Goal: Task Accomplishment & Management: Manage account settings

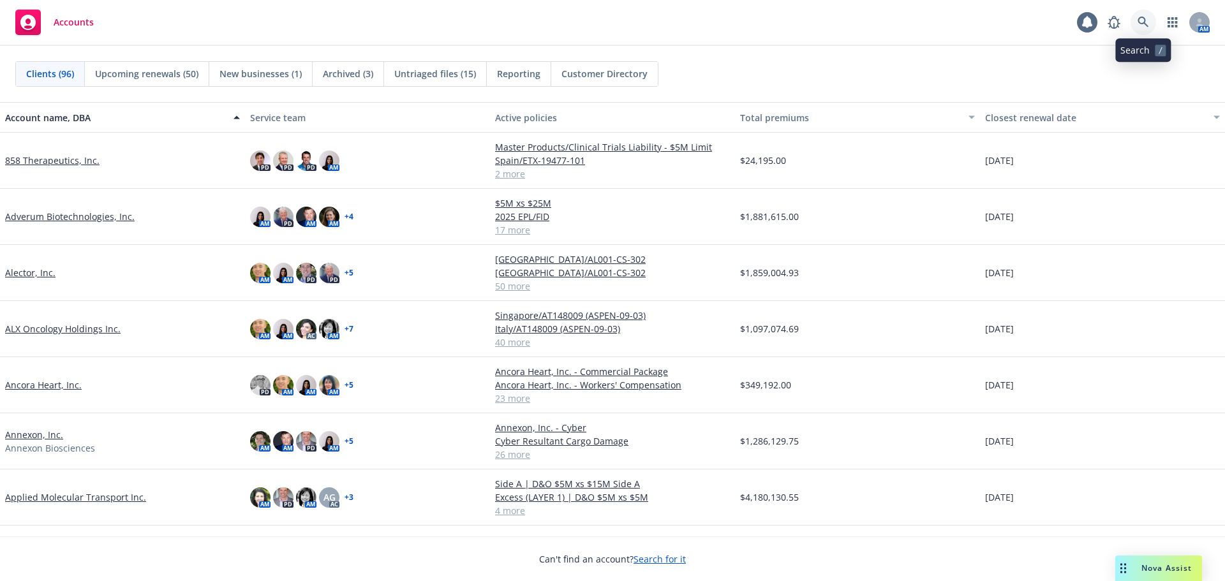
click at [1142, 16] on link at bounding box center [1144, 23] width 26 height 26
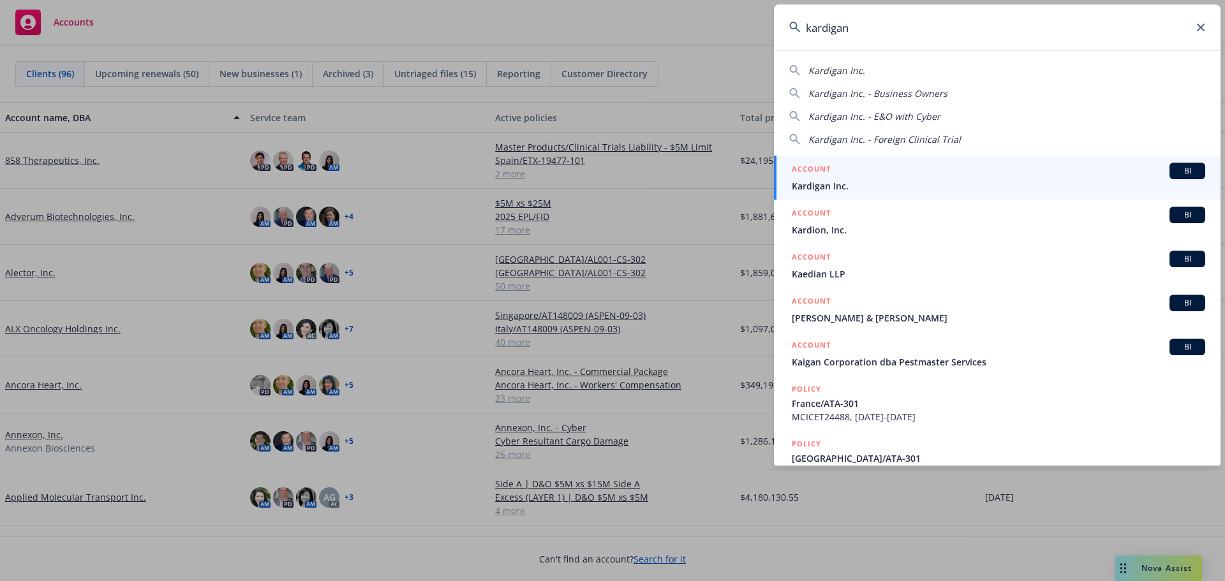
type input "kardigan"
click at [901, 191] on span "Kardigan Inc." at bounding box center [998, 185] width 413 height 13
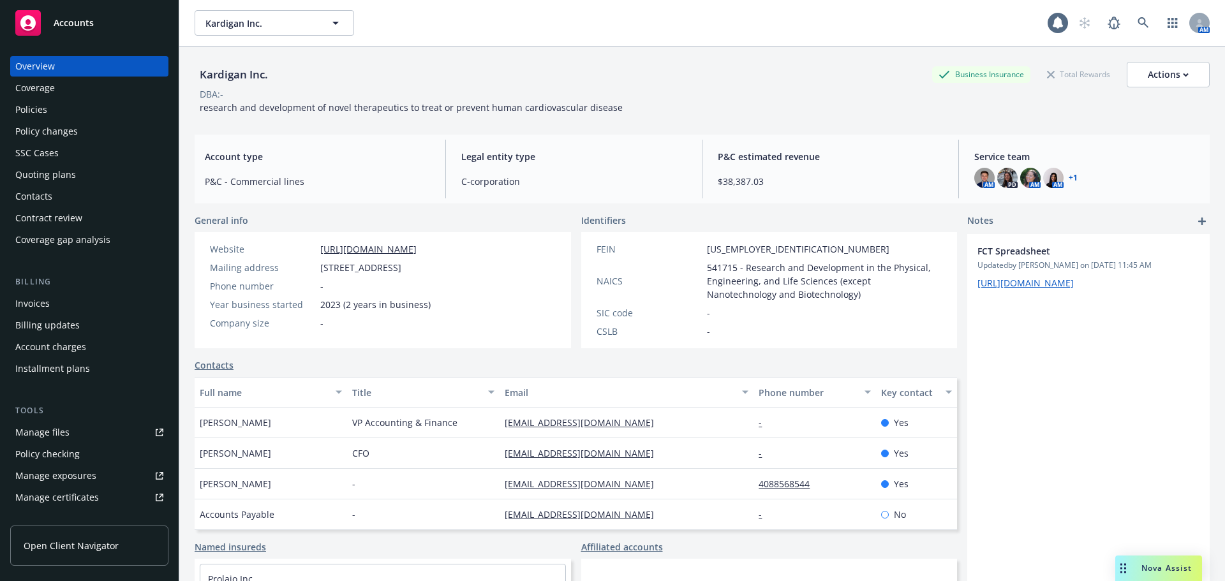
click at [64, 112] on div "Policies" at bounding box center [89, 110] width 148 height 20
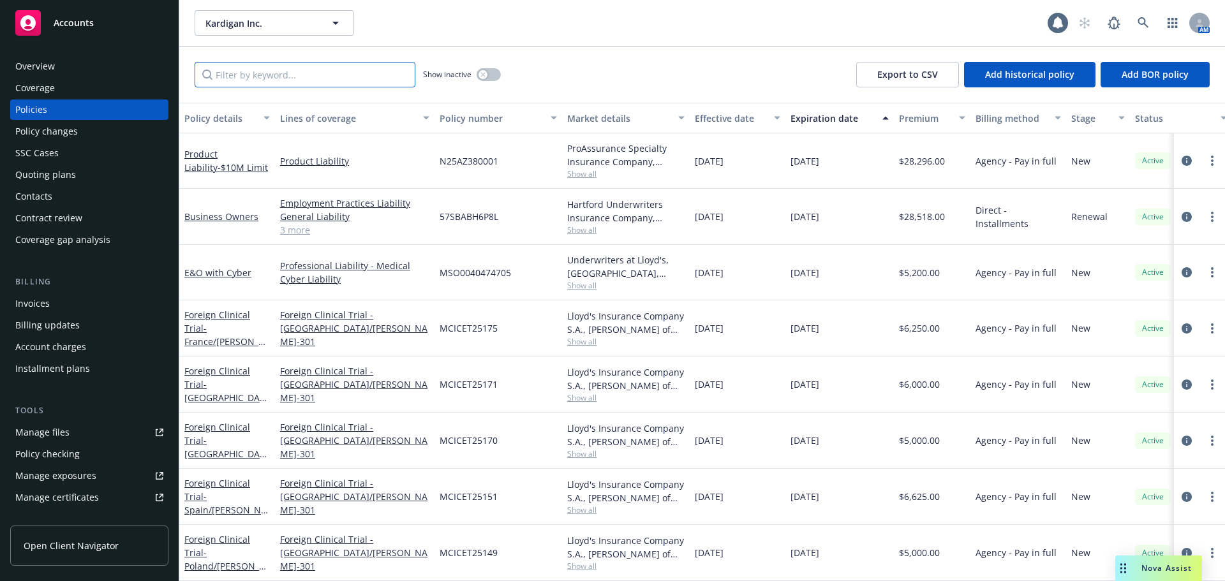
click at [267, 70] on input "Filter by keyword..." at bounding box center [305, 75] width 221 height 26
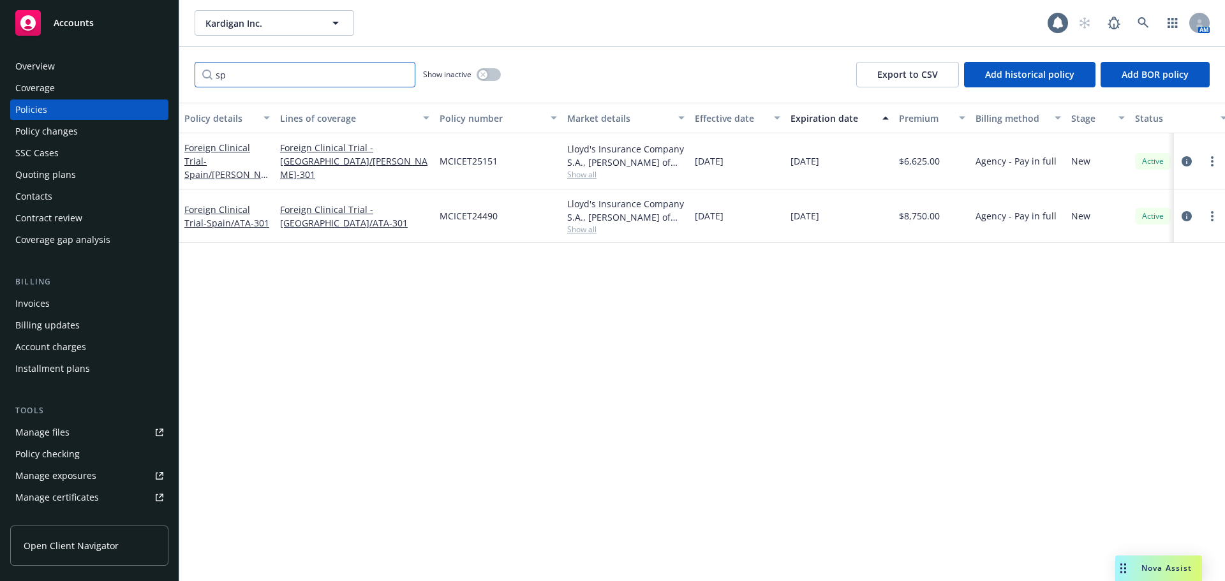
type input "s"
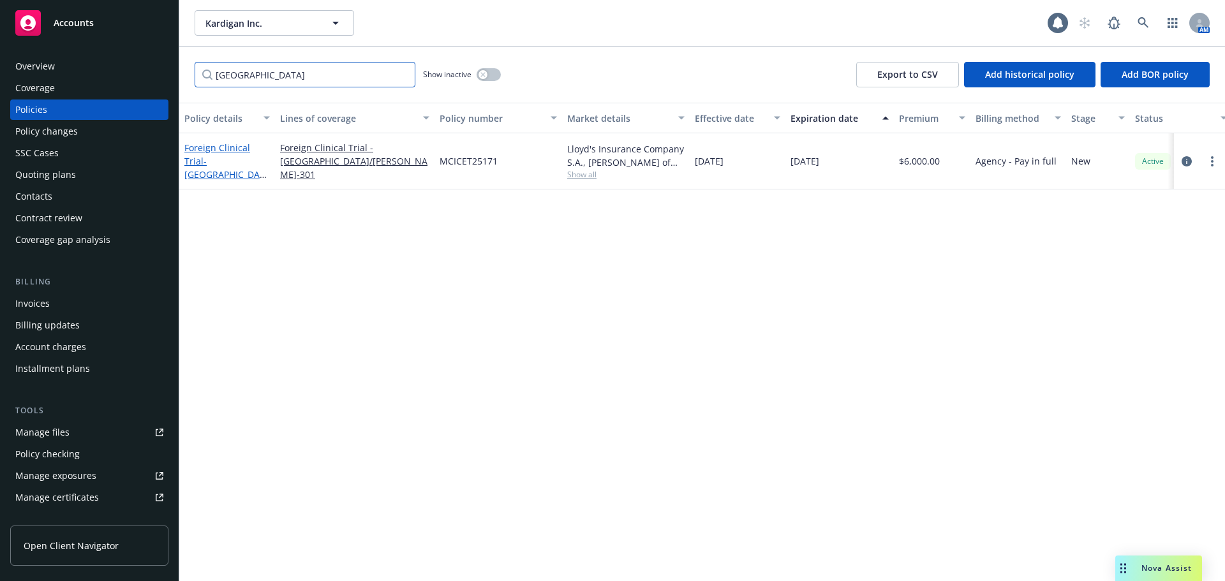
type input "italy"
click at [207, 165] on span "- Italy/DAN-301" at bounding box center [226, 181] width 84 height 52
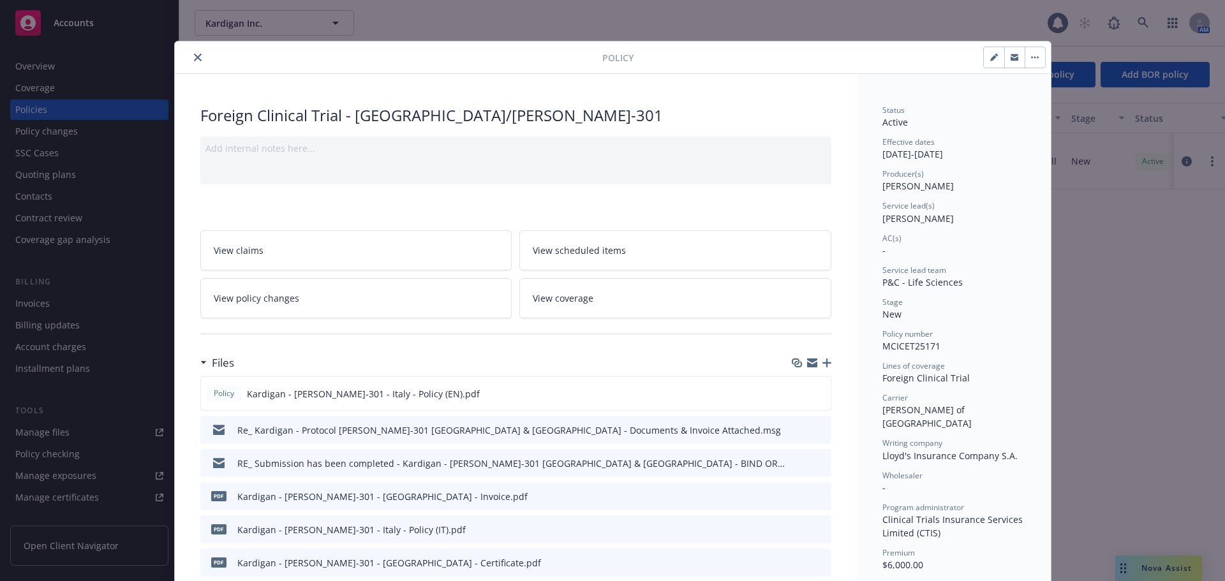
scroll to position [191, 0]
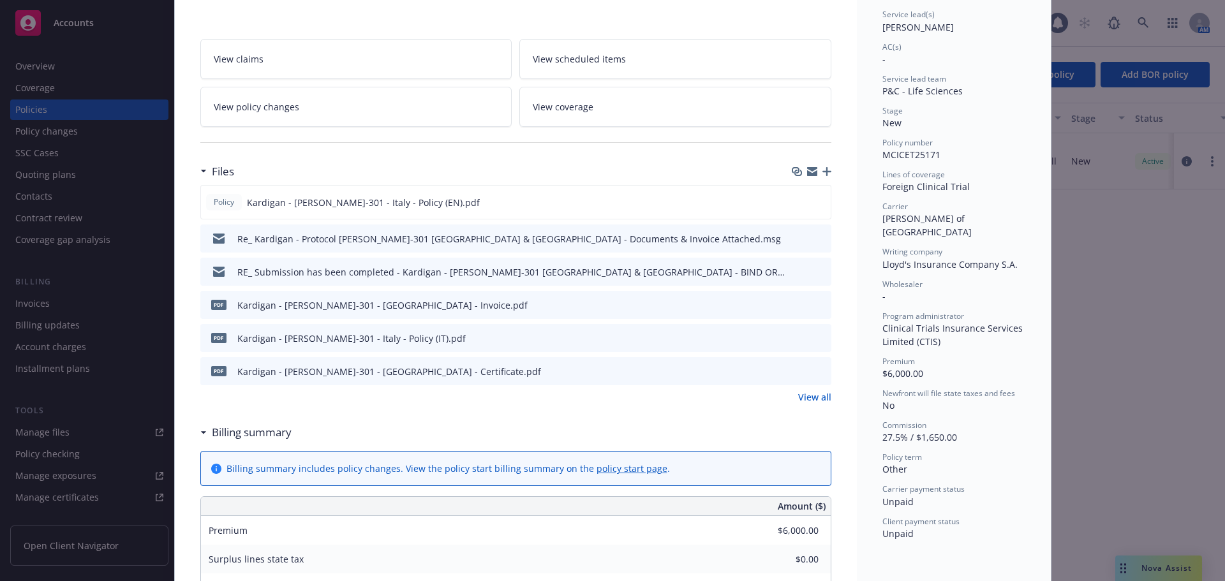
click at [816, 369] on icon "preview file" at bounding box center [819, 370] width 11 height 9
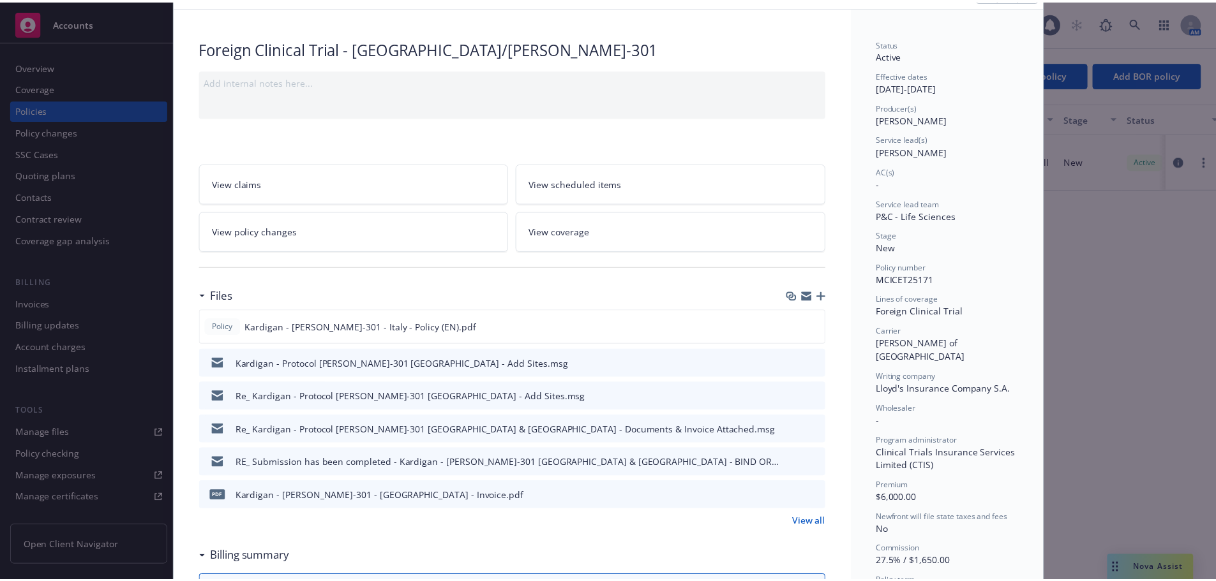
scroll to position [0, 0]
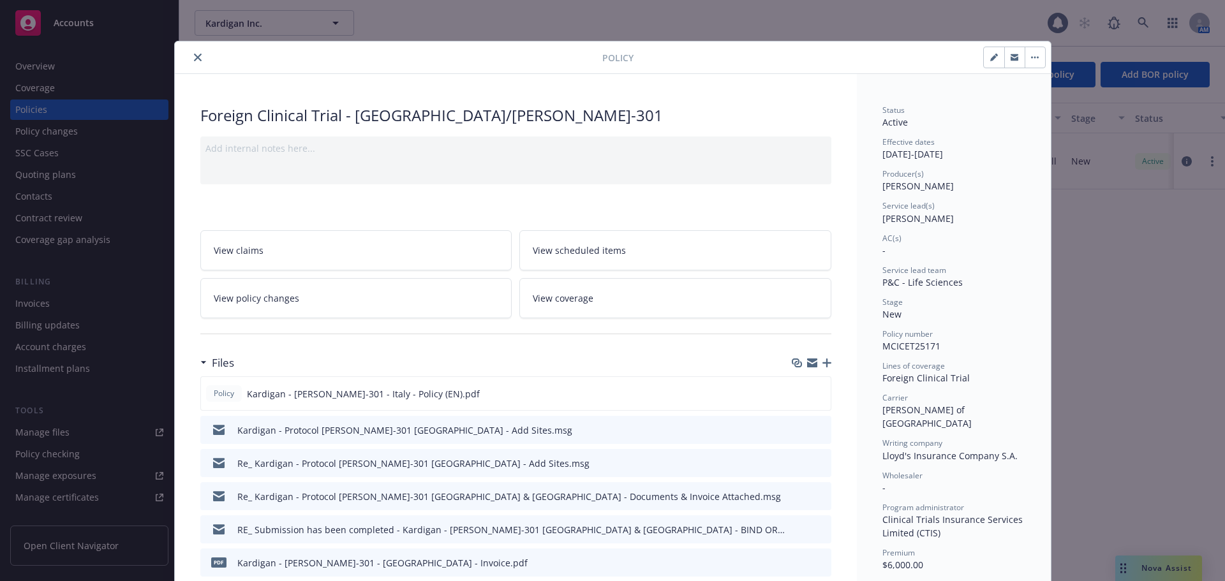
click at [196, 55] on icon "close" at bounding box center [198, 58] width 8 height 8
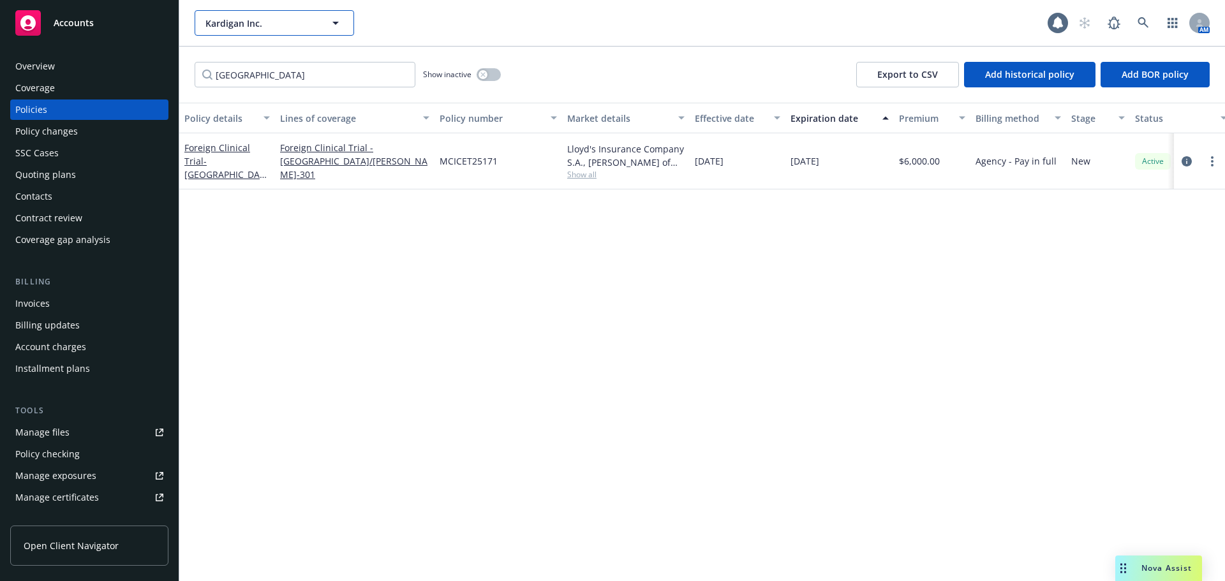
click at [239, 32] on button "Kardigan Inc." at bounding box center [275, 23] width 160 height 26
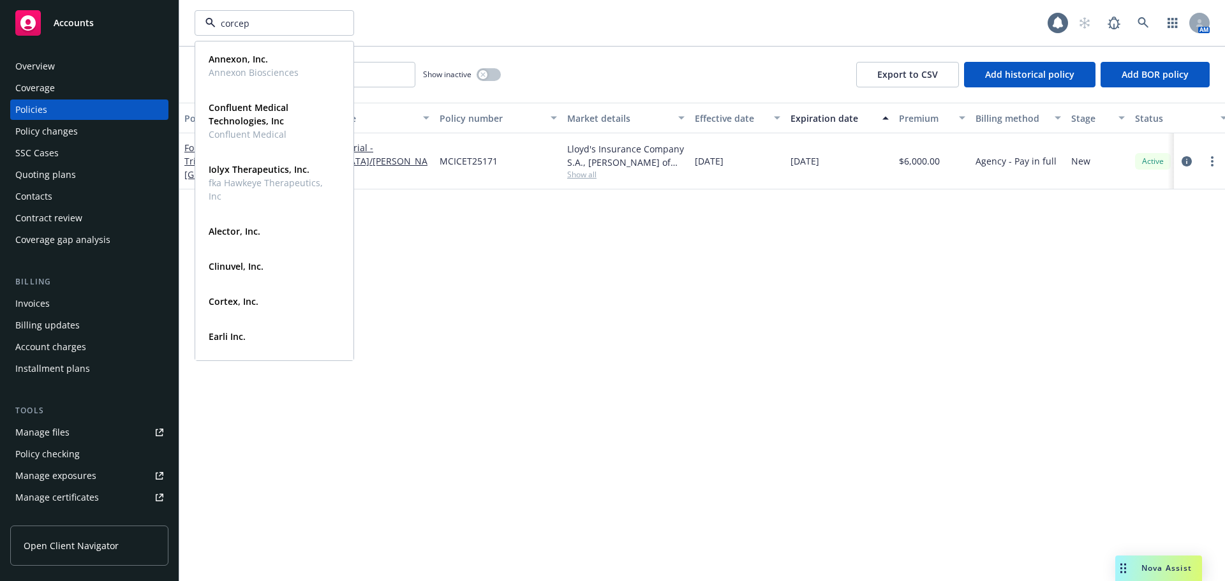
type input "corcept"
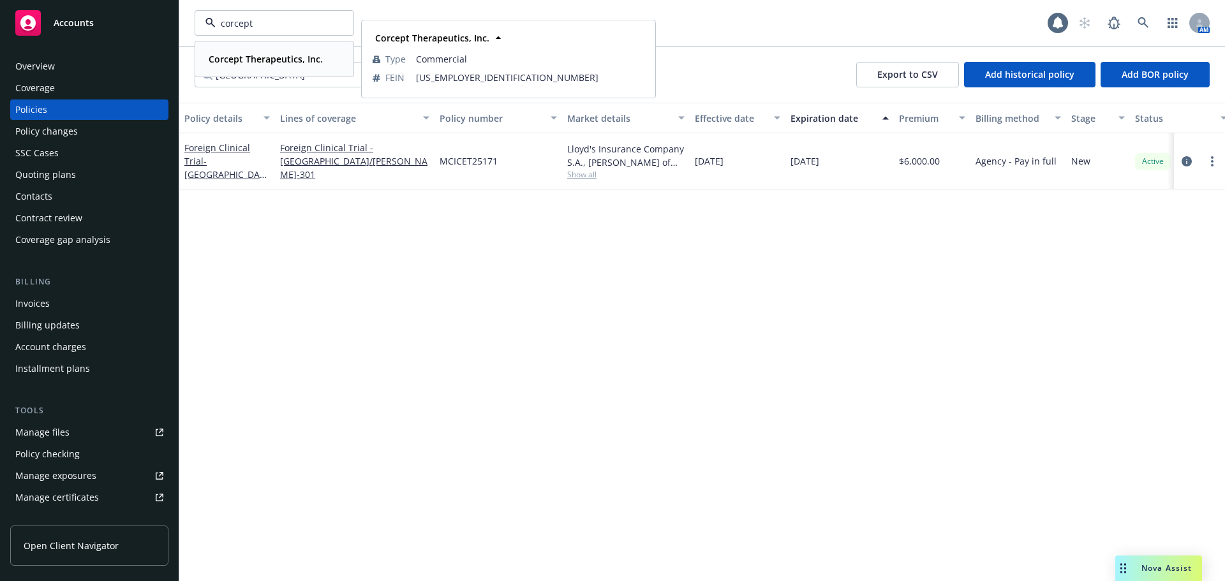
click at [313, 61] on strong "Corcept Therapeutics, Inc." at bounding box center [266, 59] width 114 height 12
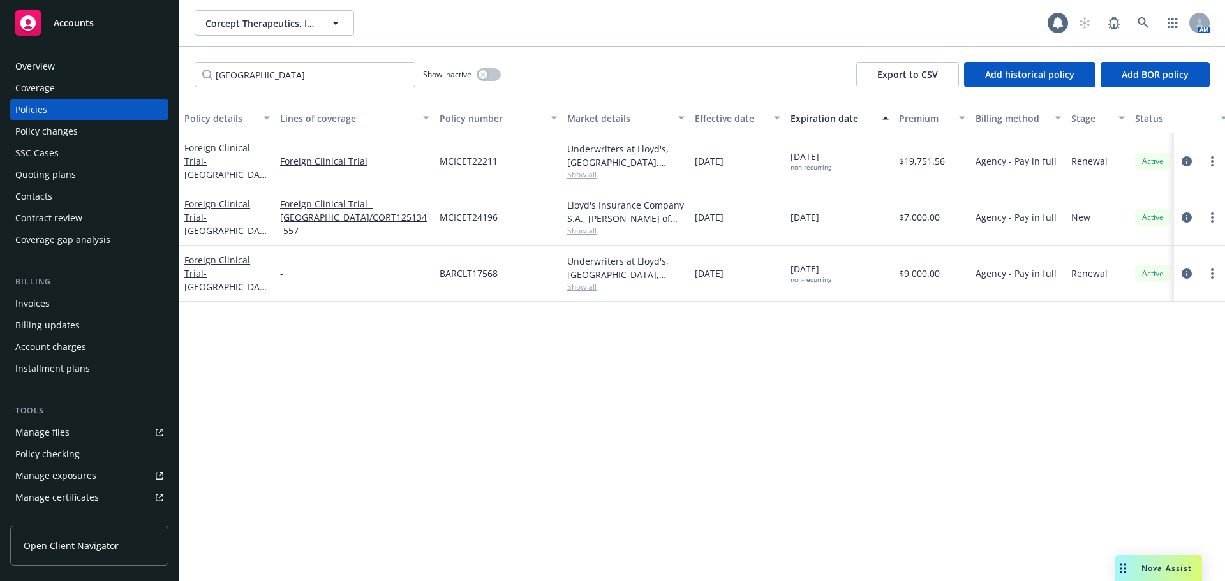
click at [86, 133] on div "Policy changes" at bounding box center [89, 131] width 148 height 20
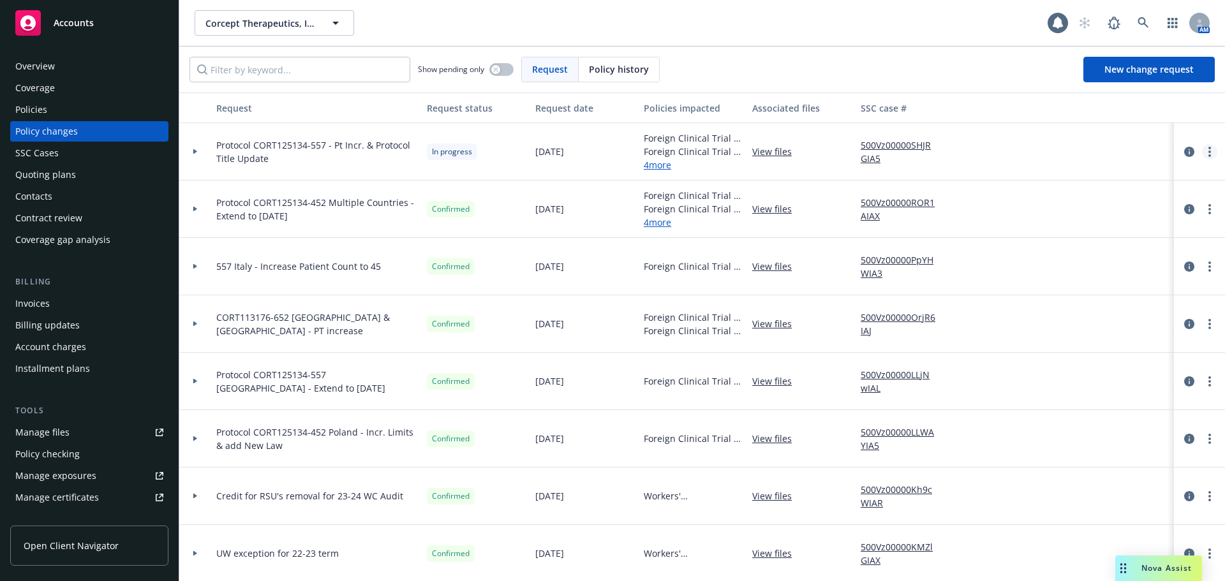
click at [1202, 156] on link "more" at bounding box center [1209, 151] width 15 height 15
click at [1098, 245] on link "Resume workflow" at bounding box center [1097, 255] width 219 height 26
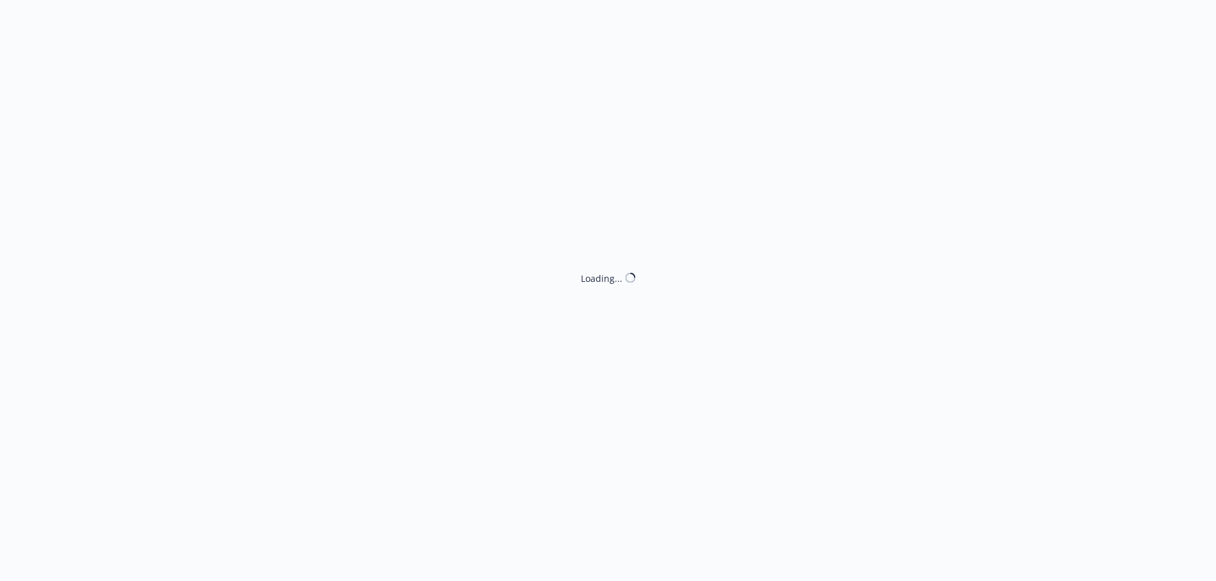
select select "ACCEPTED"
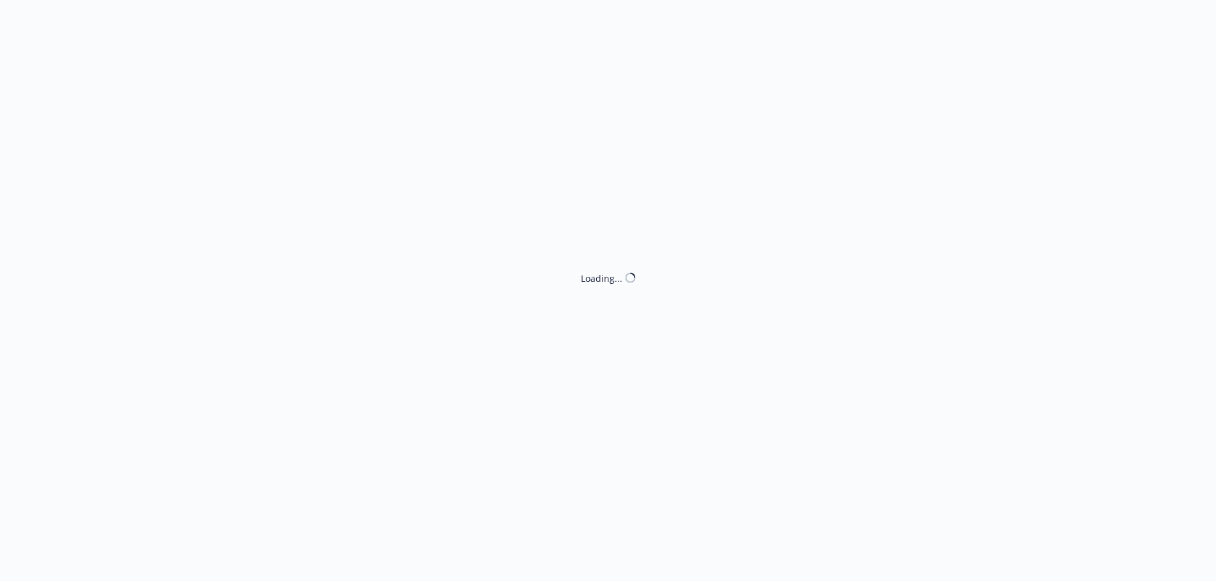
select select "ACCEPTED"
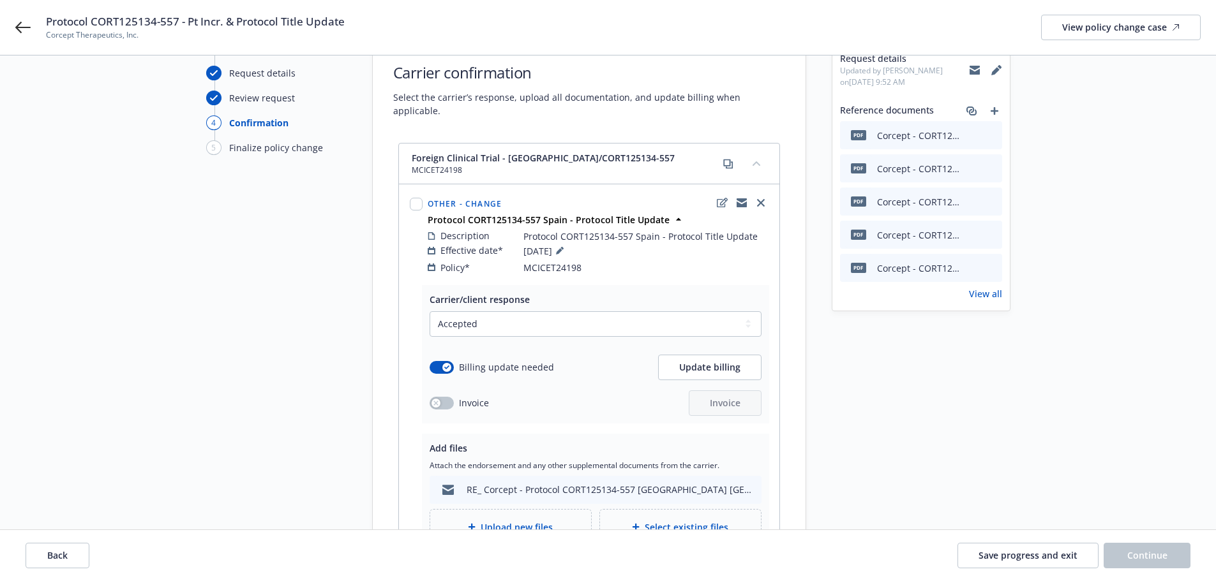
scroll to position [128, 0]
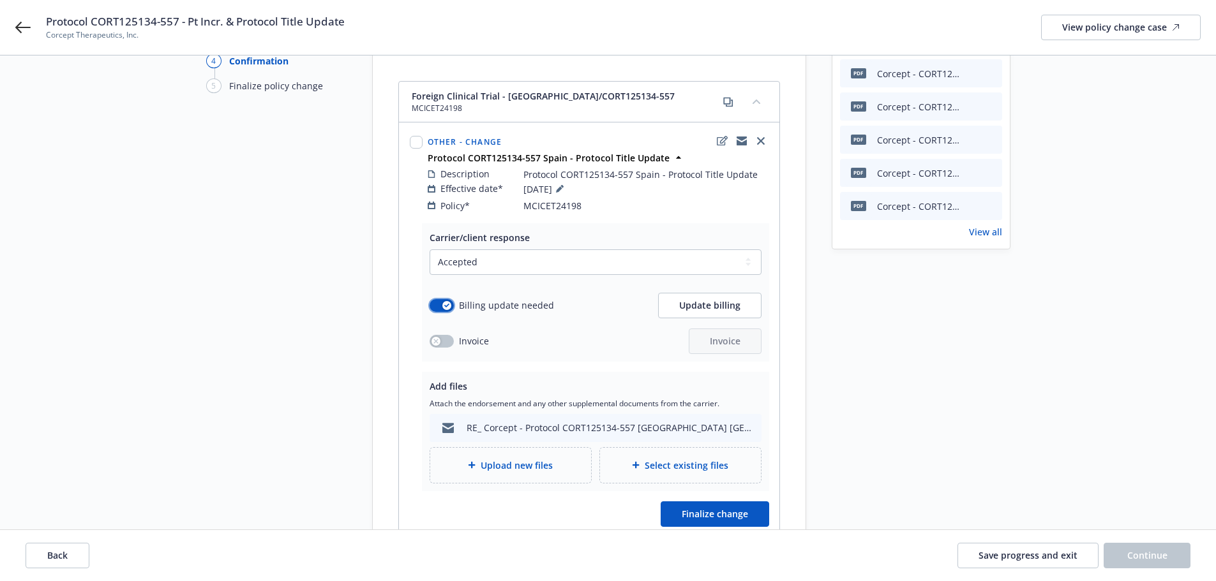
click at [441, 299] on button "button" at bounding box center [441, 305] width 24 height 13
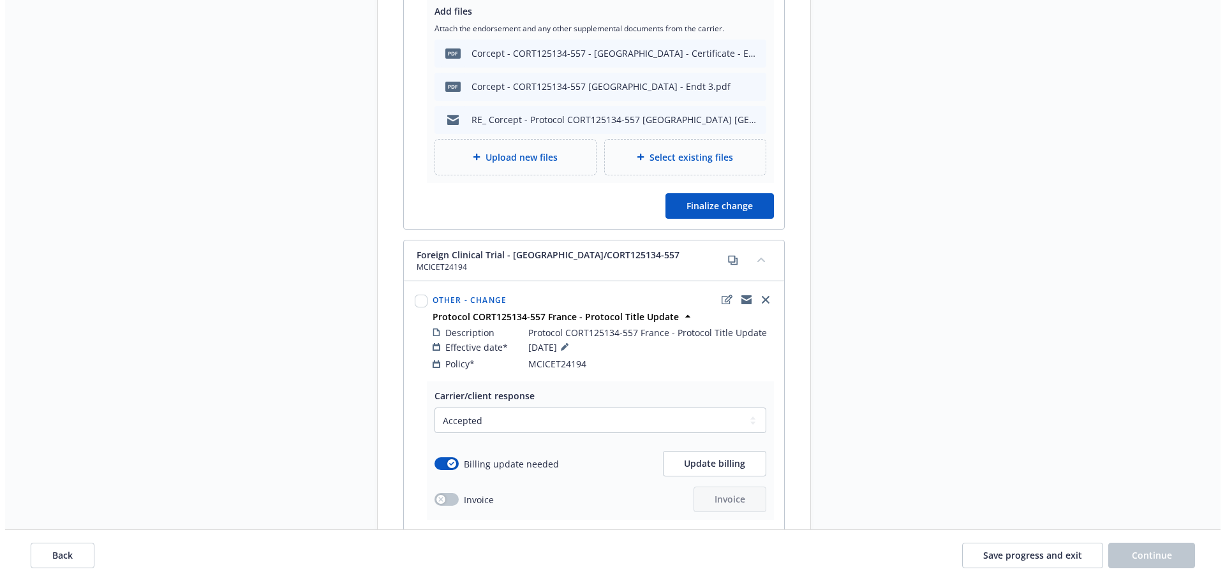
scroll to position [2297, 0]
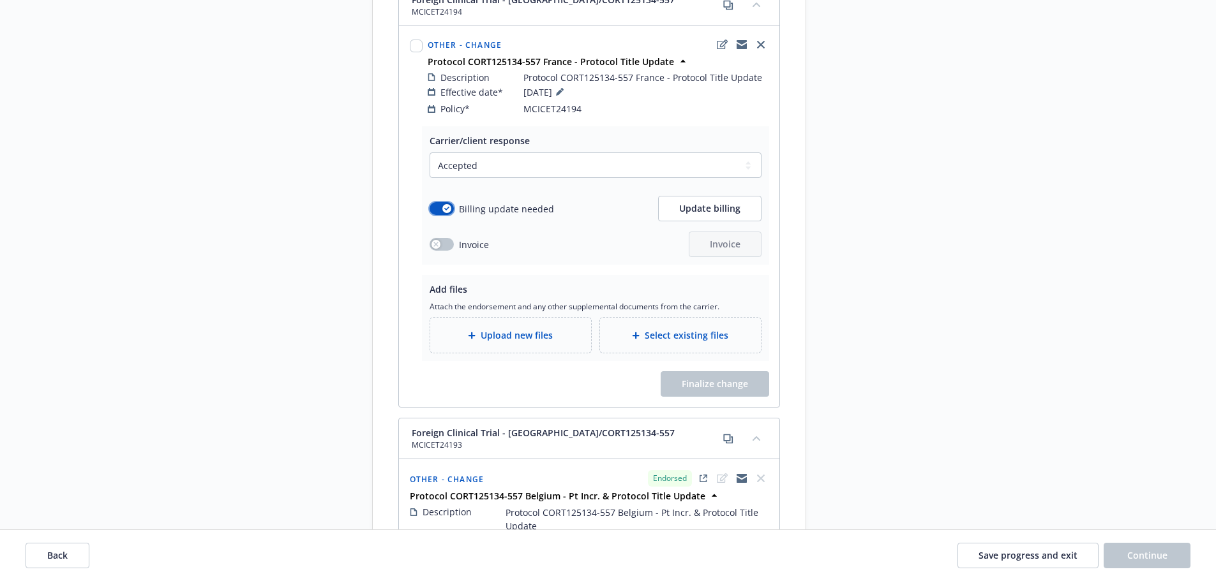
click at [438, 202] on button "button" at bounding box center [441, 208] width 24 height 13
click at [522, 301] on span "Attach the endorsement and any other supplemental documents from the carrier." at bounding box center [595, 306] width 332 height 11
click at [517, 329] on span "Upload new files" at bounding box center [516, 335] width 72 height 13
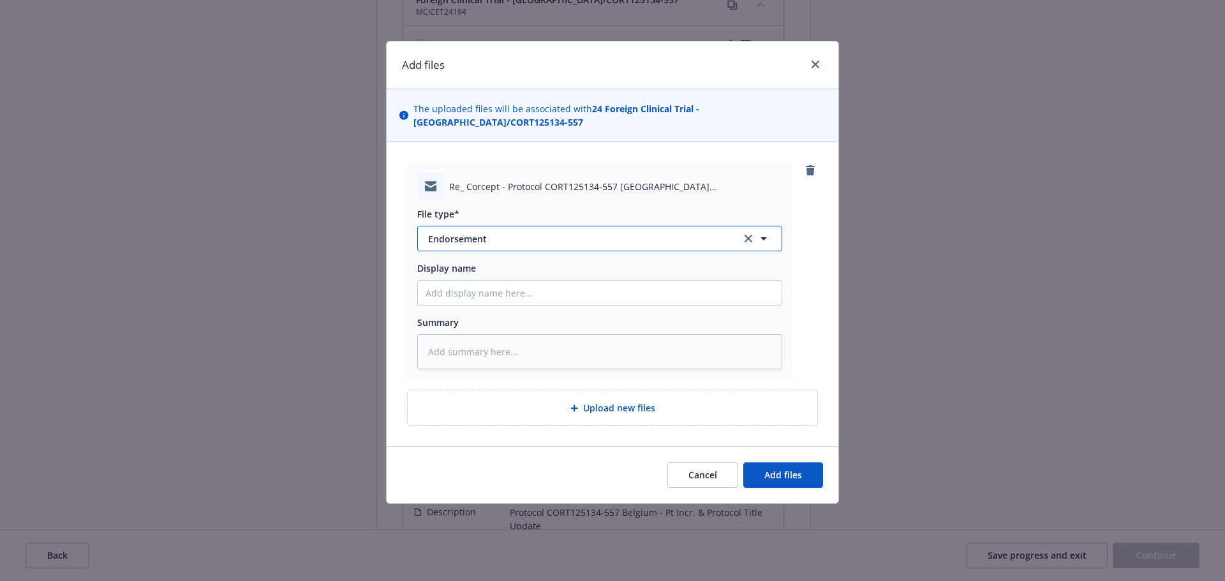
click at [530, 232] on span "Endorsement" at bounding box center [575, 238] width 295 height 13
type input "em"
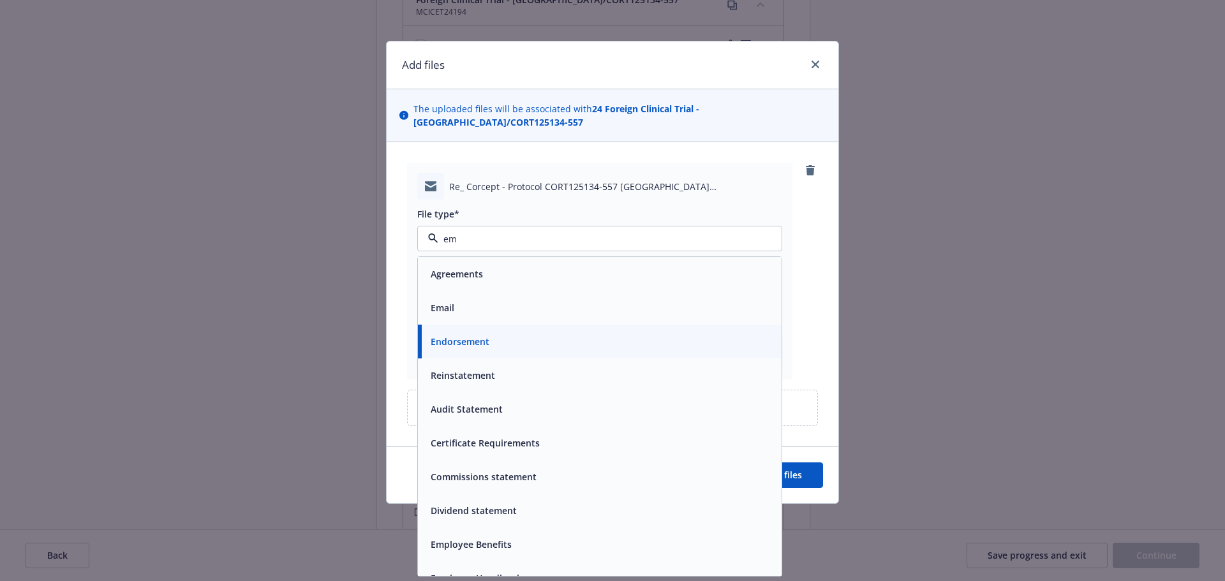
click at [586, 291] on div "Email" at bounding box center [600, 308] width 364 height 34
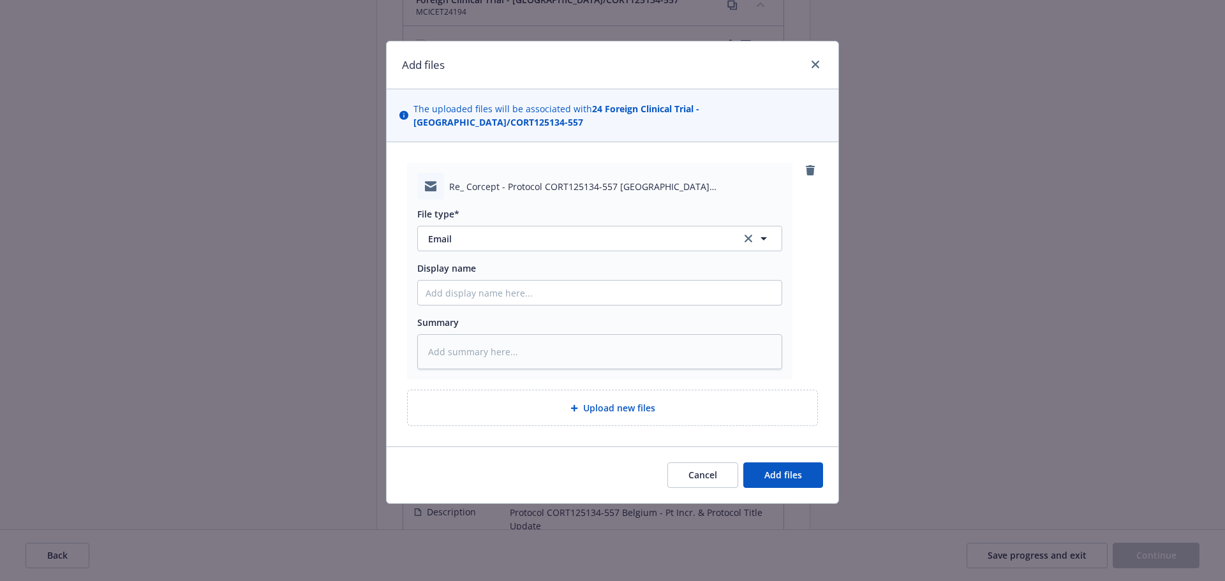
type textarea "x"
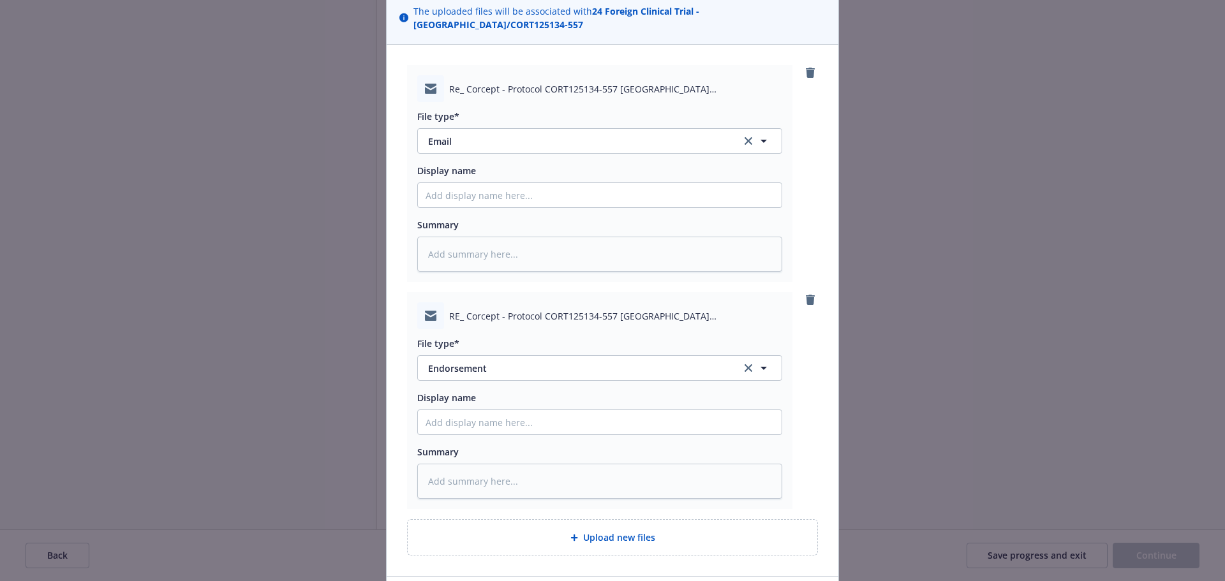
scroll to position [177, 0]
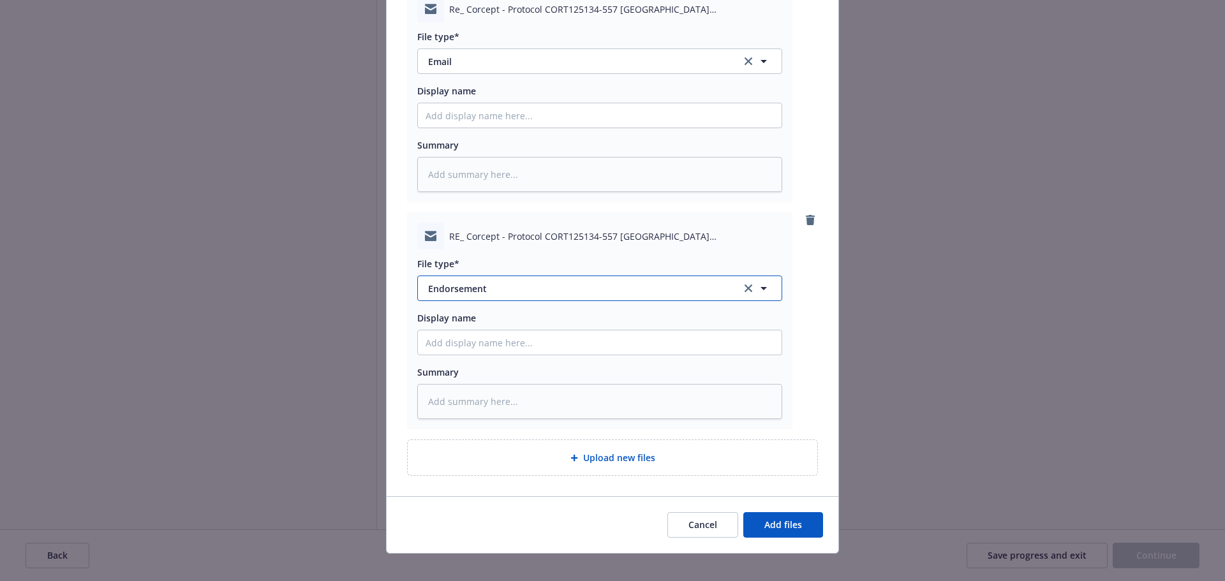
click at [505, 282] on span "Endorsement" at bounding box center [575, 288] width 295 height 13
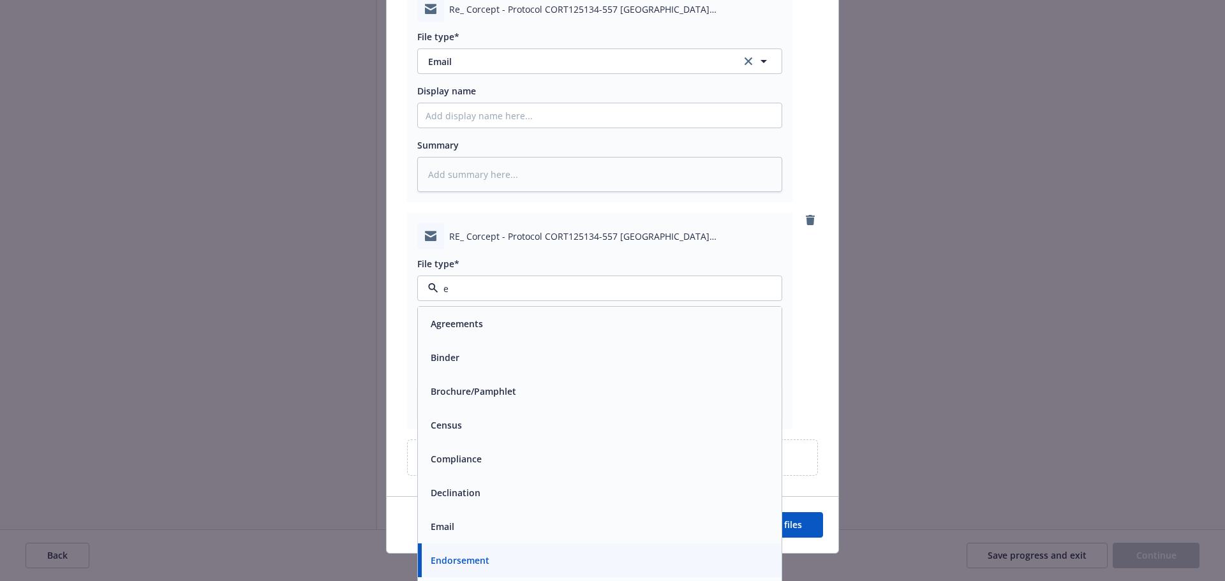
type input "em"
click at [508, 341] on div "Email" at bounding box center [600, 358] width 364 height 34
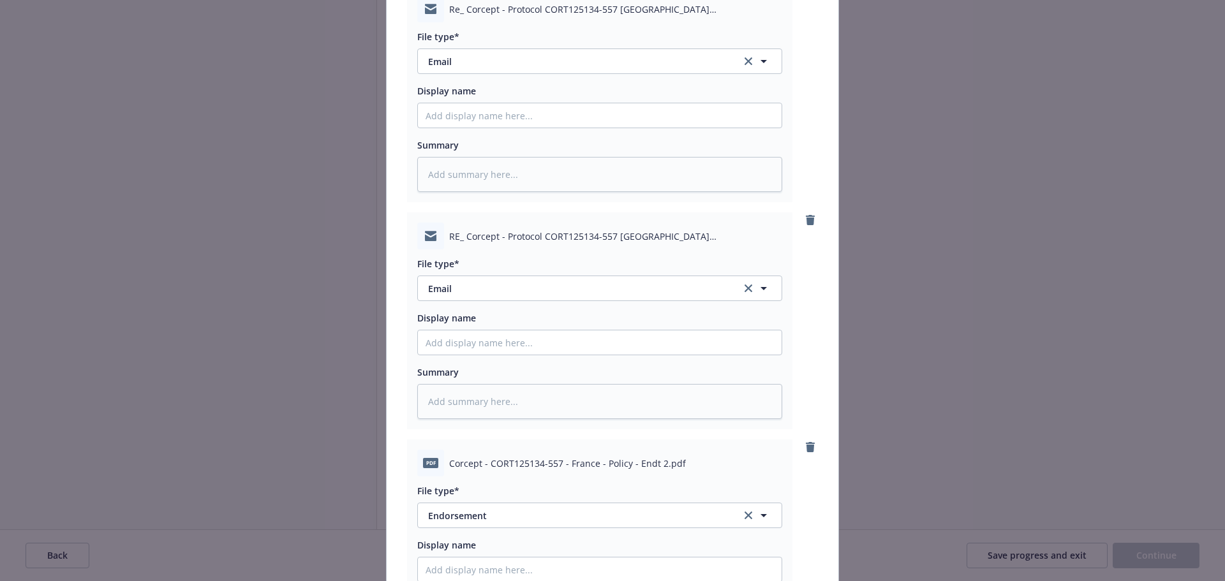
scroll to position [405, 0]
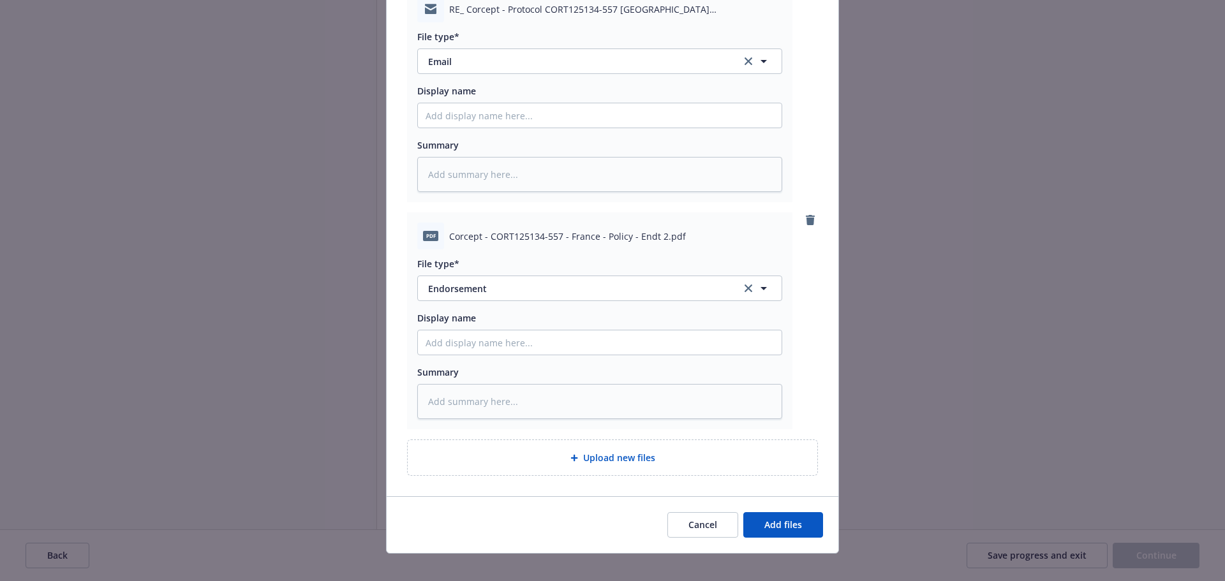
type textarea "x"
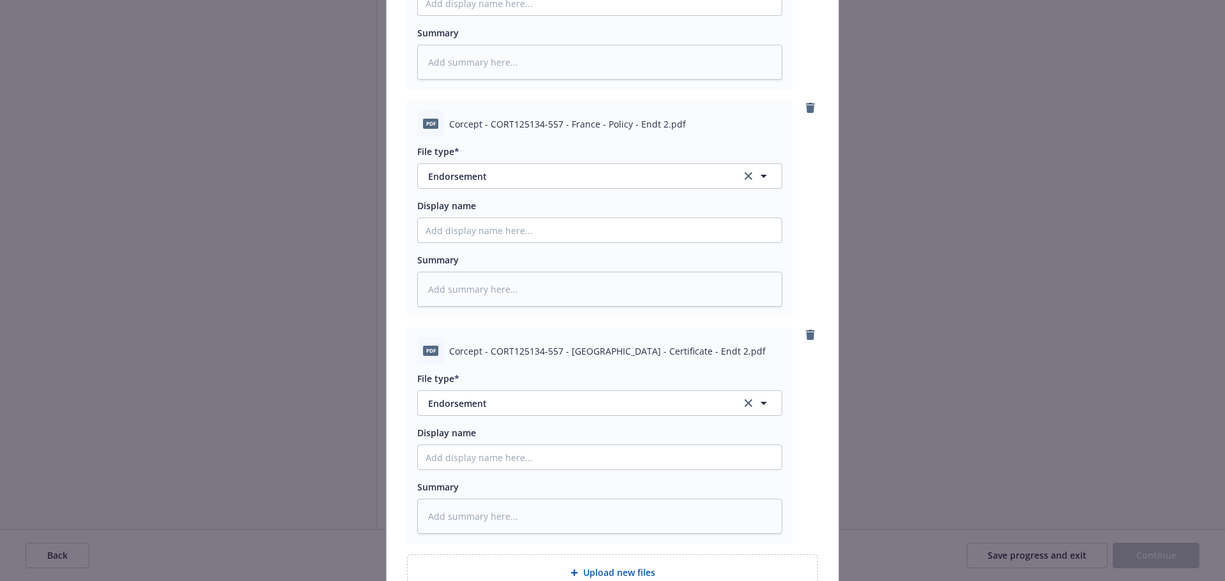
scroll to position [632, 0]
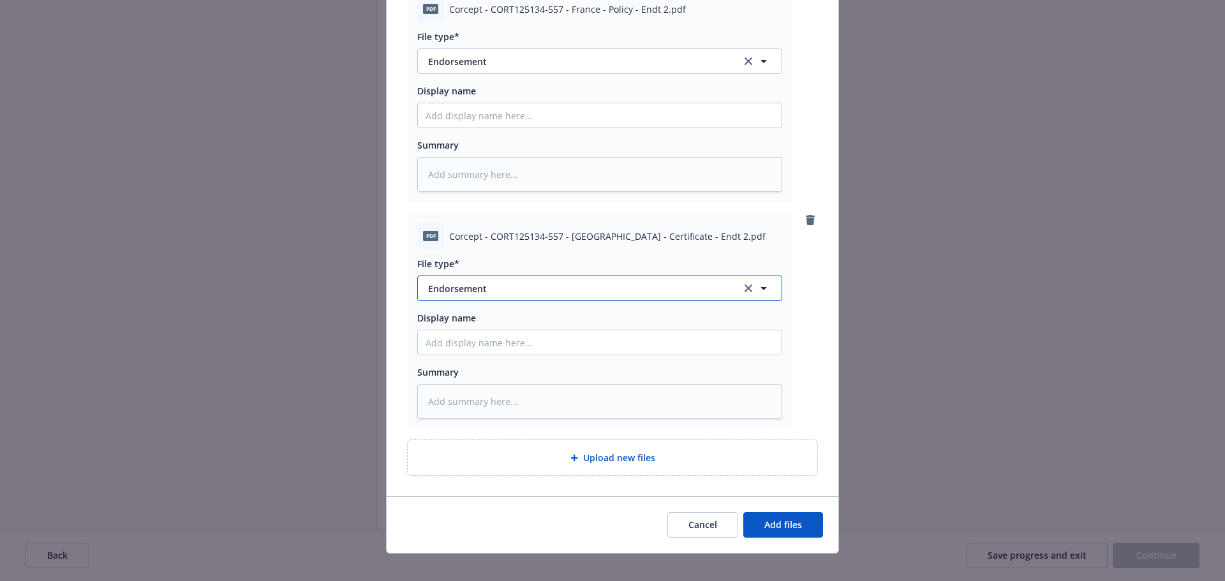
click at [512, 282] on span "Endorsement" at bounding box center [575, 288] width 295 height 13
type input "cert"
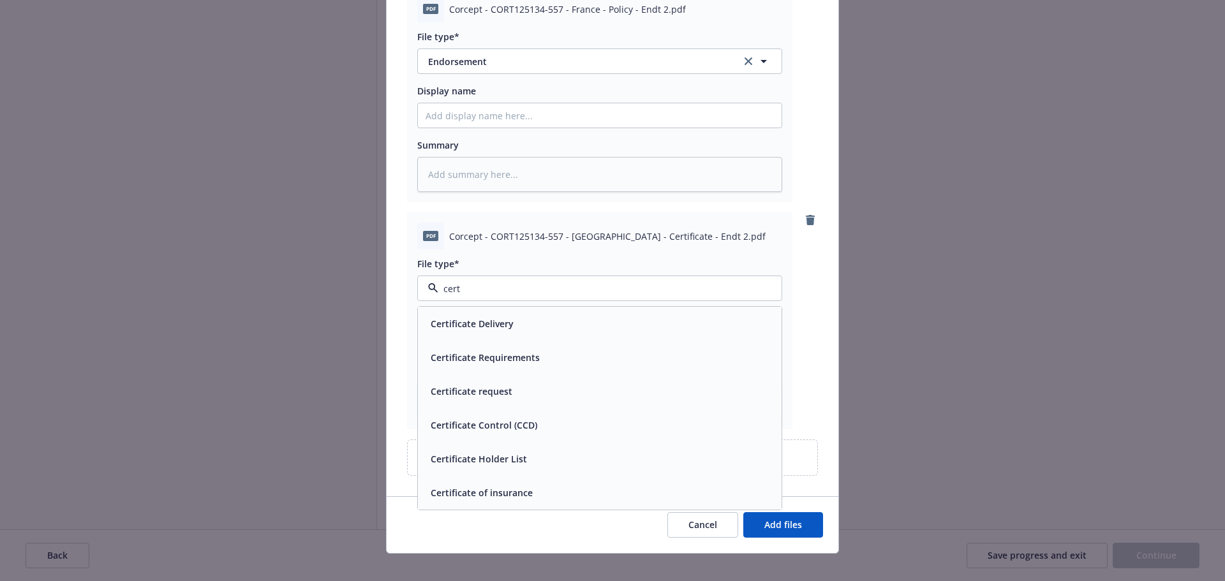
click at [537, 489] on div "Certificate of insurance" at bounding box center [600, 493] width 348 height 19
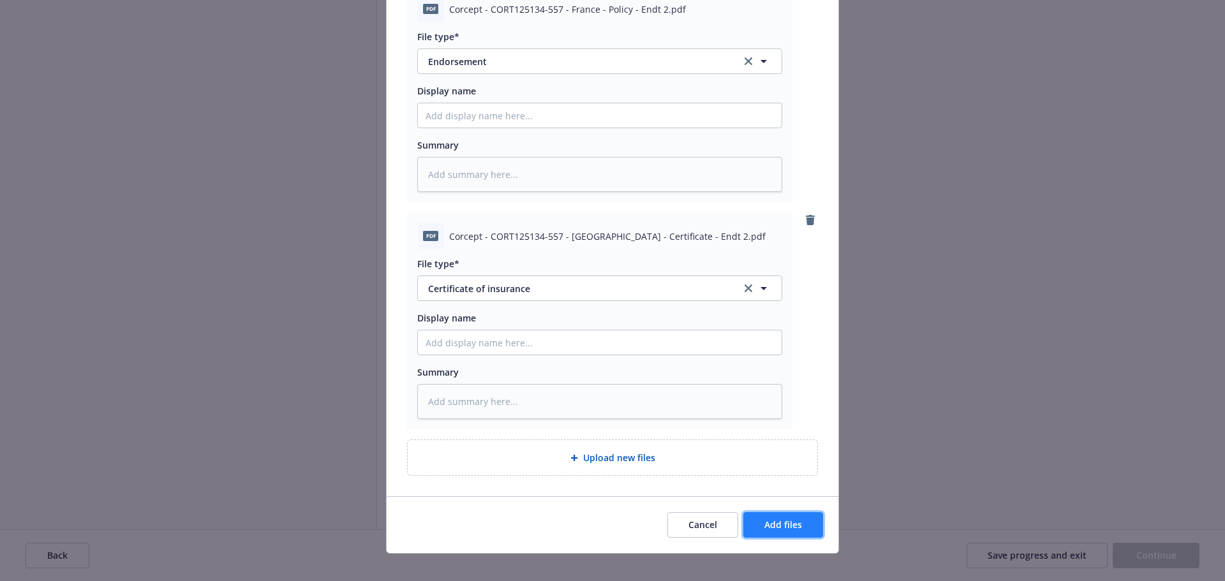
click at [800, 512] on button "Add files" at bounding box center [783, 525] width 80 height 26
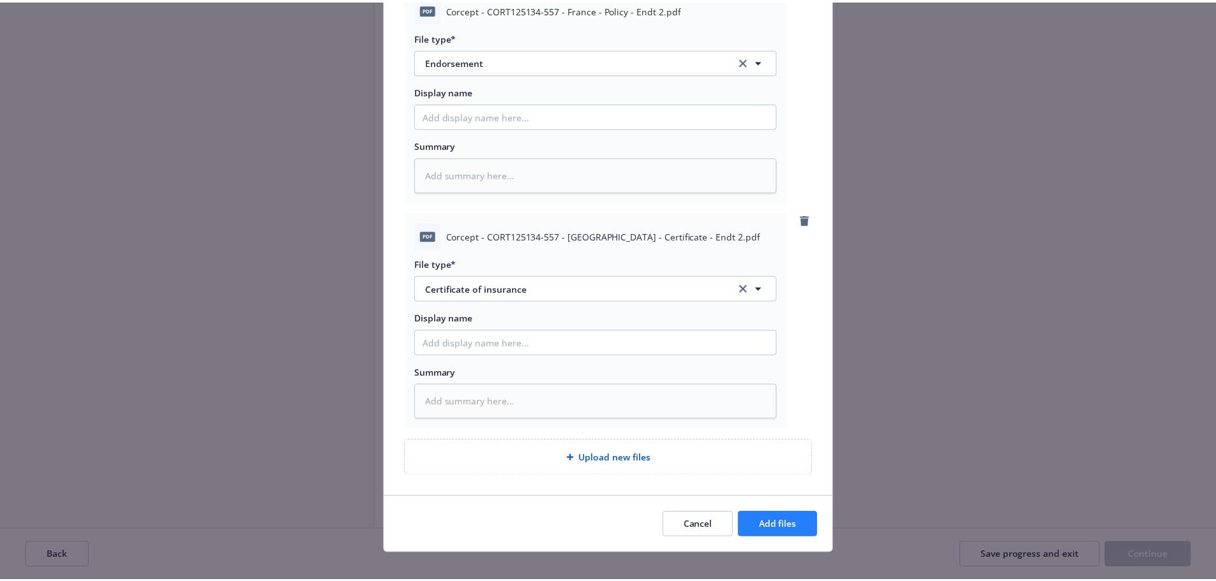
scroll to position [585, 0]
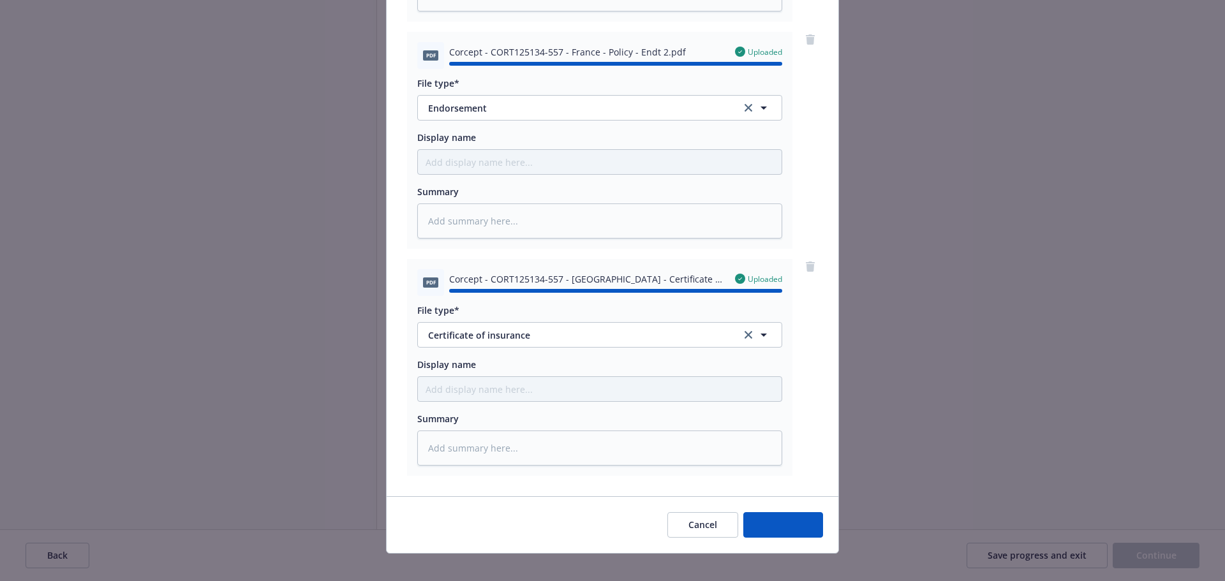
type textarea "x"
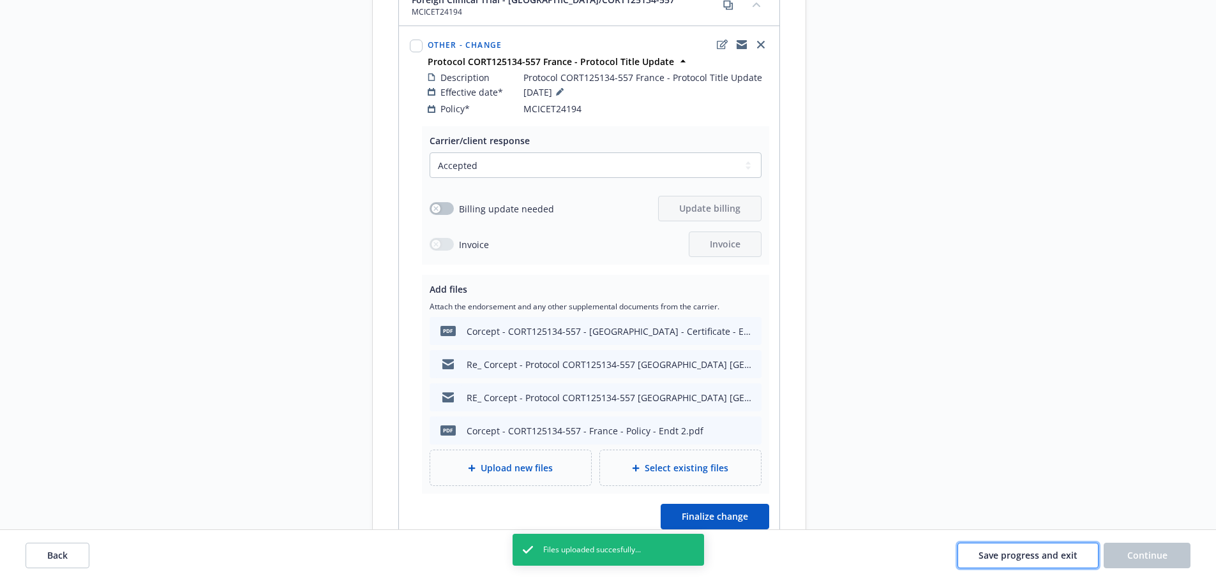
click at [1004, 555] on span "Save progress and exit" at bounding box center [1027, 555] width 99 height 12
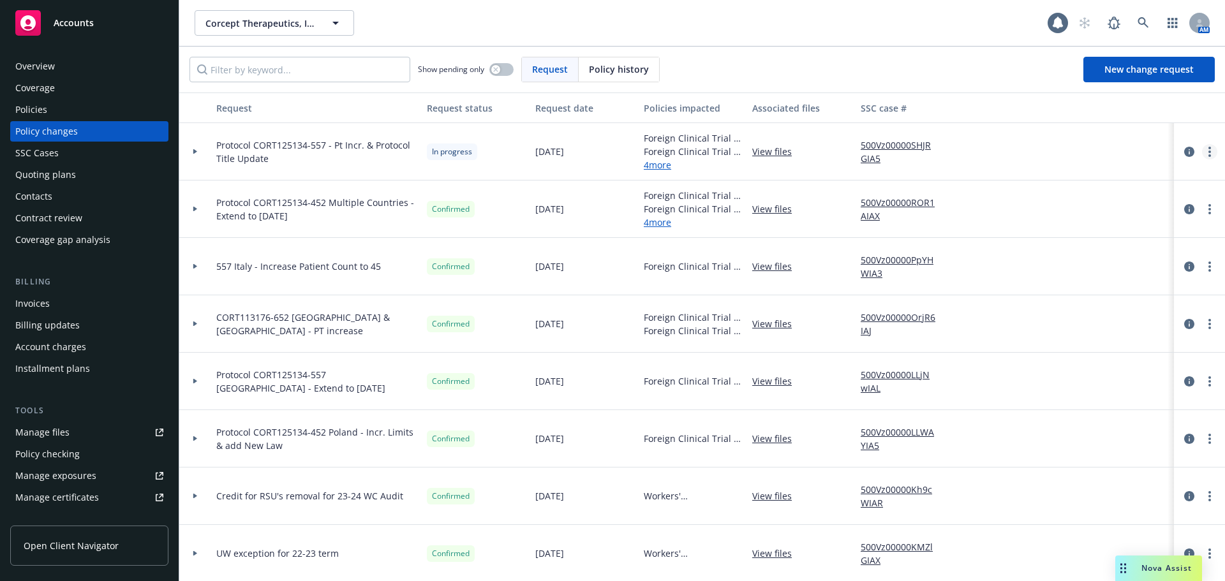
drag, startPoint x: 1193, startPoint y: 142, endPoint x: 1202, endPoint y: 149, distance: 10.9
click at [1193, 142] on div at bounding box center [1199, 151] width 51 height 57
click at [1203, 151] on link "more" at bounding box center [1209, 151] width 15 height 15
click at [1069, 248] on link "Resume workflow" at bounding box center [1097, 255] width 219 height 26
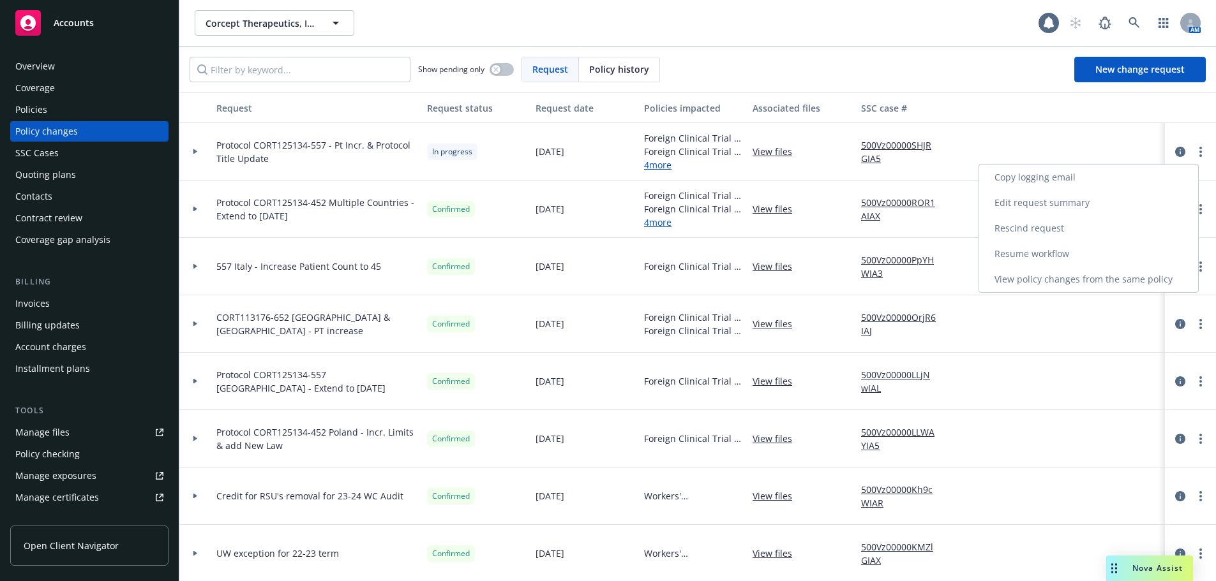
select select "ACCEPTED"
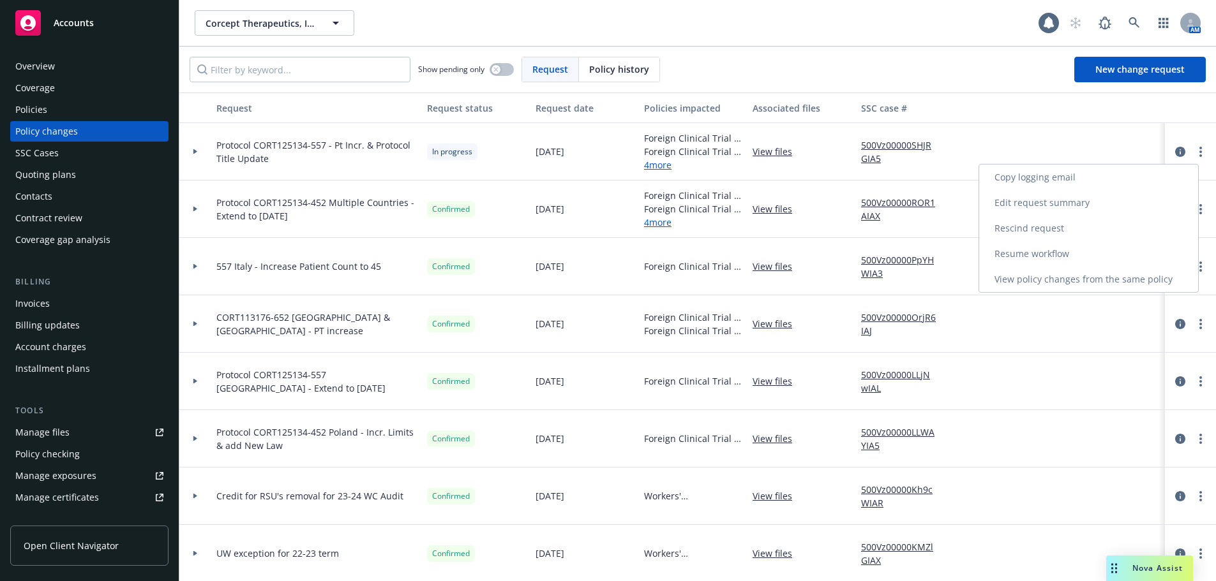
select select "ACCEPTED"
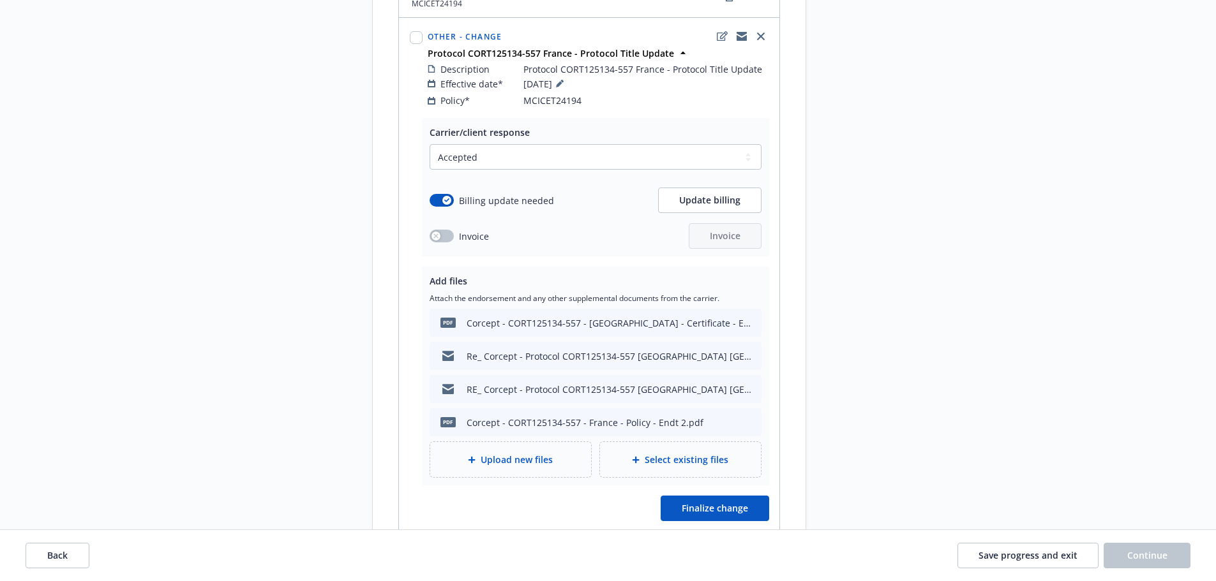
scroll to position [2233, 0]
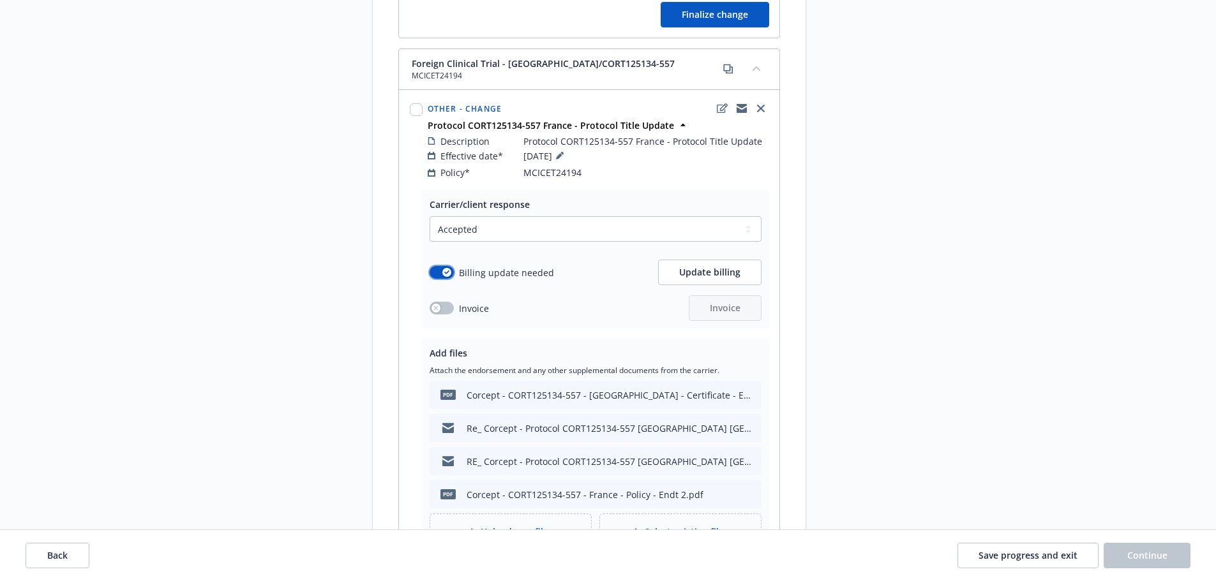
click at [436, 266] on button "button" at bounding box center [441, 272] width 24 height 13
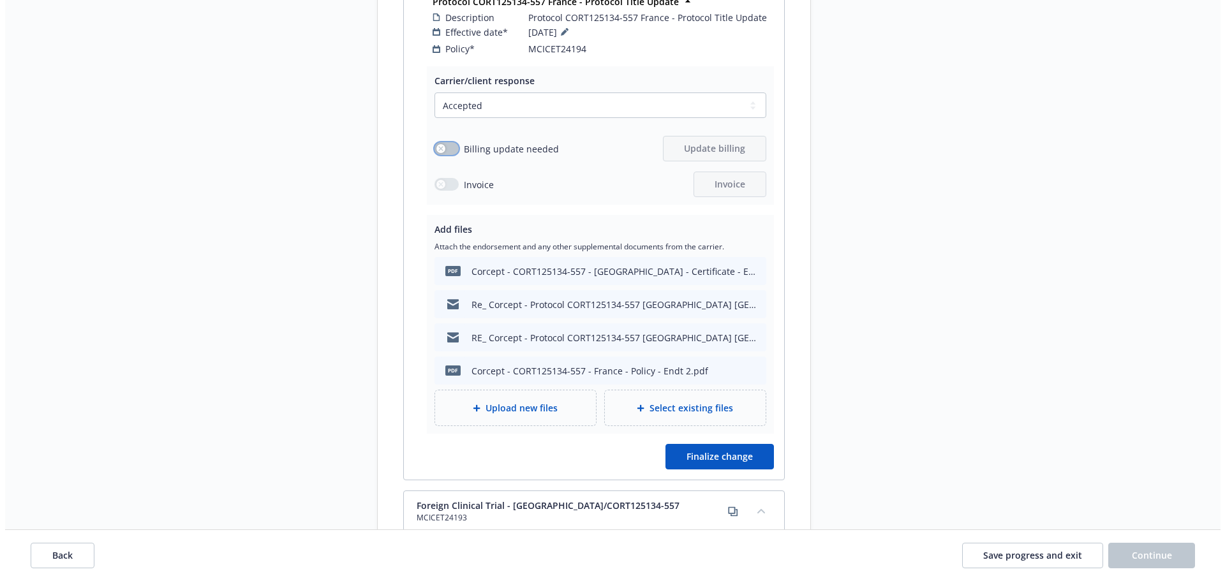
scroll to position [2361, 0]
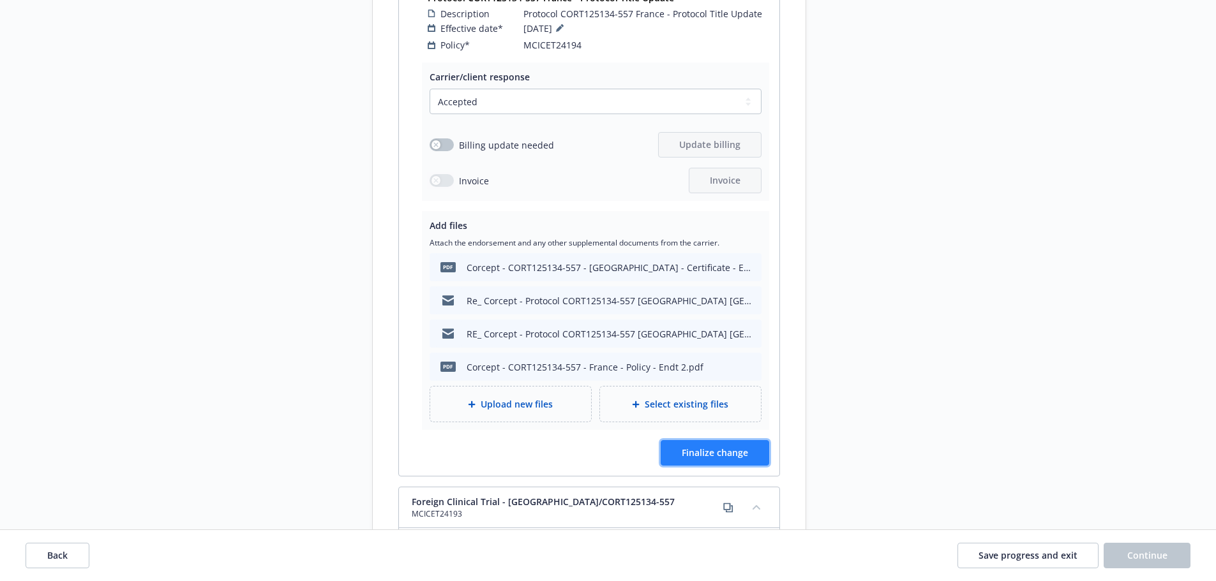
click at [738, 447] on span "Finalize change" at bounding box center [715, 453] width 66 height 12
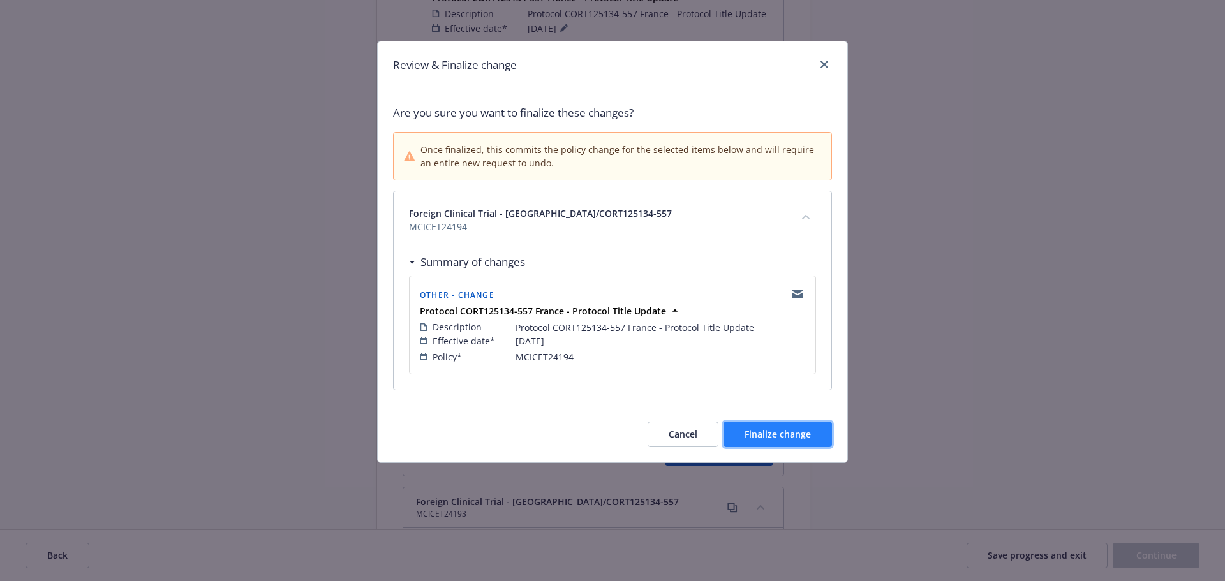
click at [807, 435] on span "Finalize change" at bounding box center [778, 434] width 66 height 12
select select "ACCEPTED"
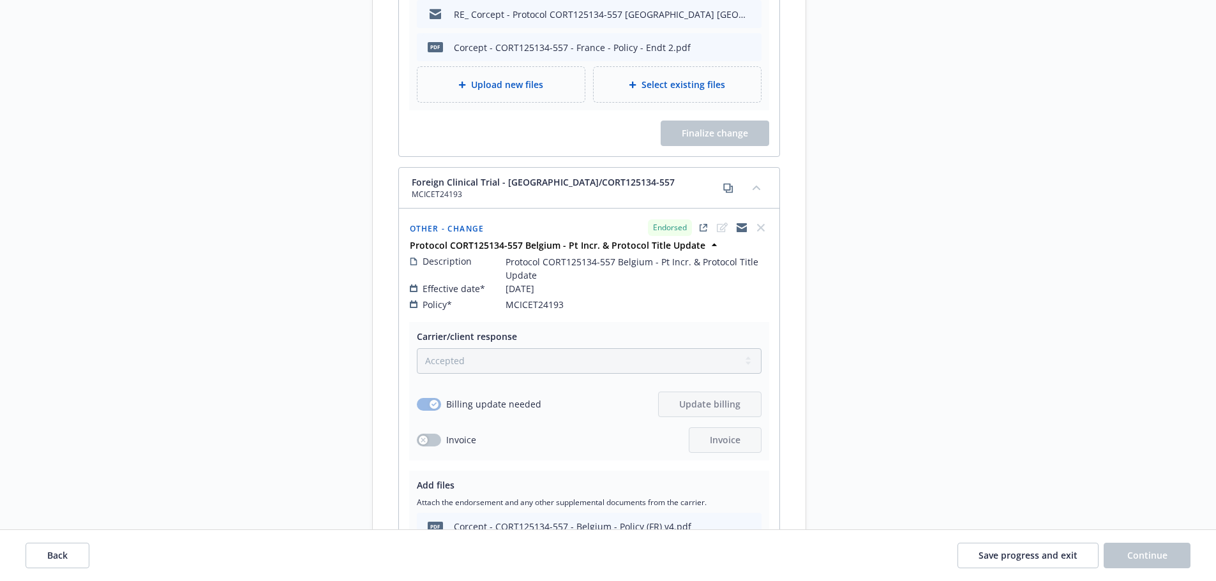
scroll to position [2923, 0]
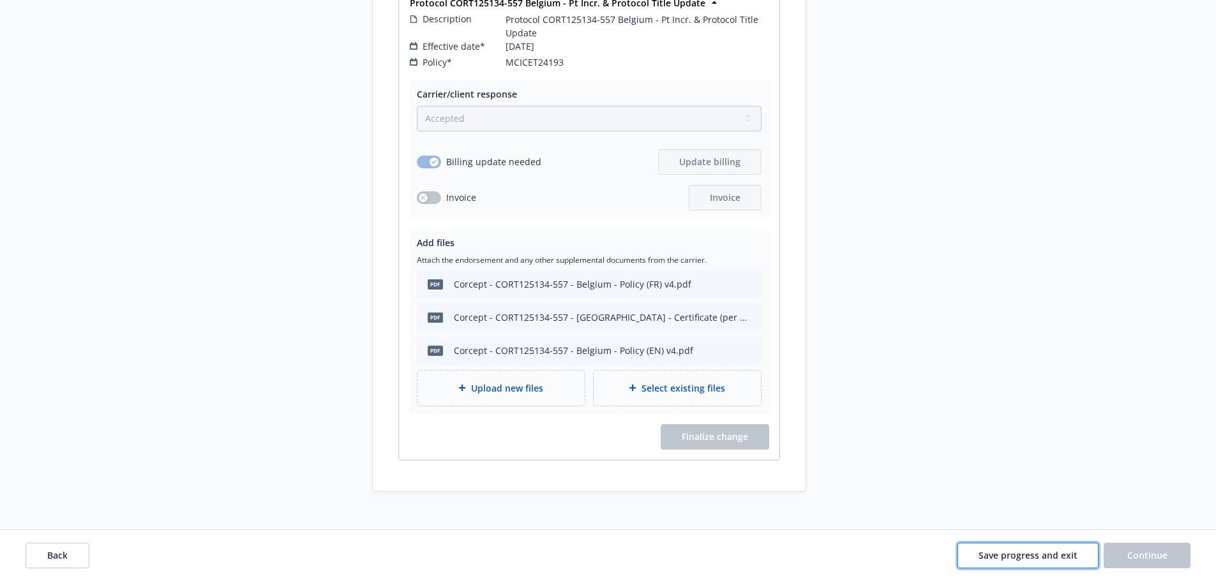
click at [1002, 558] on span "Save progress and exit" at bounding box center [1027, 555] width 99 height 12
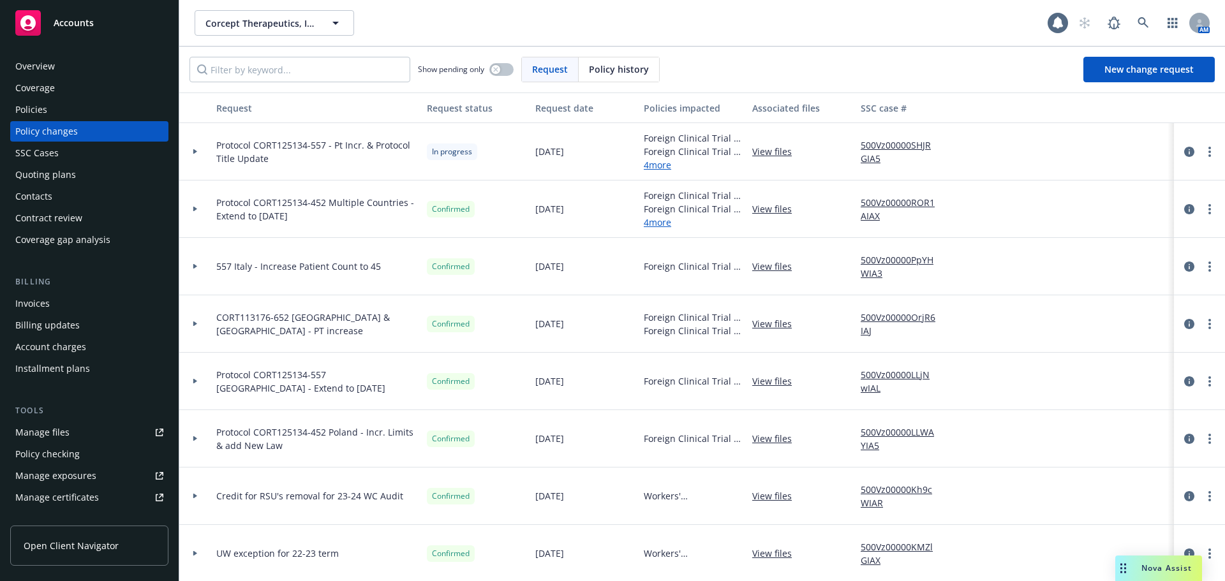
click at [203, 151] on div at bounding box center [195, 151] width 22 height 4
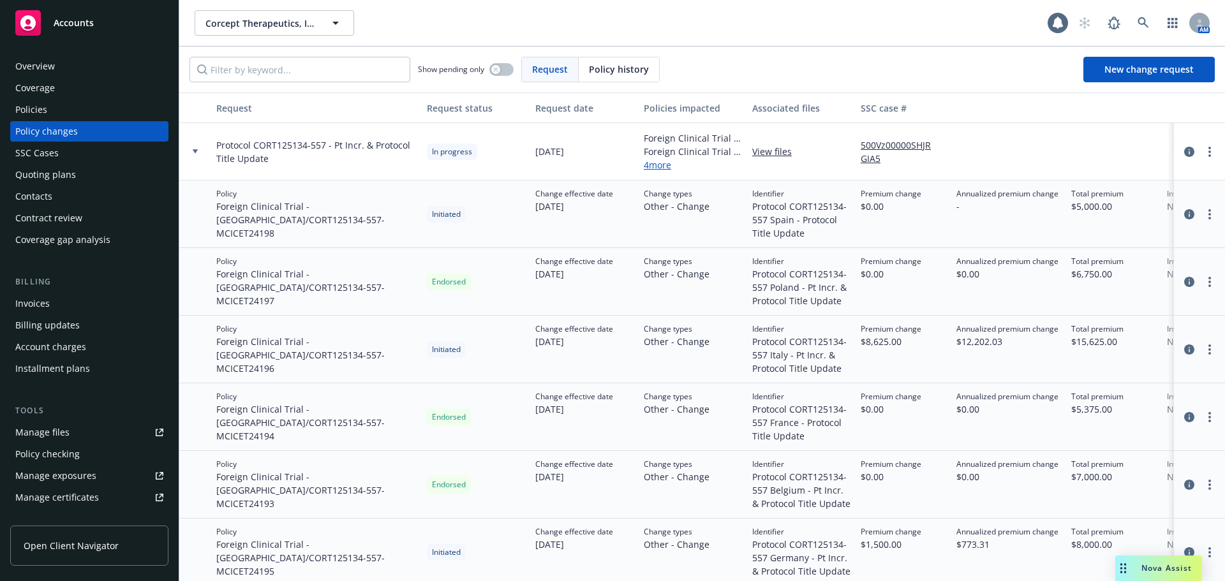
click at [52, 104] on div "Policies" at bounding box center [89, 110] width 148 height 20
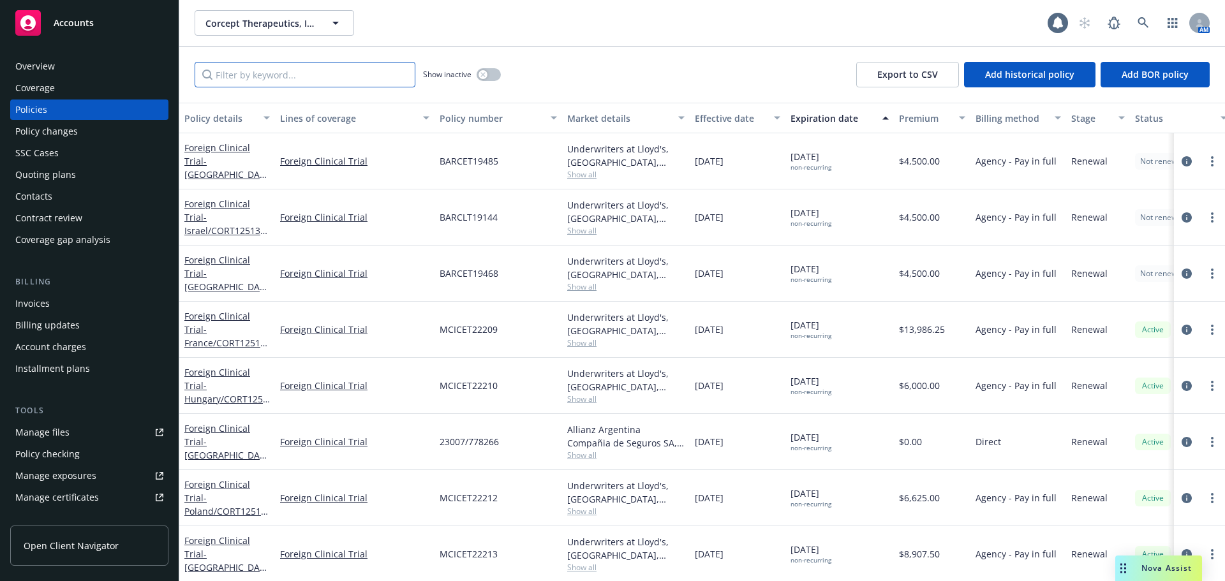
click at [262, 64] on input "Filter by keyword..." at bounding box center [305, 75] width 221 height 26
click at [68, 128] on div "Policy changes" at bounding box center [46, 131] width 63 height 20
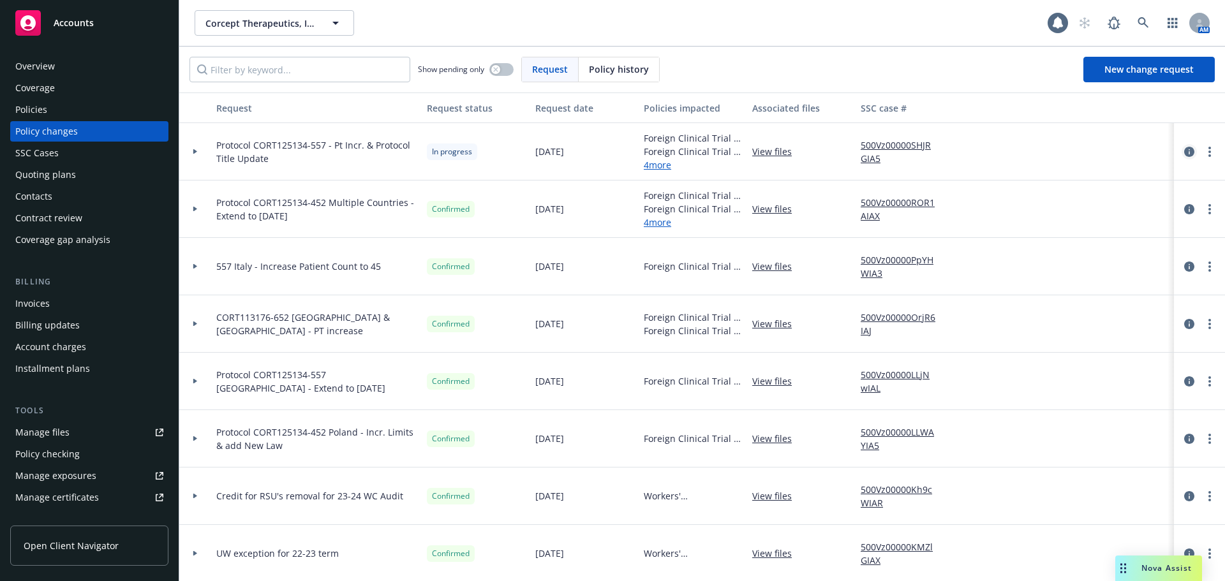
click at [1184, 153] on icon "circleInformation" at bounding box center [1189, 152] width 10 height 10
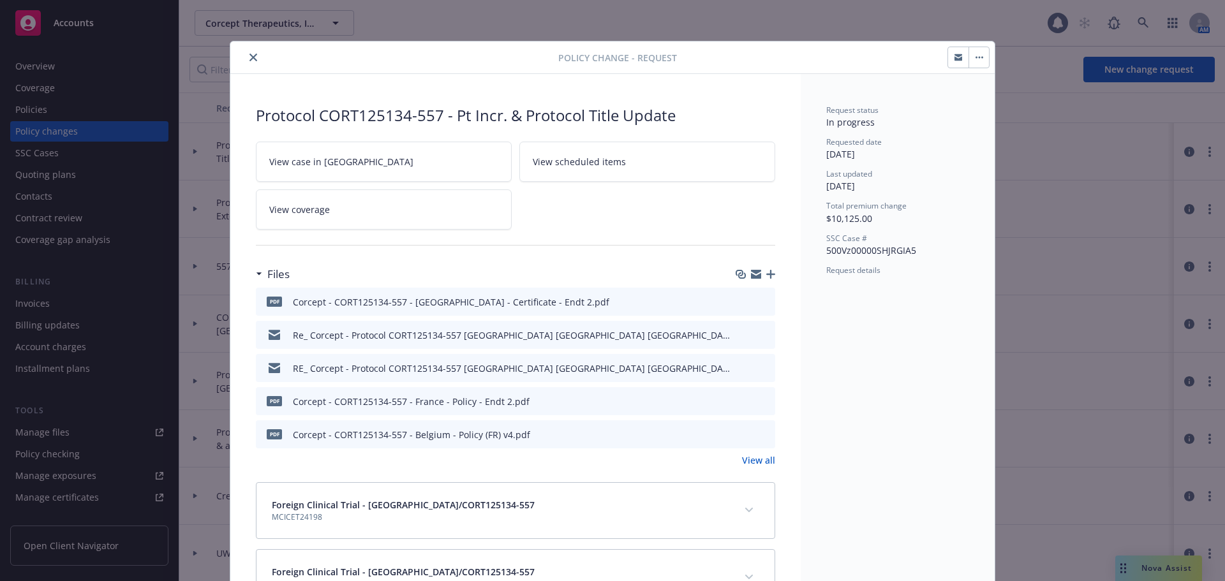
scroll to position [38, 0]
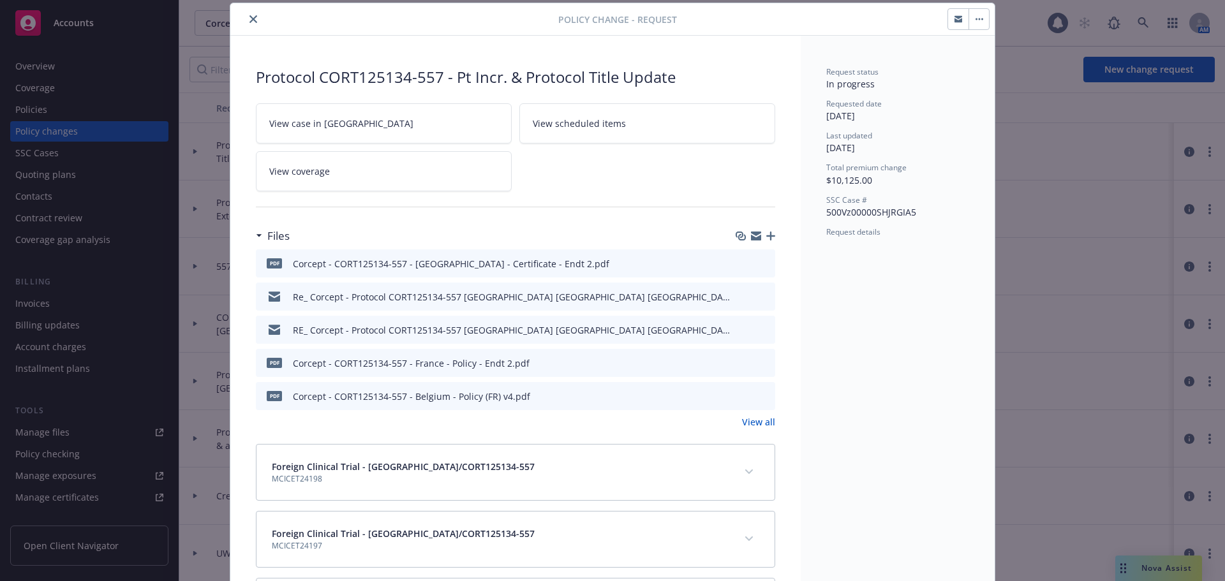
click at [768, 235] on icon "button" at bounding box center [770, 236] width 9 height 9
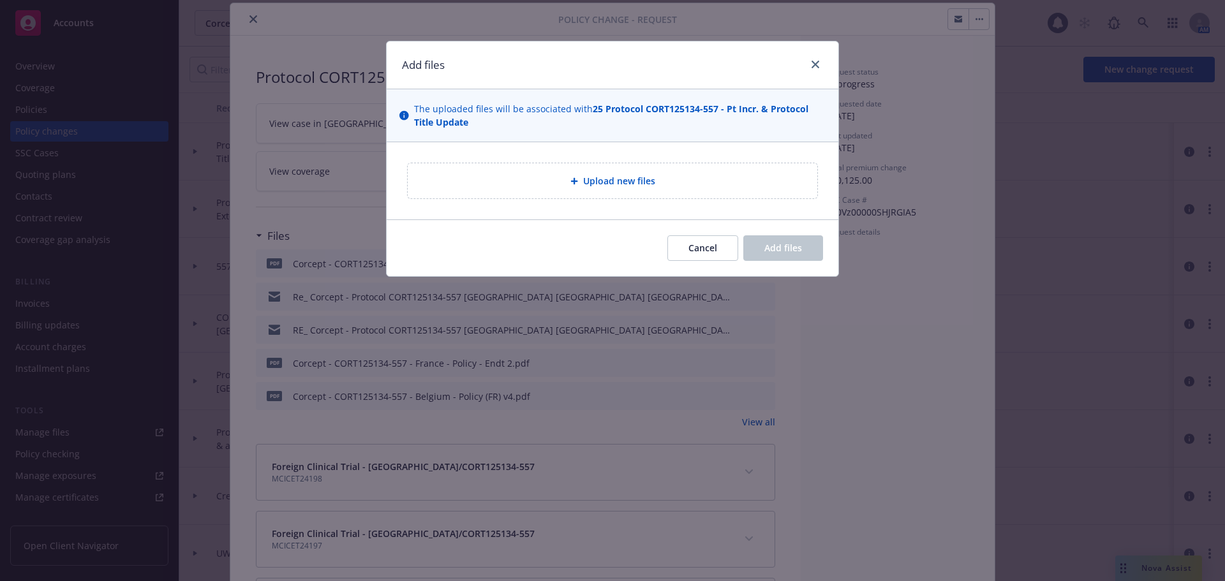
type textarea "x"
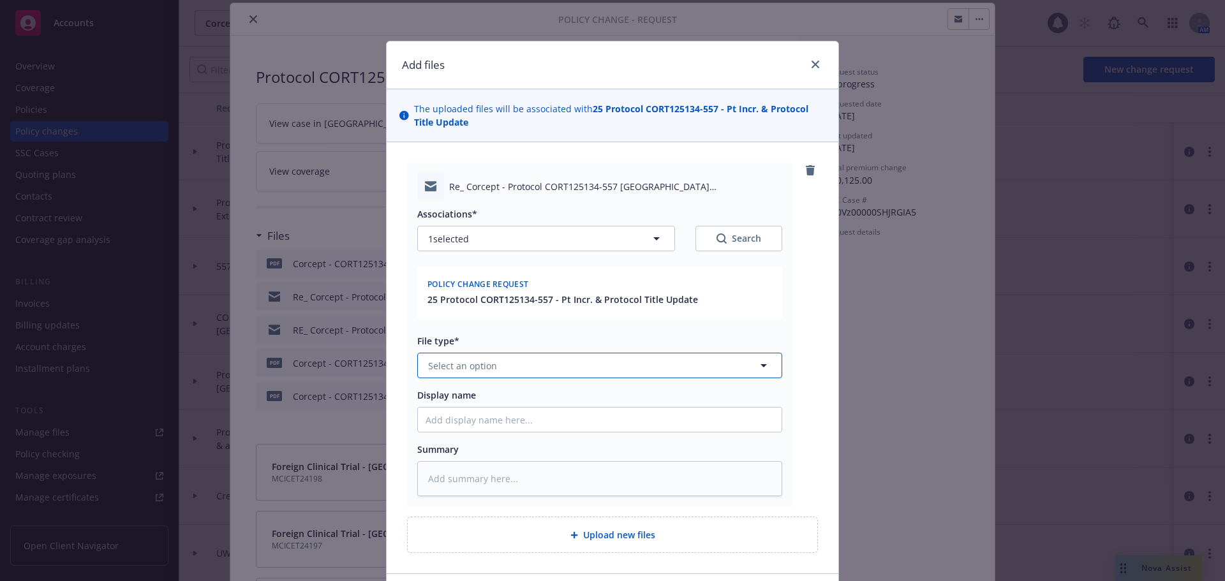
click at [553, 354] on button "Select an option" at bounding box center [599, 366] width 365 height 26
type input "em"
click at [540, 422] on div "Email" at bounding box center [593, 435] width 364 height 34
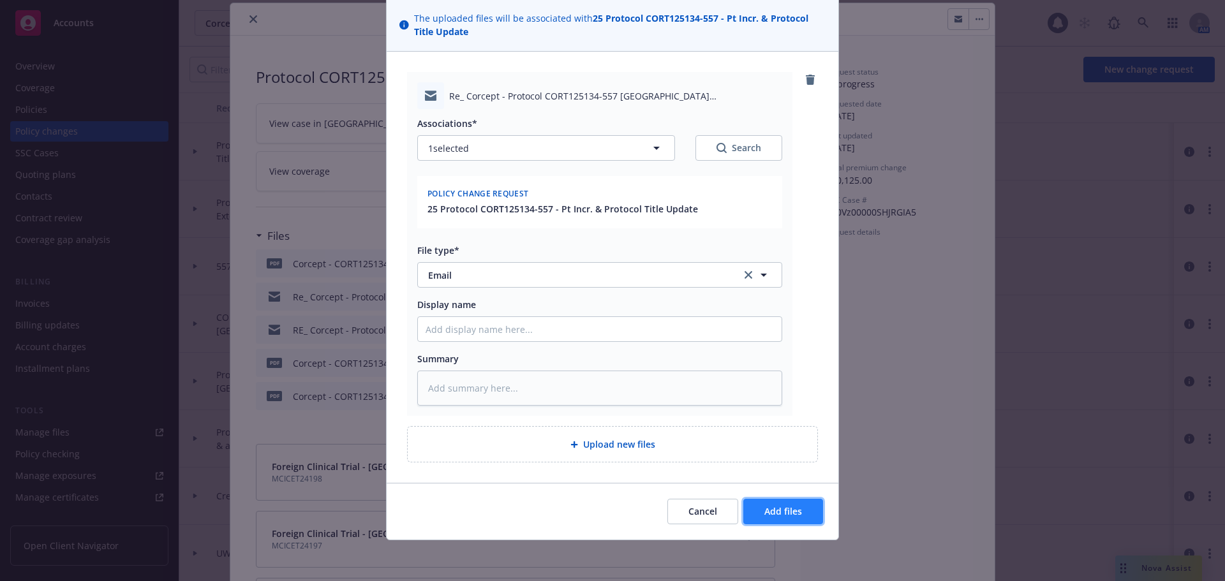
click at [766, 521] on button "Add files" at bounding box center [783, 512] width 80 height 26
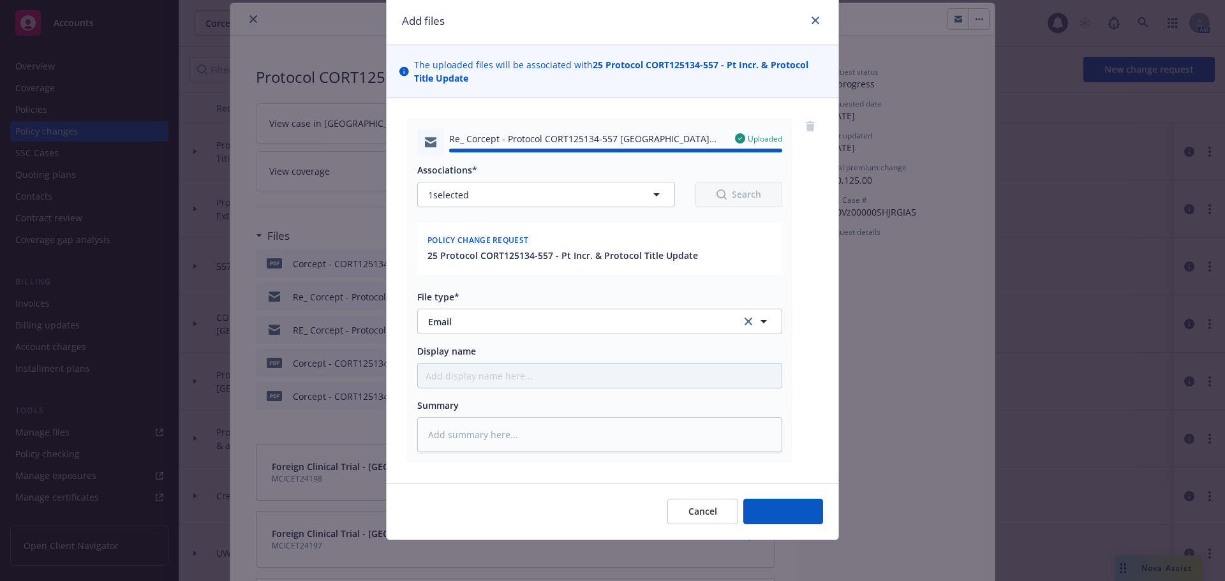
type textarea "x"
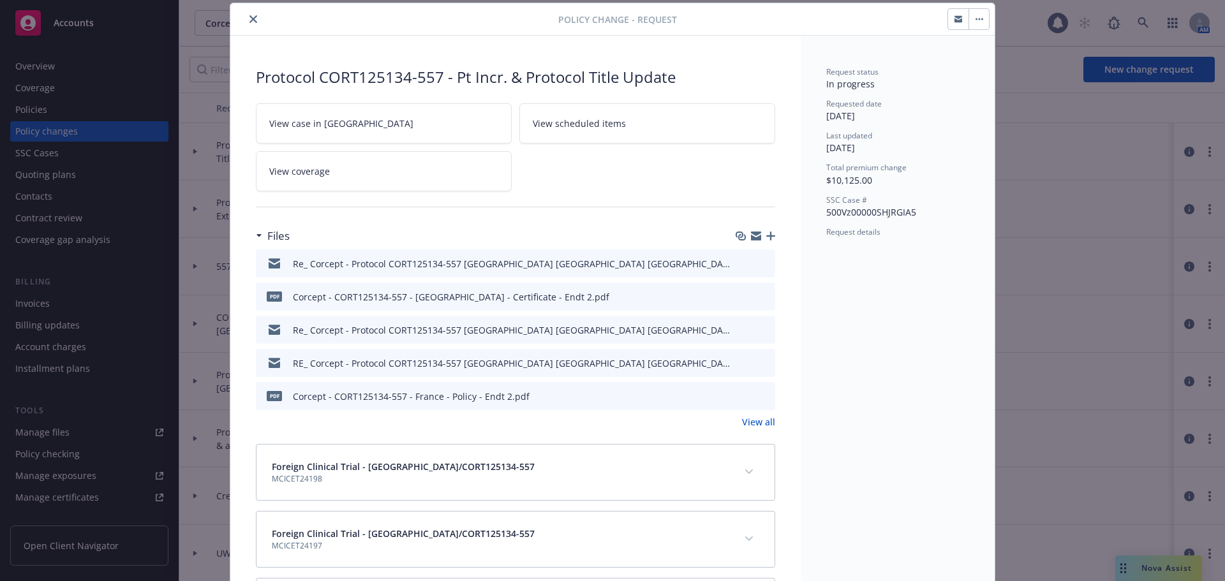
click at [250, 20] on icon "close" at bounding box center [254, 19] width 8 height 8
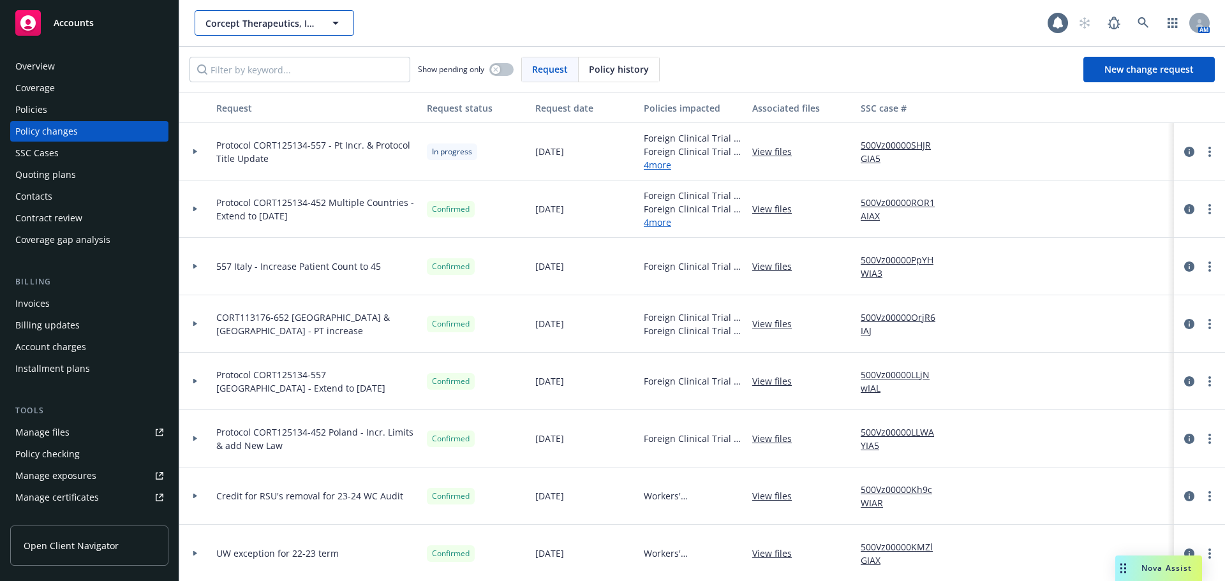
click at [228, 19] on span "Corcept Therapeutics, Inc." at bounding box center [260, 23] width 110 height 13
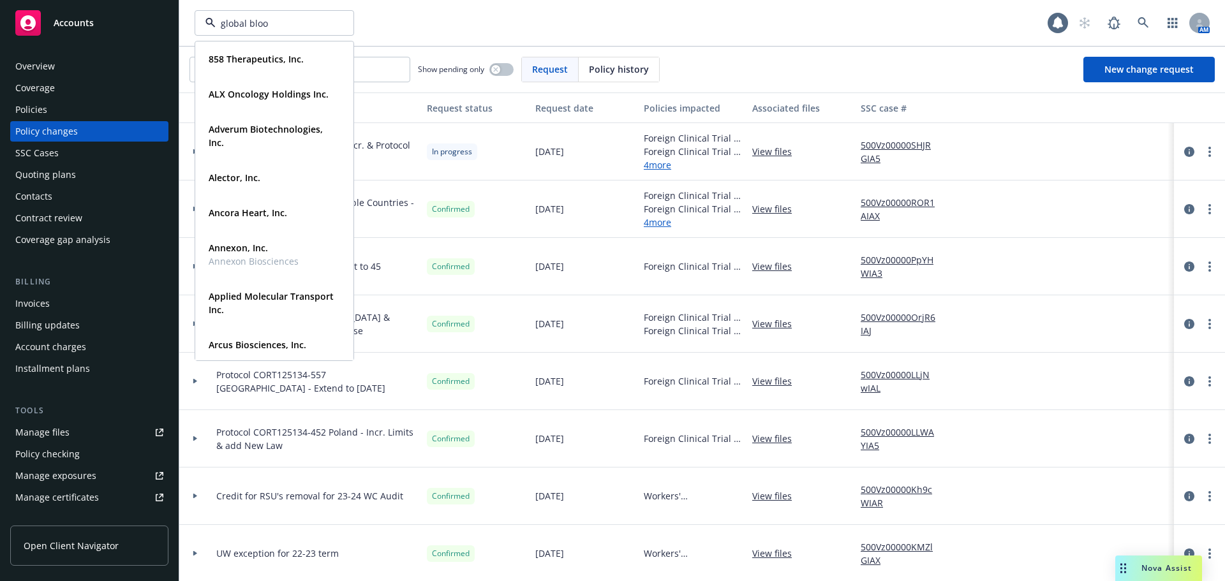
type input "global blood"
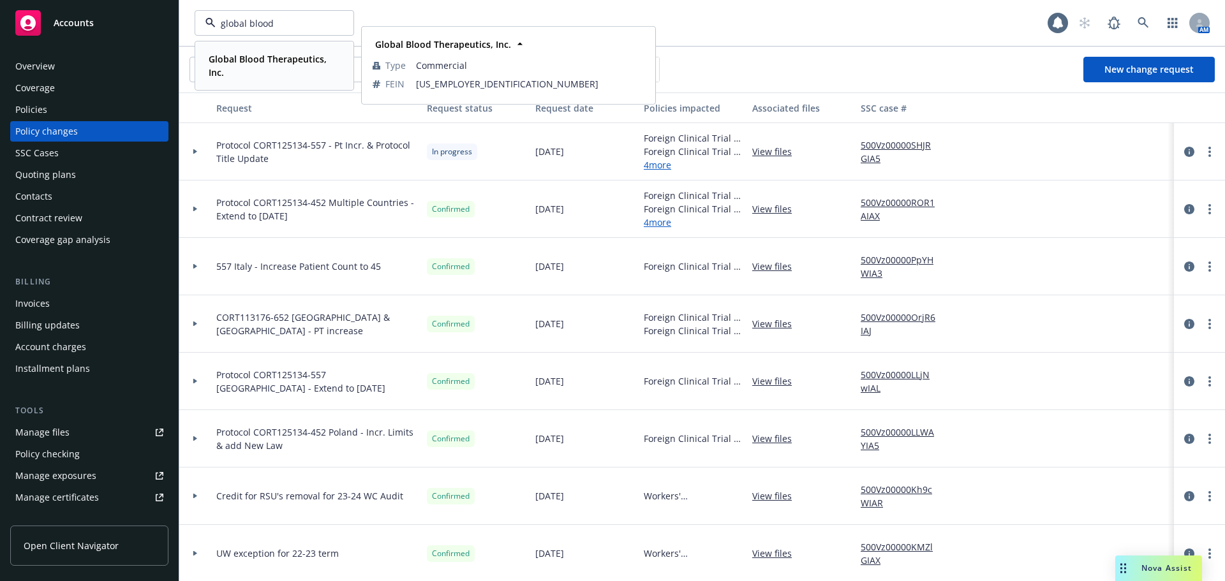
click at [257, 70] on span "Global Blood Therapeutics, Inc." at bounding box center [273, 65] width 129 height 27
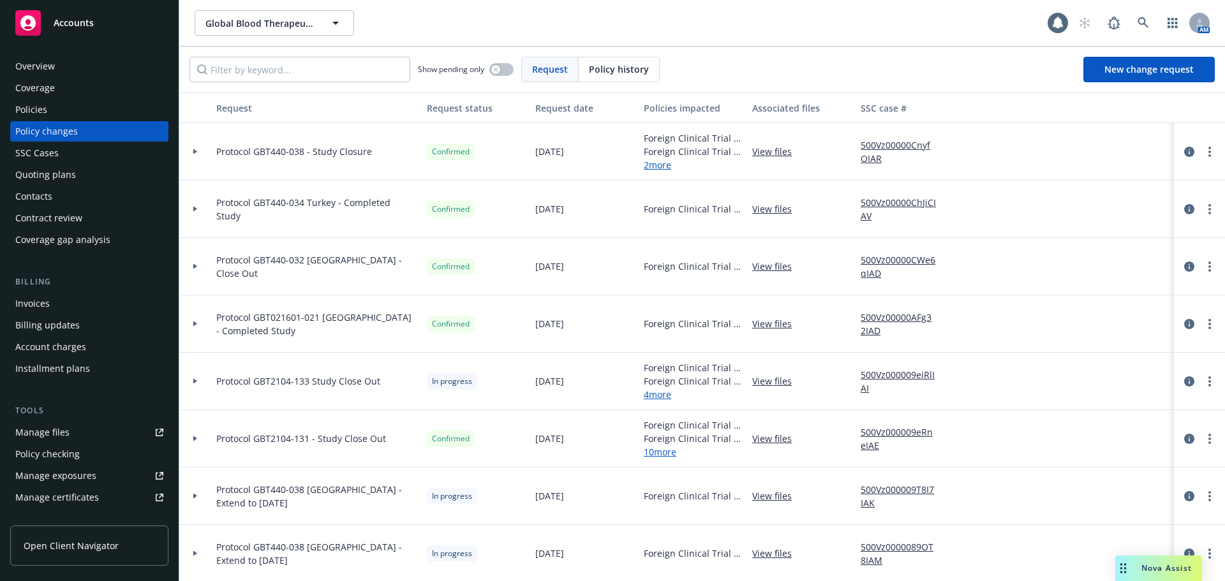
click at [75, 108] on div "Policies" at bounding box center [89, 110] width 148 height 20
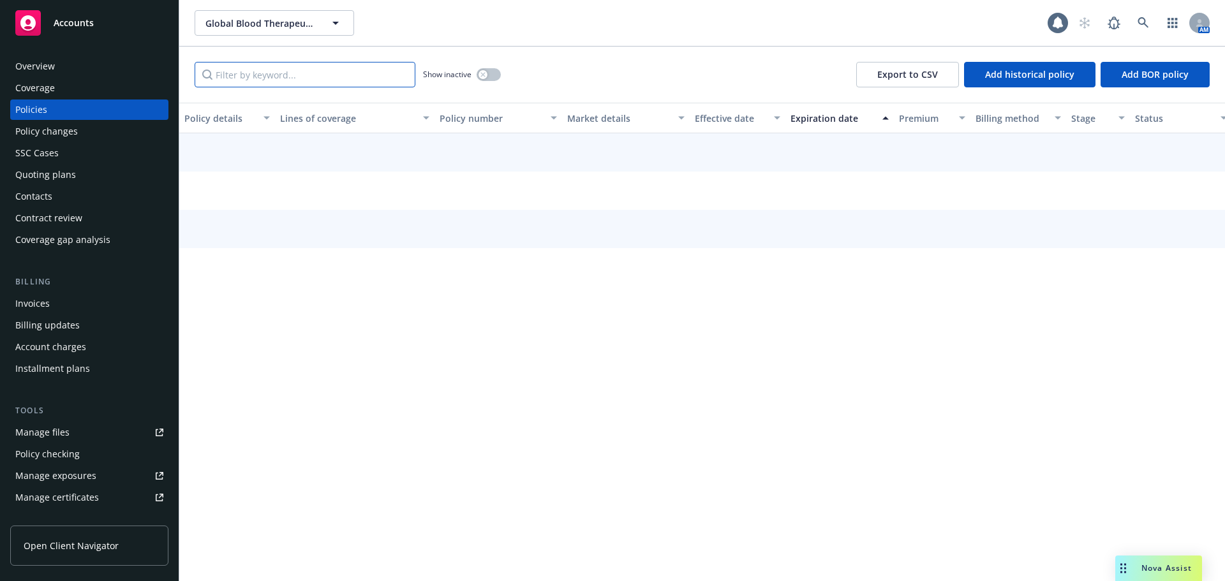
click at [300, 71] on input "Filter by keyword..." at bounding box center [305, 75] width 221 height 26
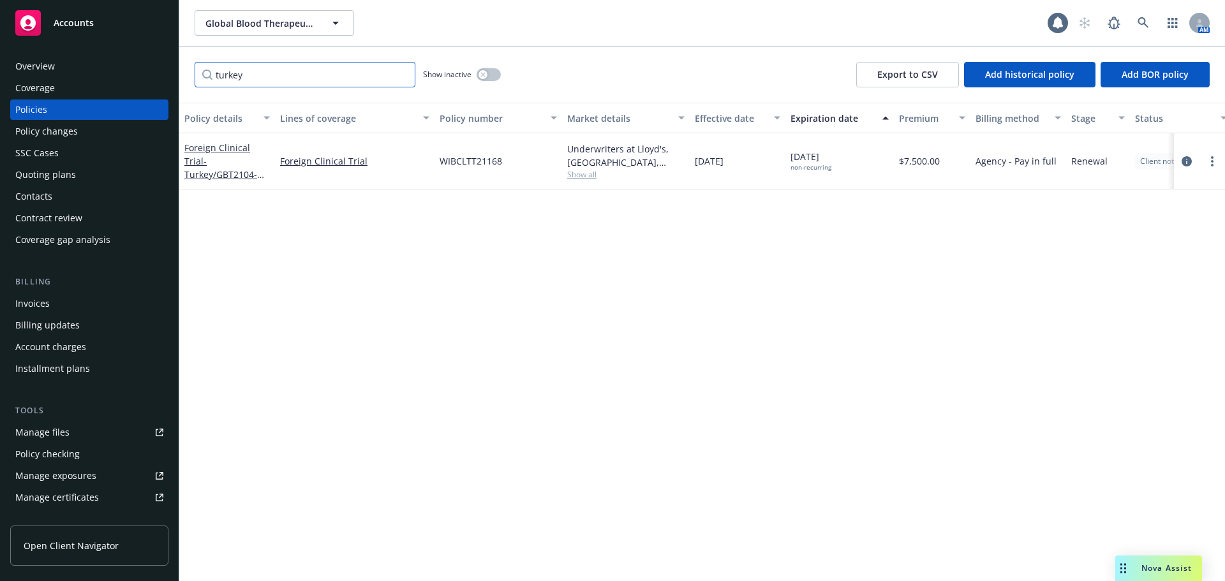
type input "turkey"
click at [498, 67] on div "Show inactive" at bounding box center [462, 75] width 78 height 26
click at [499, 77] on button "button" at bounding box center [489, 74] width 24 height 13
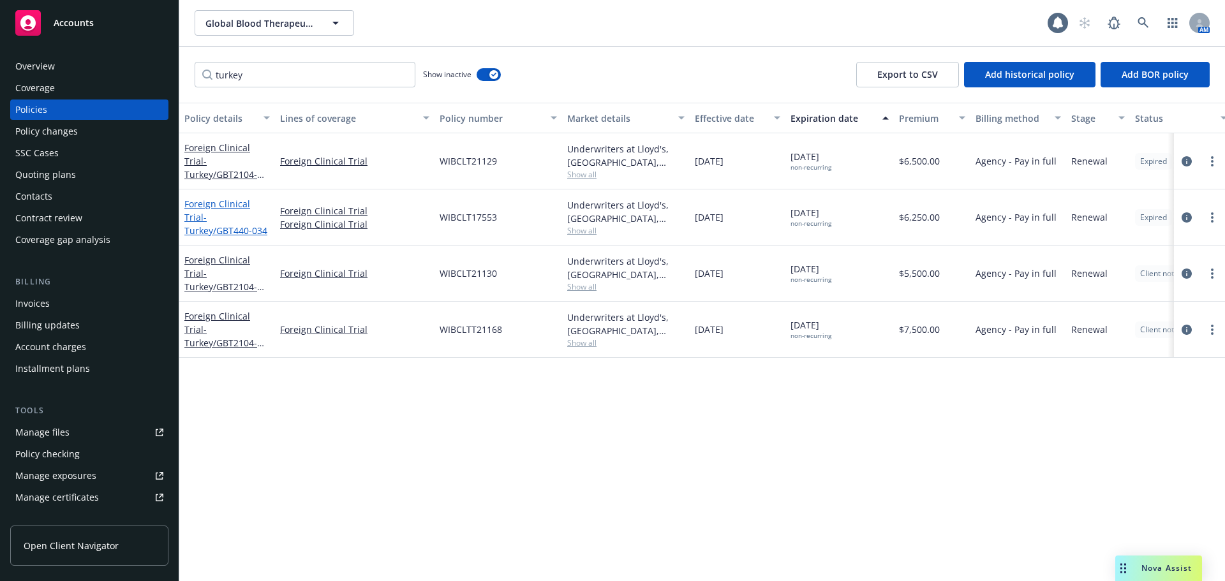
click at [250, 220] on span "- Turkey/GBT440-034" at bounding box center [225, 224] width 83 height 26
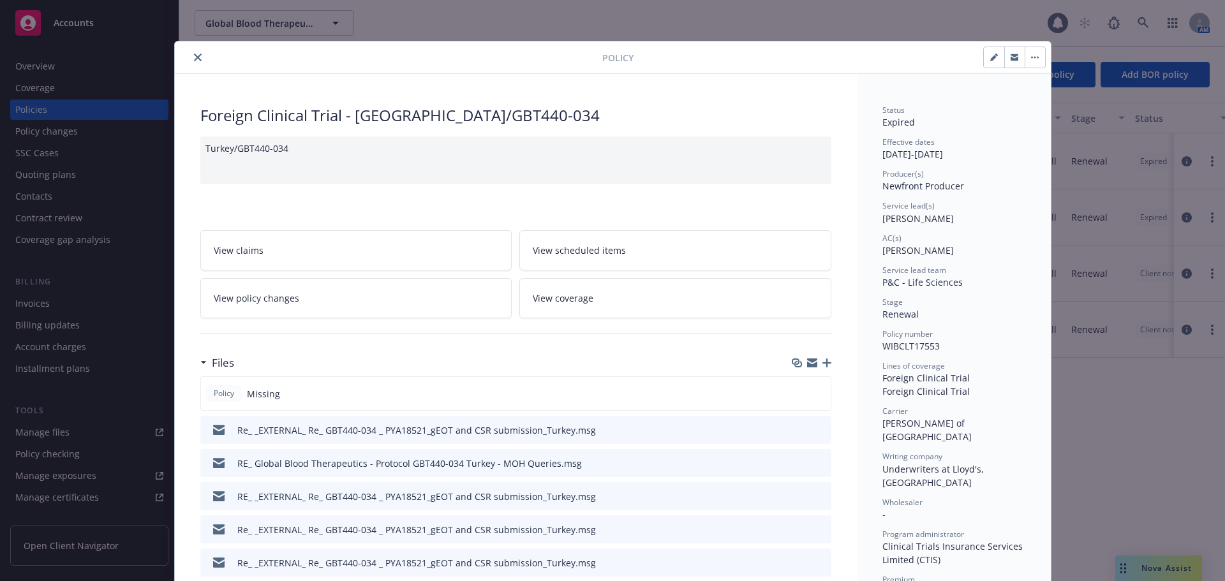
click at [823, 361] on icon "button" at bounding box center [827, 363] width 9 height 9
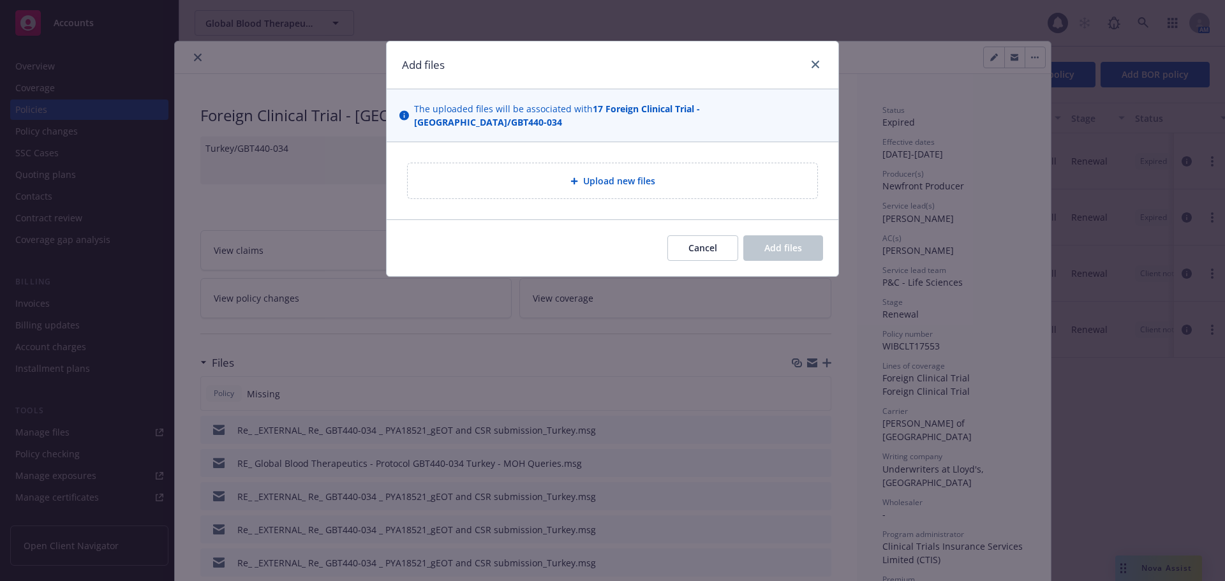
type textarea "x"
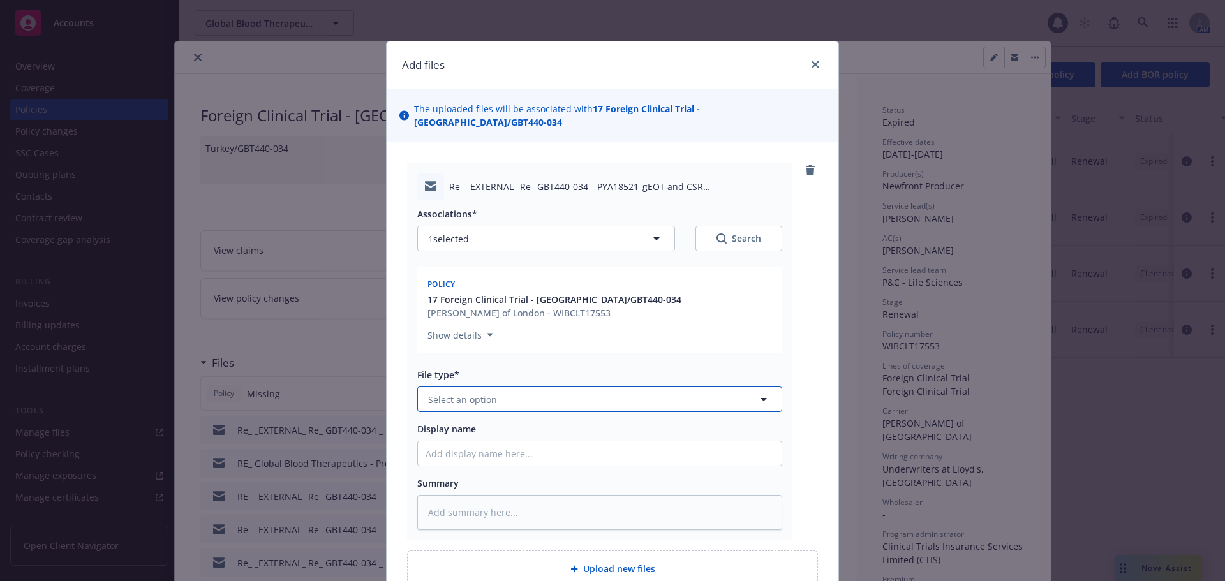
click at [476, 393] on span "Select an option" at bounding box center [462, 399] width 69 height 13
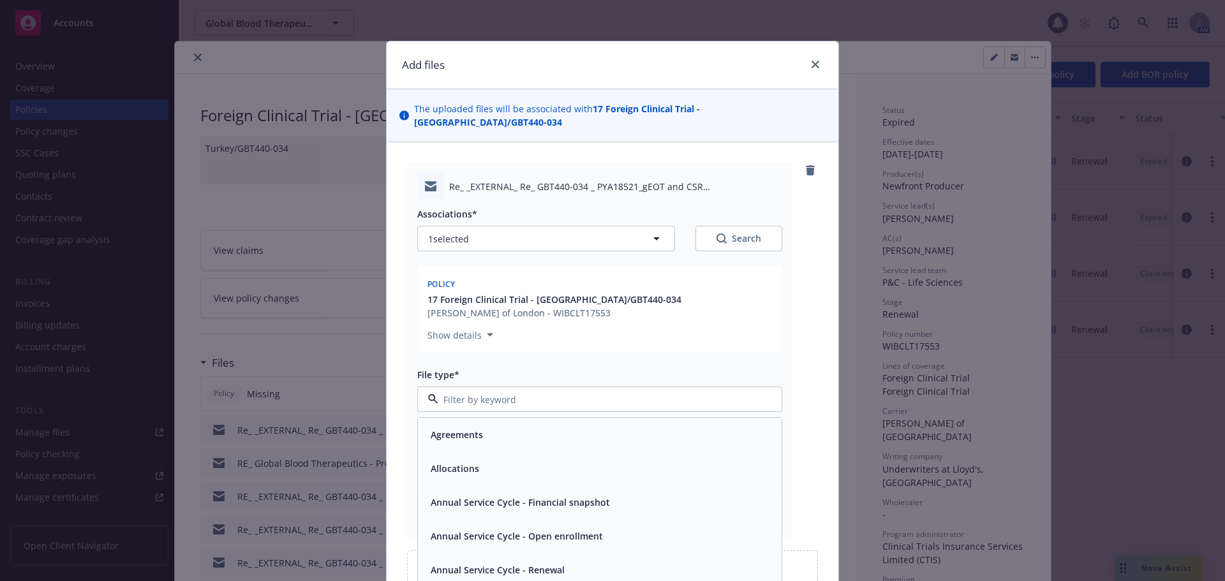
type input "w"
type input "em"
click at [532, 461] on div "Email" at bounding box center [600, 468] width 348 height 19
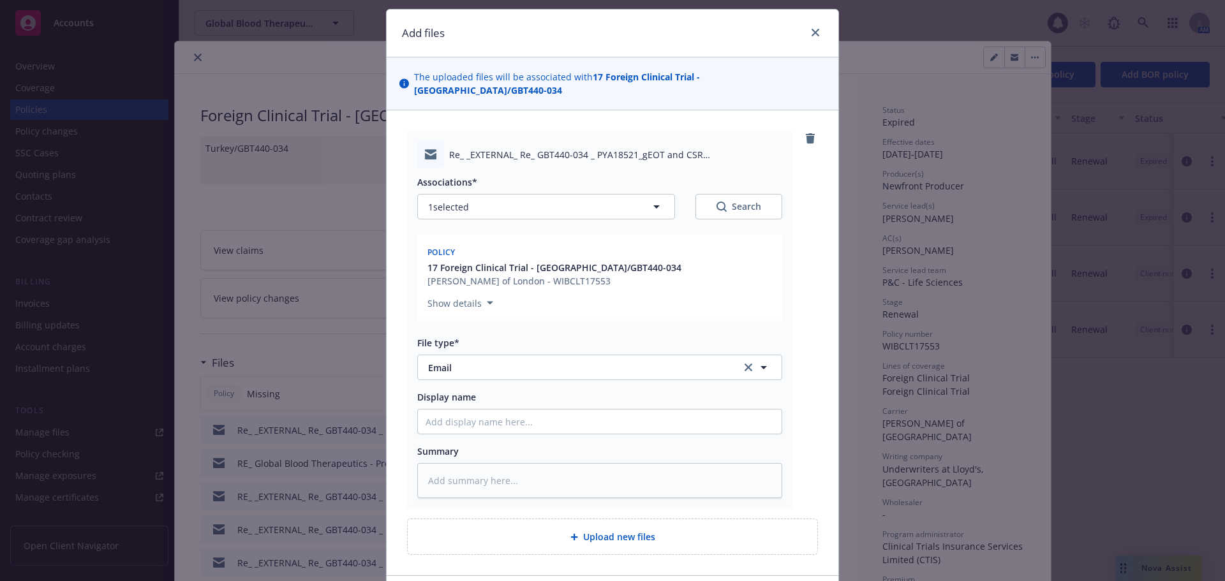
scroll to position [64, 0]
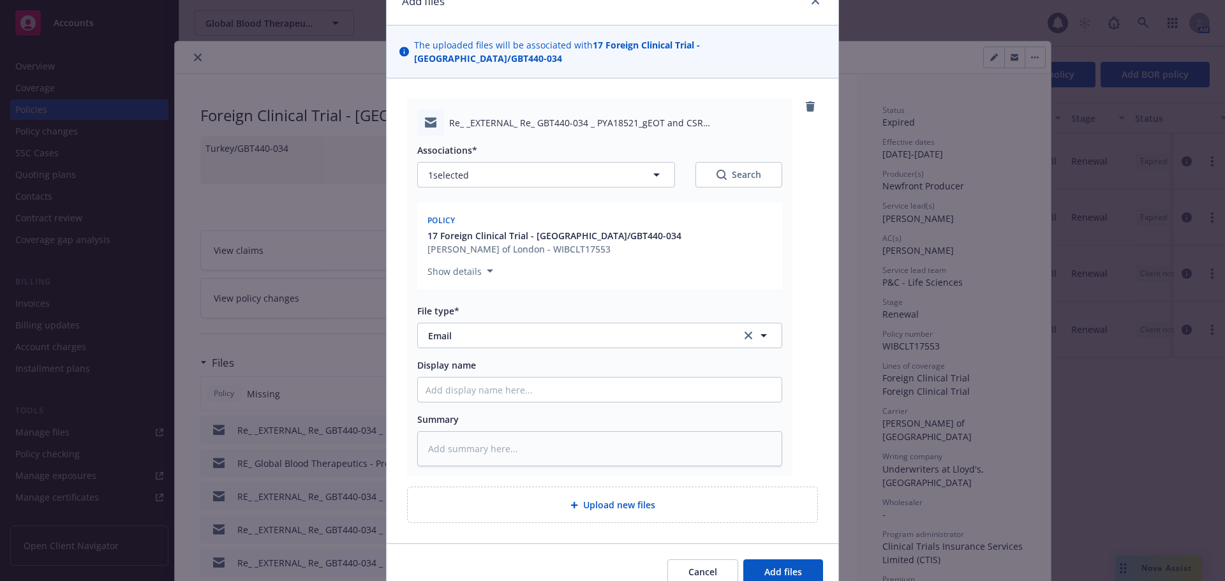
type textarea "x"
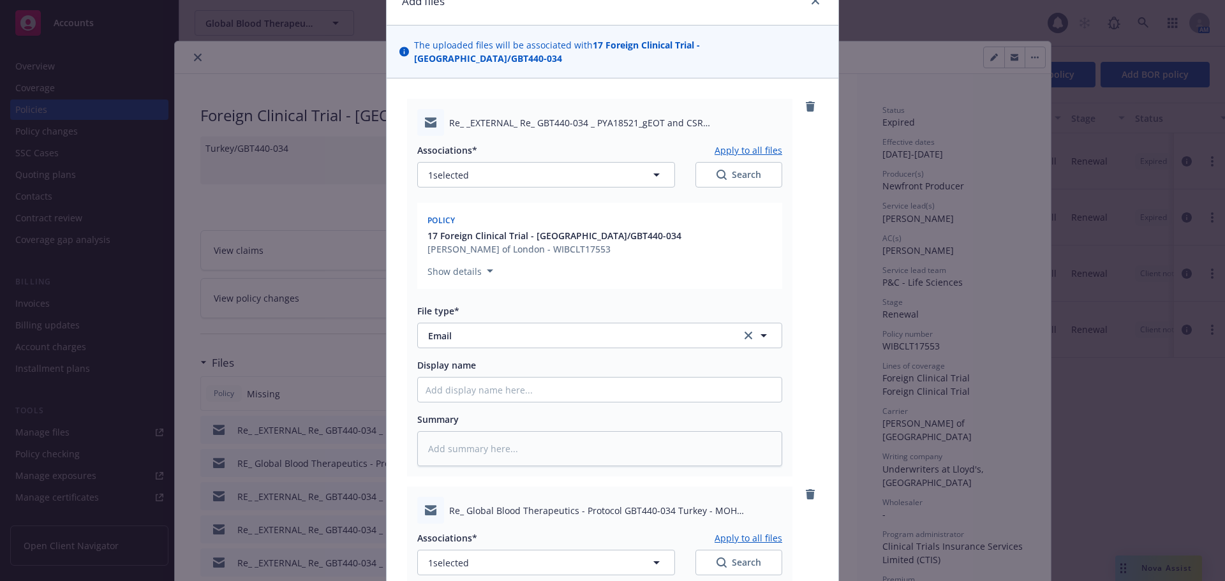
scroll to position [447, 0]
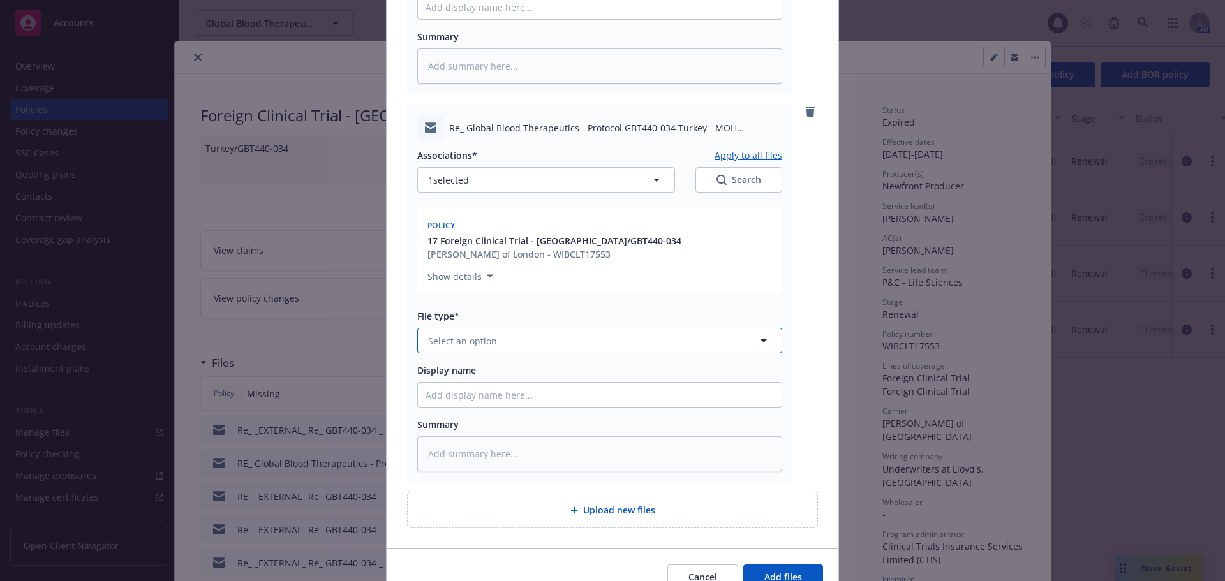
click at [477, 334] on span "Select an option" at bounding box center [462, 340] width 69 height 13
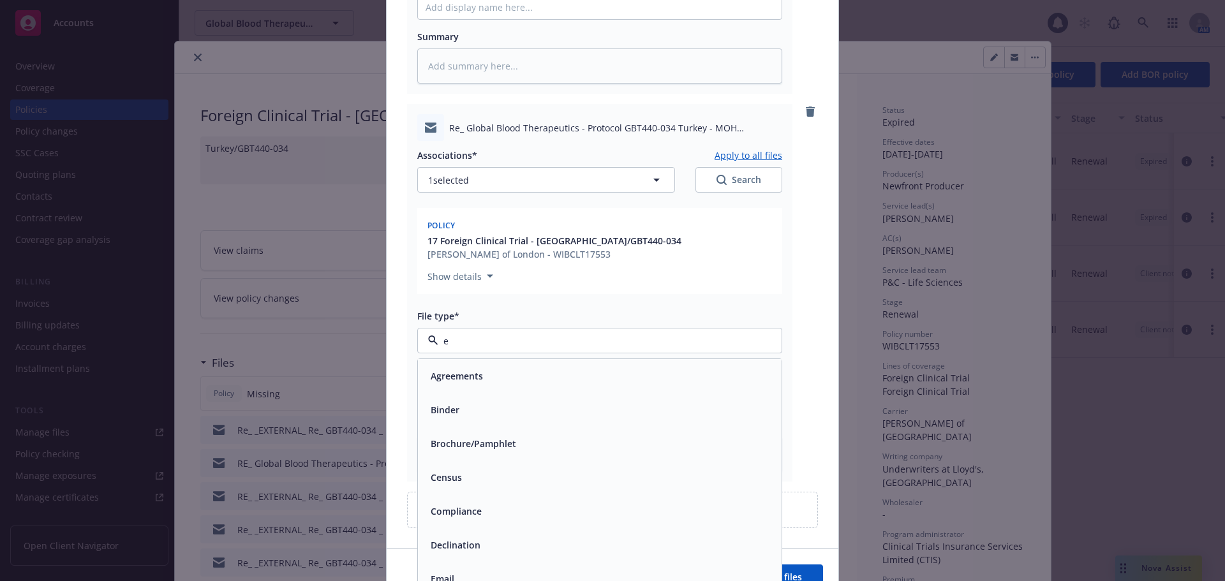
type input "em"
click at [477, 393] on div "Email" at bounding box center [600, 410] width 364 height 34
type textarea "x"
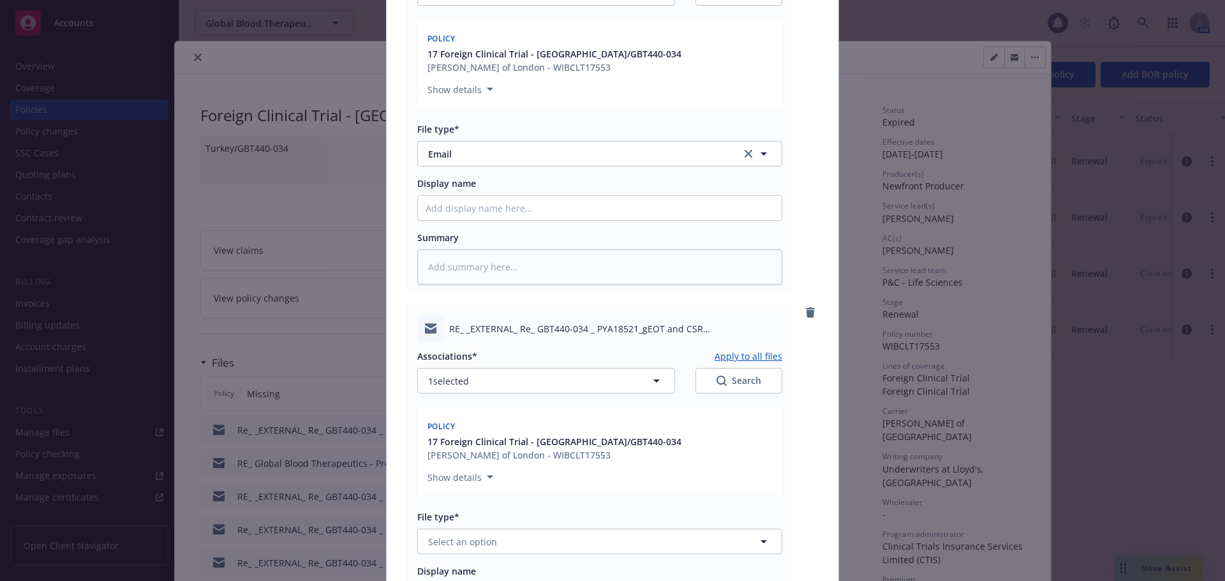
scroll to position [766, 0]
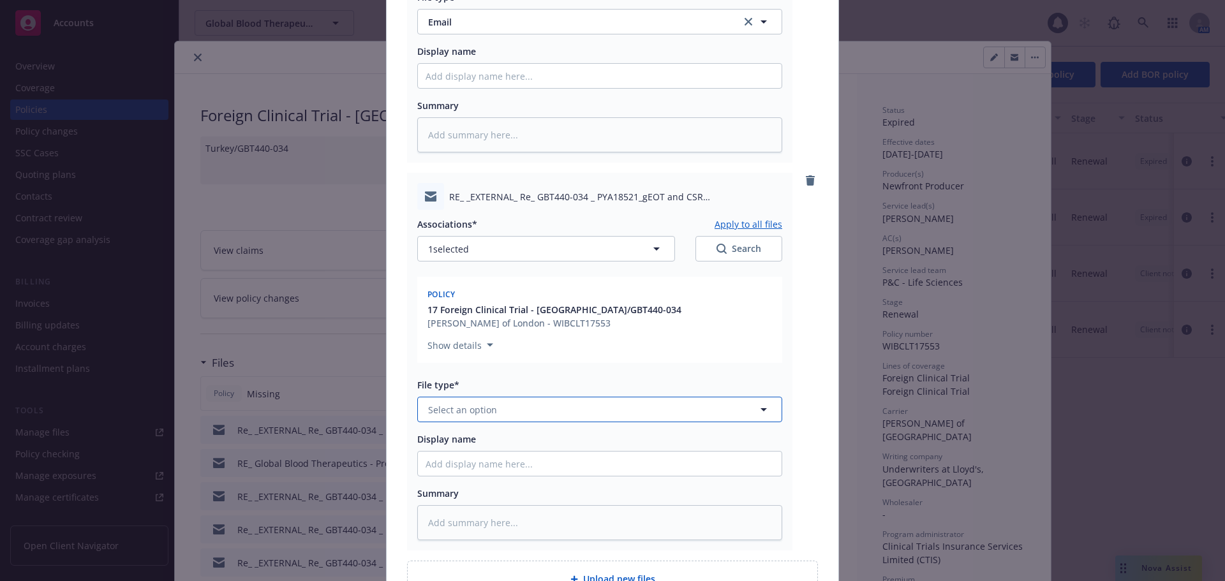
click at [461, 403] on span "Select an option" at bounding box center [462, 409] width 69 height 13
type input "em"
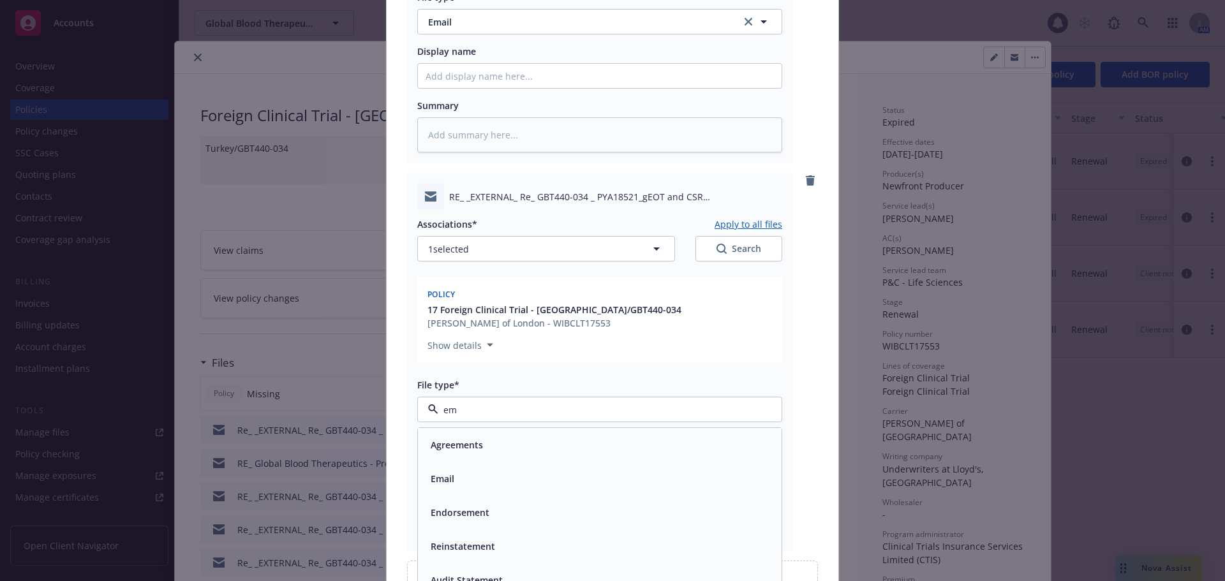
click at [461, 477] on div "Email" at bounding box center [600, 479] width 364 height 34
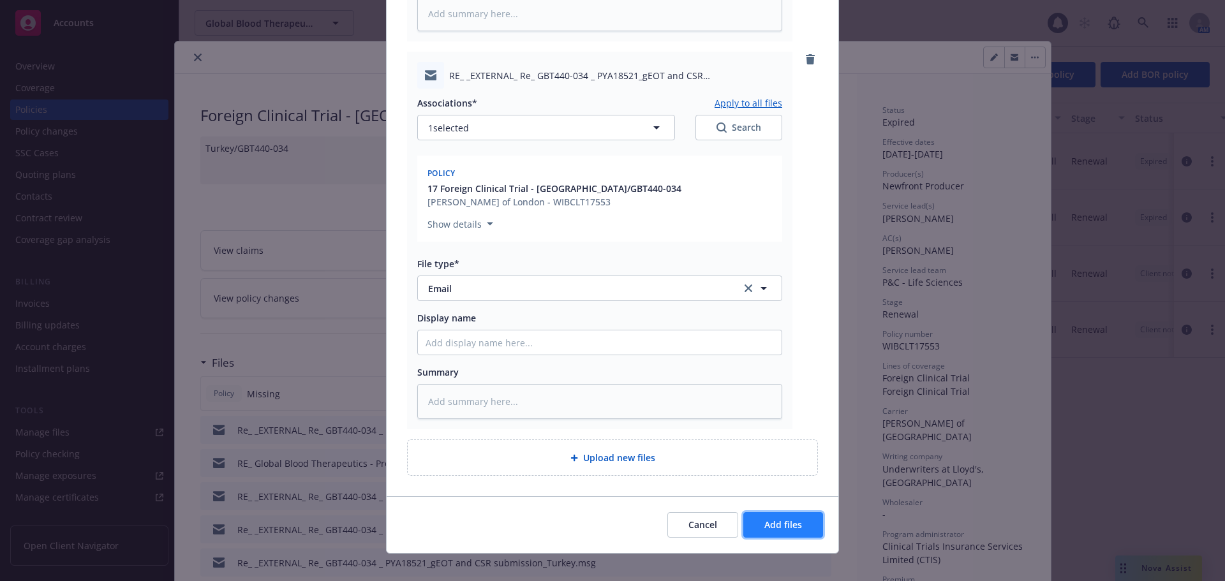
click at [776, 519] on span "Add files" at bounding box center [783, 525] width 38 height 12
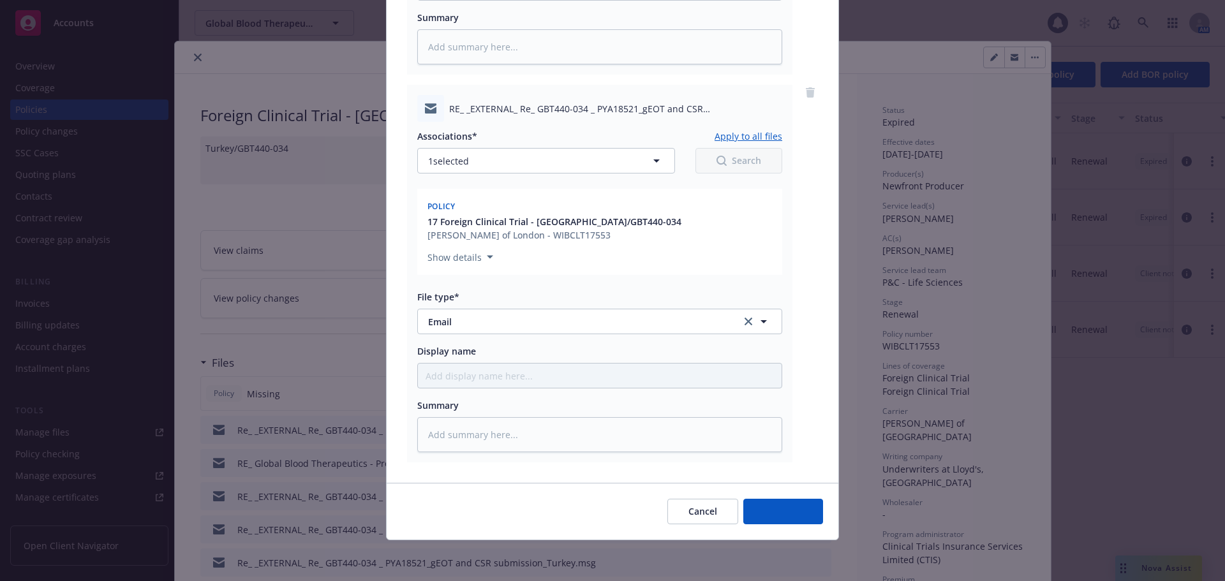
scroll to position [840, 0]
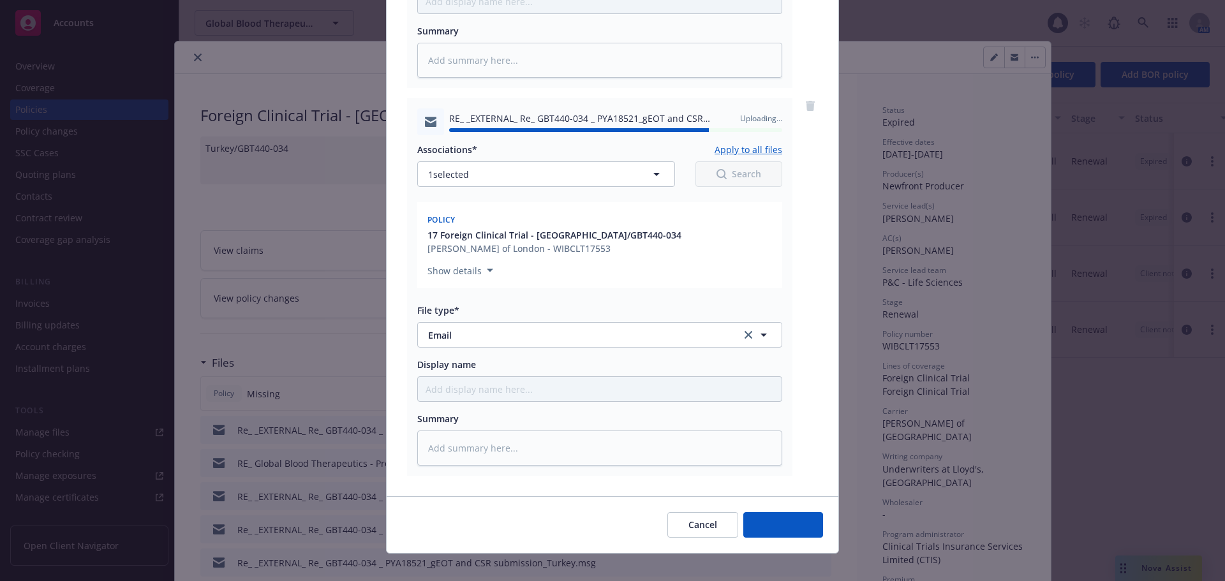
type textarea "x"
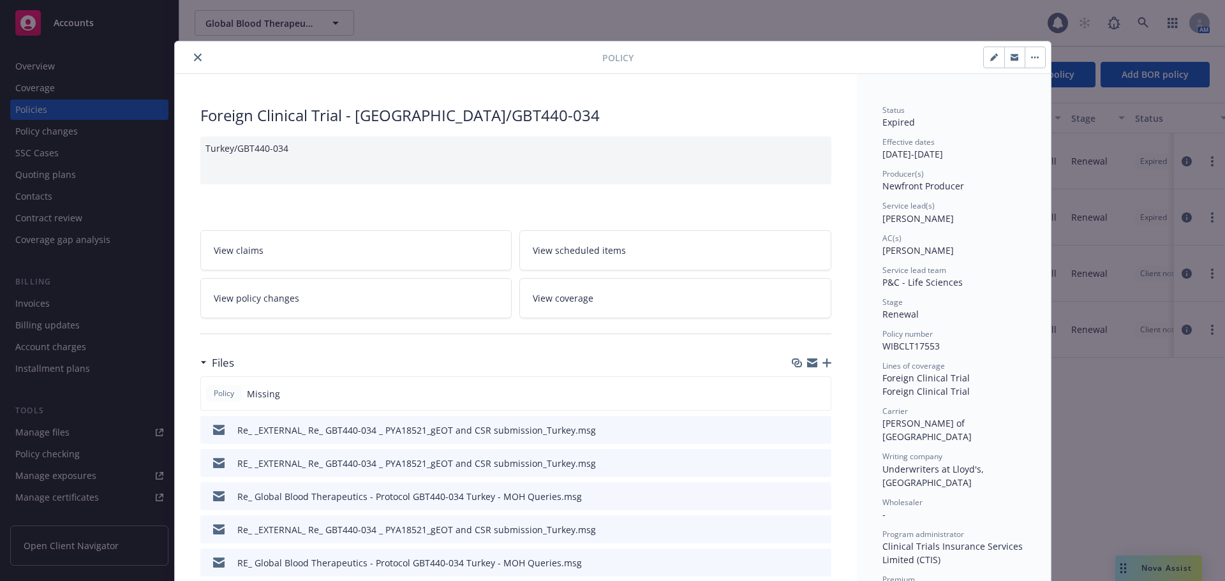
click at [194, 58] on icon "close" at bounding box center [198, 58] width 8 height 8
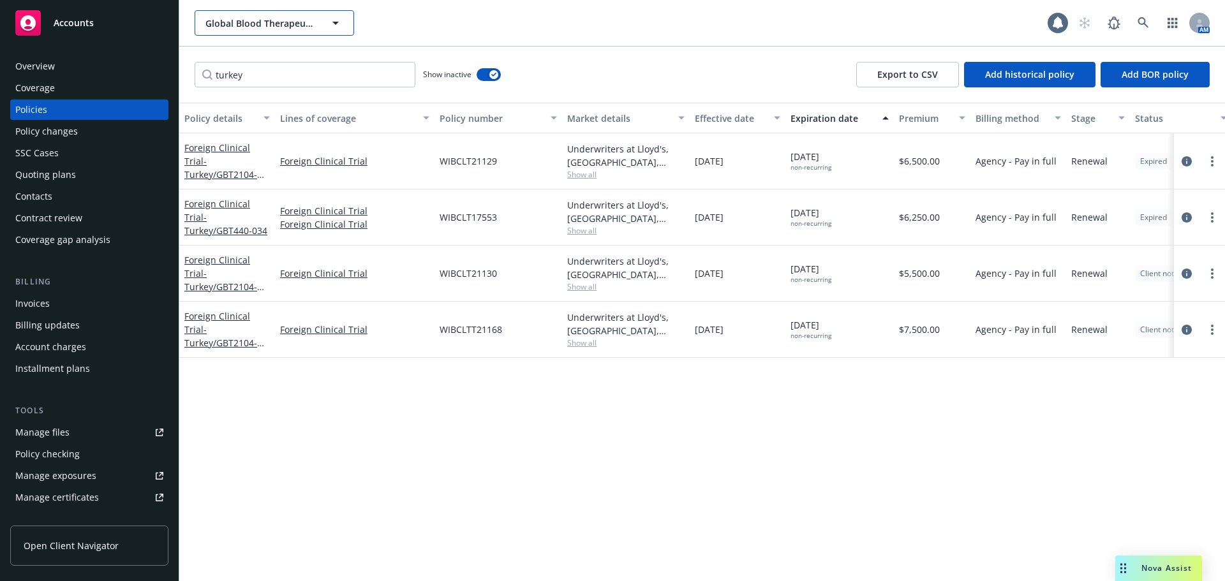
click at [301, 24] on span "Global Blood Therapeutics, Inc." at bounding box center [260, 23] width 110 height 13
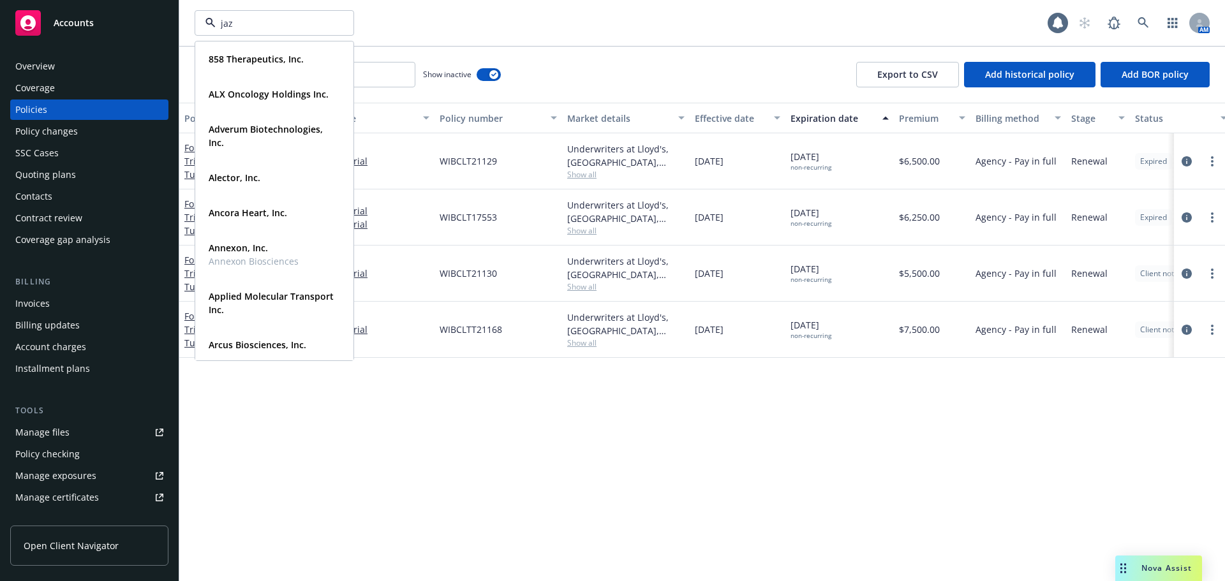
type input "jazz"
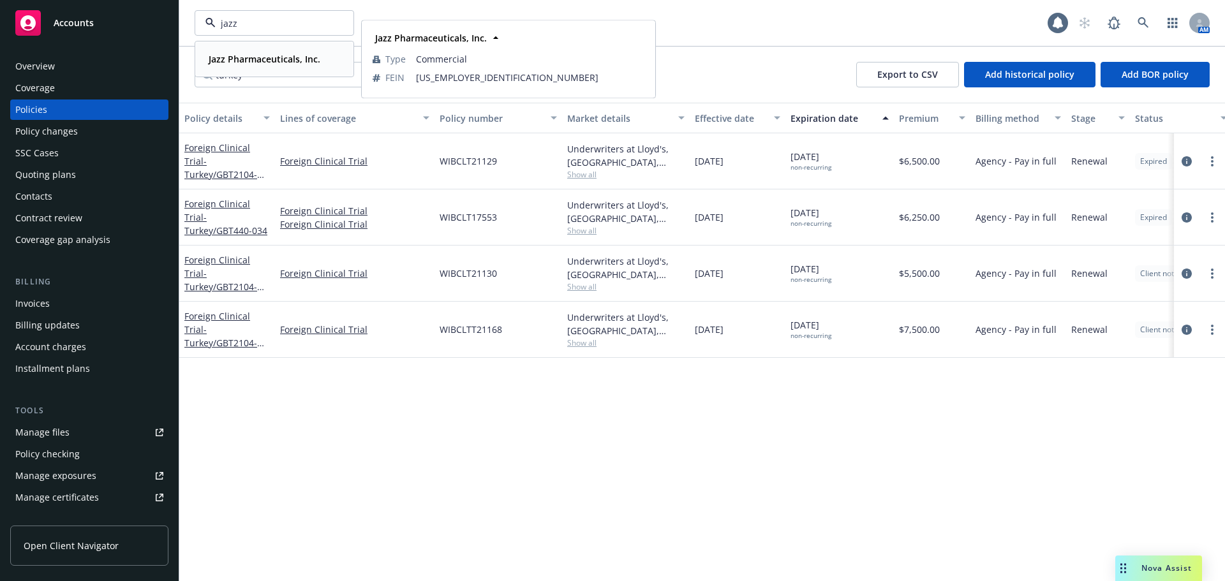
click at [304, 61] on strong "Jazz Pharmaceuticals, Inc." at bounding box center [265, 59] width 112 height 12
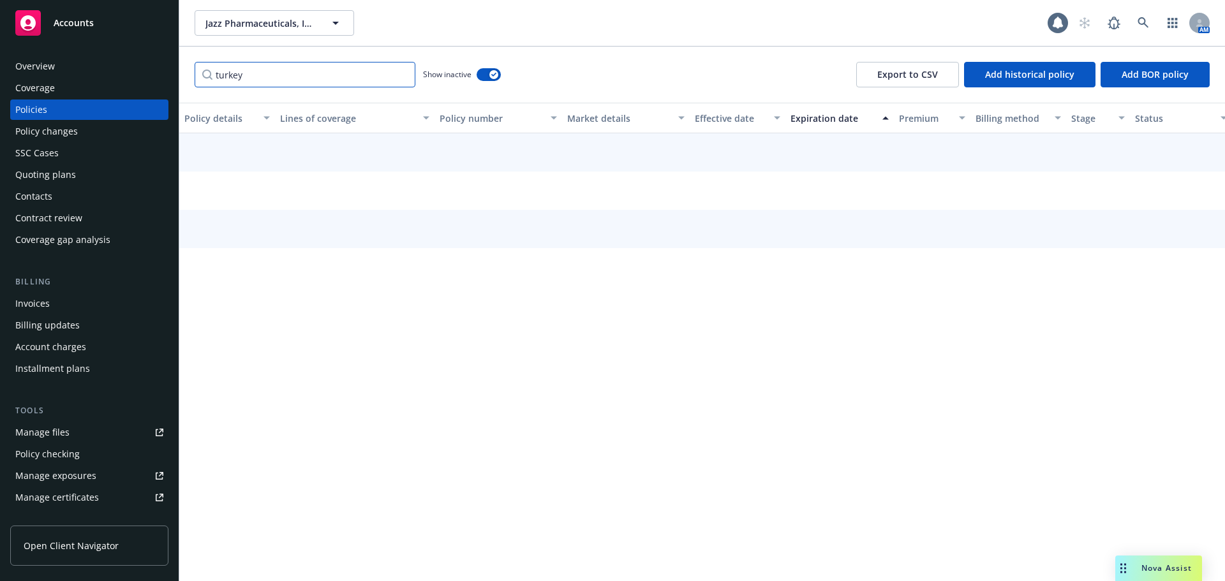
click at [402, 73] on input "turkey" at bounding box center [305, 75] width 221 height 26
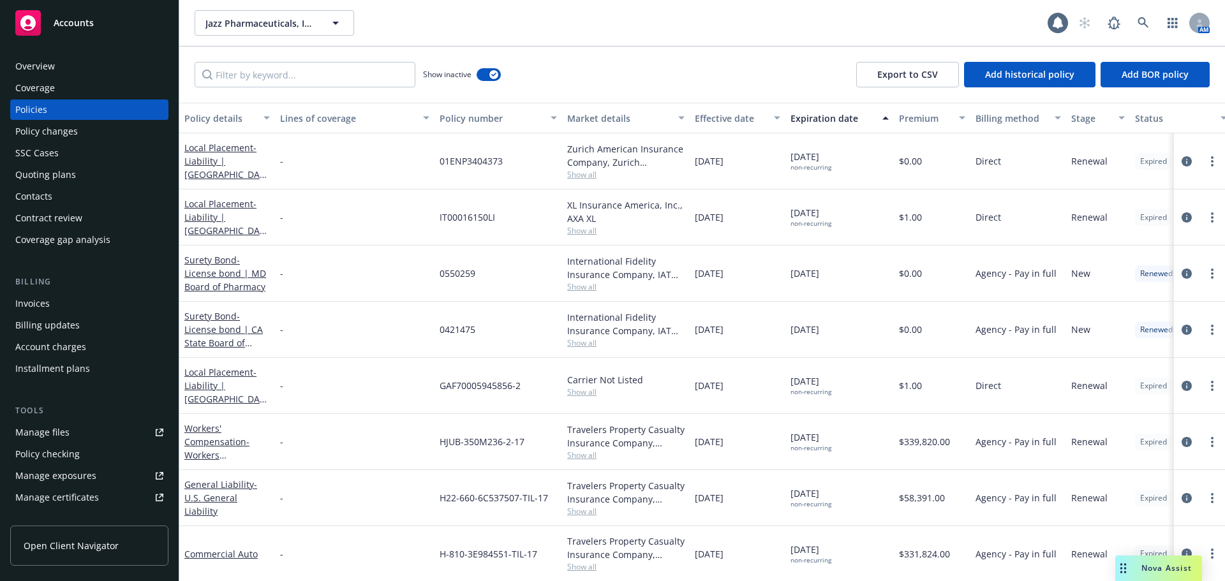
click at [71, 132] on div "Policy changes" at bounding box center [46, 131] width 63 height 20
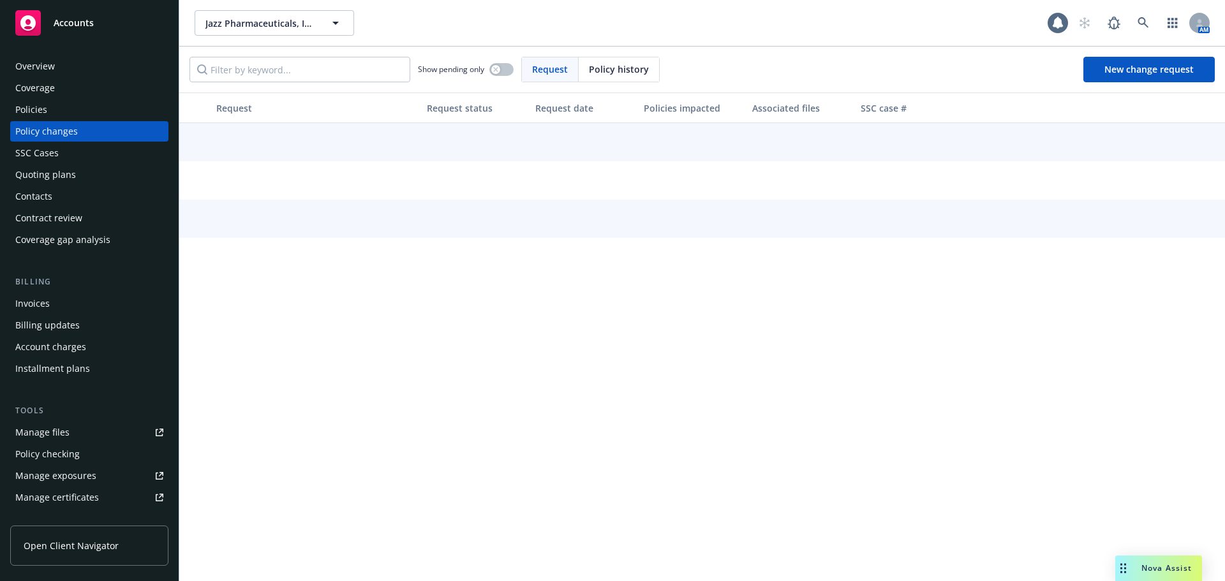
click at [64, 107] on div "Policies" at bounding box center [89, 110] width 148 height 20
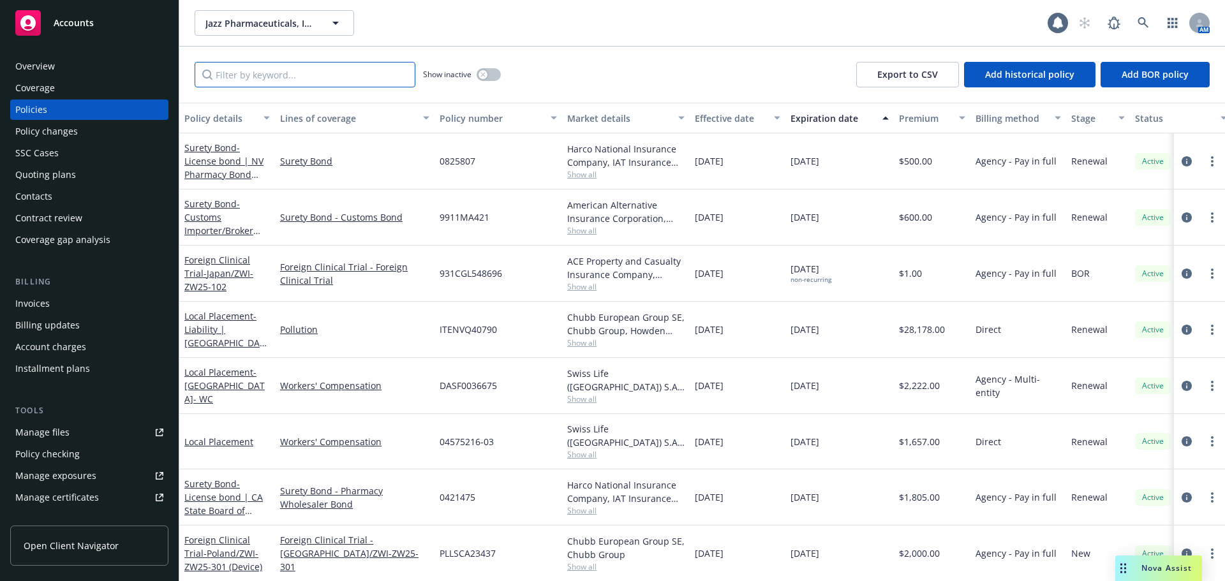
click at [285, 78] on input "Filter by keyword..." at bounding box center [305, 75] width 221 height 26
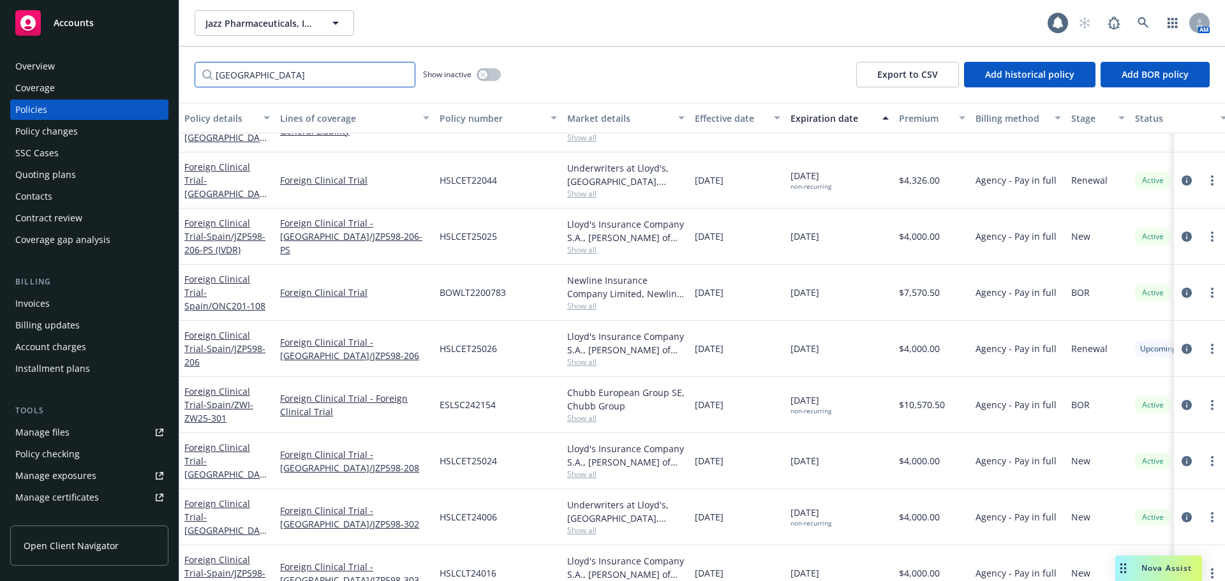
scroll to position [163, 0]
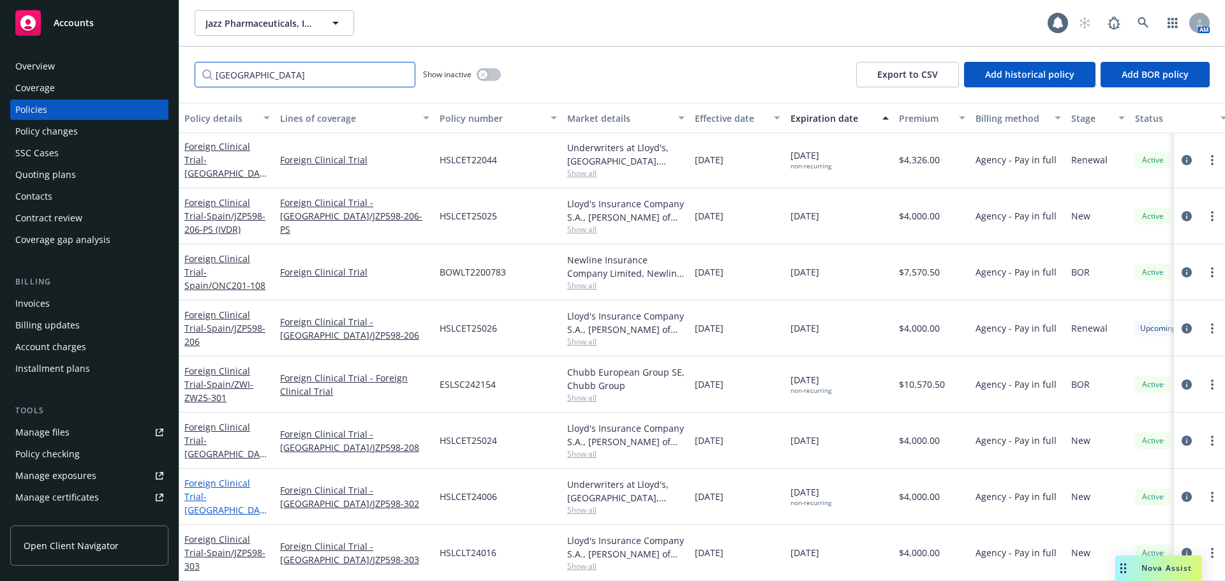
type input "spain"
click at [230, 491] on span "- Spain/JZP598-302" at bounding box center [225, 510] width 82 height 39
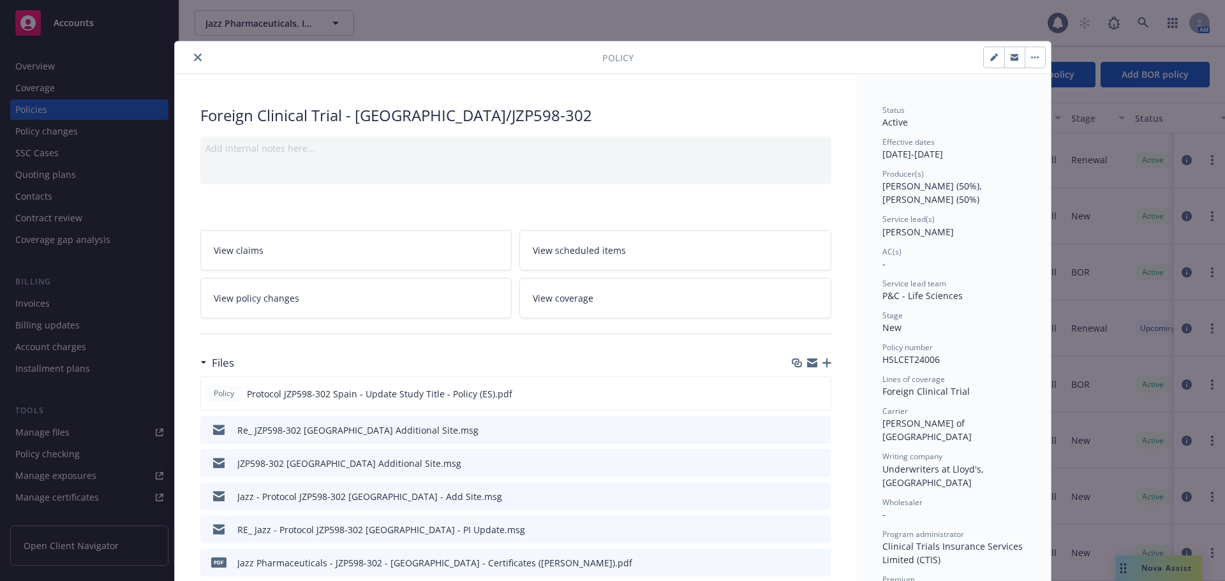
click at [825, 364] on icon "button" at bounding box center [827, 363] width 9 height 9
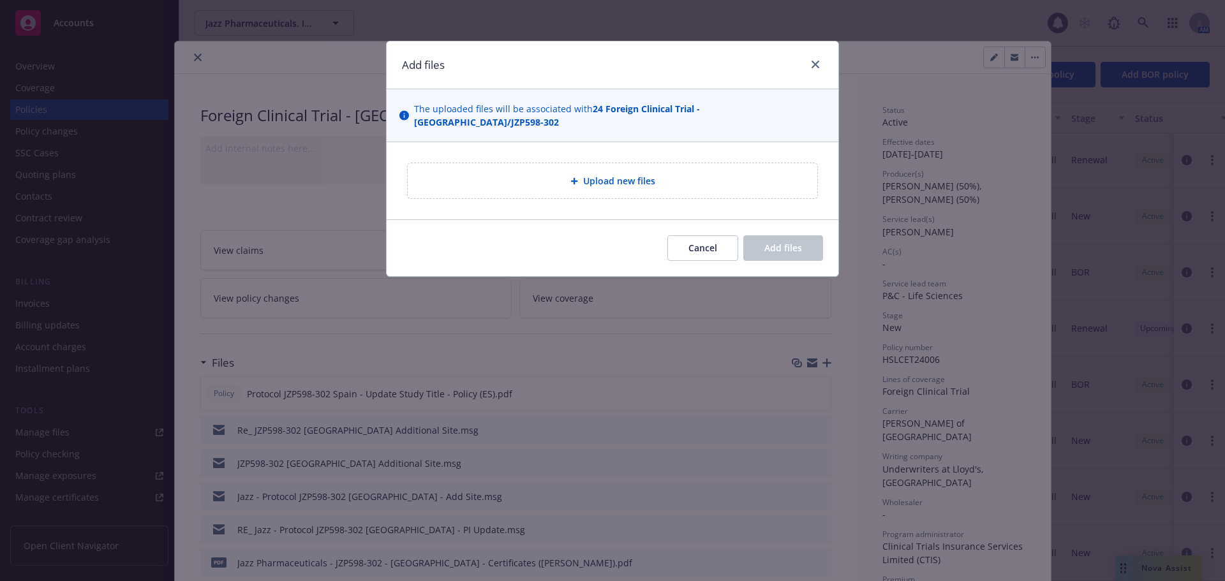
type textarea "x"
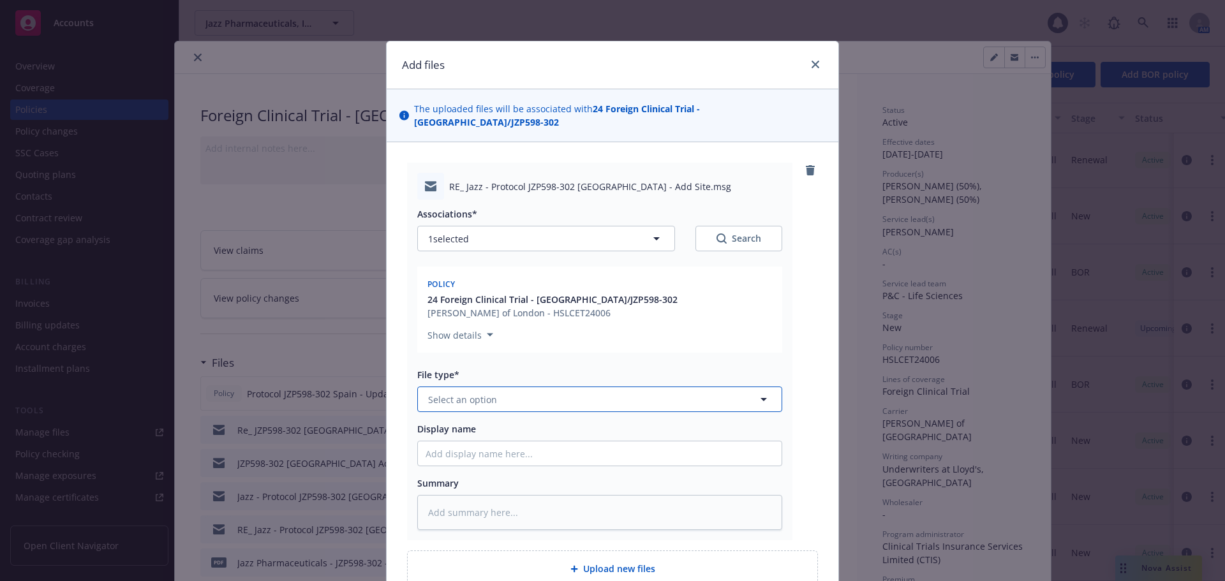
click at [517, 389] on button "Select an option" at bounding box center [599, 400] width 365 height 26
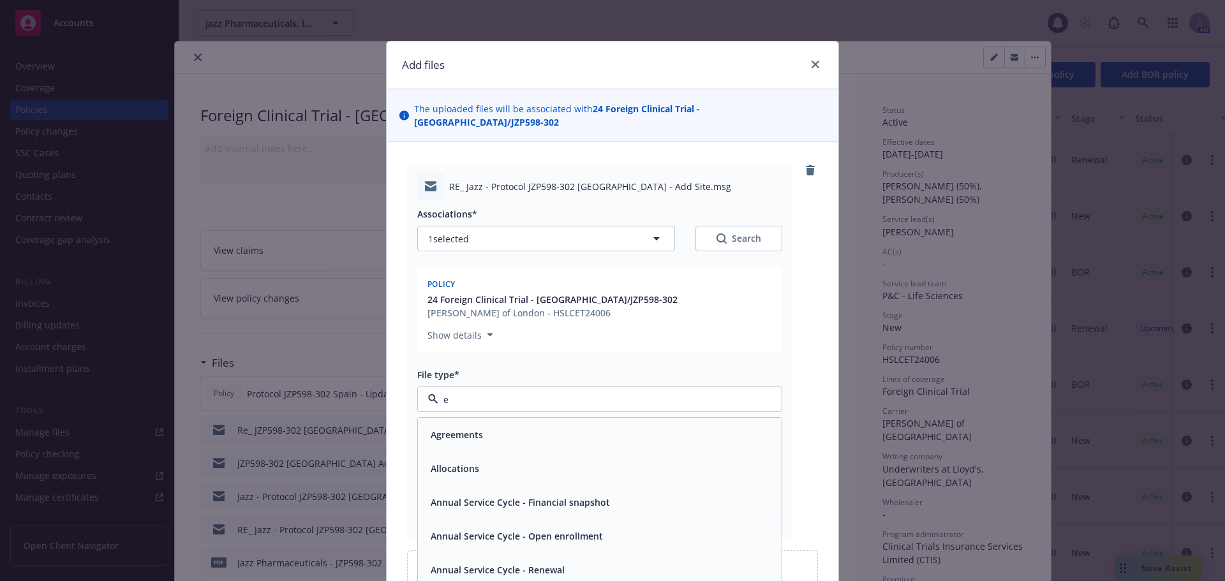
type input "em"
drag, startPoint x: 481, startPoint y: 452, endPoint x: 637, endPoint y: 442, distance: 156.1
click at [481, 459] on div "Email" at bounding box center [600, 468] width 348 height 19
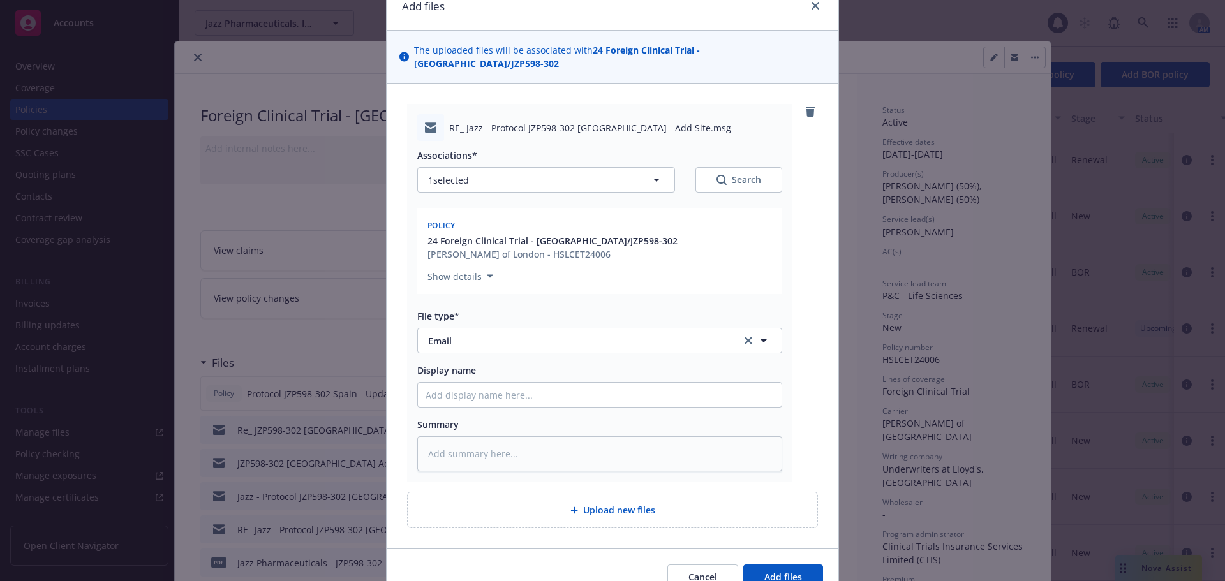
scroll to position [111, 0]
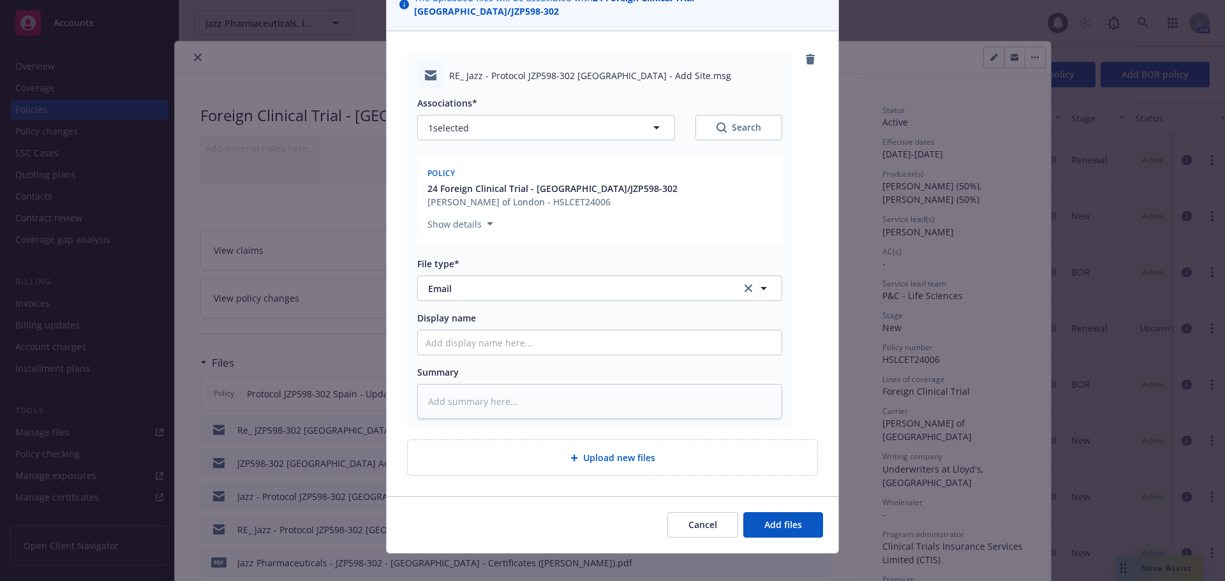
type textarea "x"
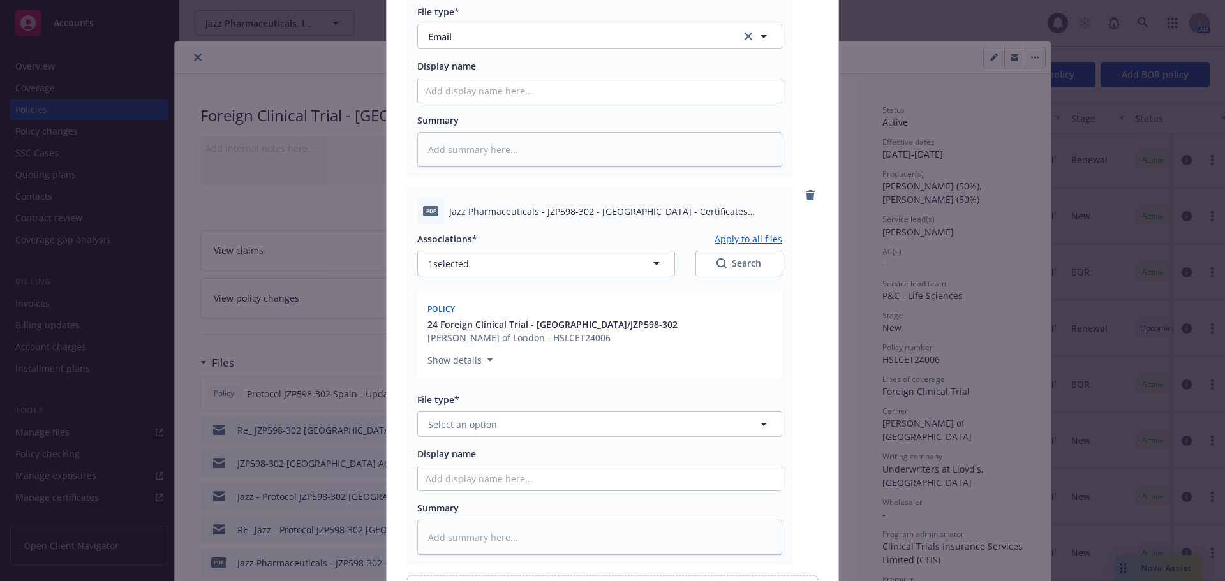
scroll to position [430, 0]
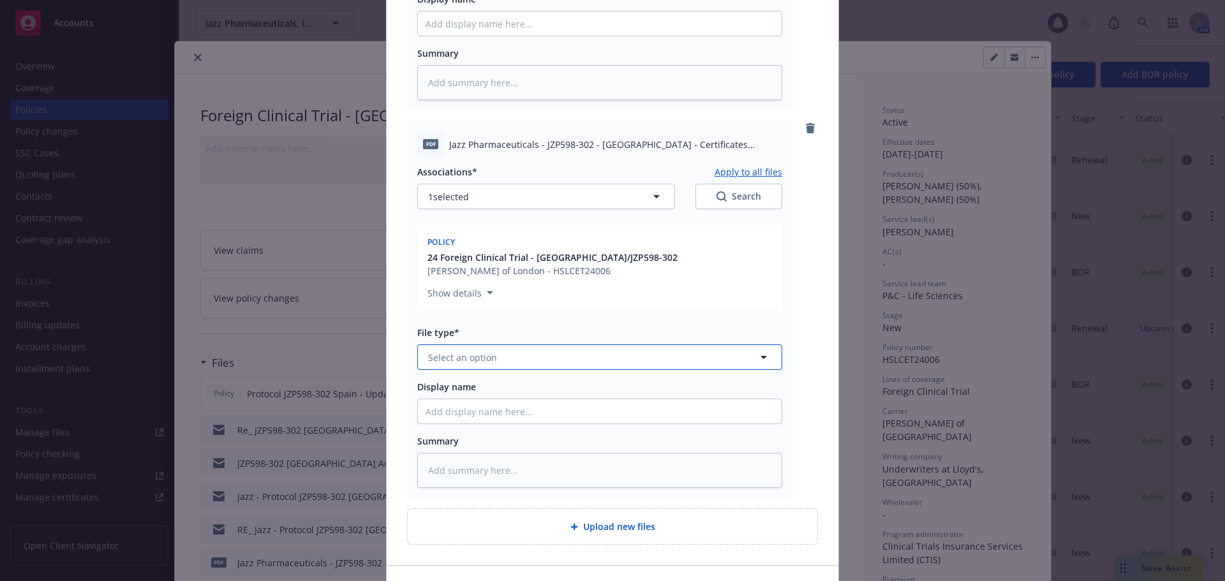
click at [510, 345] on button "Select an option" at bounding box center [599, 358] width 365 height 26
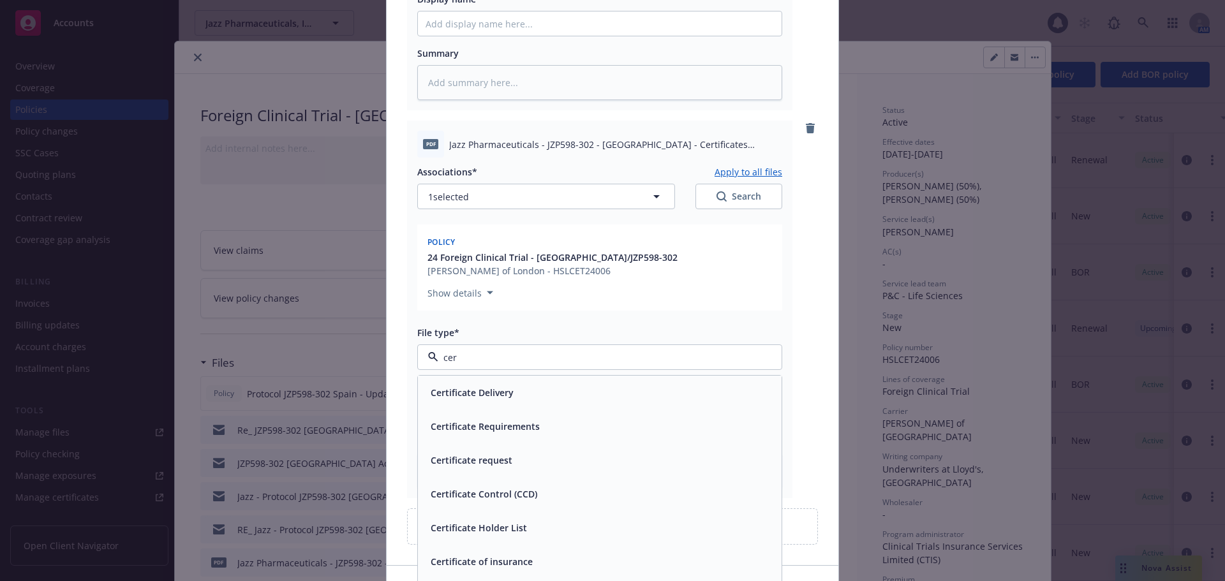
type input "cert"
click at [537, 553] on div "Certificate of insurance" at bounding box center [600, 562] width 348 height 19
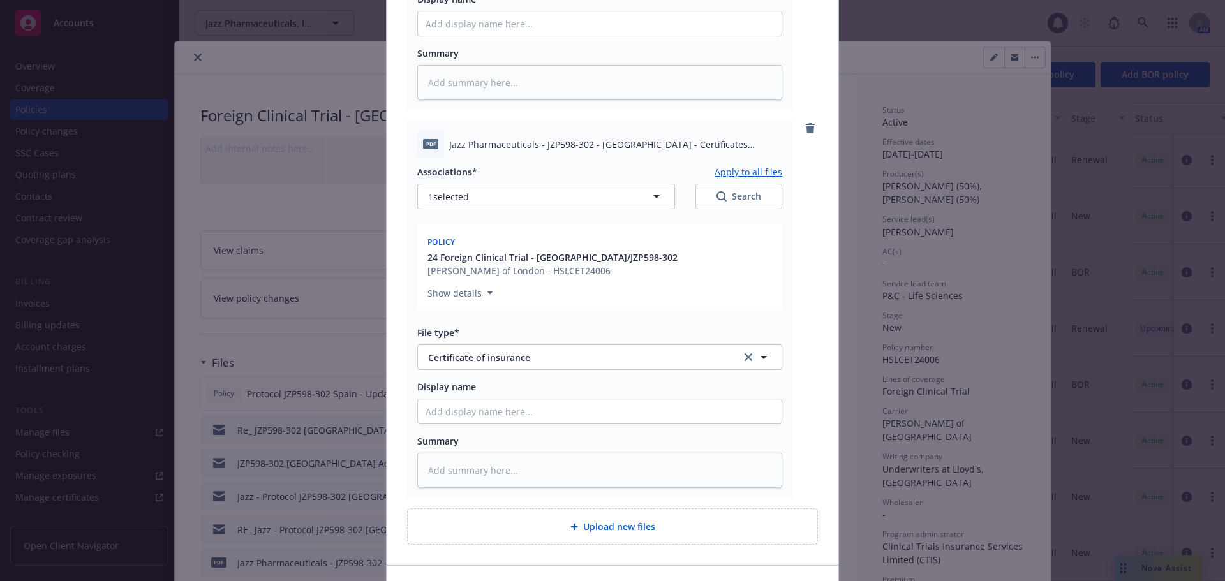
type textarea "x"
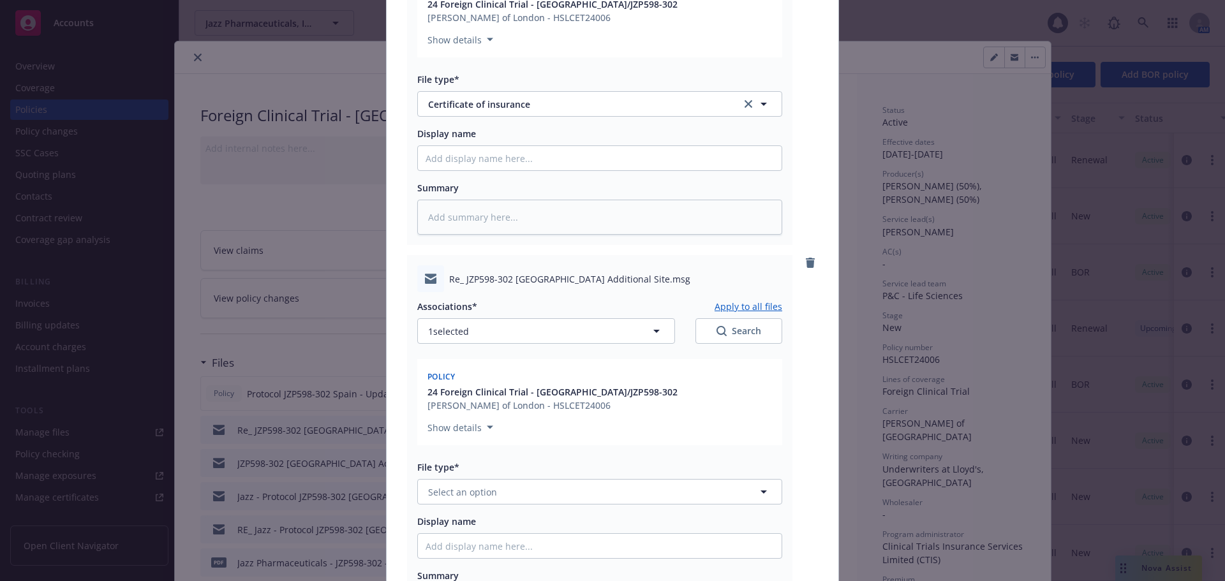
scroll to position [887, 0]
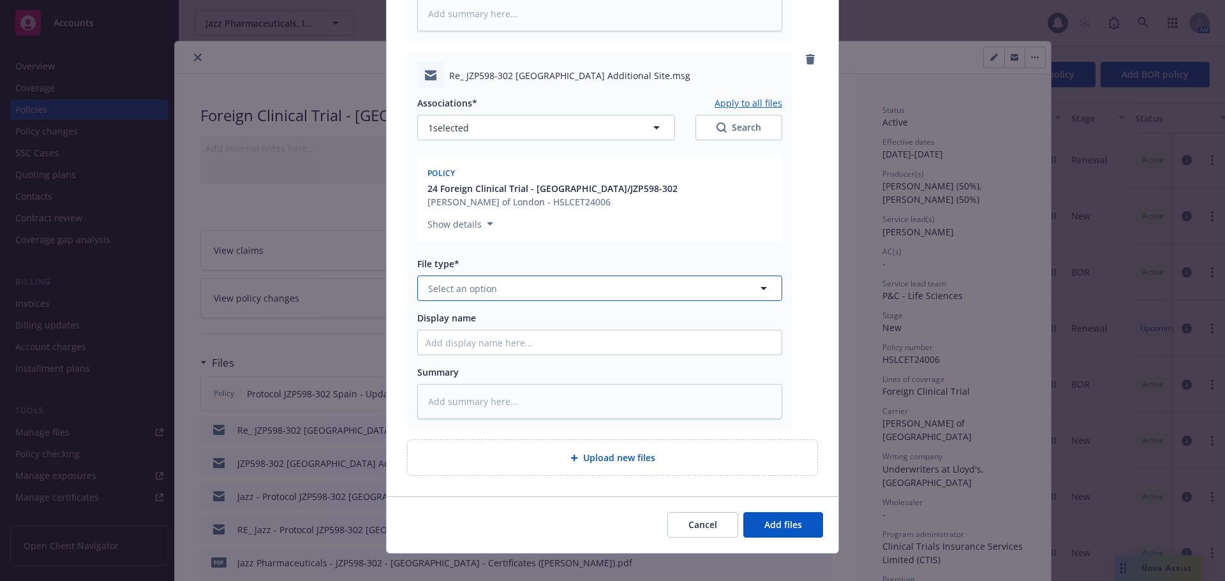
click at [507, 279] on button "Select an option" at bounding box center [599, 289] width 365 height 26
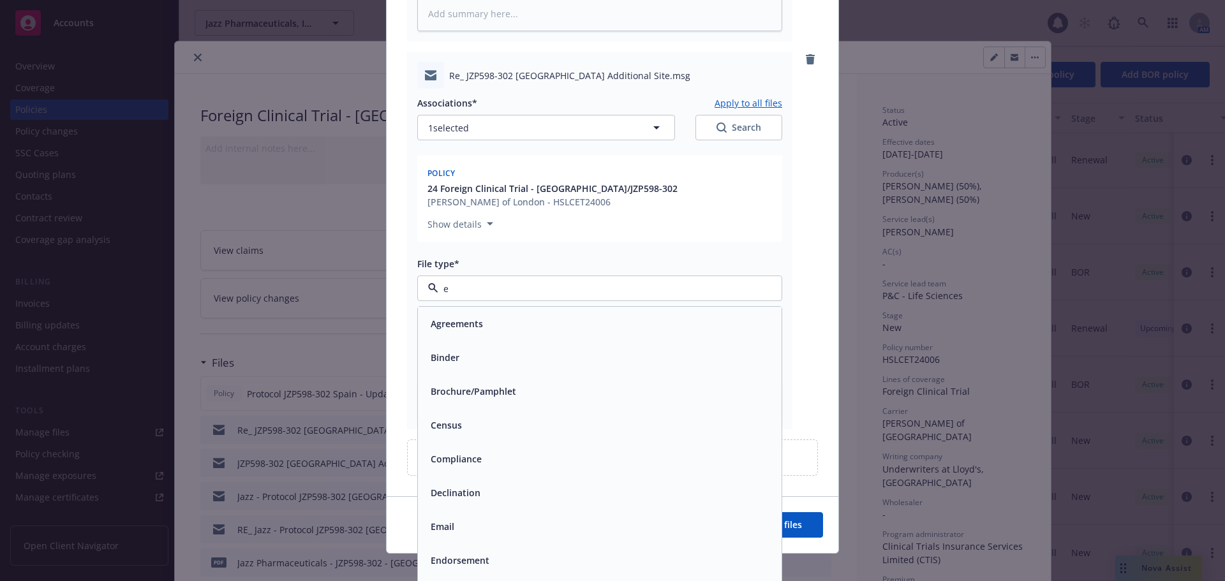
type input "em"
click at [544, 341] on div "Email" at bounding box center [600, 358] width 364 height 34
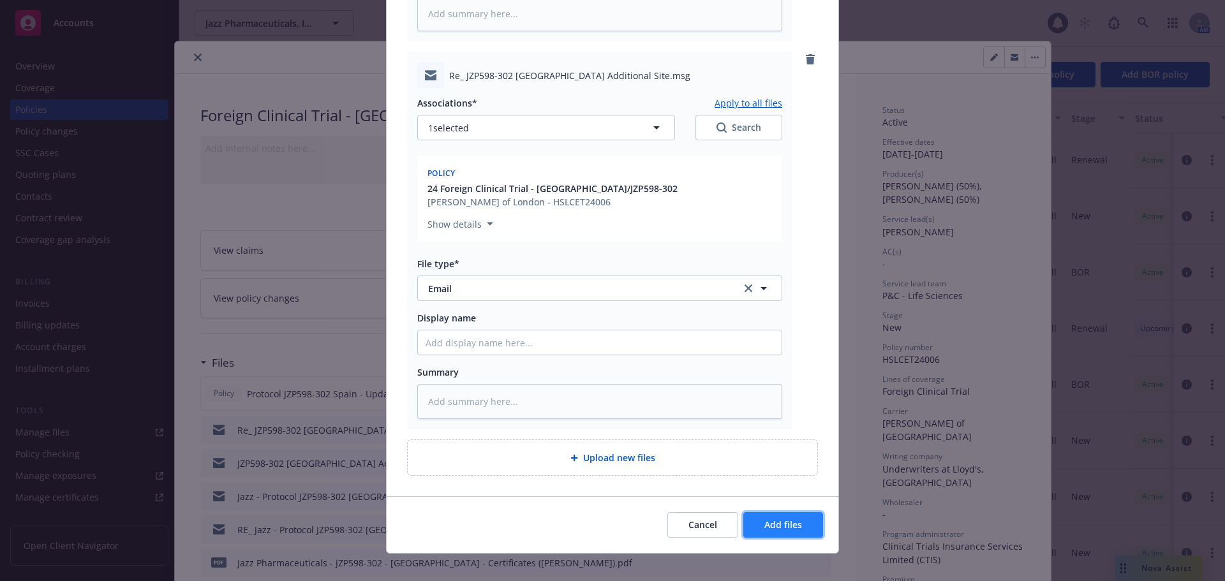
click at [749, 512] on button "Add files" at bounding box center [783, 525] width 80 height 26
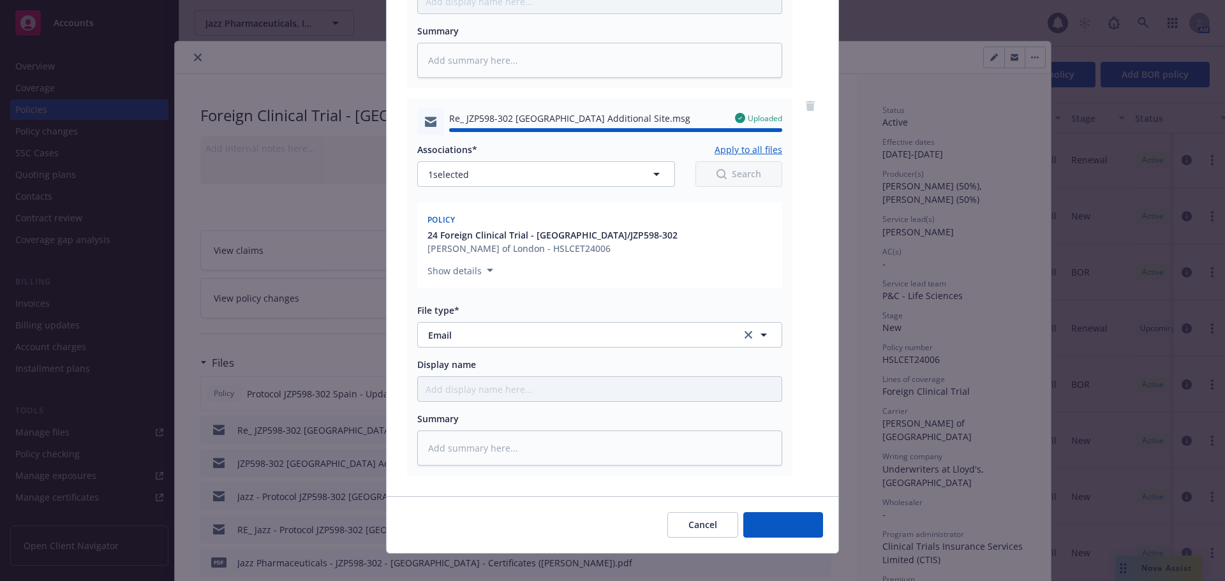
type textarea "x"
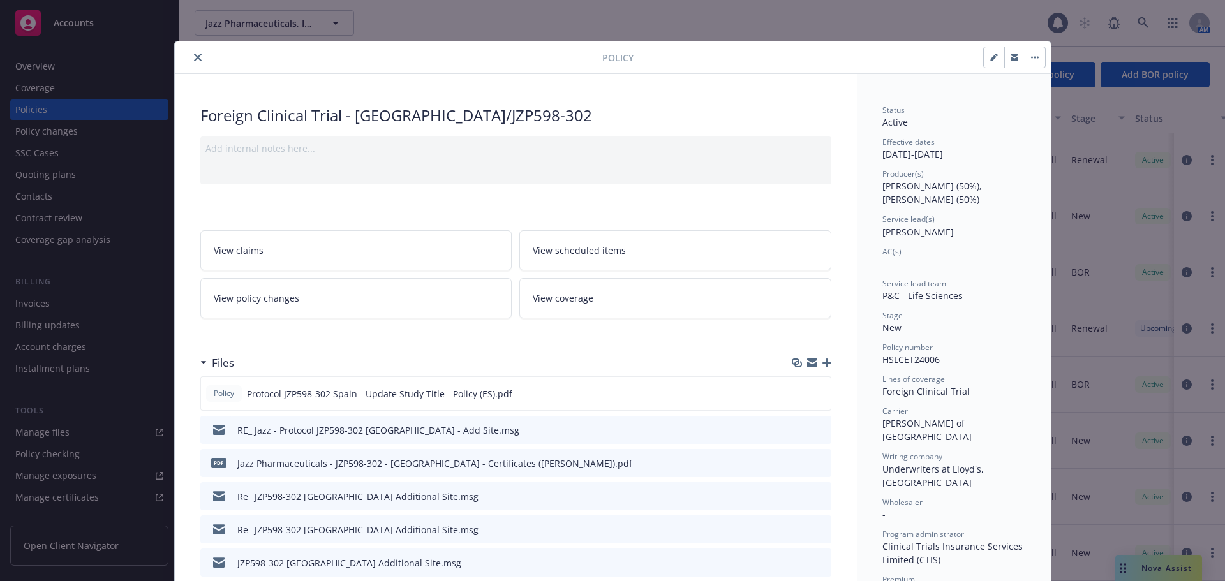
click at [194, 55] on icon "close" at bounding box center [198, 58] width 8 height 8
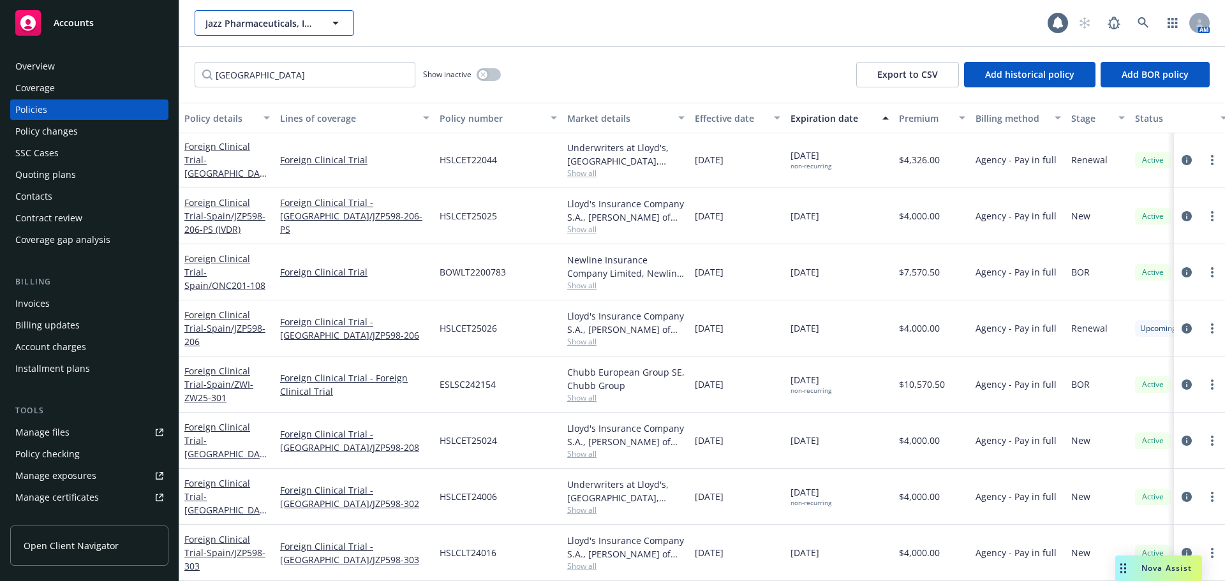
click at [250, 14] on button "Jazz Pharmaceuticals, Inc." at bounding box center [275, 23] width 160 height 26
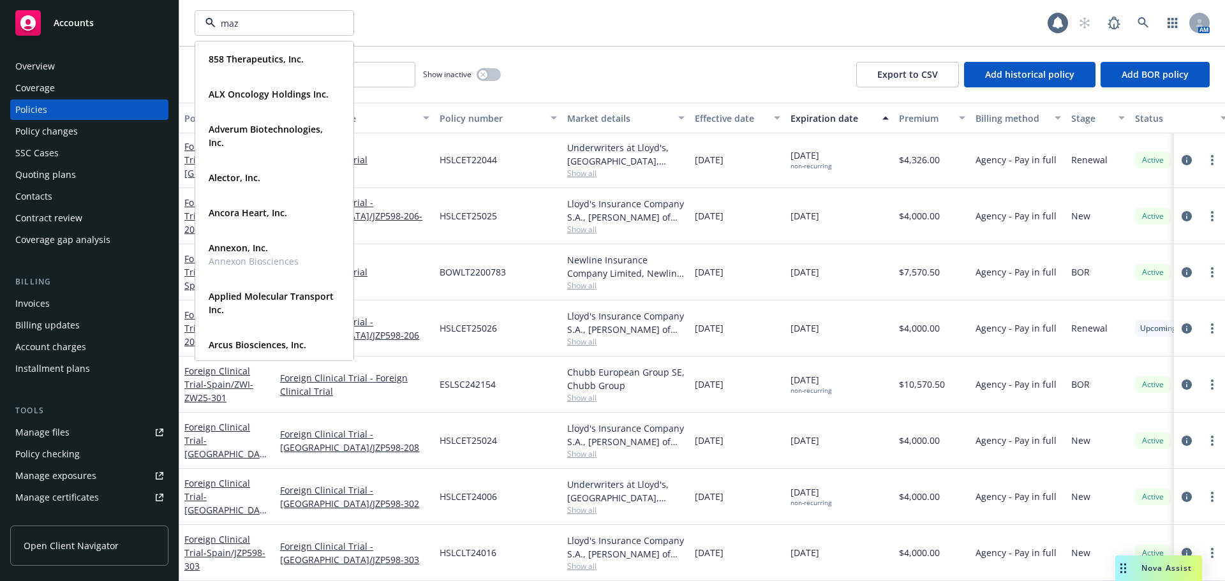
type input "maze"
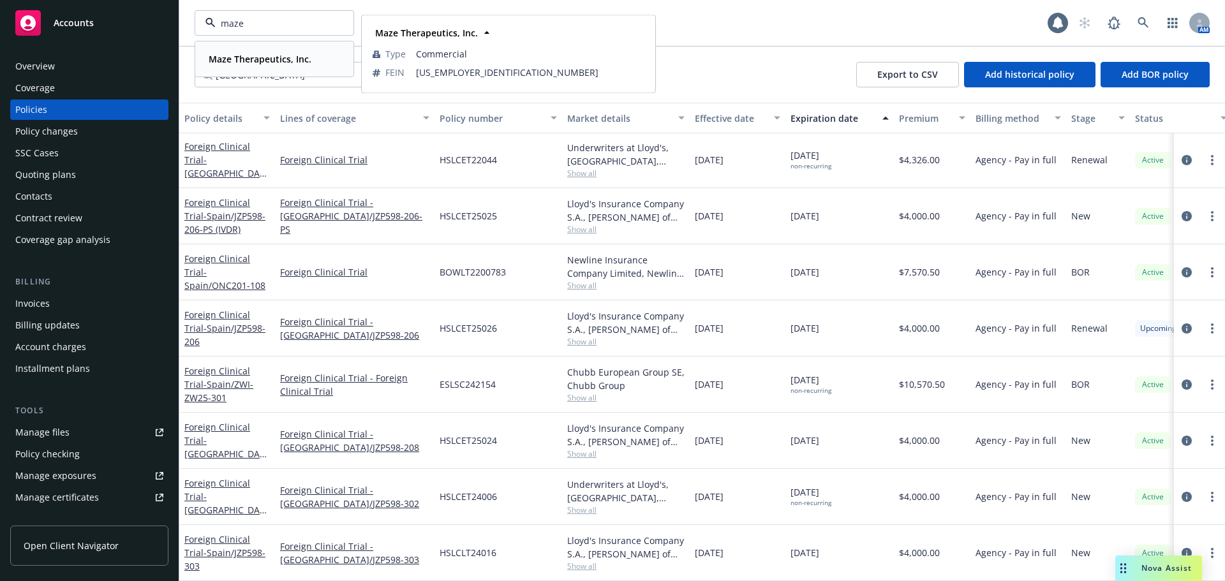
click at [268, 59] on strong "Maze Therapeutics, Inc." at bounding box center [260, 59] width 103 height 12
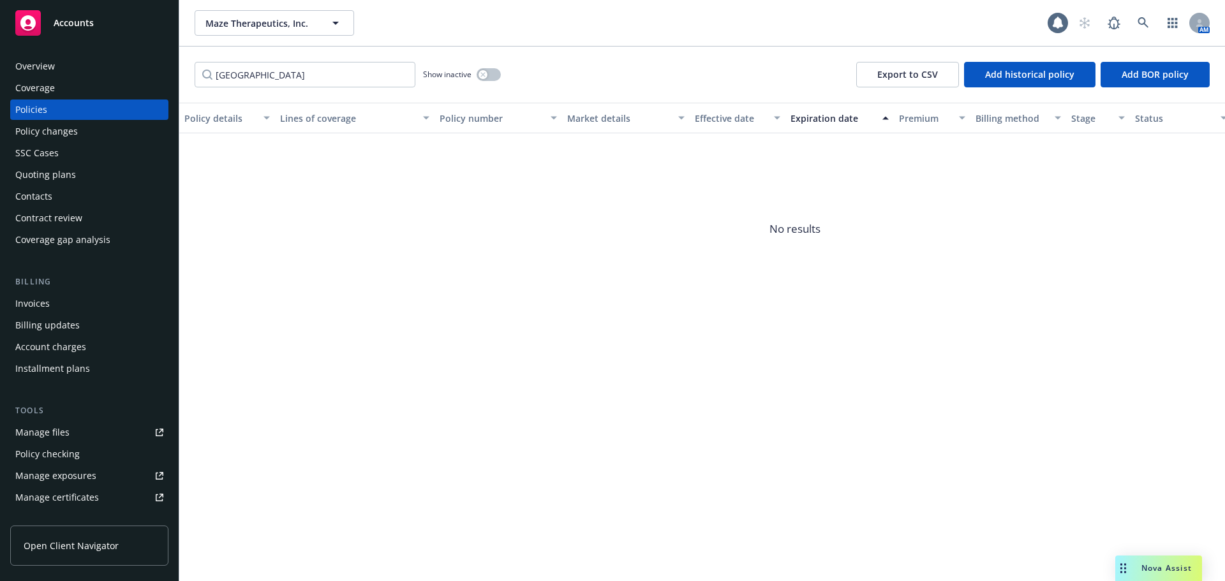
click at [47, 135] on div "Policy changes" at bounding box center [46, 131] width 63 height 20
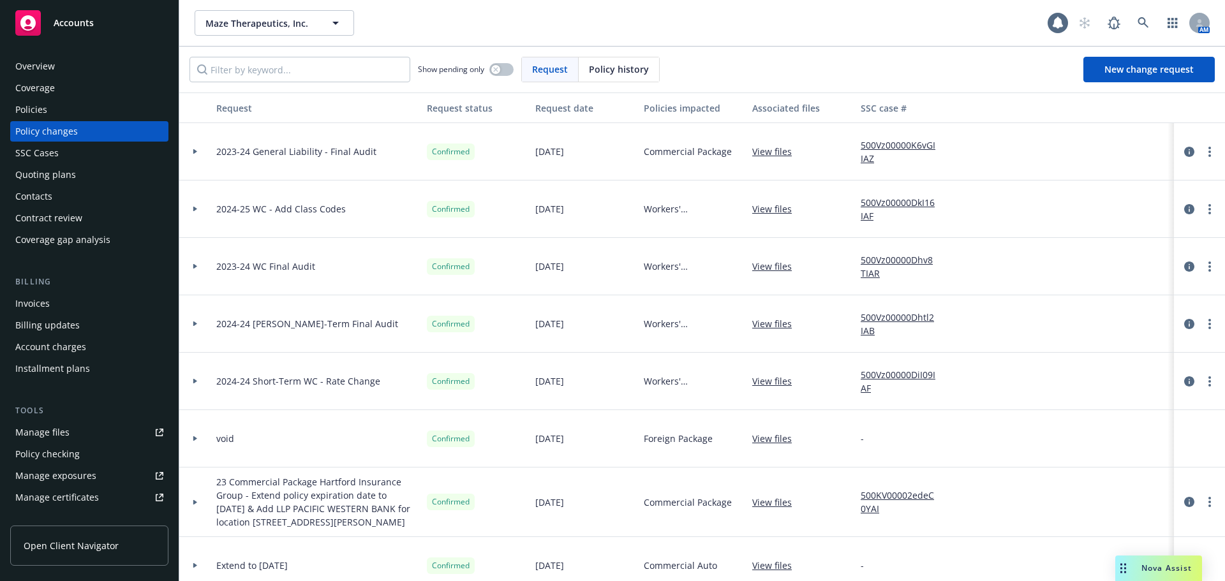
click at [54, 184] on div "Quoting plans" at bounding box center [45, 175] width 61 height 20
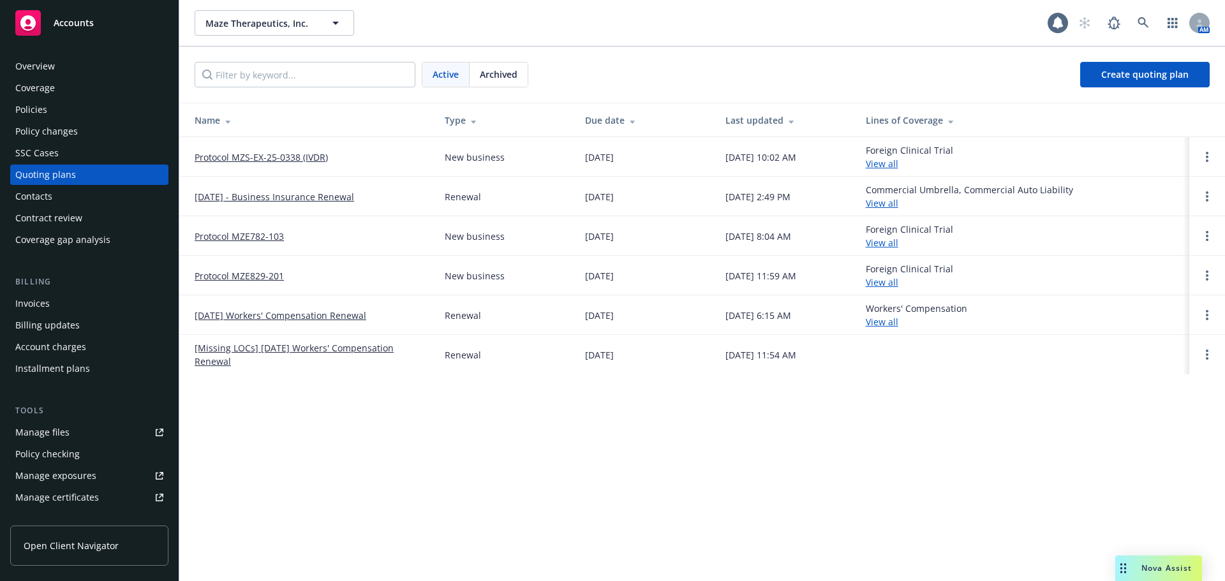
click at [294, 156] on link "Protocol MZS-EX-25-0338 (IVDR)" at bounding box center [261, 157] width 133 height 13
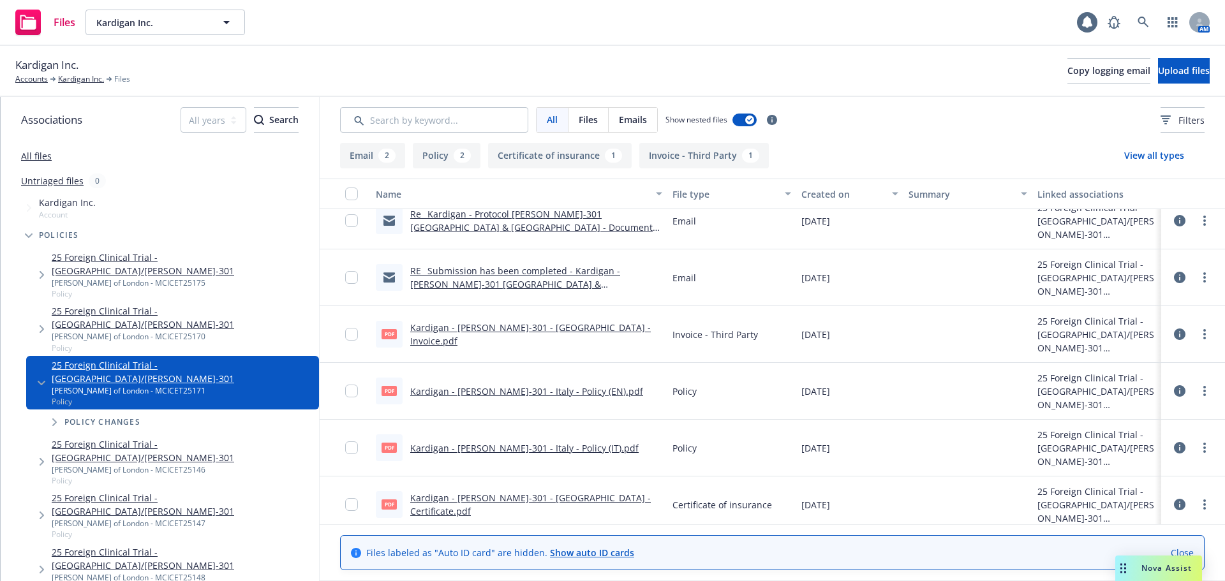
scroll to position [26, 0]
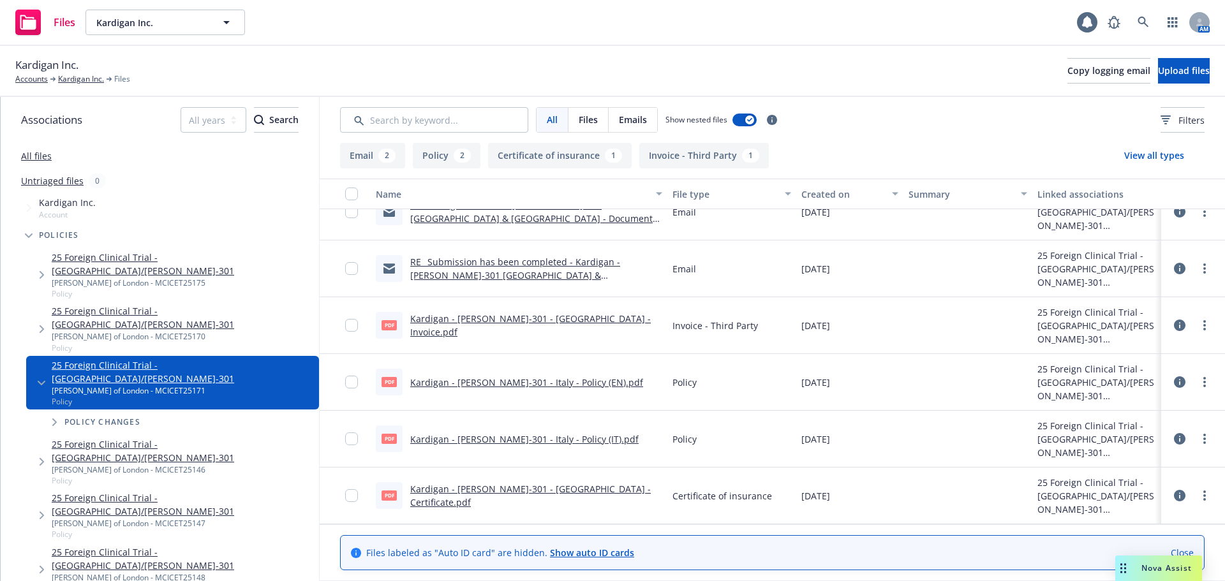
click at [538, 383] on link "Kardigan - DAN-301 - Italy - Policy (EN).pdf" at bounding box center [526, 382] width 233 height 12
click at [1179, 65] on span "Upload files" at bounding box center [1184, 70] width 52 height 12
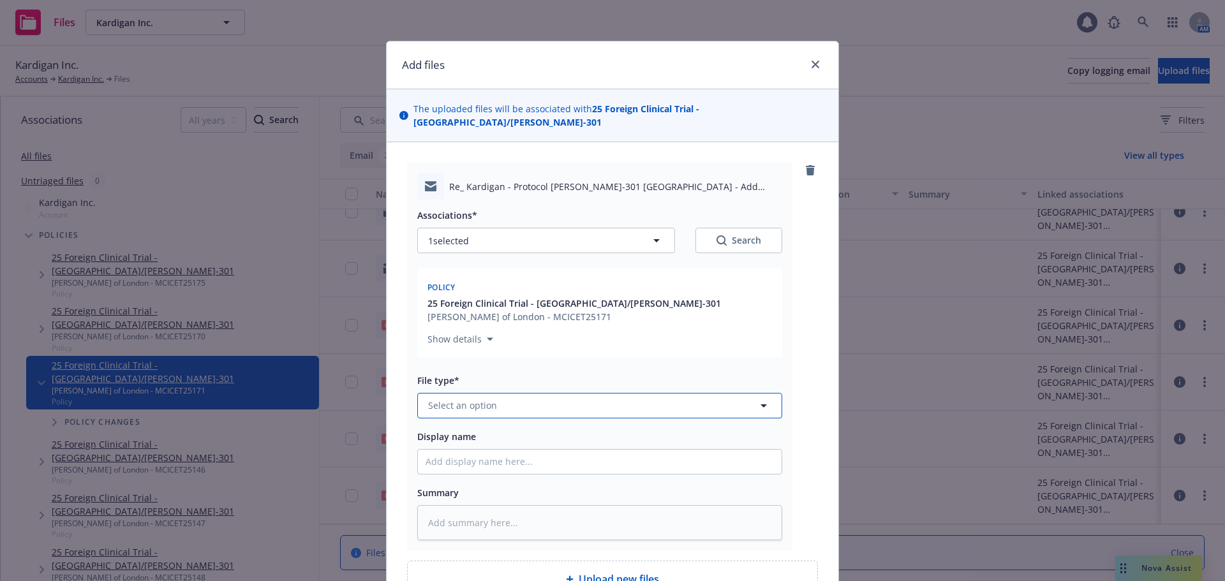
click at [562, 393] on button "Select an option" at bounding box center [599, 406] width 365 height 26
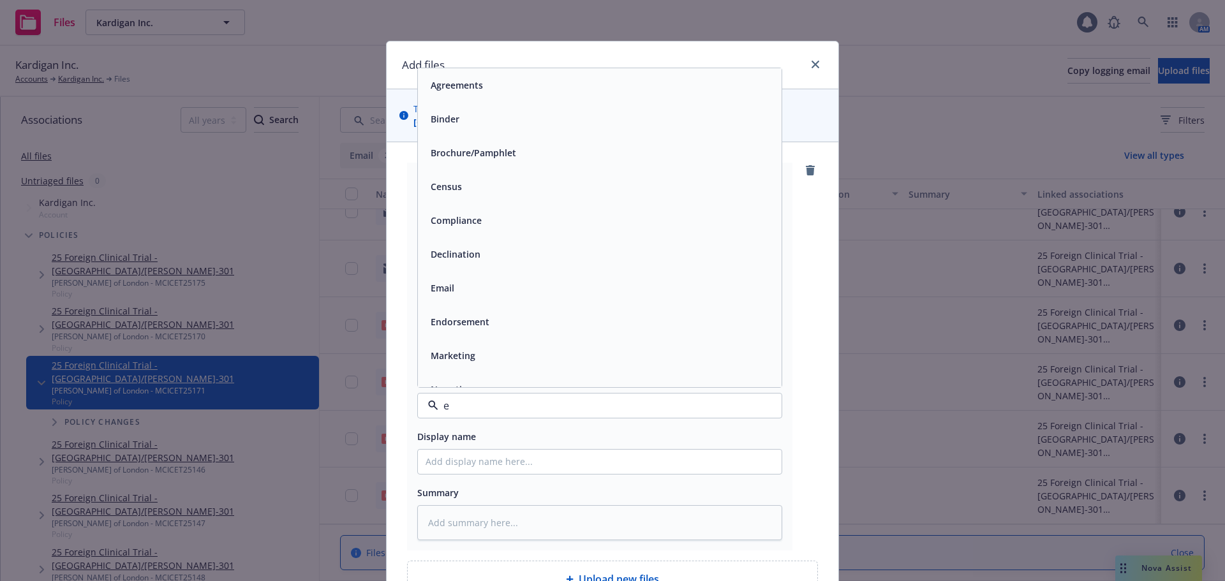
type input "em"
click at [537, 115] on div "Email" at bounding box center [600, 119] width 364 height 34
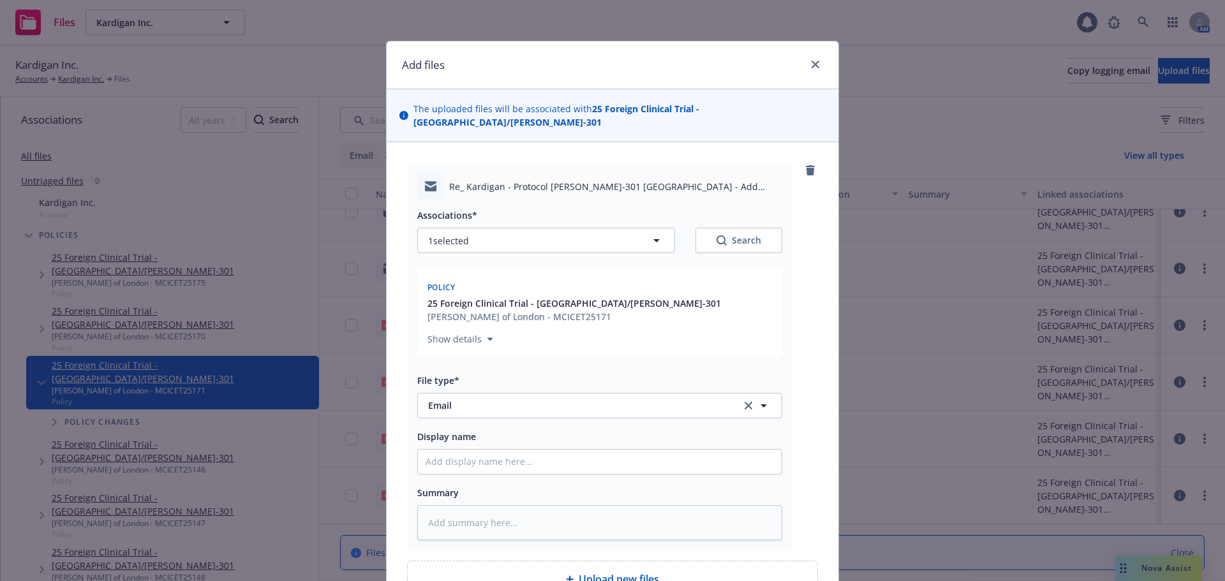
type textarea "x"
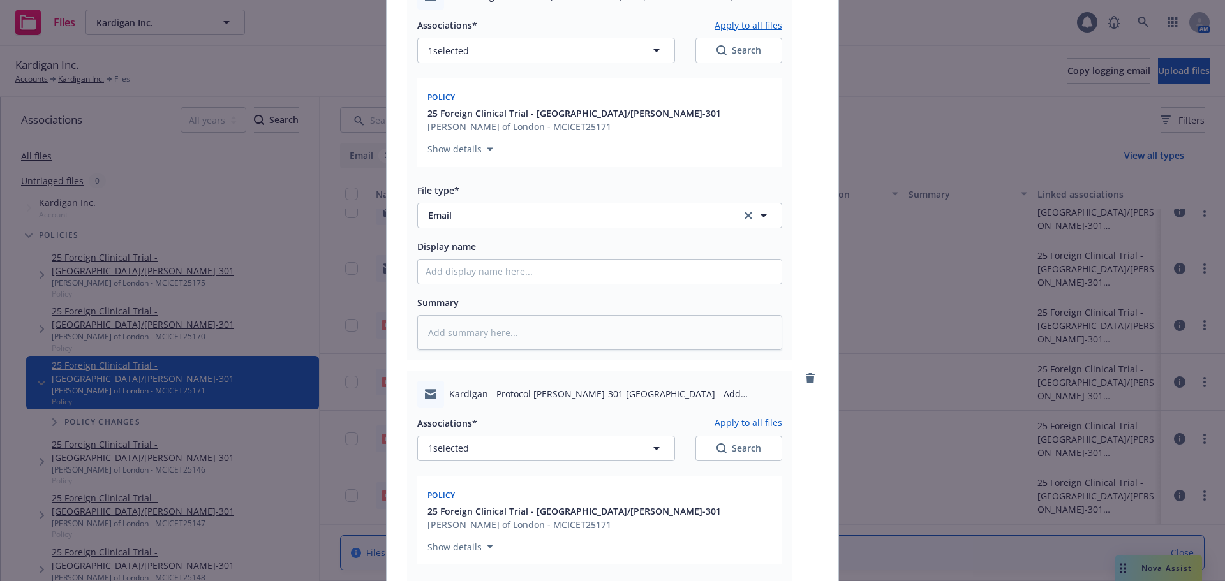
scroll to position [383, 0]
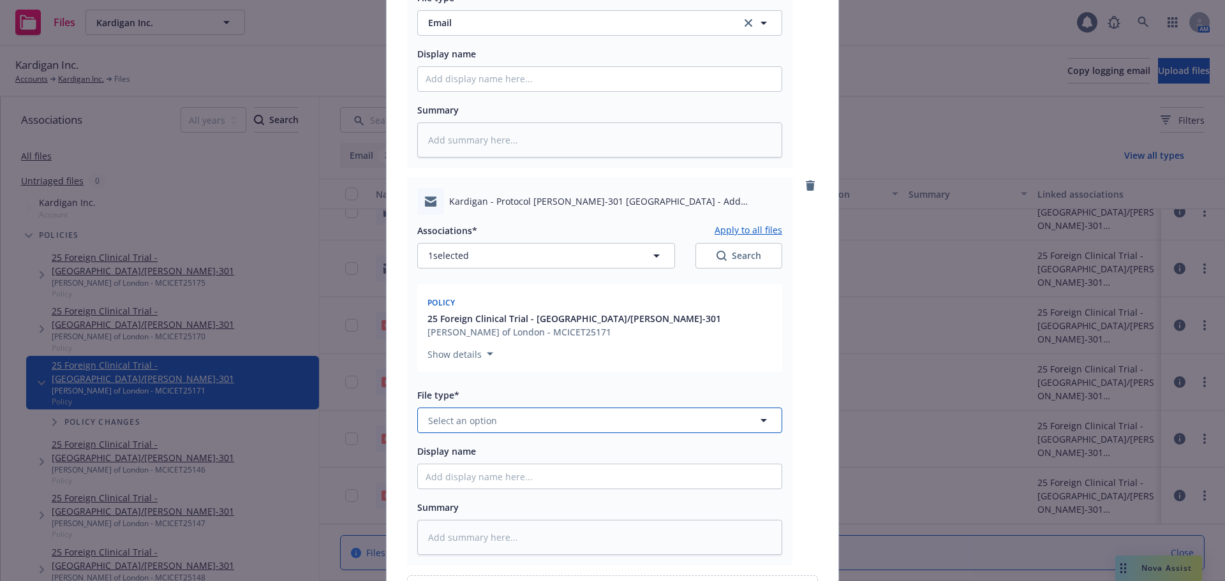
click at [483, 414] on span "Select an option" at bounding box center [462, 420] width 69 height 13
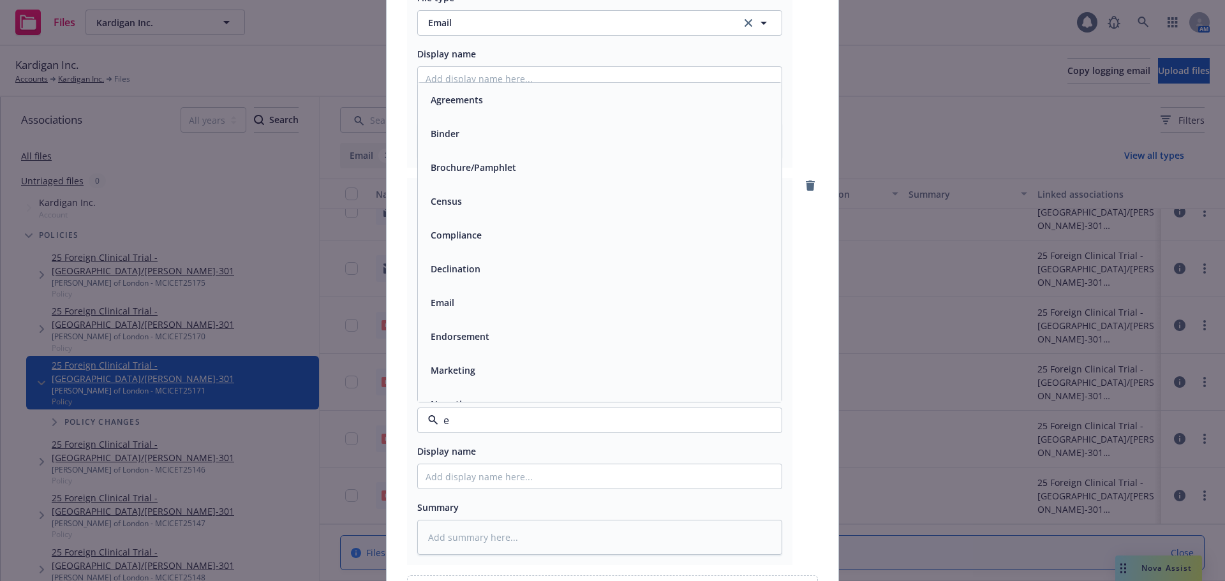
type input "em"
click at [501, 124] on div "Email" at bounding box center [600, 133] width 348 height 19
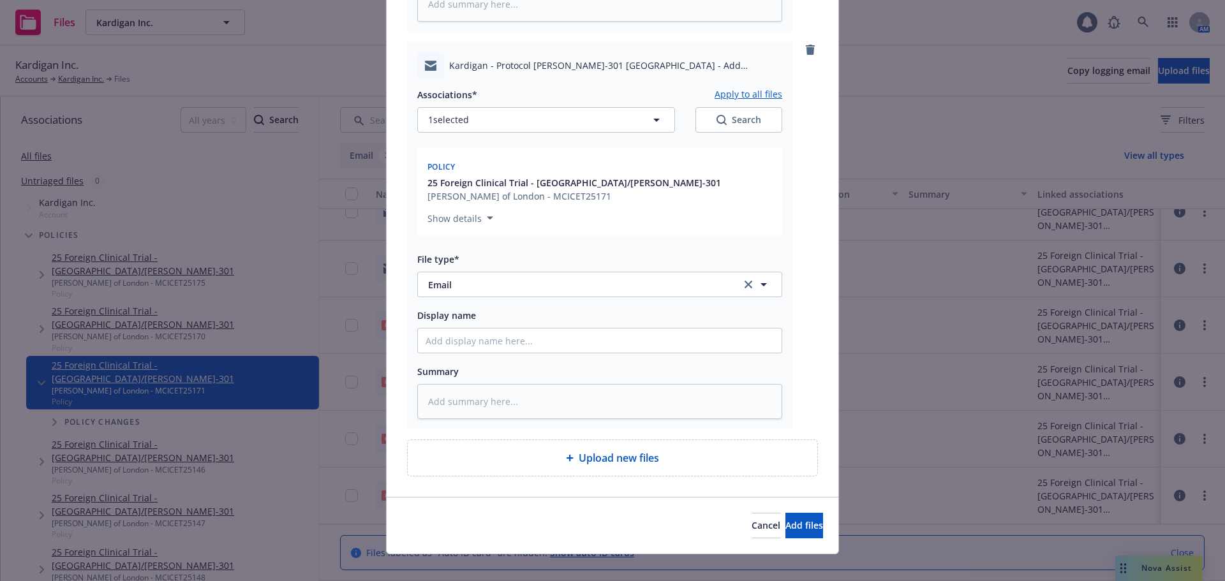
scroll to position [519, 0]
click at [786, 519] on span "Add files" at bounding box center [805, 525] width 38 height 12
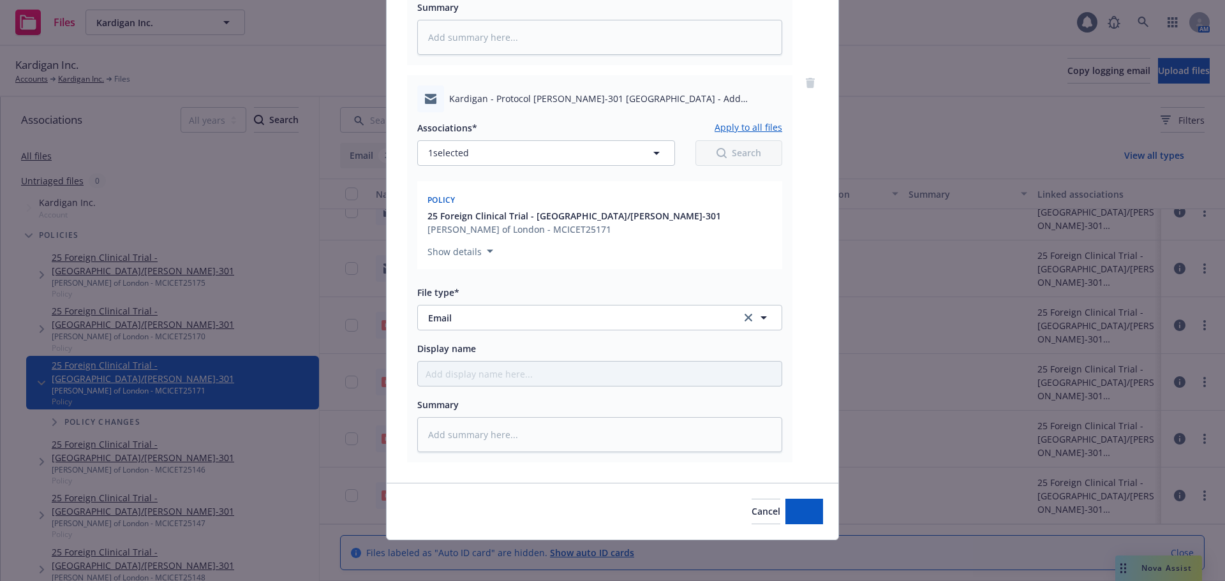
scroll to position [472, 0]
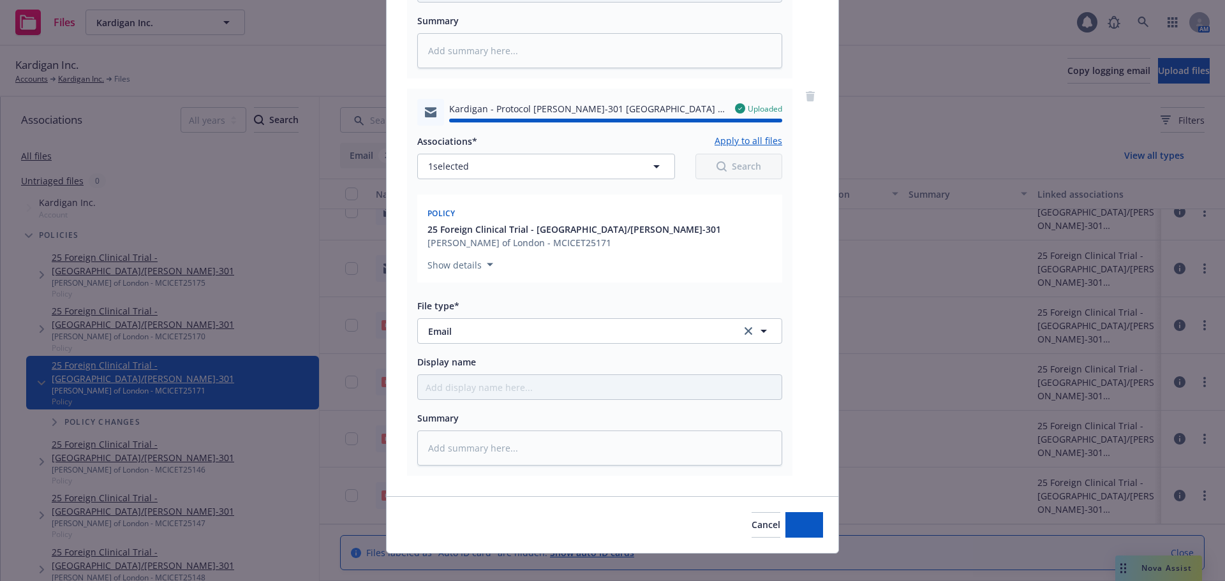
type textarea "x"
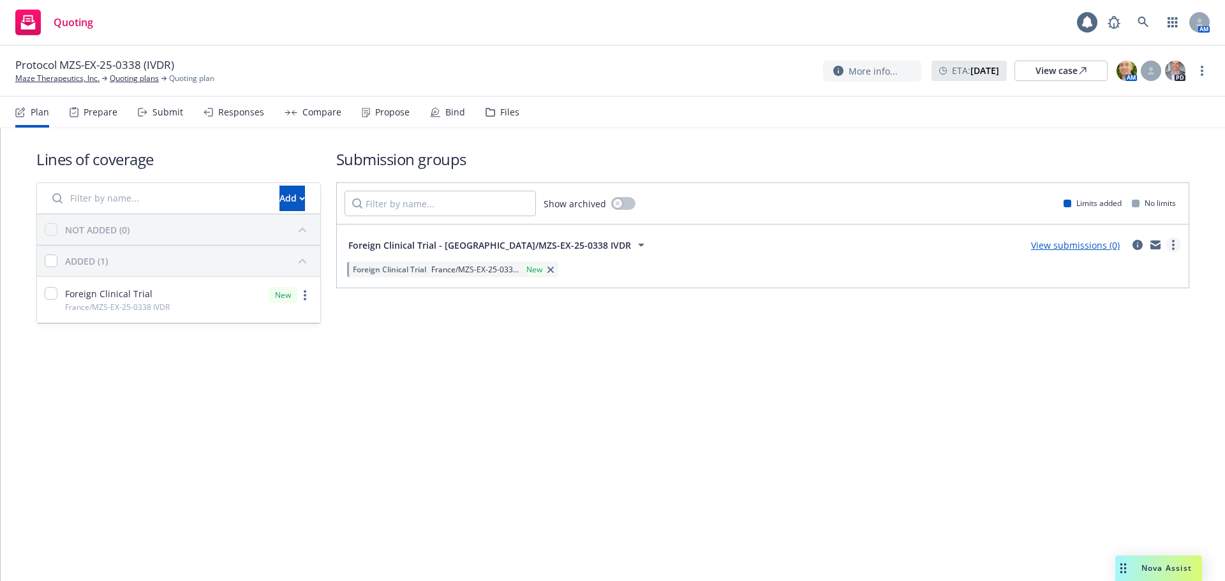
click at [1174, 249] on circle "more" at bounding box center [1173, 249] width 3 height 3
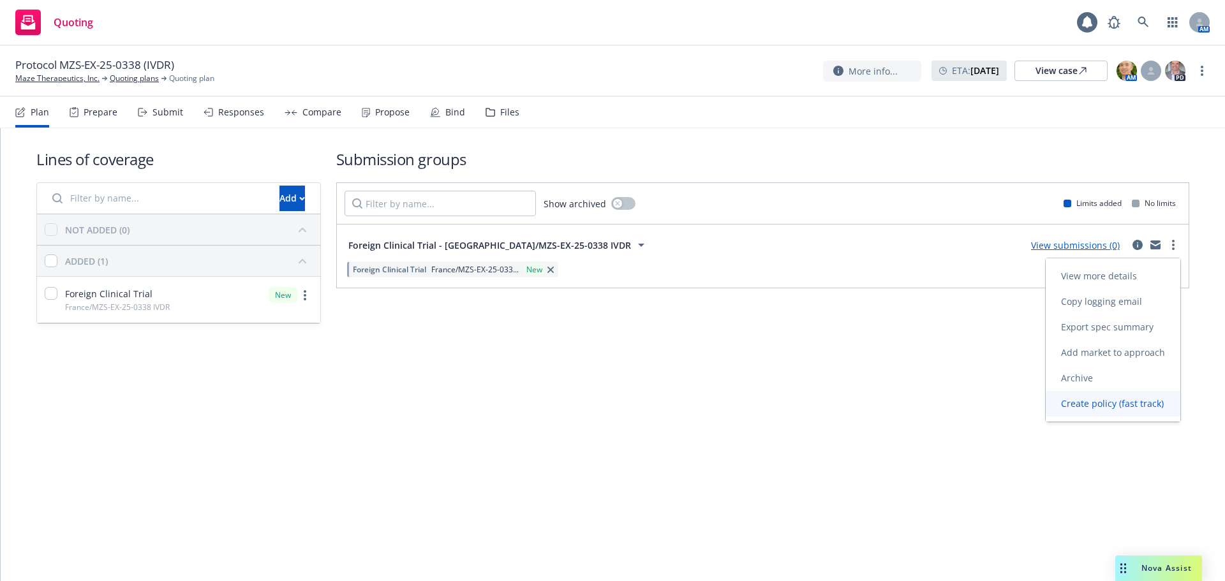
click at [1106, 404] on span "Create policy (fast track)" at bounding box center [1112, 404] width 133 height 12
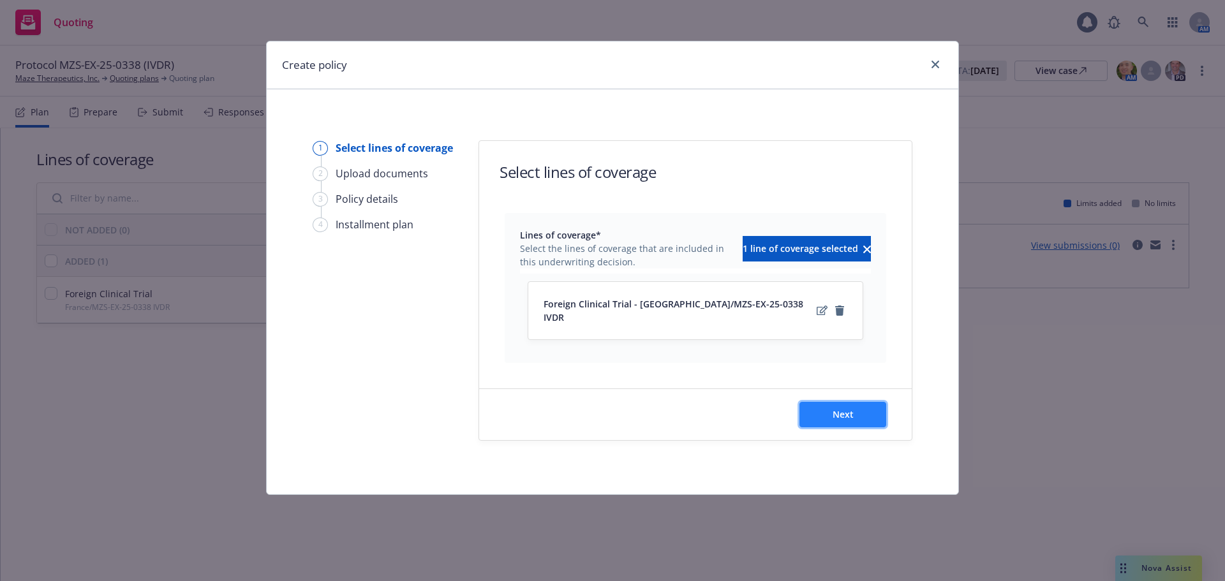
click at [845, 408] on span "Next" at bounding box center [843, 414] width 21 height 12
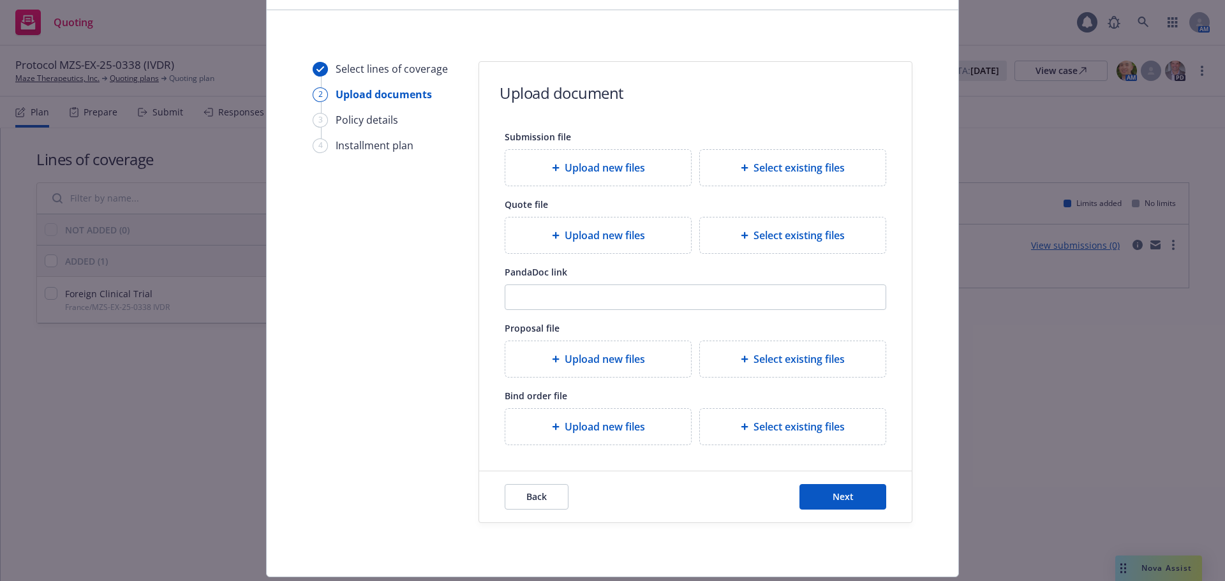
scroll to position [116, 0]
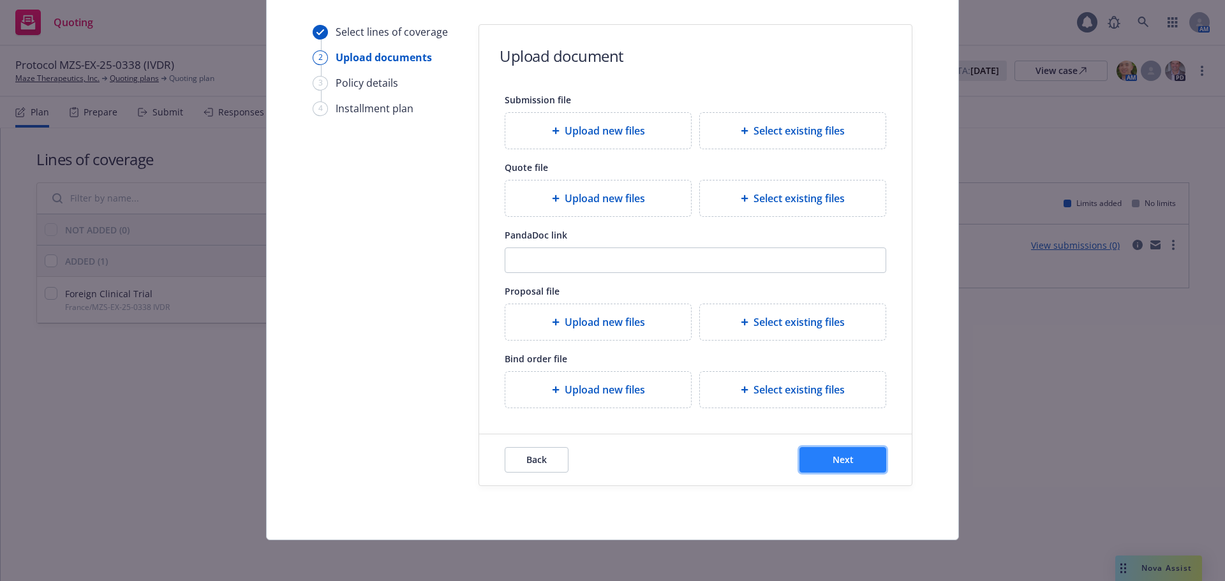
click at [856, 456] on button "Next" at bounding box center [843, 460] width 87 height 26
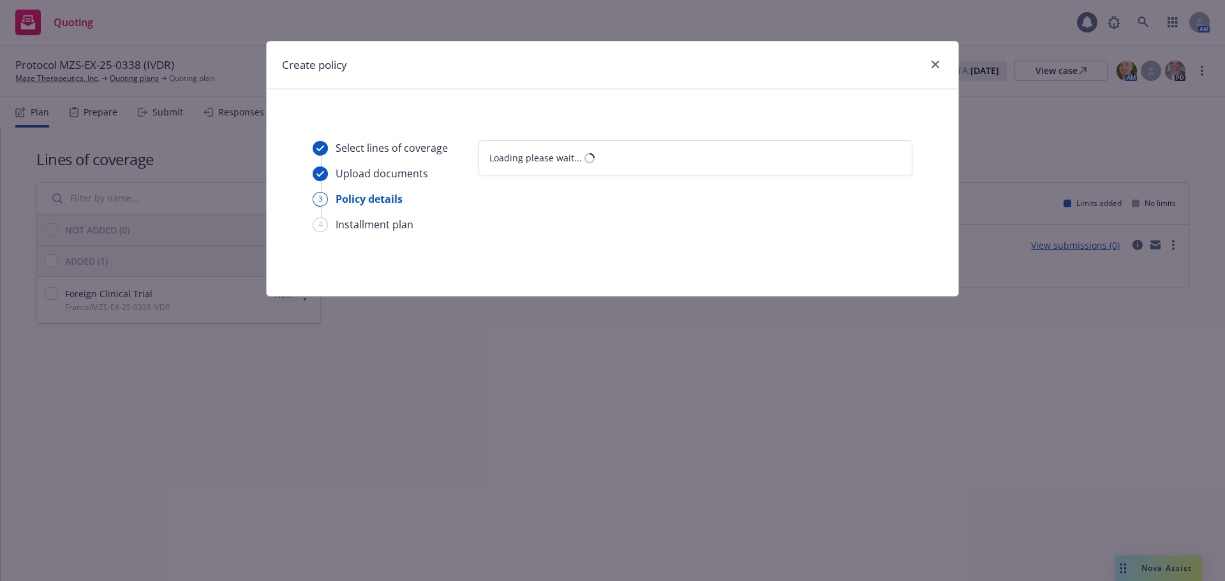
select select "12"
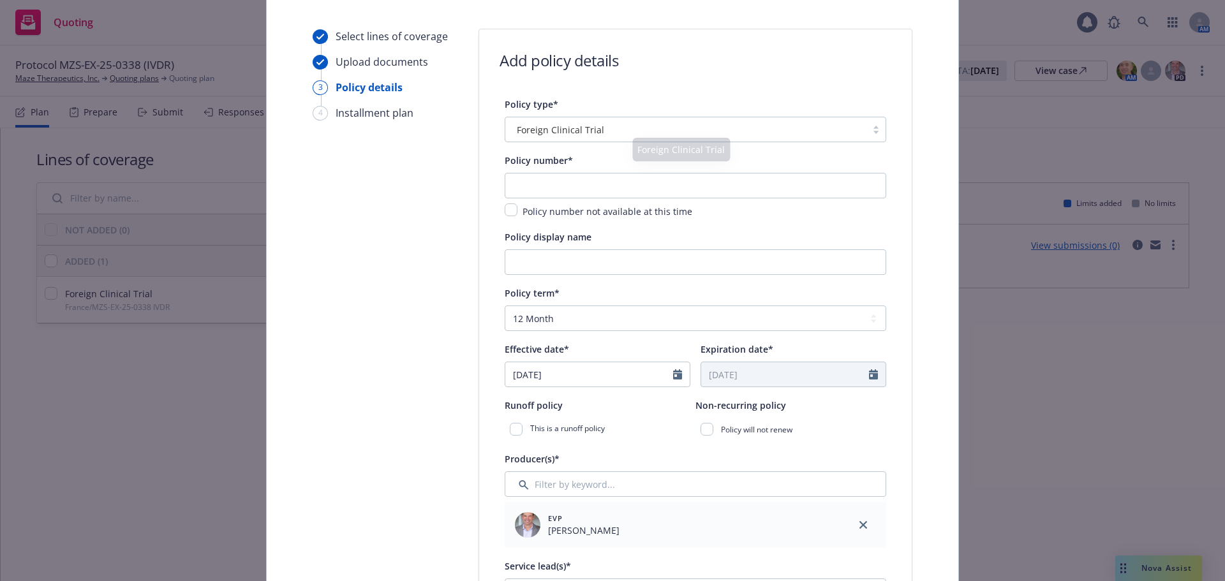
scroll to position [128, 0]
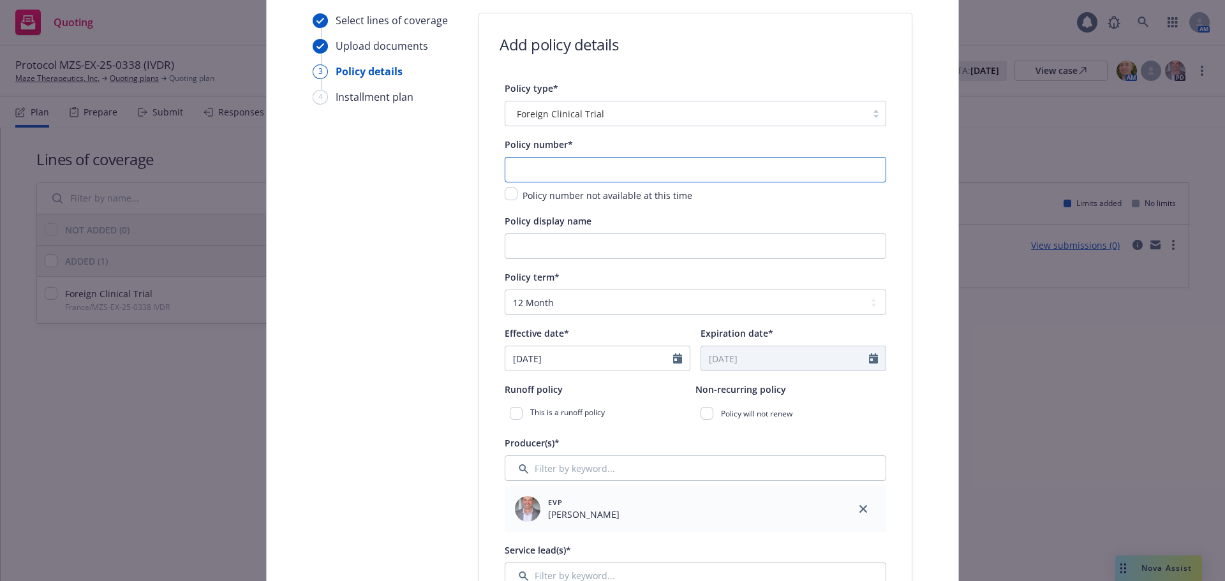
click at [553, 165] on input "text" at bounding box center [696, 170] width 382 height 26
type input "WIBCEQ25034"
click at [568, 251] on input "Policy display name" at bounding box center [696, 247] width 382 height 26
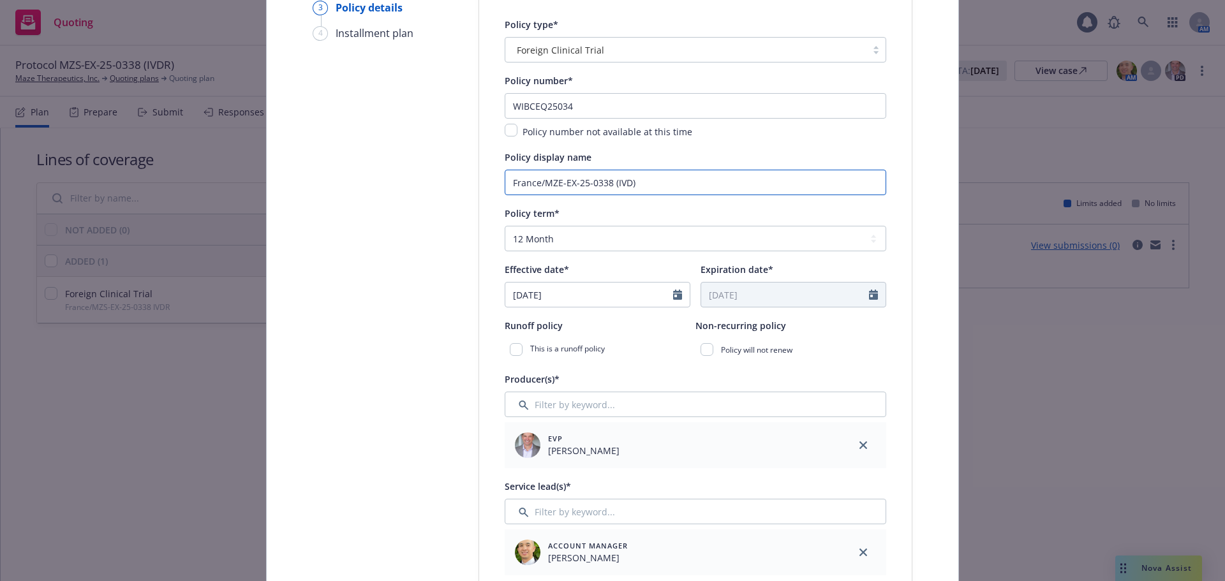
type input "France/MZE-EX-25-0338 (IVD)"
click at [587, 244] on select "Select policy term 12 Month 6 Month 4 Month 3 Month 2 Month 1 Month 36 Month (3…" at bounding box center [696, 239] width 382 height 26
select select "other"
click at [505, 226] on select "Select policy term 12 Month 6 Month 4 Month 3 Month 2 Month 1 Month 36 Month (3…" at bounding box center [696, 239] width 382 height 26
click at [576, 301] on input "09/15/2025" at bounding box center [589, 295] width 168 height 24
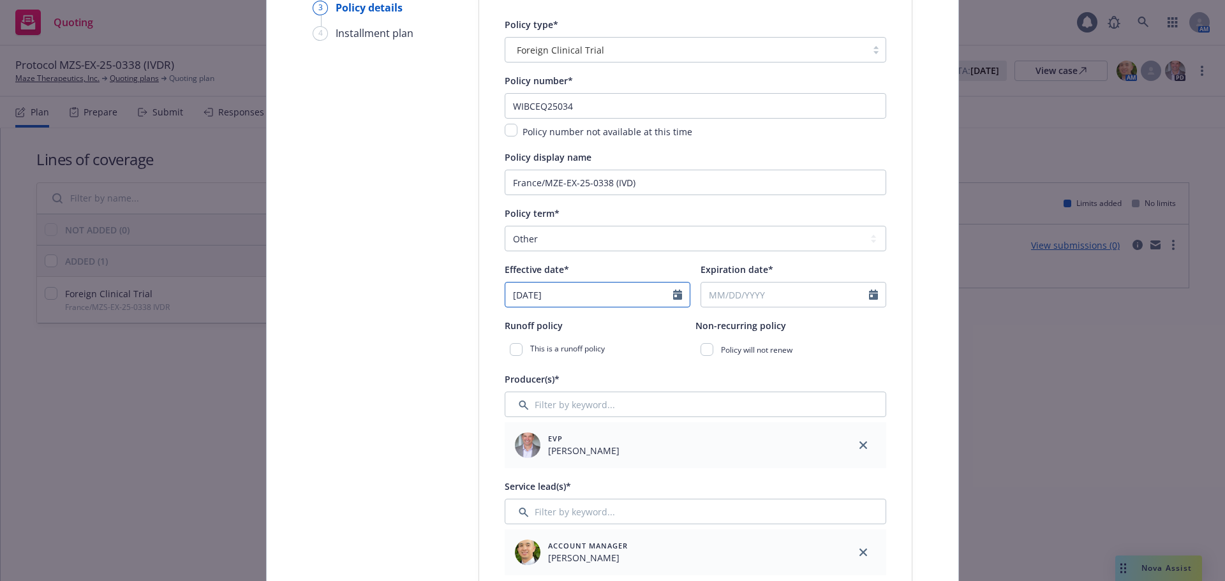
select select "9"
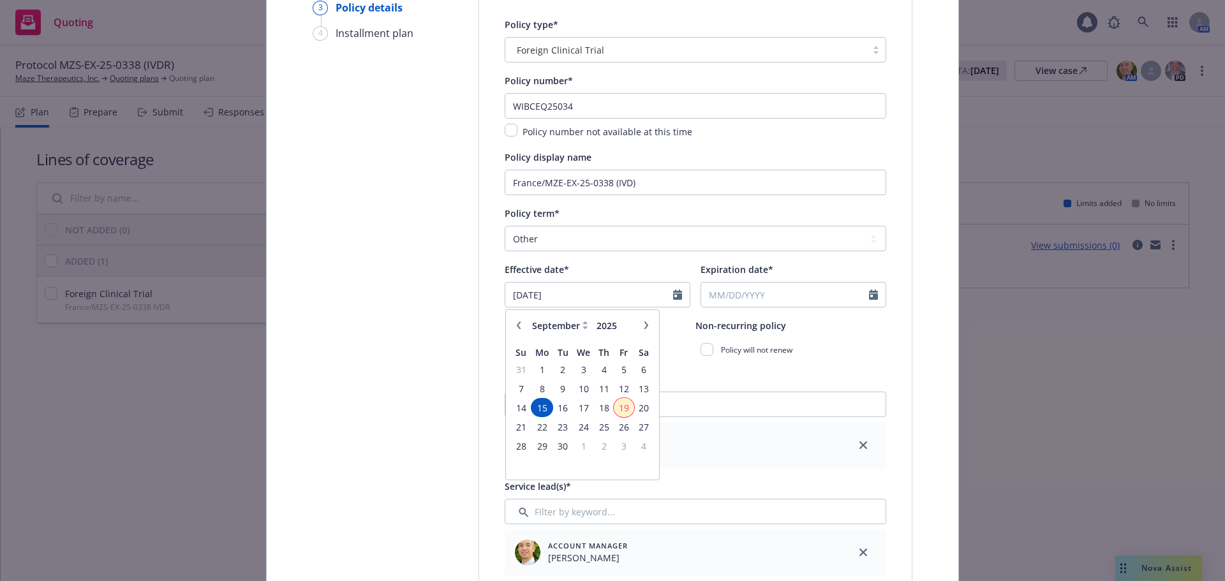
click at [623, 409] on span "19" at bounding box center [623, 408] width 17 height 16
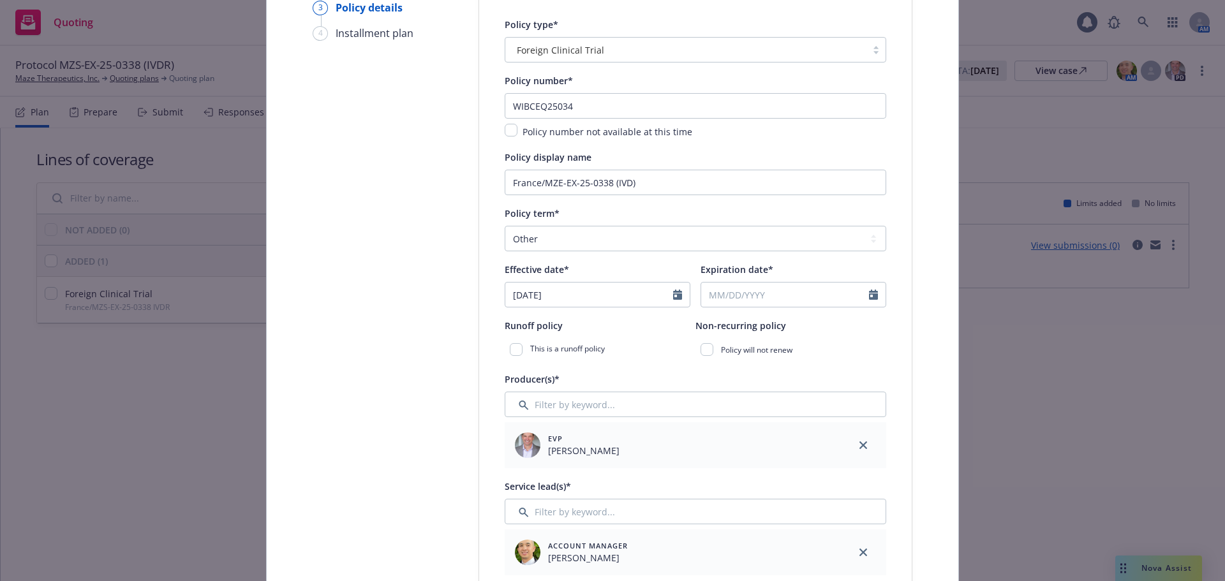
type input "[DATE]"
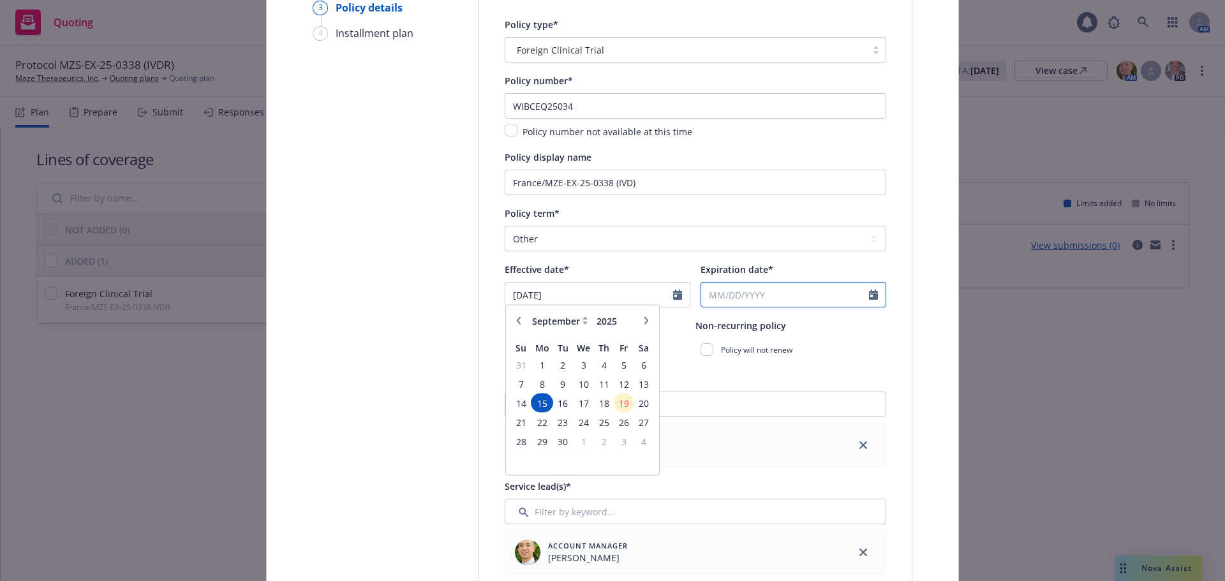
select select "9"
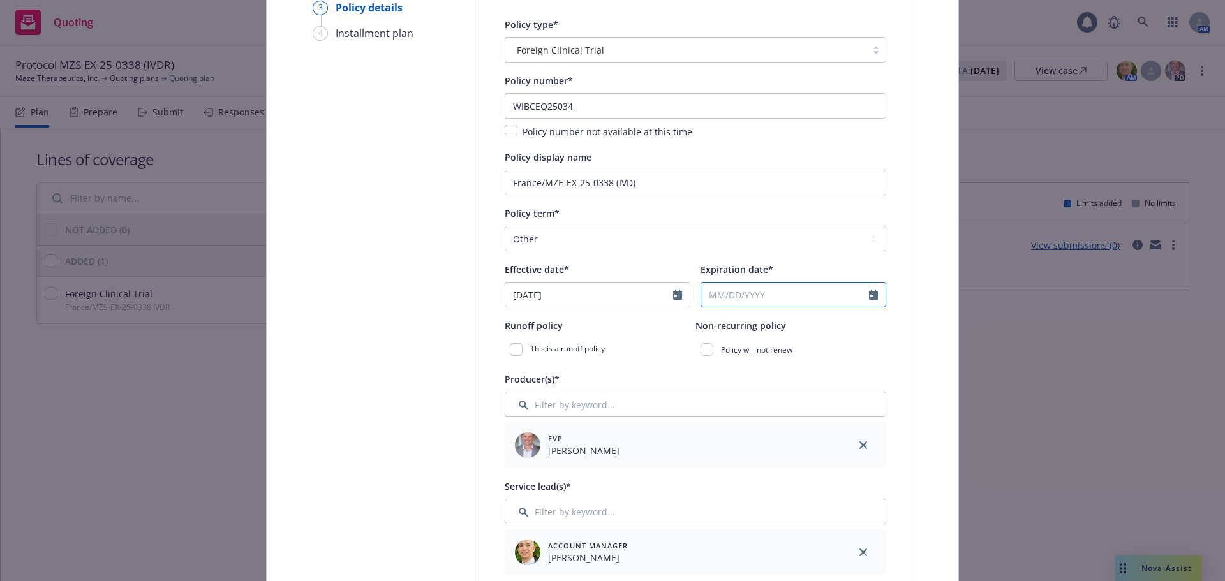
click at [752, 286] on input "Expiration date*" at bounding box center [785, 295] width 168 height 24
type input "12/13/2026"
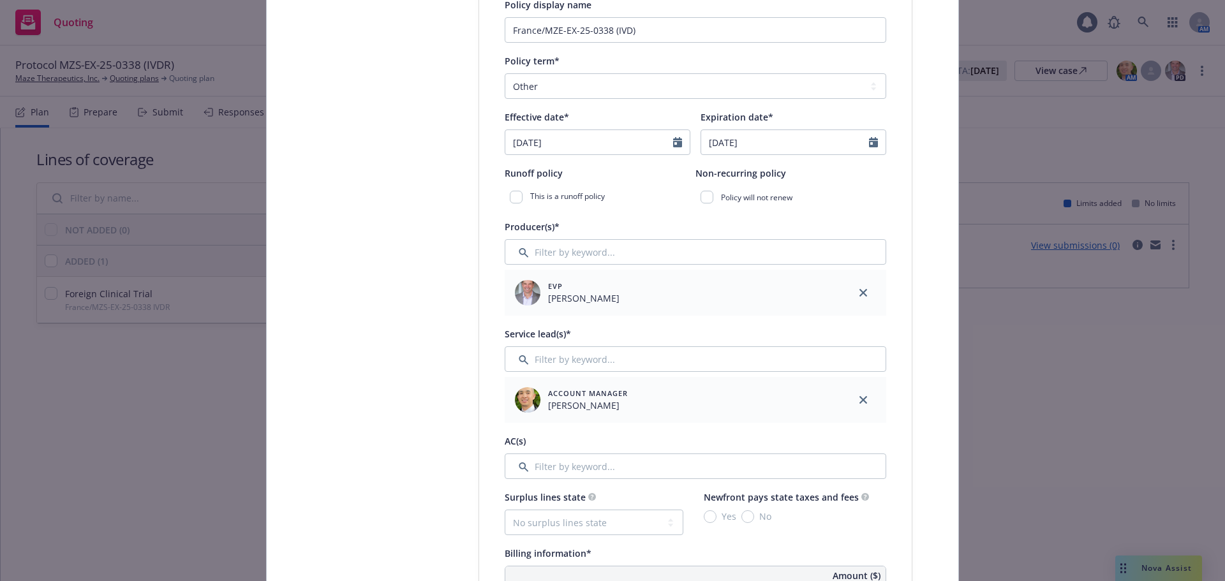
scroll to position [510, 0]
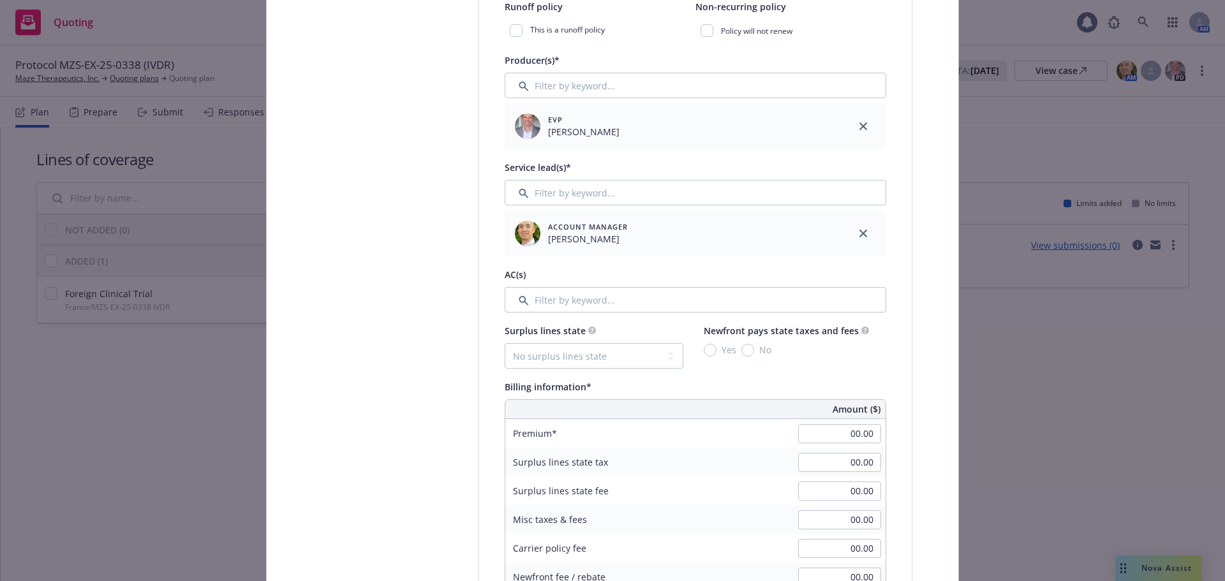
click at [862, 228] on link "close" at bounding box center [863, 233] width 15 height 15
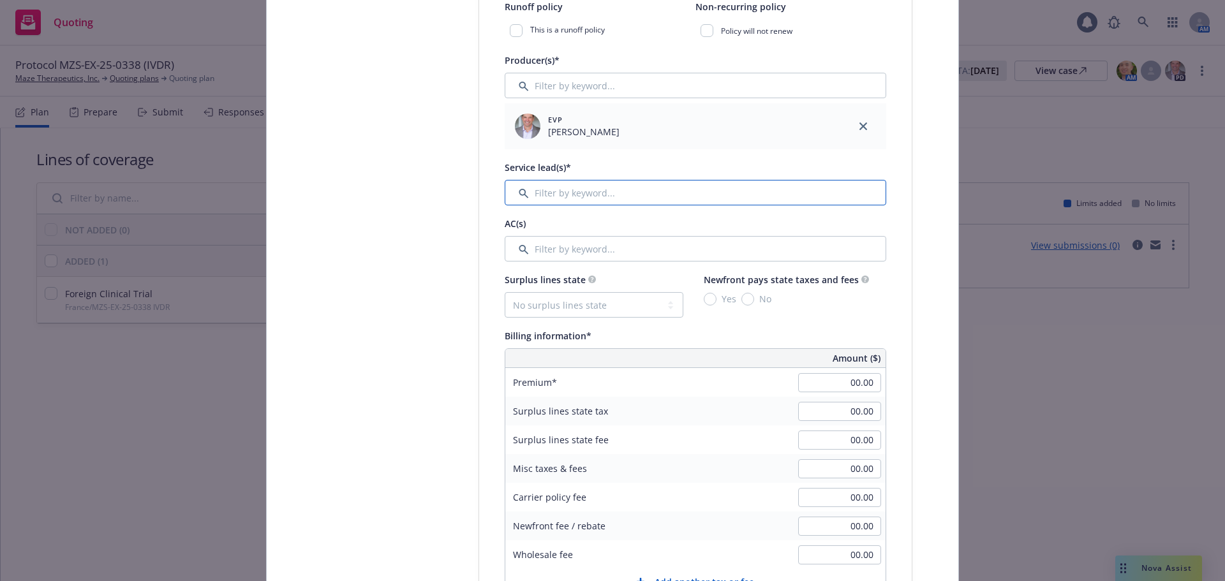
click at [646, 202] on input "Filter by keyword..." at bounding box center [696, 193] width 382 height 26
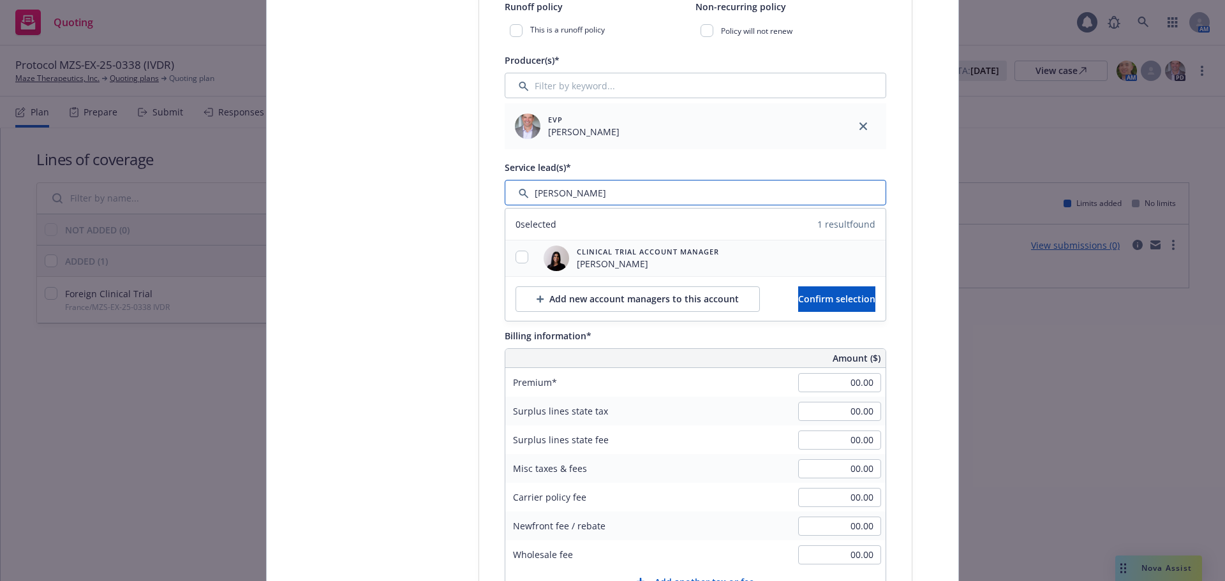
type input "ravee"
click at [521, 255] on input "checkbox" at bounding box center [522, 257] width 13 height 13
checkbox input "true"
click at [845, 293] on span "Confirm selection" at bounding box center [836, 299] width 77 height 12
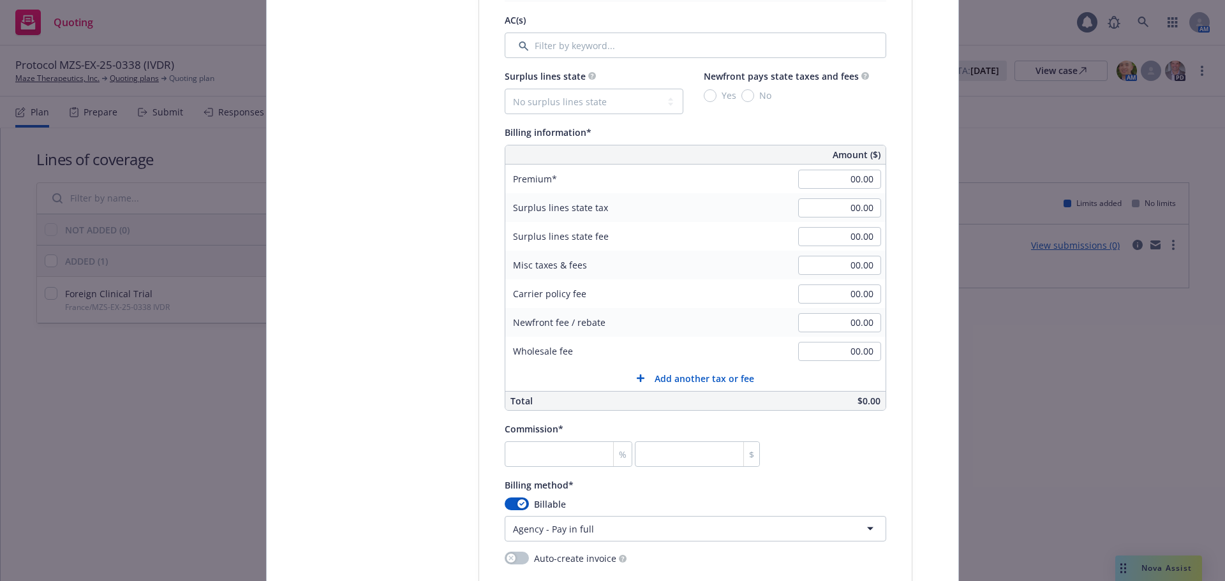
scroll to position [766, 0]
click at [856, 184] on input "00.00" at bounding box center [839, 178] width 83 height 19
type input "3,000.00"
click at [846, 265] on input "00.00" at bounding box center [839, 264] width 83 height 19
type input "270.00"
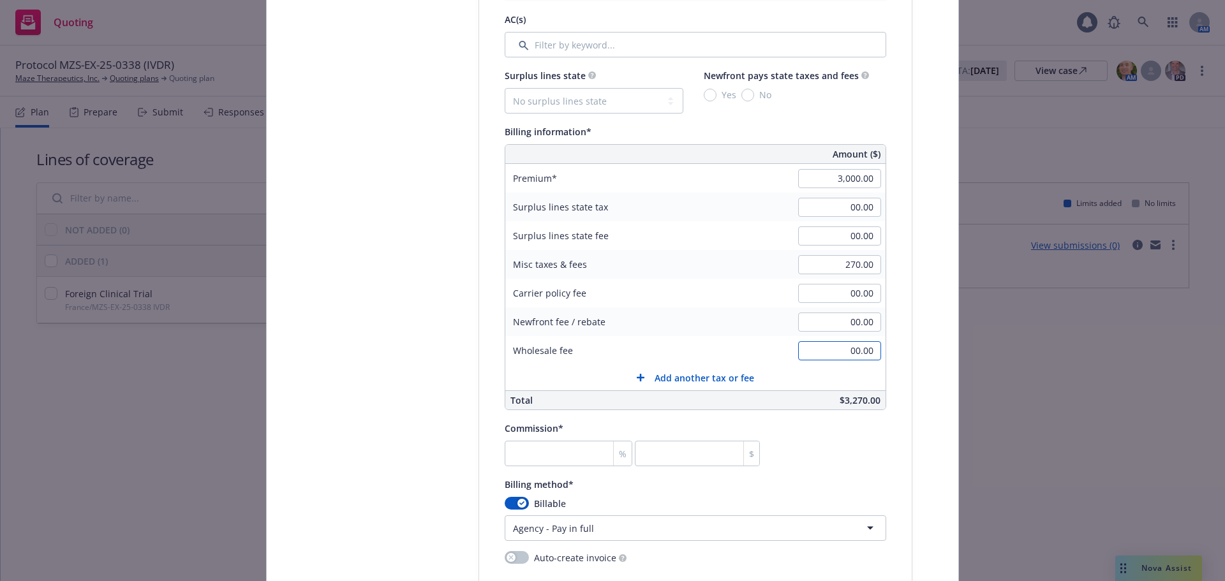
click at [837, 352] on input "00.00" at bounding box center [839, 350] width 83 height 19
type input "1,000.00"
click at [528, 459] on input "number" at bounding box center [569, 454] width 128 height 26
type input "1"
type input "30"
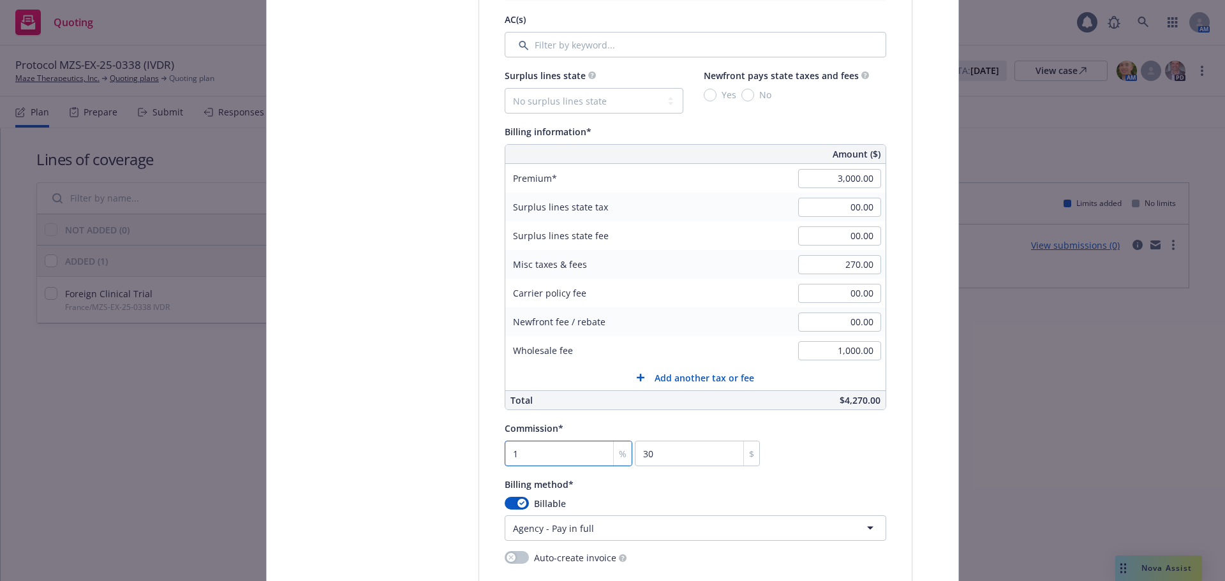
type input "15"
type input "450"
type input "1"
type input "30"
type input "0"
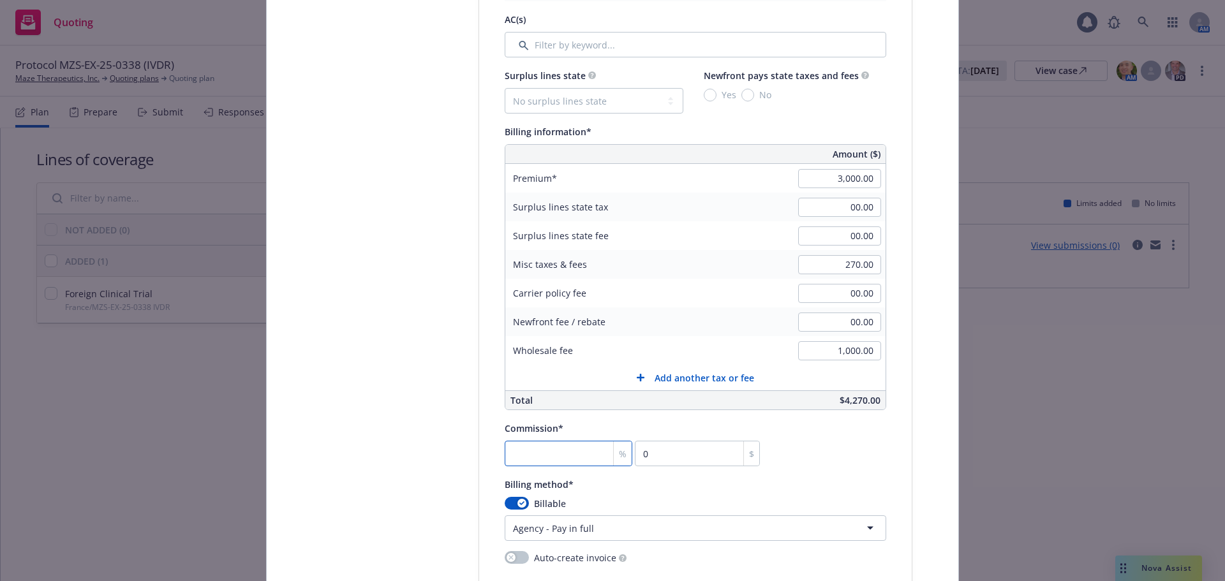
type input "2"
type input "60"
type input "27"
type input "810"
type input "27.5"
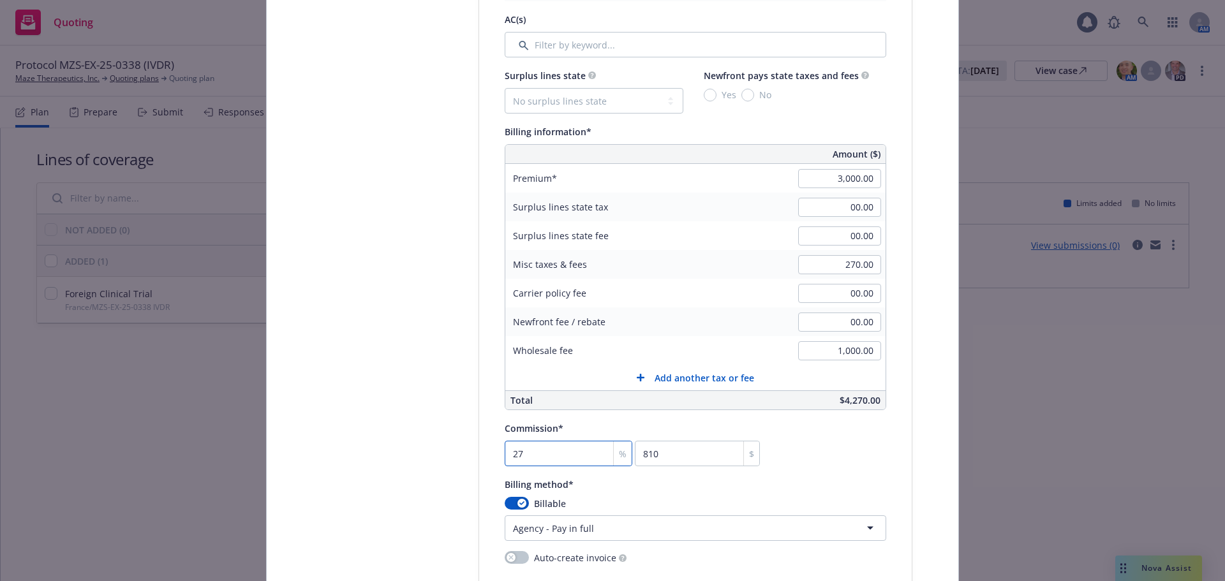
type input "825"
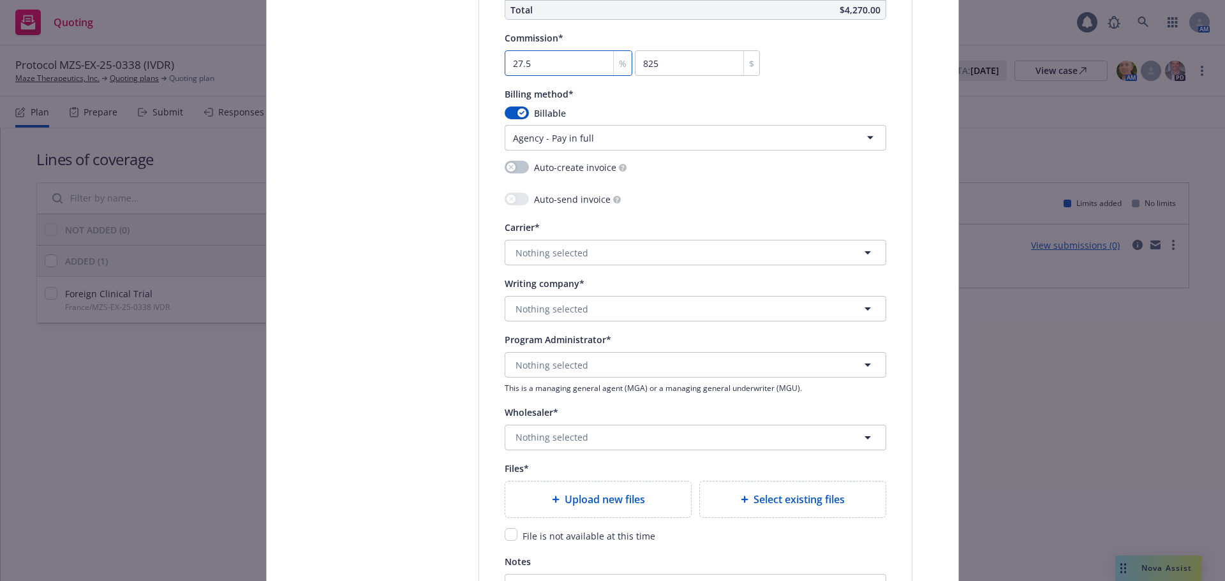
scroll to position [1212, 0]
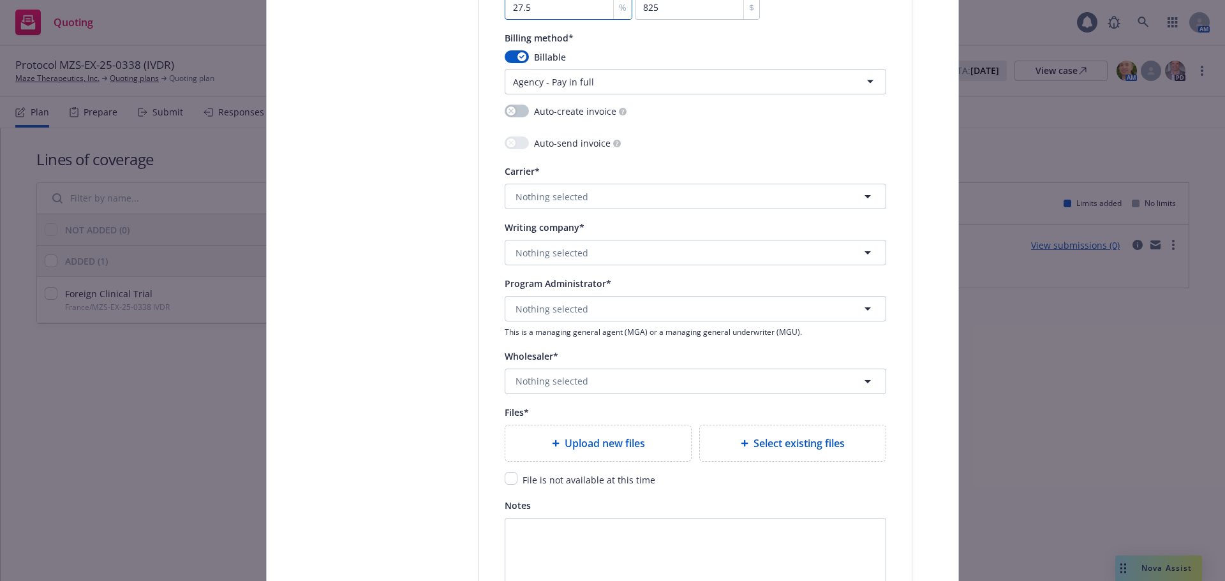
type input "27.5"
click at [566, 193] on span "Nothing selected" at bounding box center [552, 196] width 73 height 13
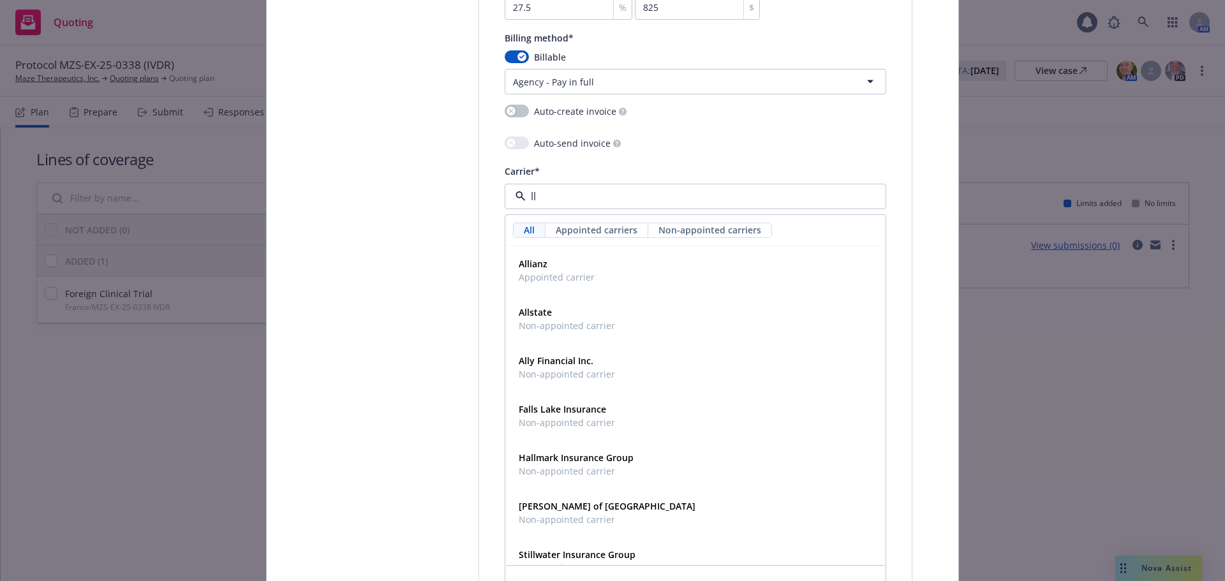
type input "llo"
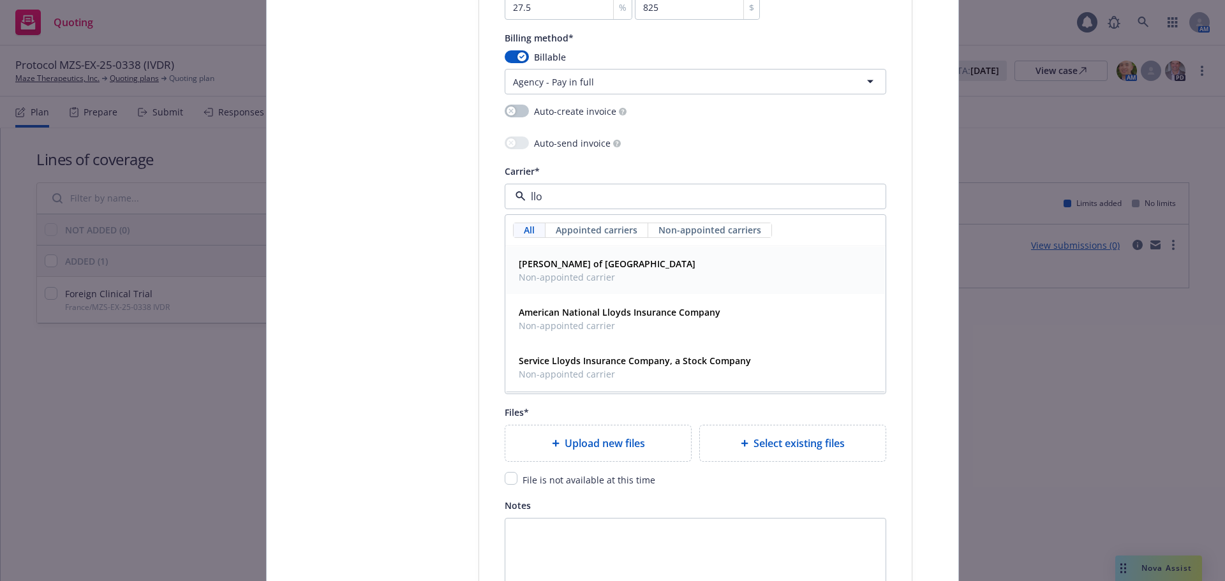
click at [630, 275] on div "Lloyd's of London Non-appointed carrier" at bounding box center [696, 271] width 364 height 32
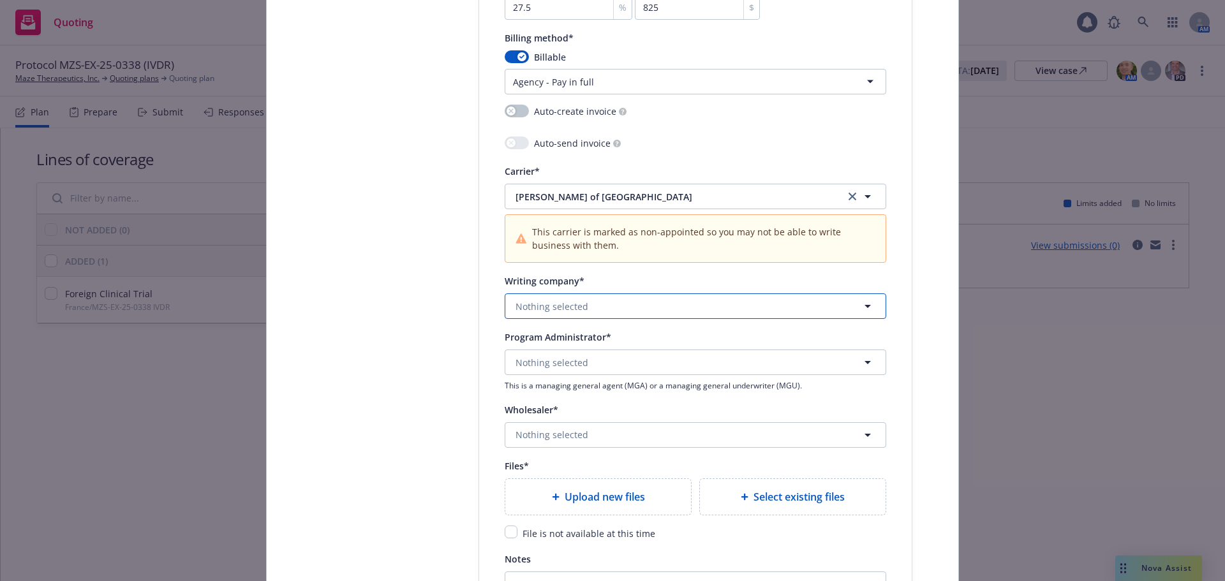
click at [590, 304] on button "Nothing selected" at bounding box center [696, 307] width 382 height 26
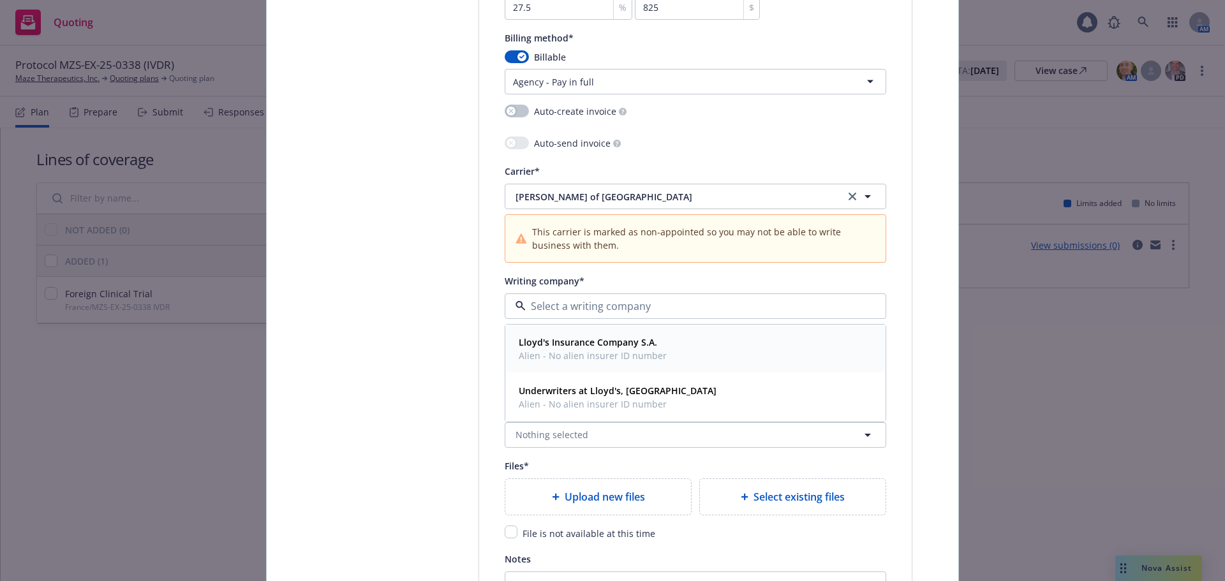
click at [586, 352] on span "Alien - No alien insurer ID number" at bounding box center [593, 355] width 148 height 13
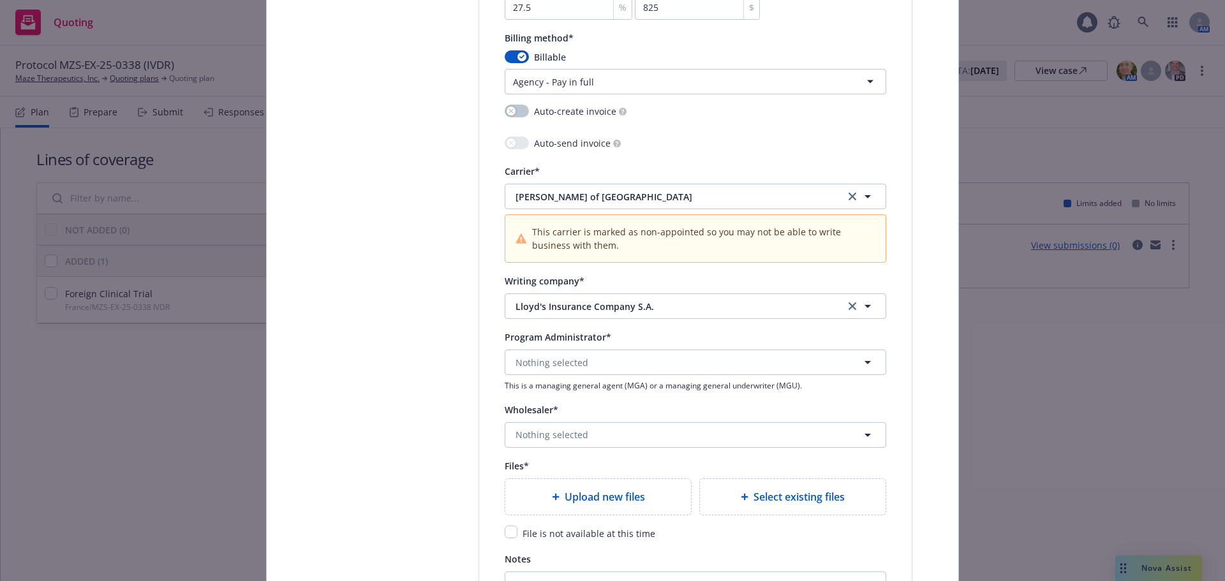
scroll to position [1276, 0]
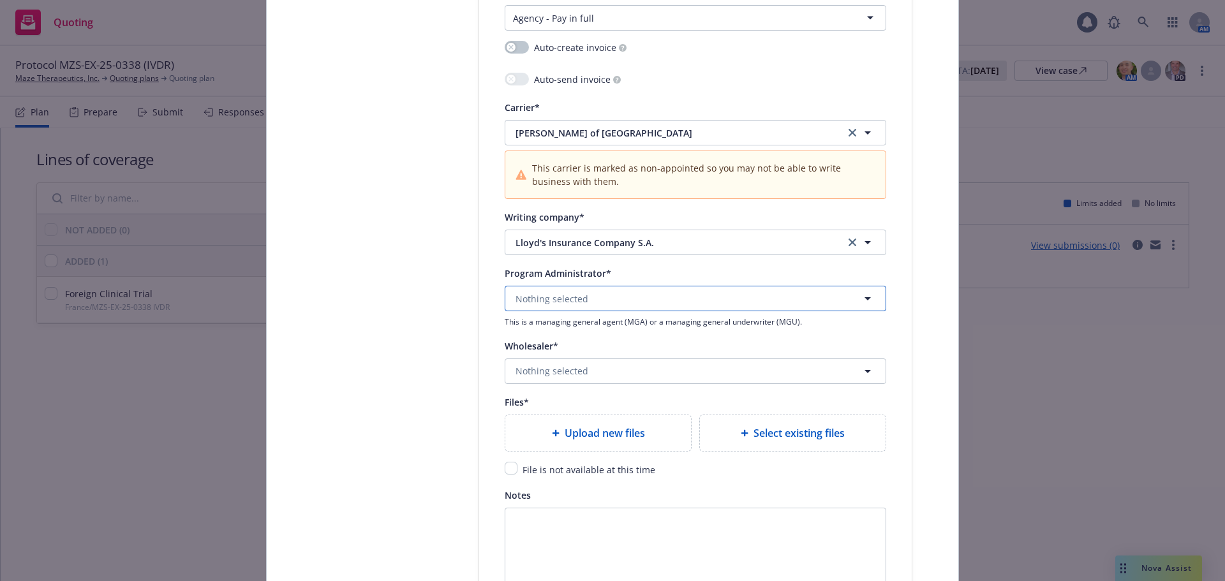
click at [579, 301] on span "Nothing selected" at bounding box center [552, 298] width 73 height 13
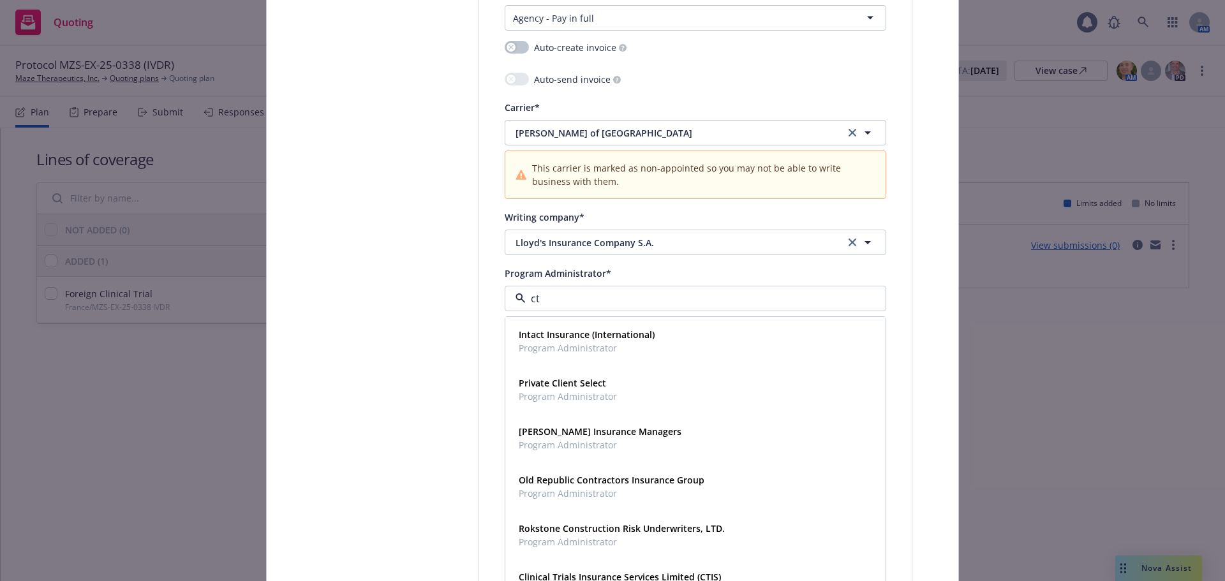
type input "cti"
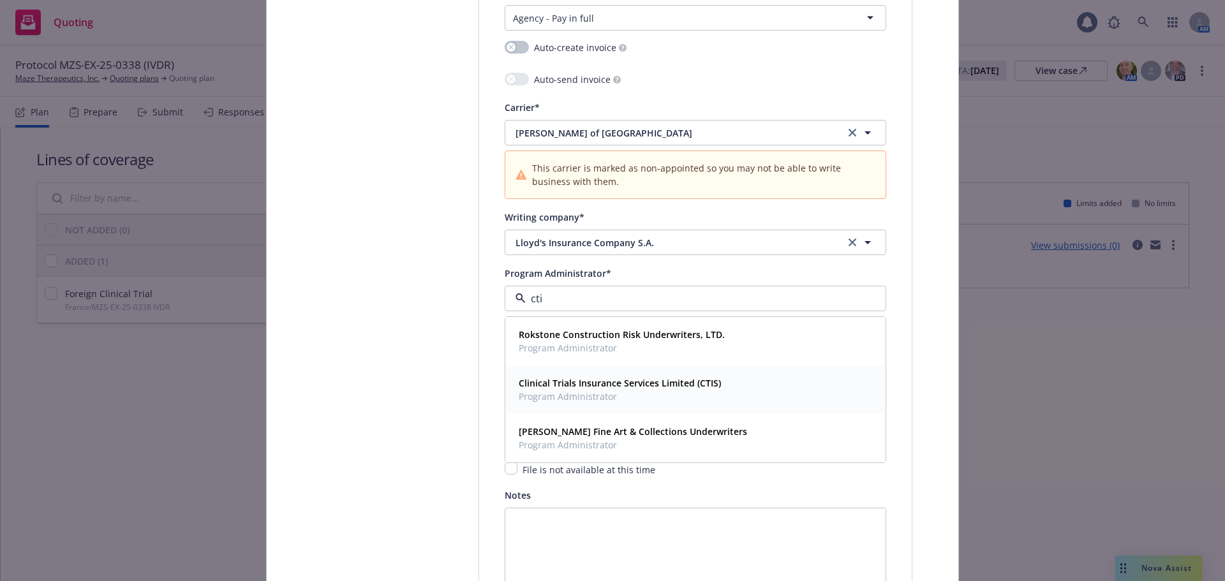
click at [588, 376] on span "Clinical Trials Insurance Services Limited (CTIS)" at bounding box center [620, 382] width 202 height 13
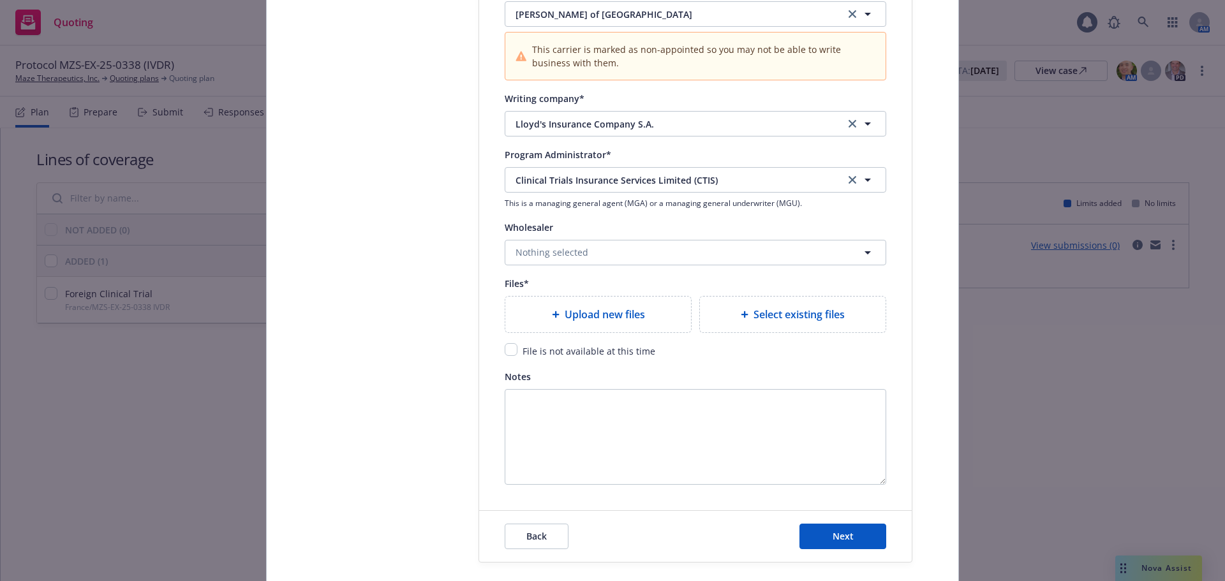
scroll to position [1404, 0]
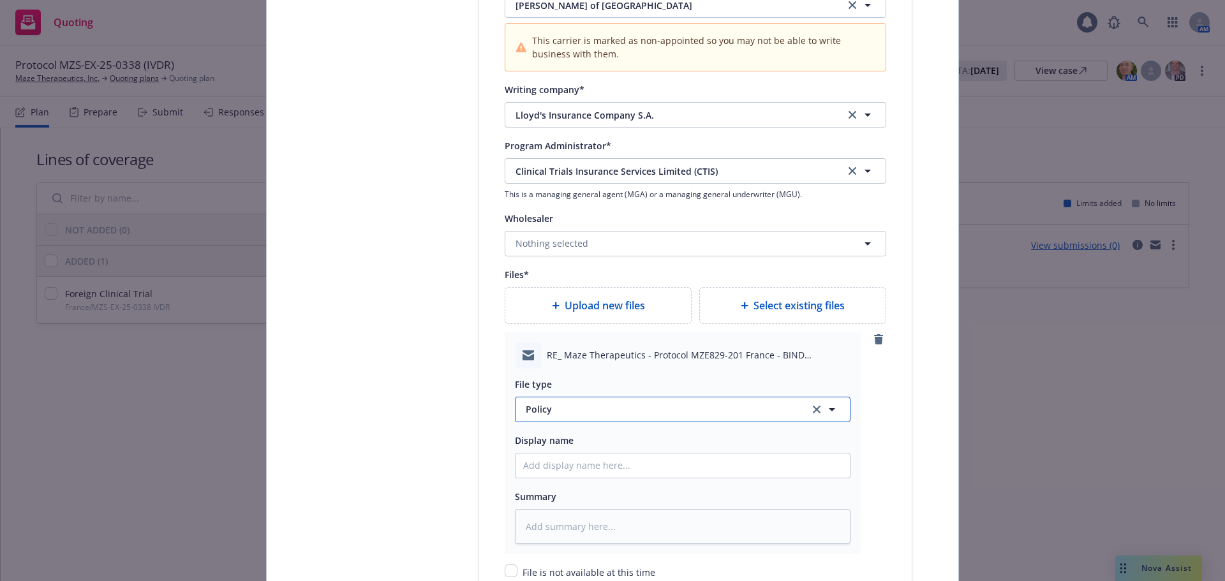
click at [584, 411] on span "Policy" at bounding box center [660, 409] width 269 height 13
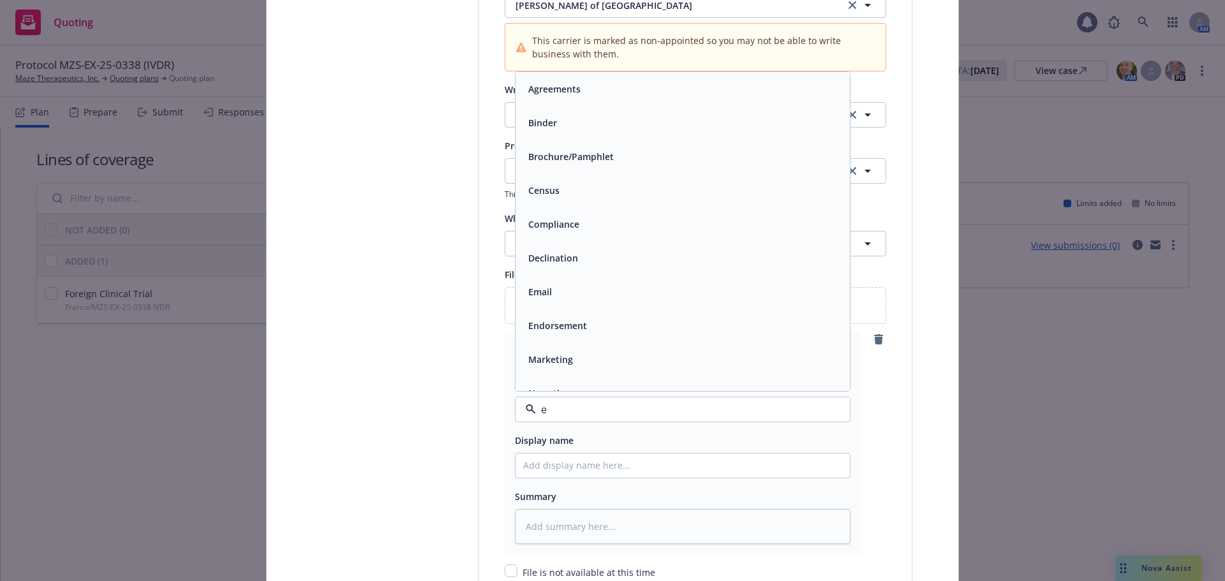
type input "em"
click at [572, 119] on div "Email" at bounding box center [682, 123] width 319 height 19
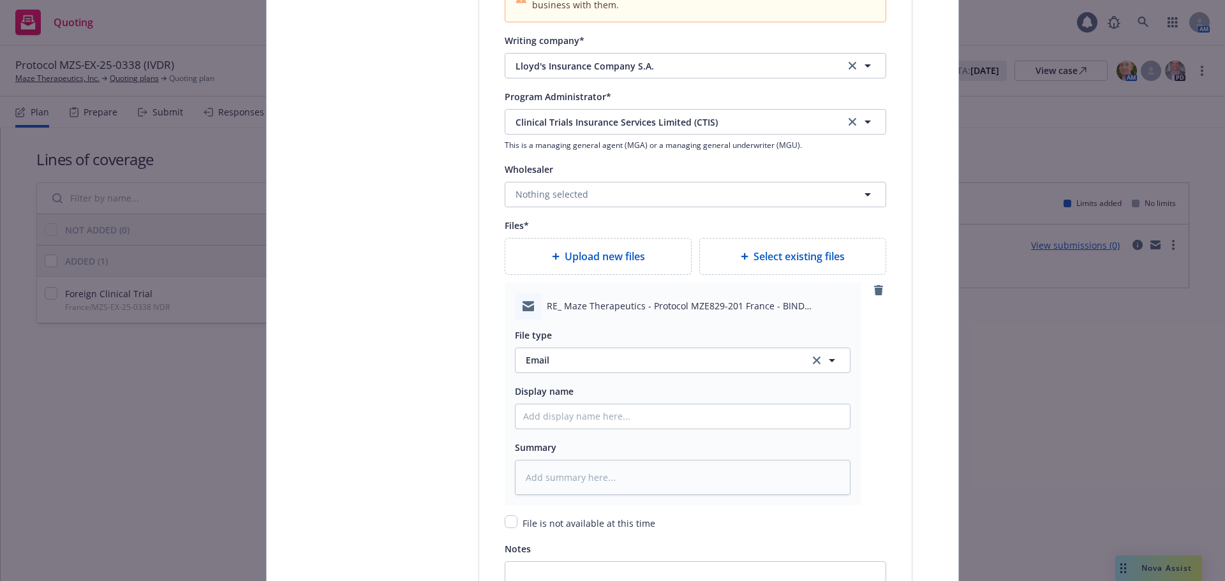
scroll to position [1531, 0]
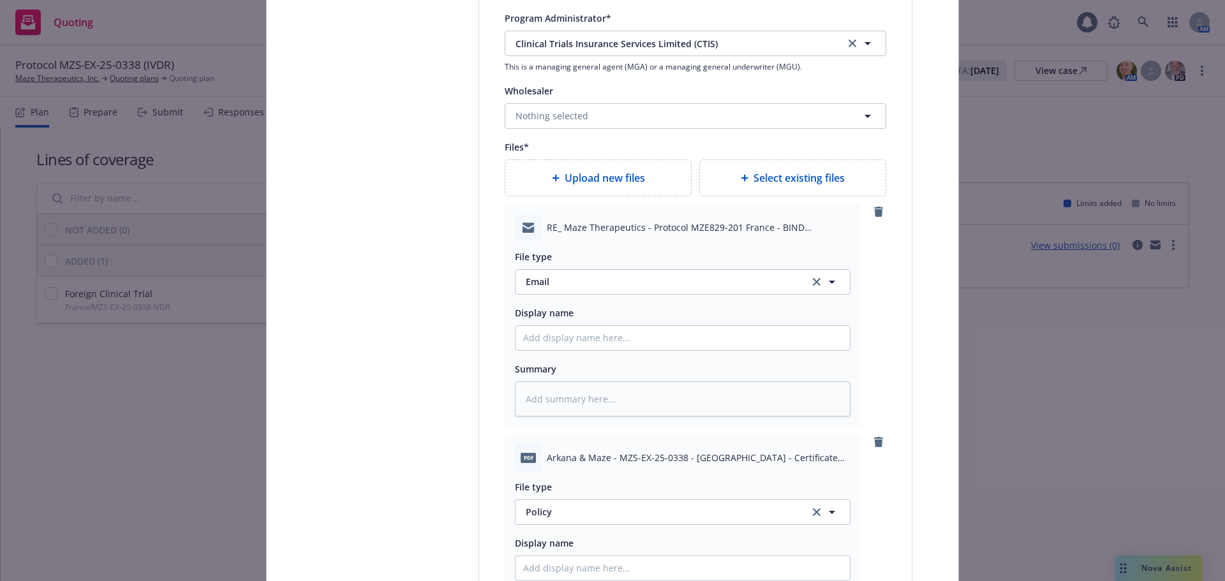
type textarea "x"
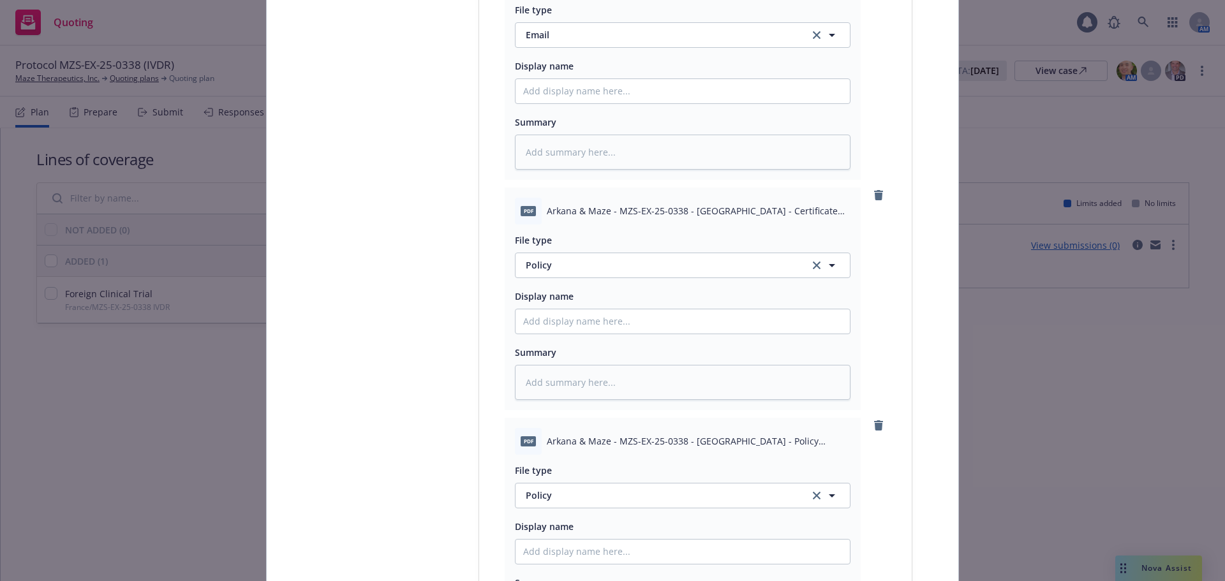
scroll to position [1787, 0]
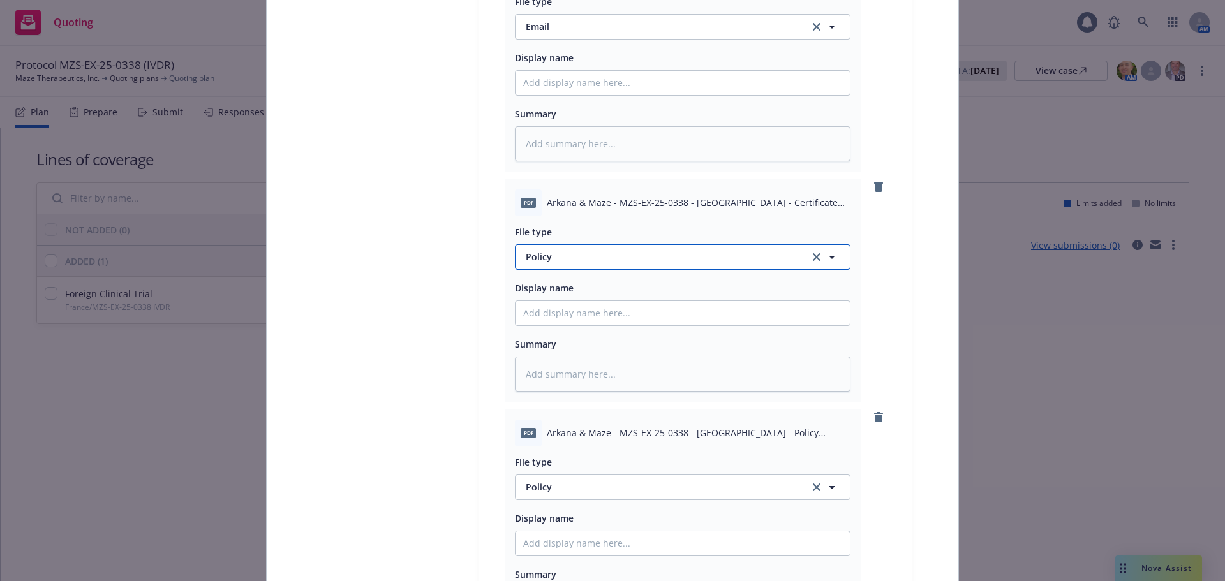
click at [578, 265] on button "Policy" at bounding box center [683, 257] width 336 height 26
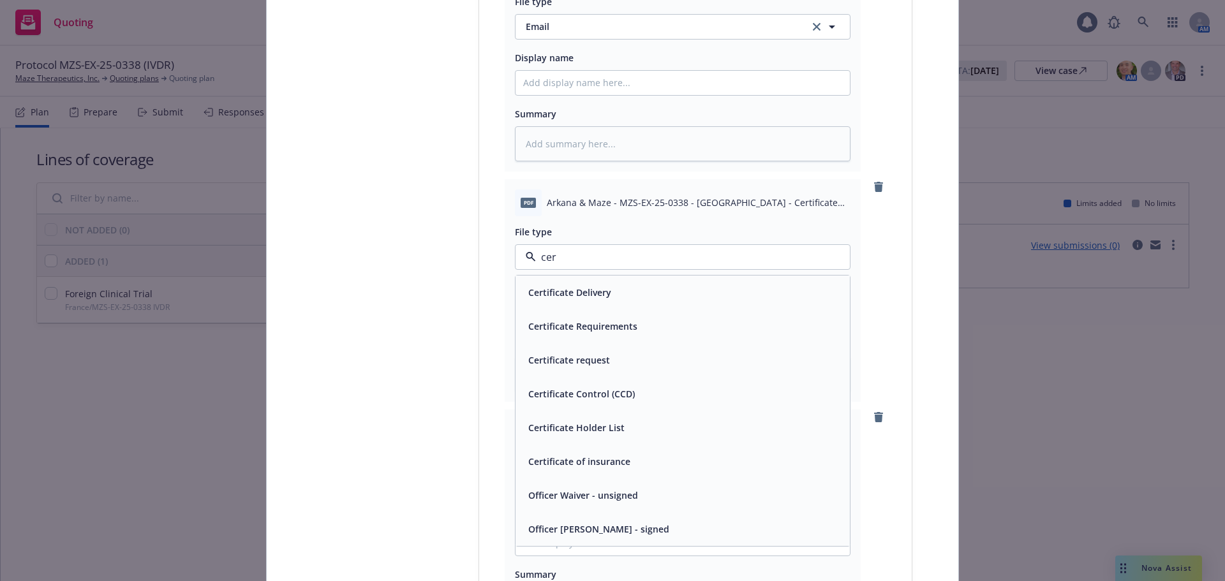
type input "cert"
click at [693, 463] on div "Certificate of insurance" at bounding box center [682, 461] width 319 height 19
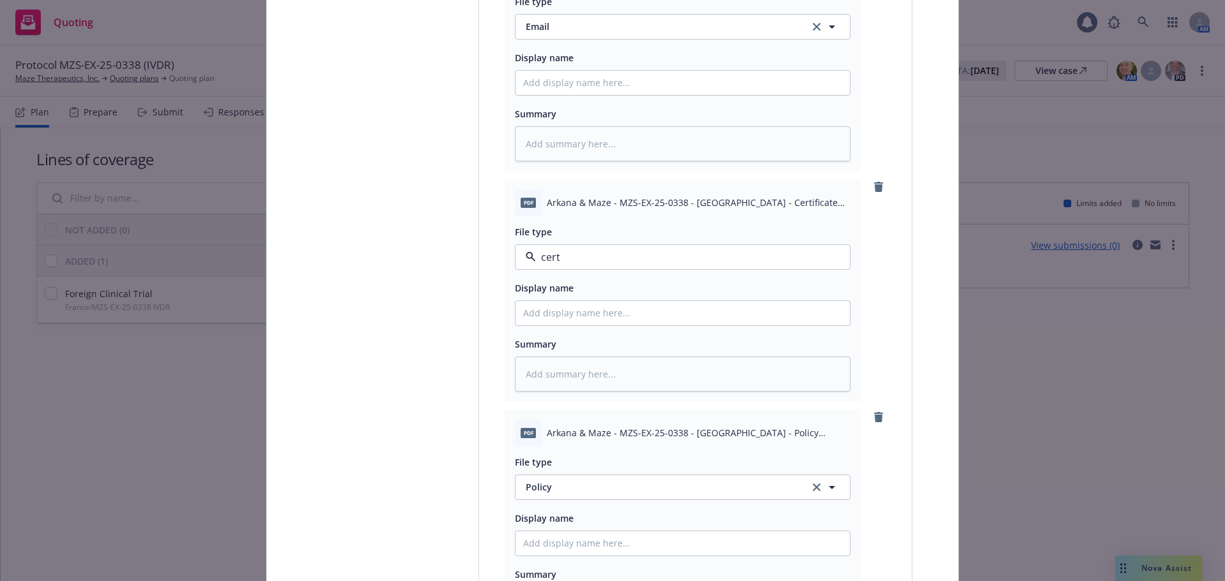
type textarea "x"
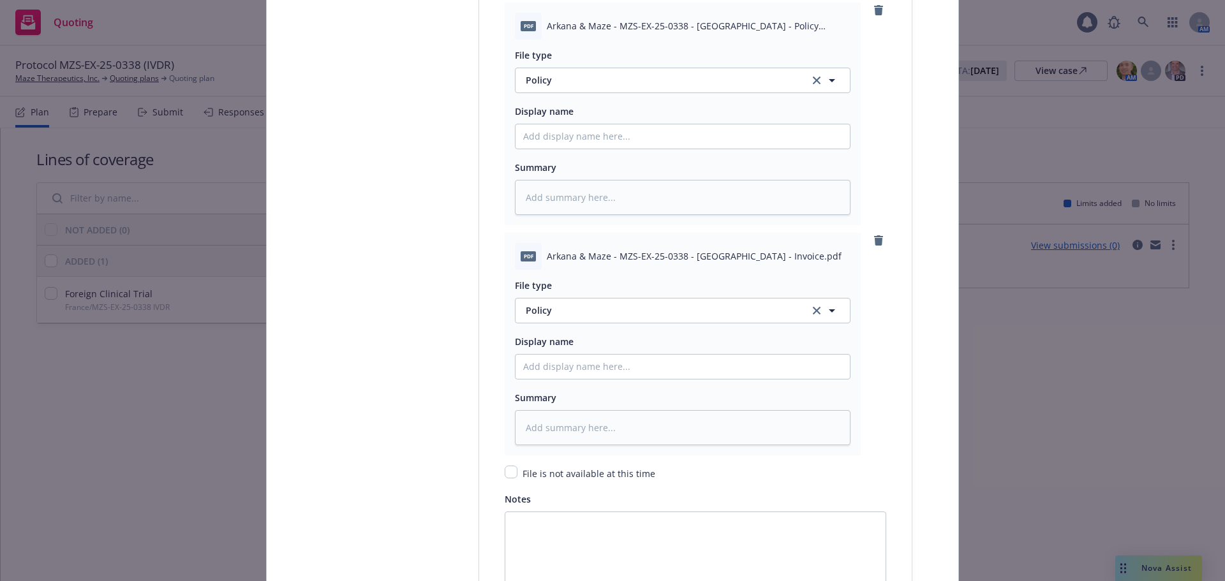
scroll to position [2425, 0]
click at [566, 318] on button "Policy" at bounding box center [683, 310] width 336 height 26
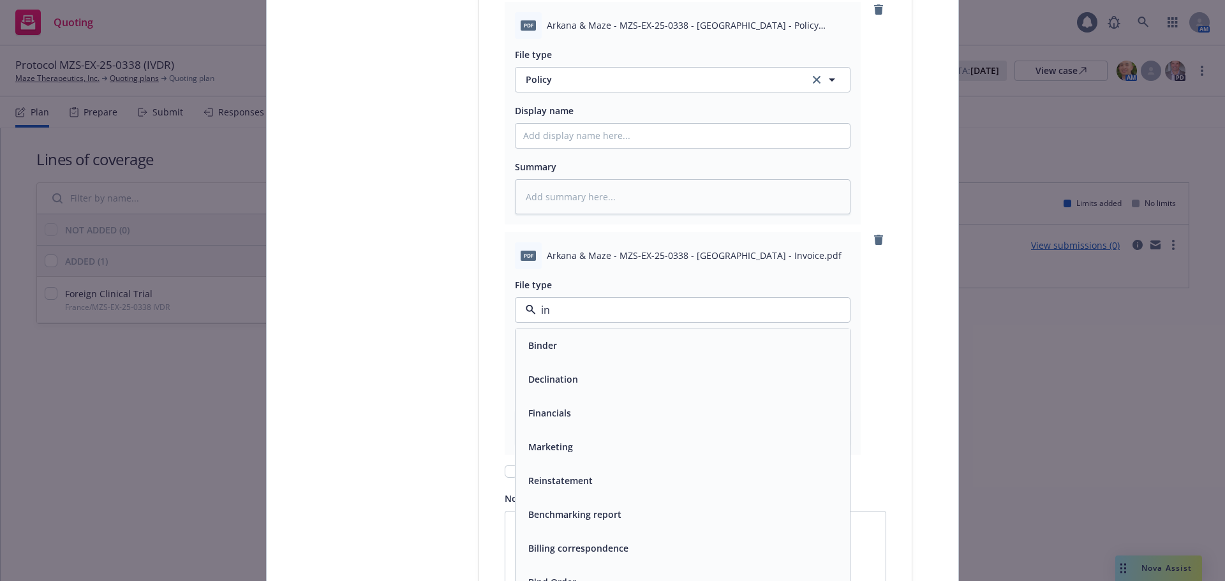
type input "inv"
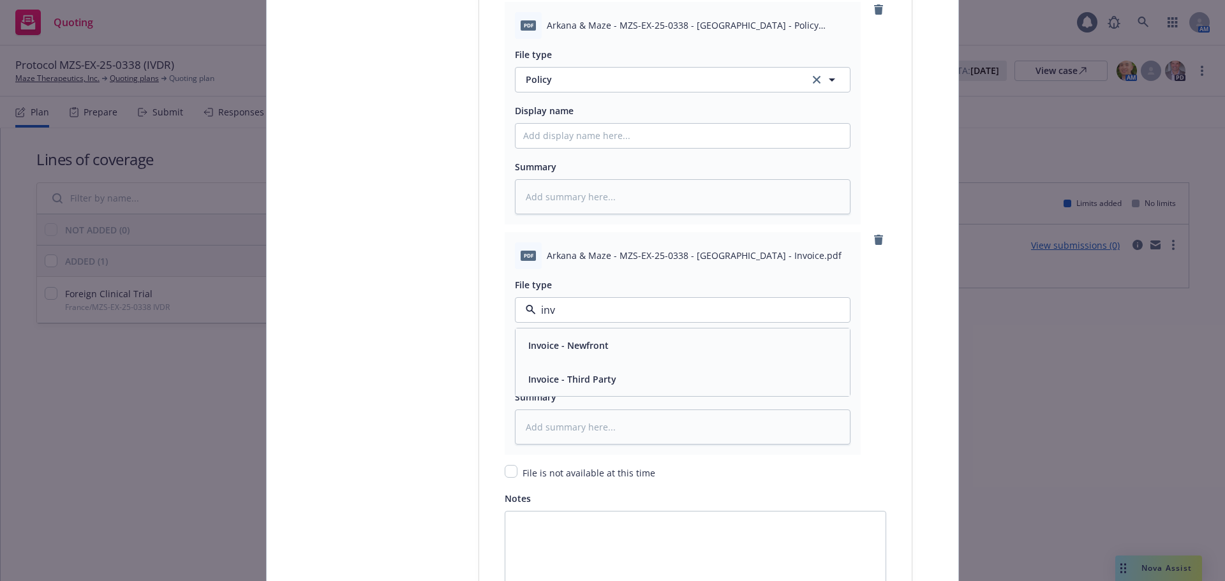
click at [643, 376] on div "Invoice - Third Party" at bounding box center [682, 379] width 319 height 19
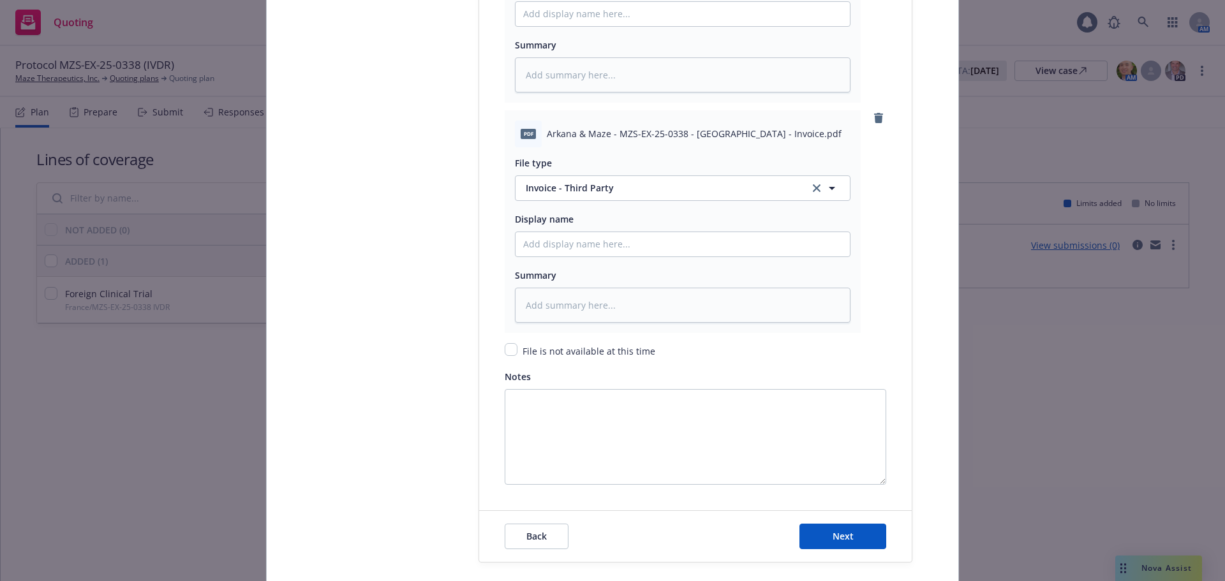
scroll to position [2552, 0]
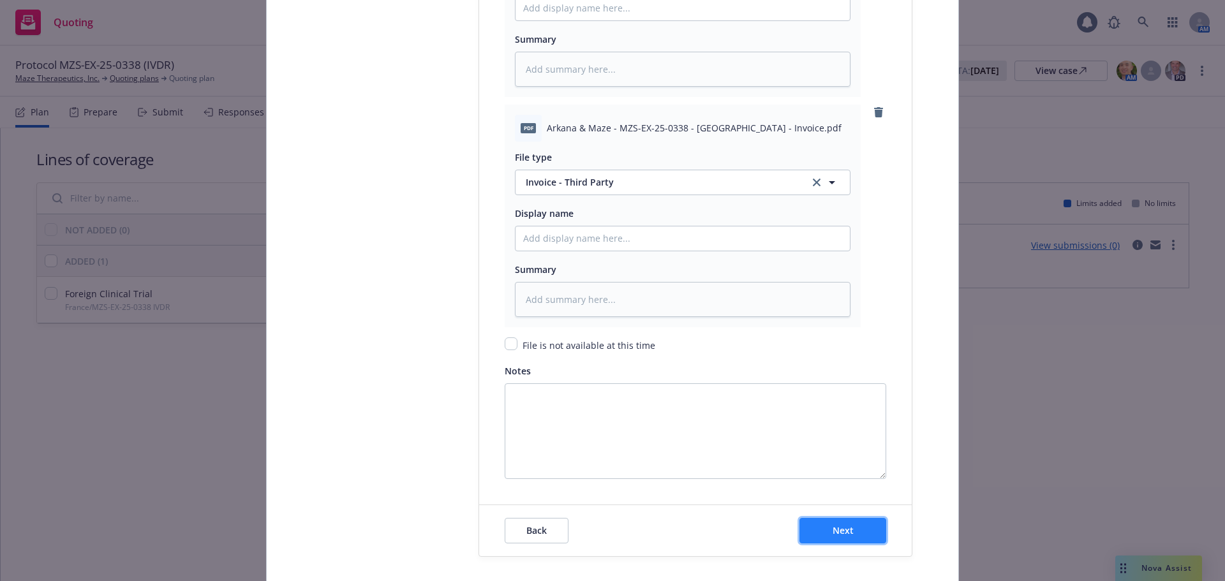
click at [841, 530] on span "Next" at bounding box center [843, 531] width 21 height 12
type textarea "x"
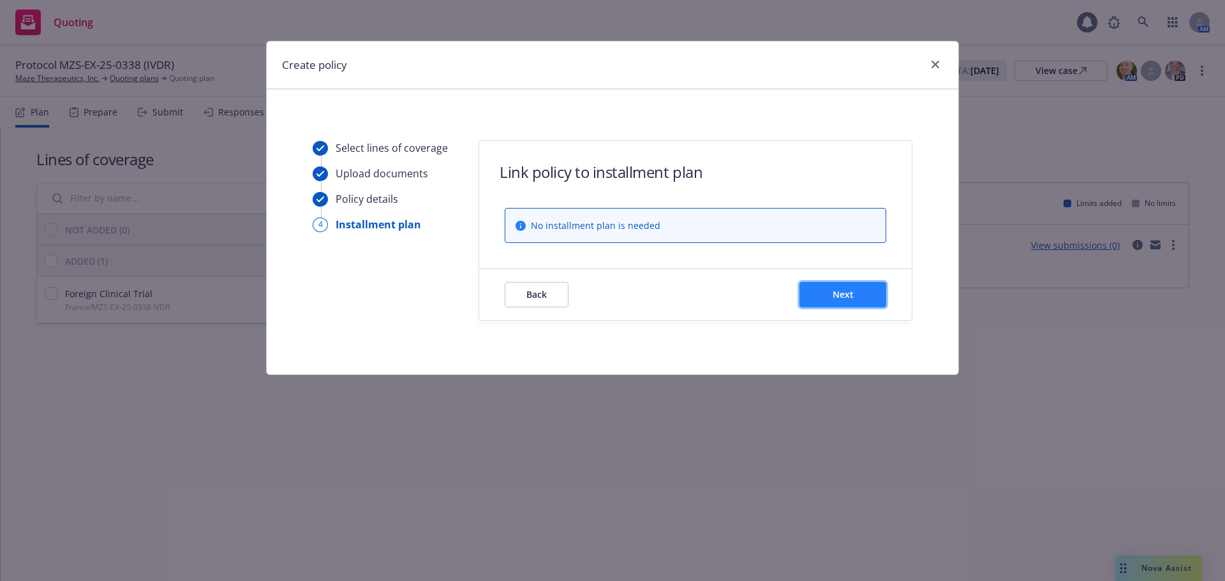
click at [841, 301] on button "Next" at bounding box center [843, 295] width 87 height 26
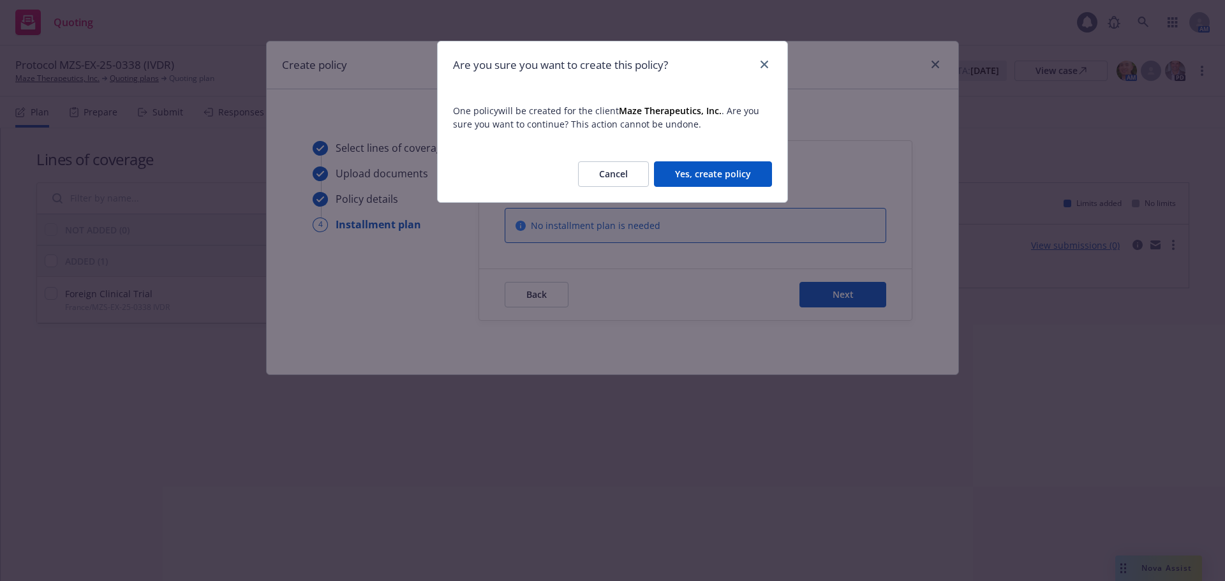
click at [722, 174] on button "Yes, create policy" at bounding box center [713, 174] width 118 height 26
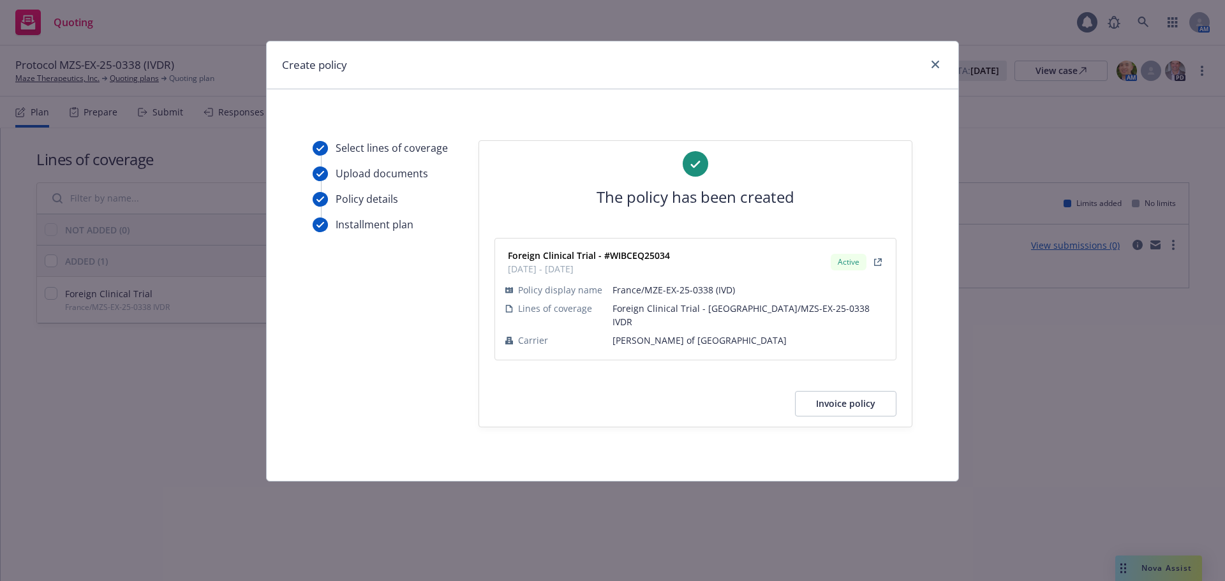
click at [866, 391] on button "Invoice policy" at bounding box center [845, 404] width 101 height 26
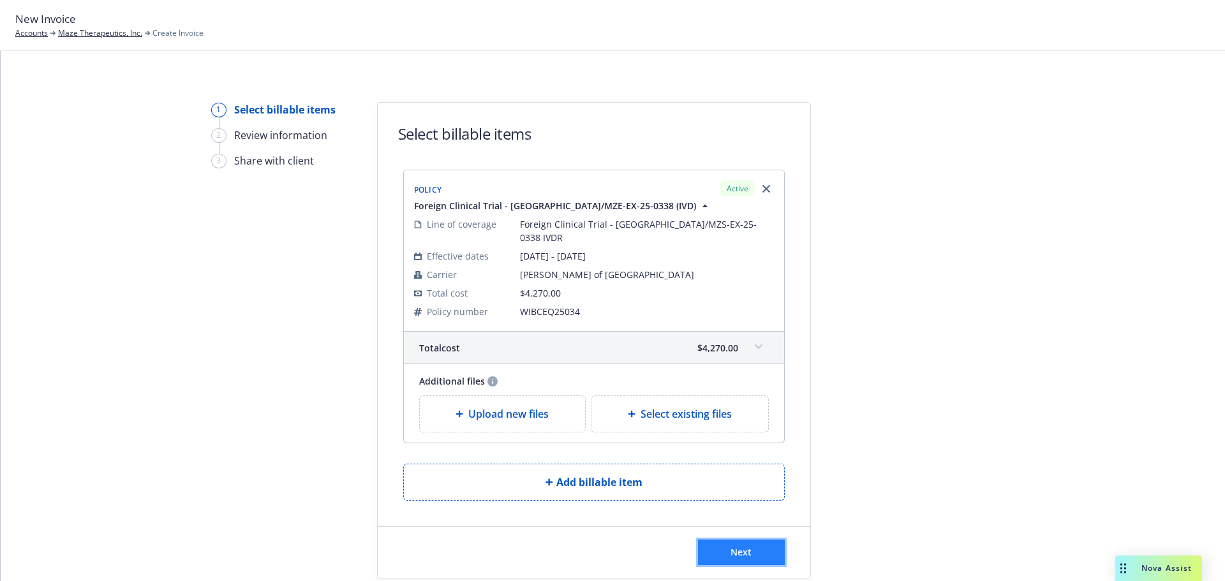
click at [724, 540] on button "Next" at bounding box center [741, 553] width 87 height 26
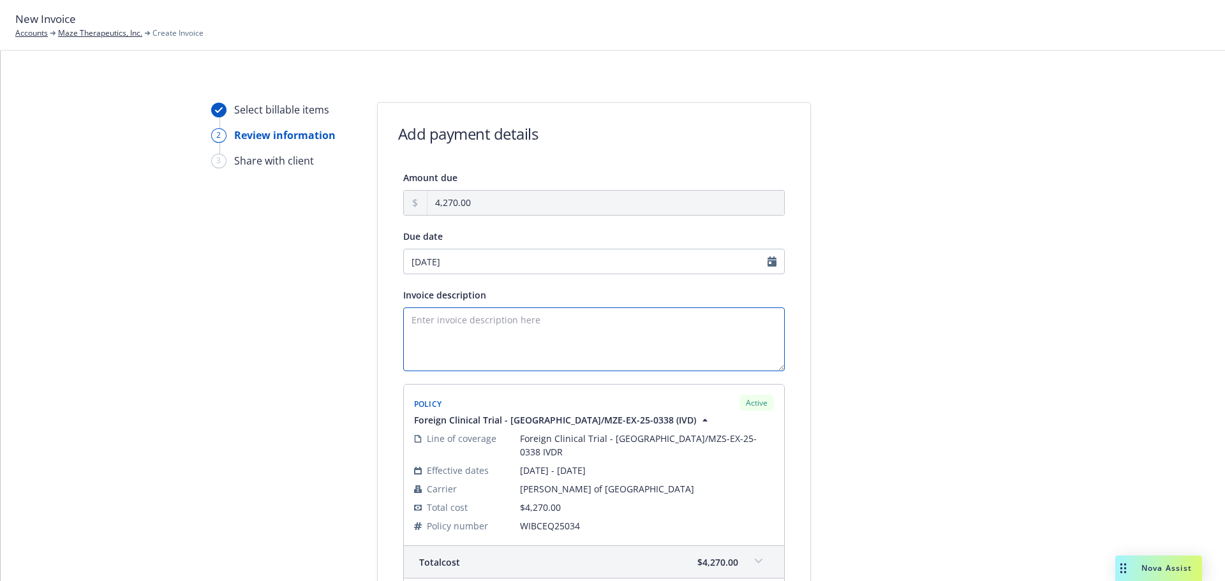
paste textarea "Protocol MZE829-201 France"
type textarea "Protocol MZE829-201 France"
click at [645, 260] on input "[DATE]" at bounding box center [594, 262] width 382 height 26
select select "September"
select select "2025"
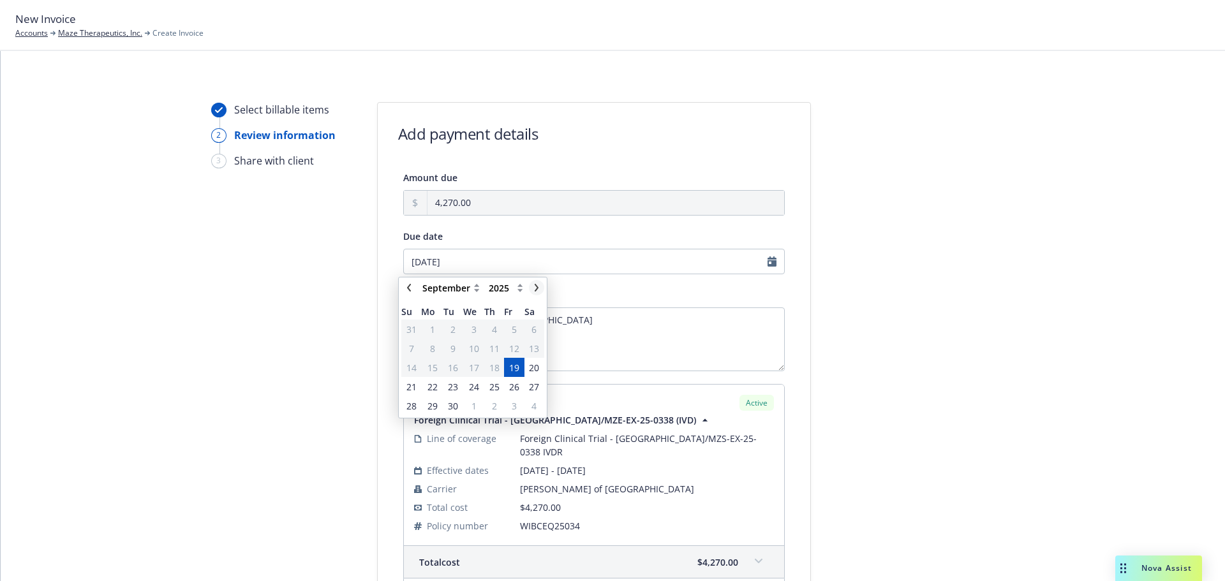
click at [537, 292] on link "chevronRight" at bounding box center [536, 287] width 15 height 15
select select "October"
click at [516, 365] on span "17" at bounding box center [514, 367] width 10 height 13
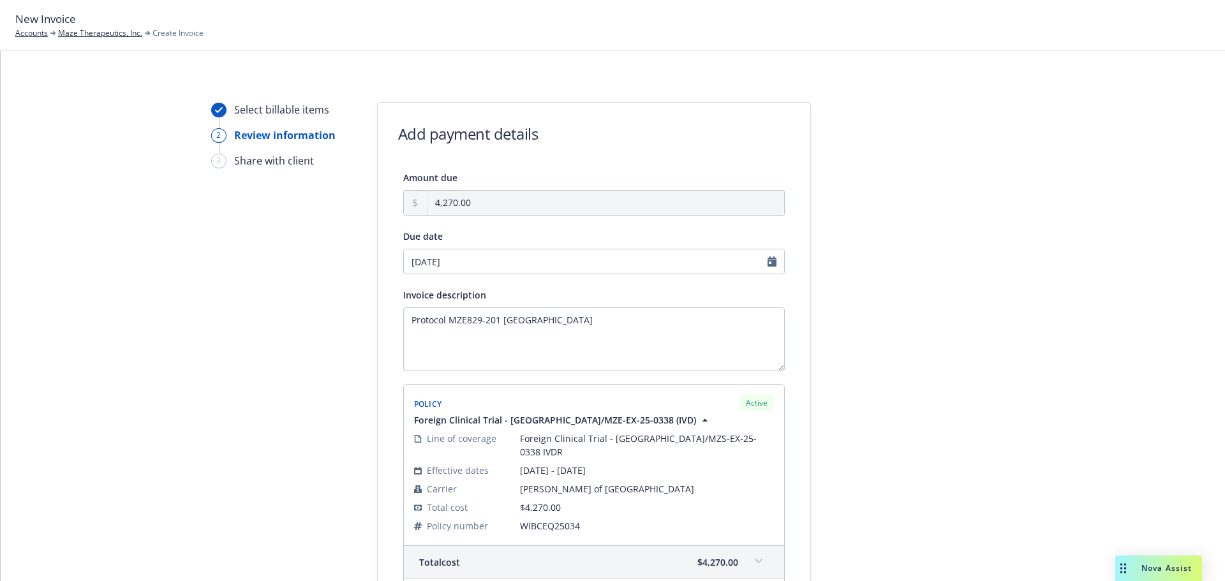
type input "10/17/2025"
click at [410, 332] on textarea "Protocol MZE829-201 France" at bounding box center [594, 340] width 382 height 64
click at [572, 315] on textarea "Protocol MZE829-201 France" at bounding box center [594, 340] width 382 height 64
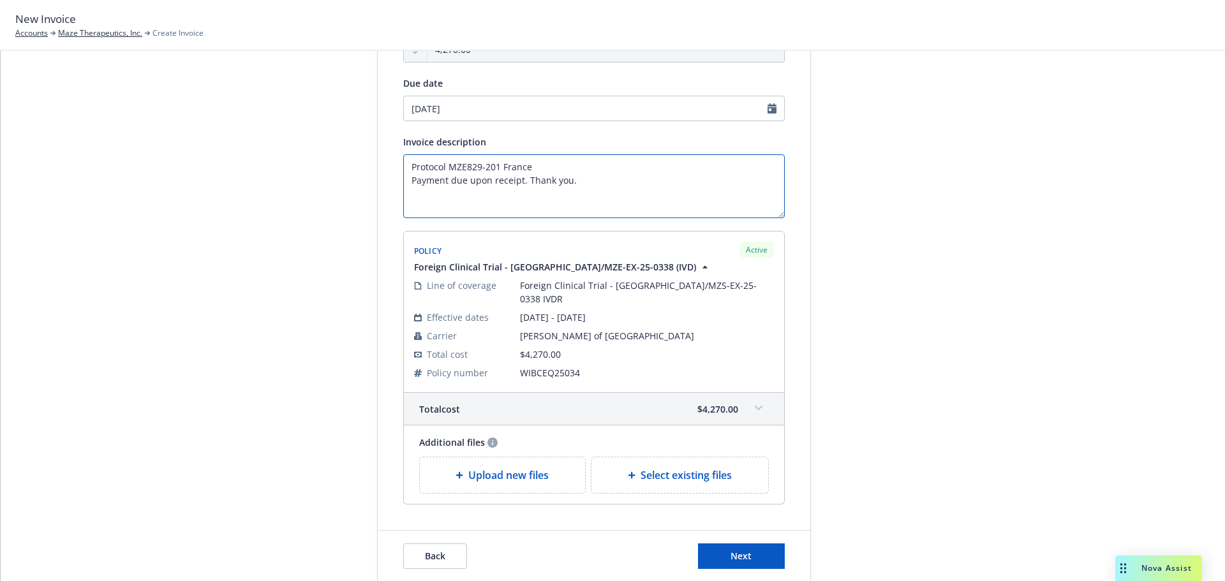
scroll to position [192, 0]
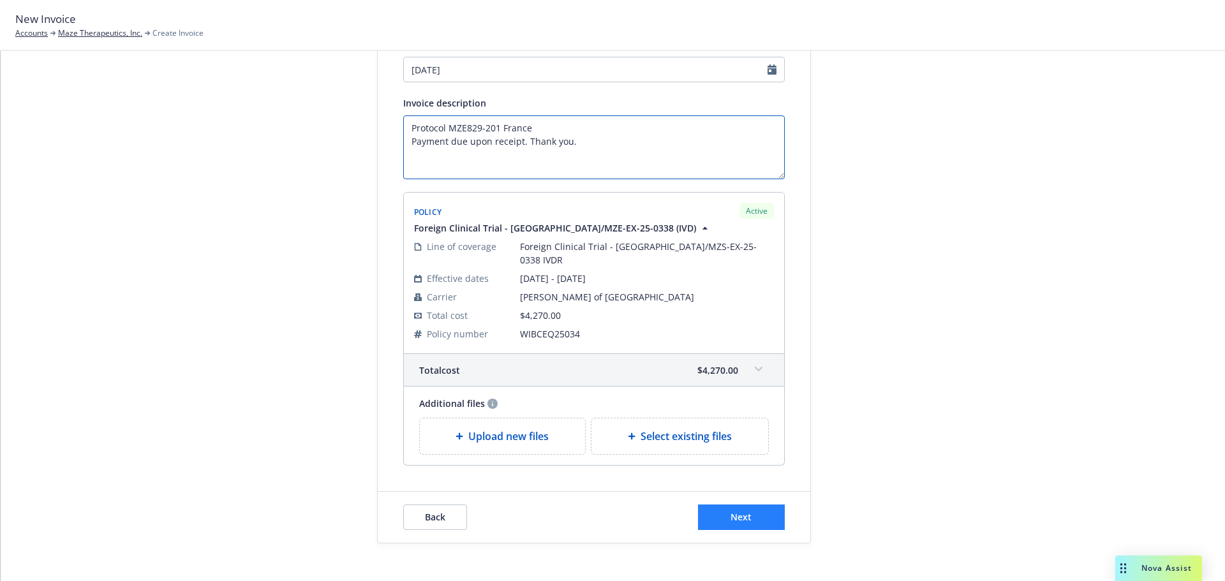
type textarea "Protocol MZE829-201 France Payment due upon receipt. Thank you."
click at [772, 507] on button "Next" at bounding box center [741, 518] width 87 height 26
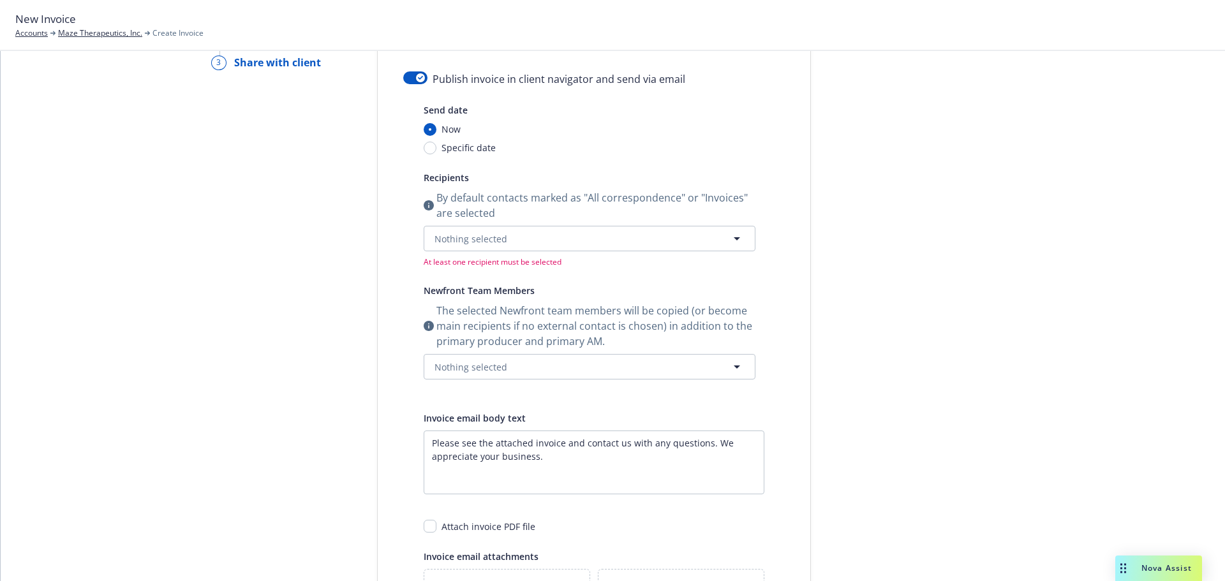
scroll to position [1, 0]
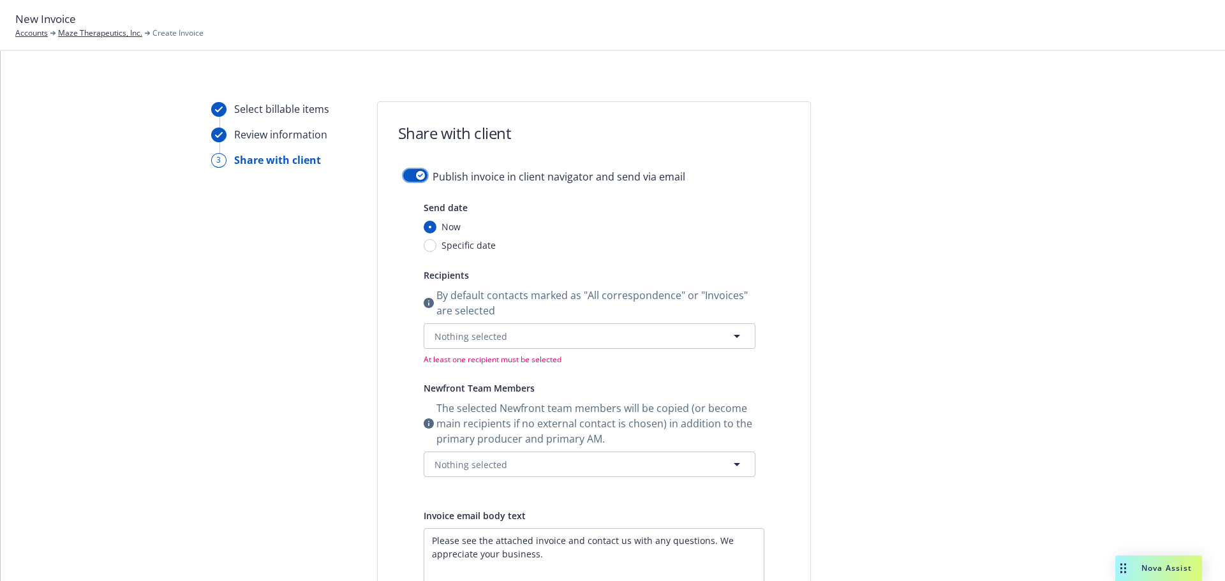
click at [404, 177] on button "button" at bounding box center [415, 175] width 24 height 13
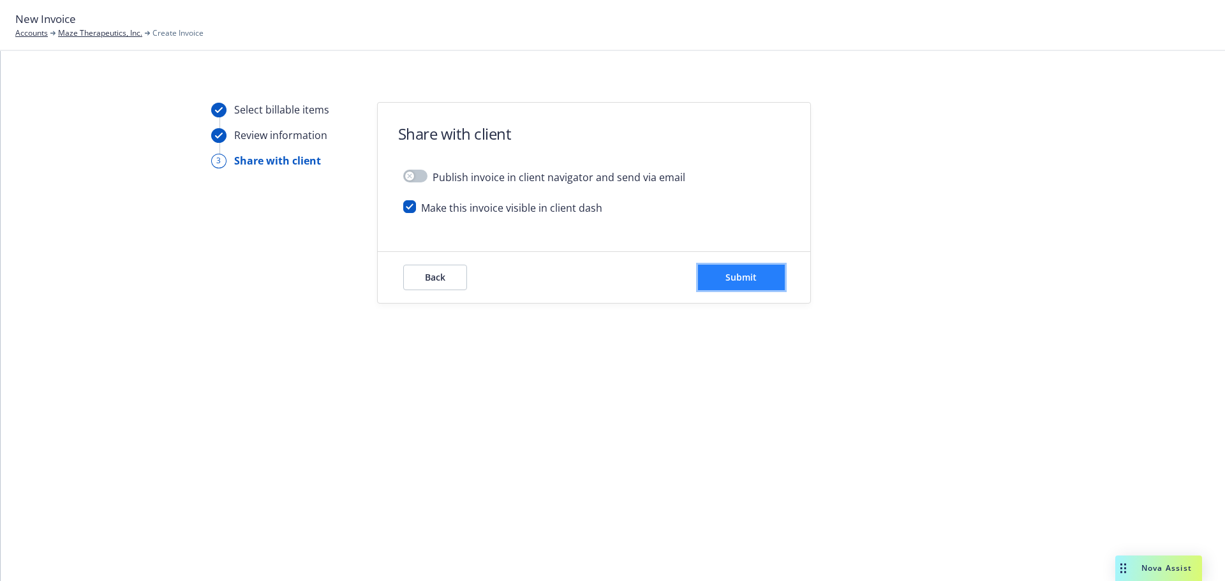
click at [775, 287] on button "Submit" at bounding box center [741, 278] width 87 height 26
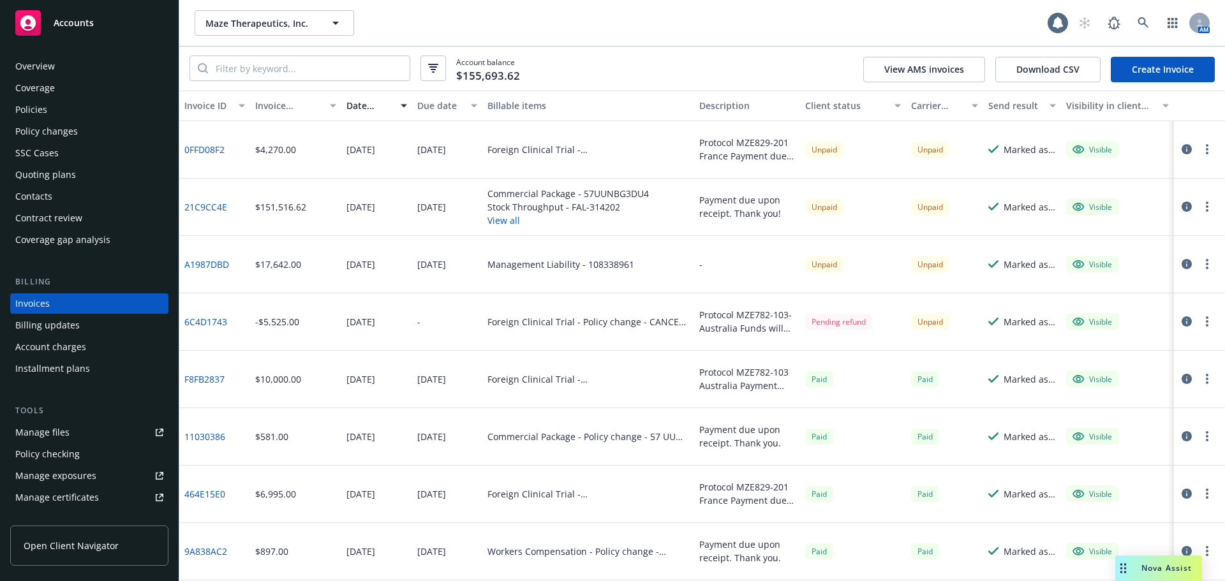
click at [1200, 150] on button "button" at bounding box center [1207, 149] width 15 height 15
click at [1182, 151] on icon "button" at bounding box center [1187, 149] width 10 height 10
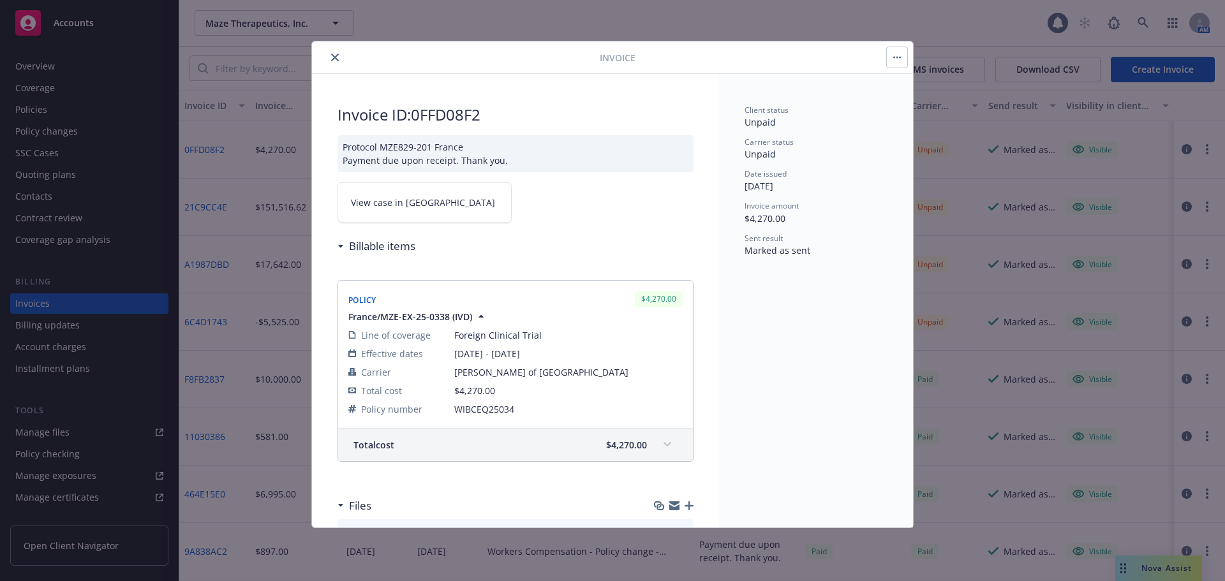
click at [530, 144] on div "Protocol MZE829-201 France Payment due upon receipt. Thank you." at bounding box center [516, 153] width 356 height 37
drag, startPoint x: 478, startPoint y: 145, endPoint x: 452, endPoint y: 146, distance: 26.2
click at [458, 146] on div "Protocol MZE829-201 France Payment due upon receipt. Thank you." at bounding box center [516, 153] width 356 height 37
click at [452, 146] on div "Protocol MZE829-201 France Payment due upon receipt. Thank you." at bounding box center [516, 153] width 356 height 37
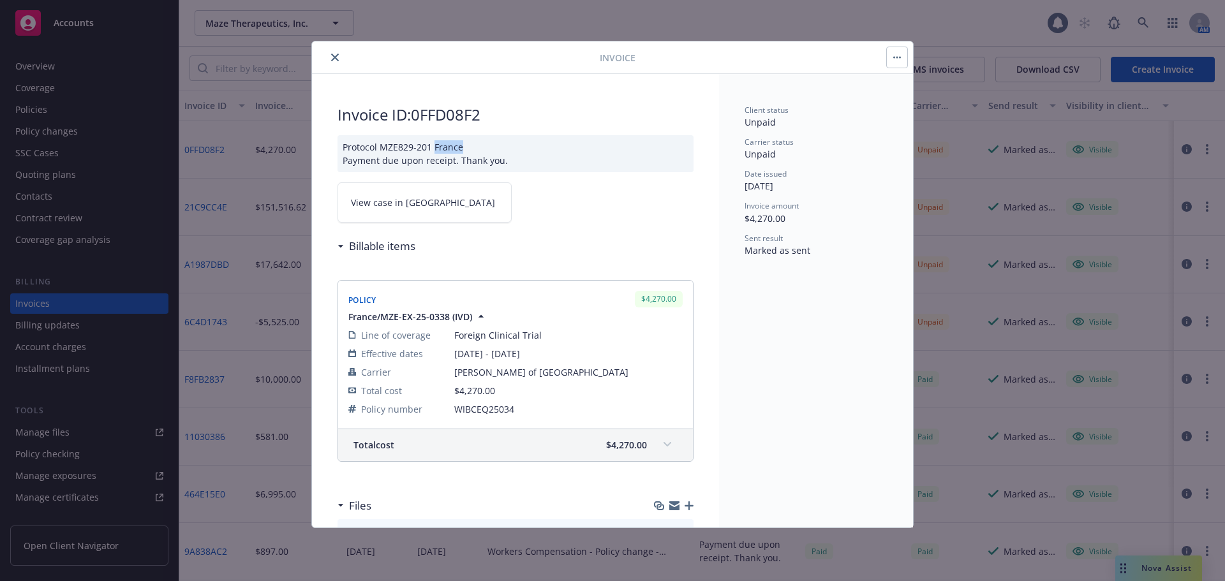
click at [895, 59] on button "button" at bounding box center [897, 57] width 20 height 20
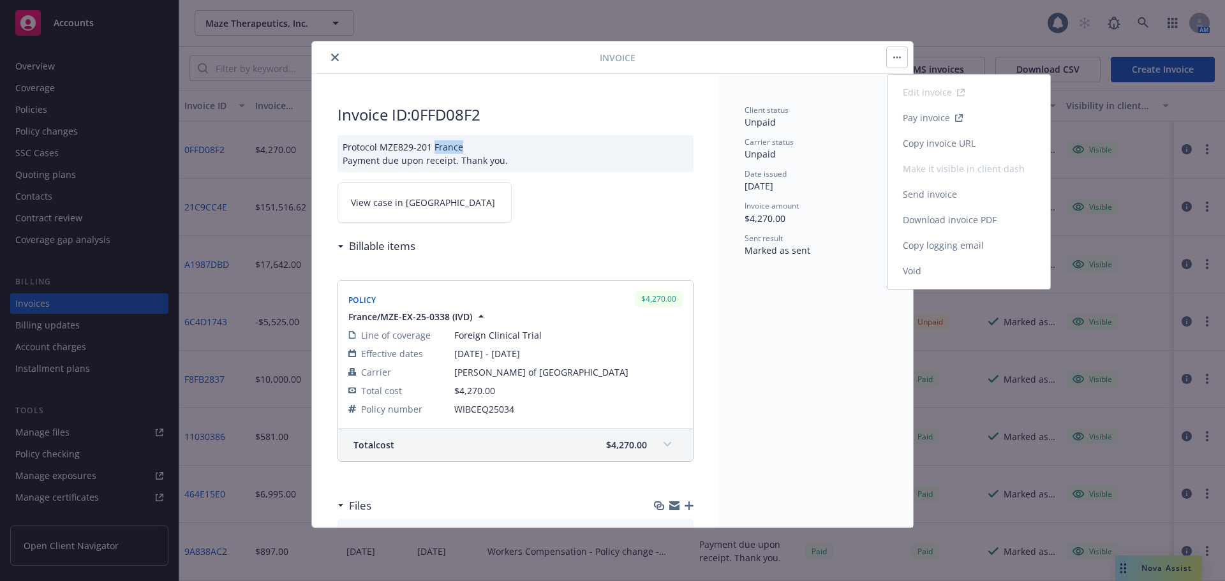
click at [920, 268] on link "Void" at bounding box center [969, 271] width 163 height 26
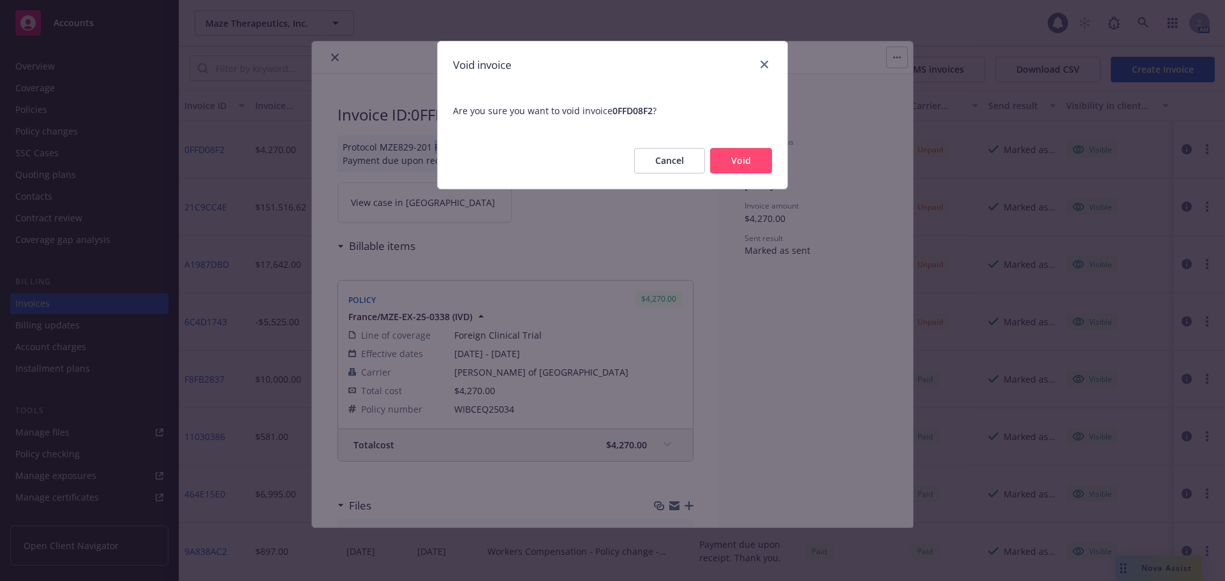
click at [711, 156] on button "Void" at bounding box center [741, 161] width 62 height 26
click at [738, 158] on button "Void" at bounding box center [741, 161] width 62 height 26
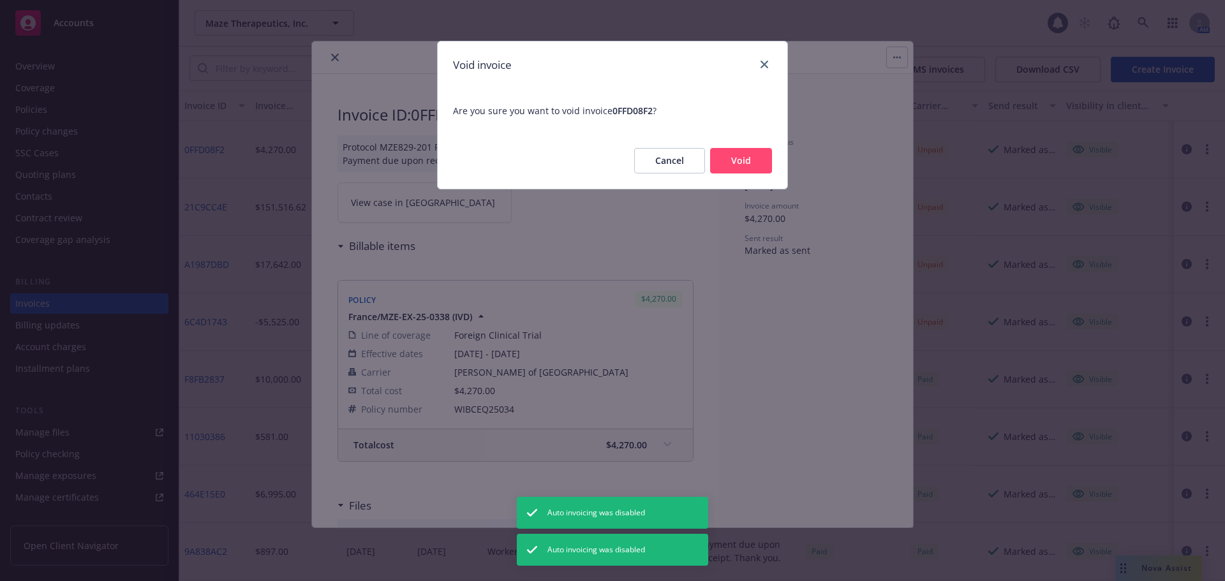
drag, startPoint x: 324, startPoint y: 55, endPoint x: 352, endPoint y: 61, distance: 28.8
click at [331, 55] on div "Void invoice Are you sure you want to void invoice 0FFD08F2 ? Cancel Void" at bounding box center [612, 290] width 1225 height 581
drag, startPoint x: 352, startPoint y: 61, endPoint x: 340, endPoint y: 61, distance: 11.5
click at [350, 61] on div "Void invoice Are you sure you want to void invoice 0FFD08F2 ? Cancel Void" at bounding box center [612, 290] width 1225 height 581
click at [335, 58] on div "Void invoice Are you sure you want to void invoice 0FFD08F2 ? Cancel Void" at bounding box center [612, 290] width 1225 height 581
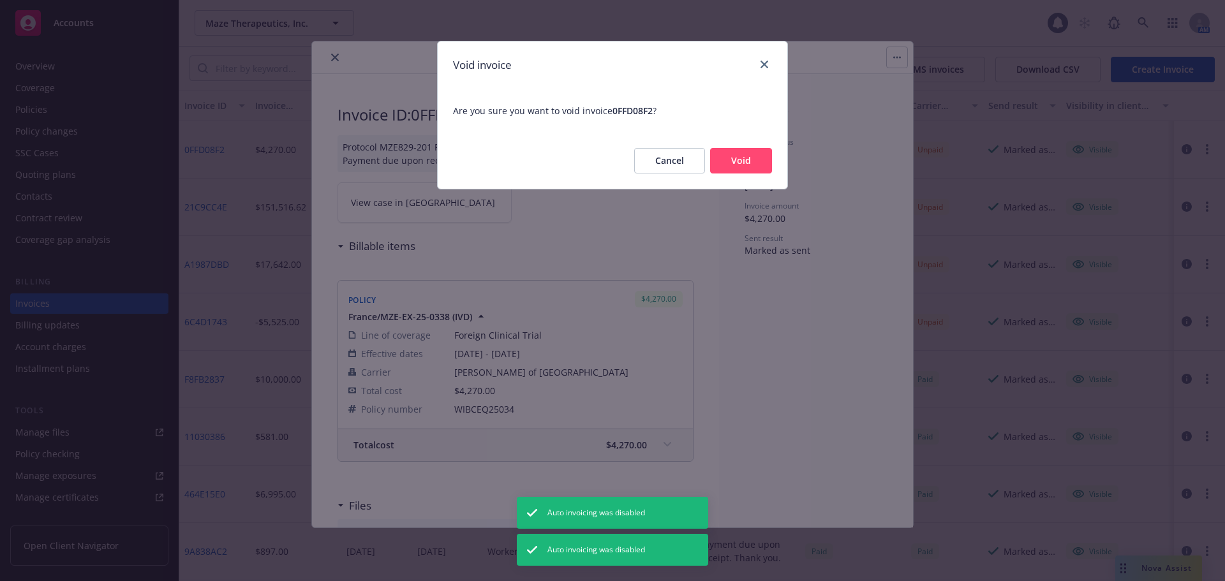
click at [335, 58] on div "Void invoice Are you sure you want to void invoice 0FFD08F2 ? Cancel Void" at bounding box center [612, 290] width 1225 height 581
click at [758, 62] on link "close" at bounding box center [764, 64] width 15 height 15
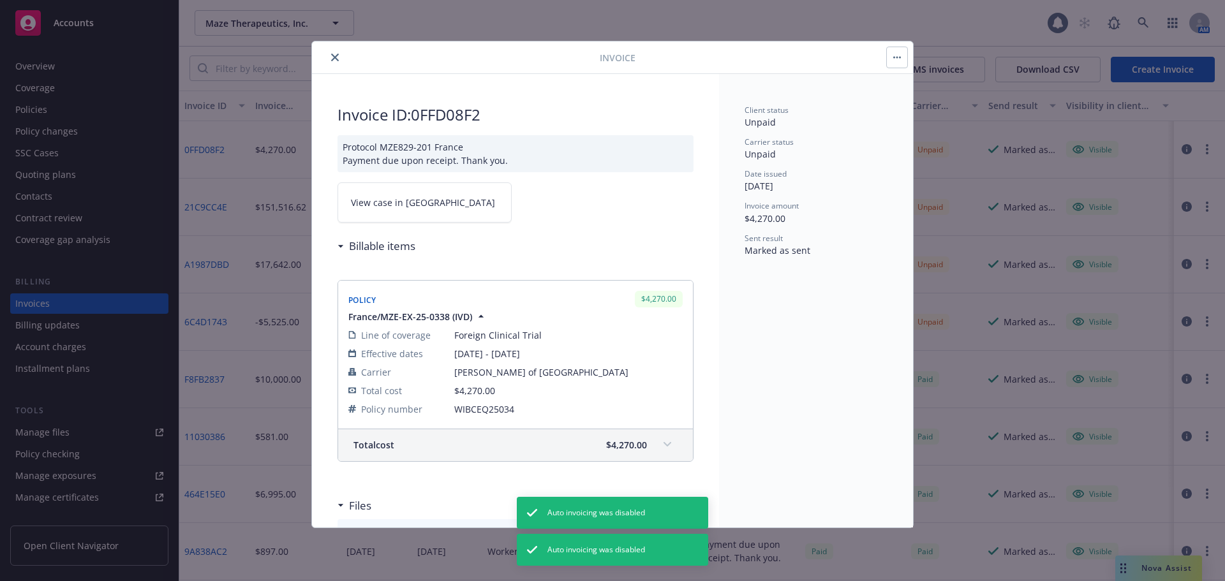
click at [335, 56] on icon "close" at bounding box center [335, 58] width 8 height 8
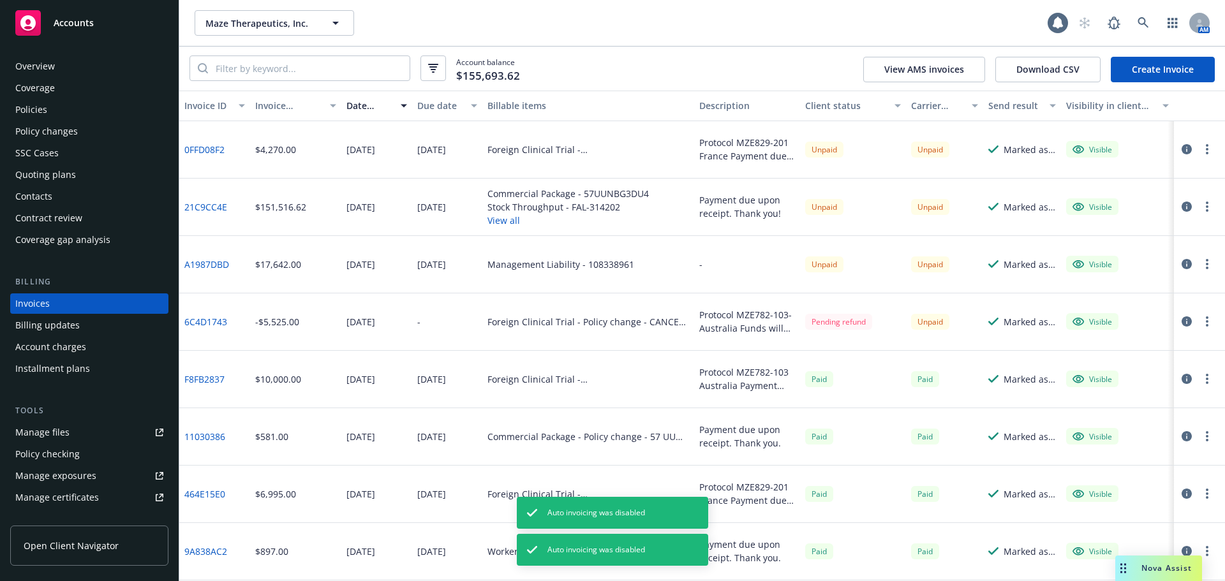
click at [1200, 148] on button "button" at bounding box center [1207, 149] width 15 height 15
click at [1091, 349] on link "Void" at bounding box center [1123, 354] width 163 height 26
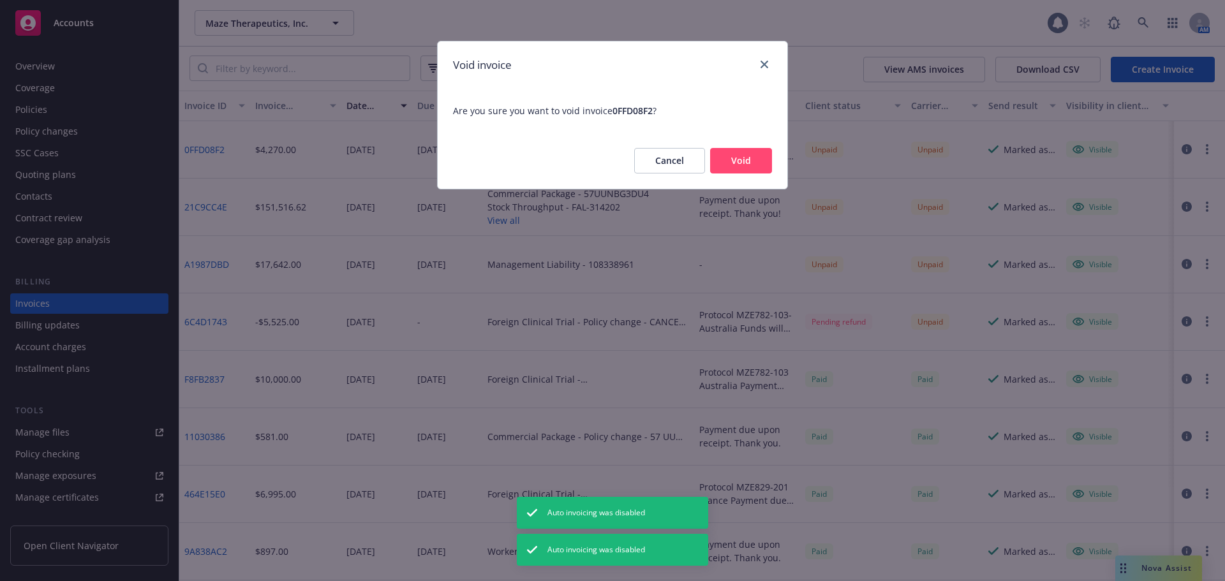
click at [770, 160] on button "Void" at bounding box center [741, 161] width 62 height 26
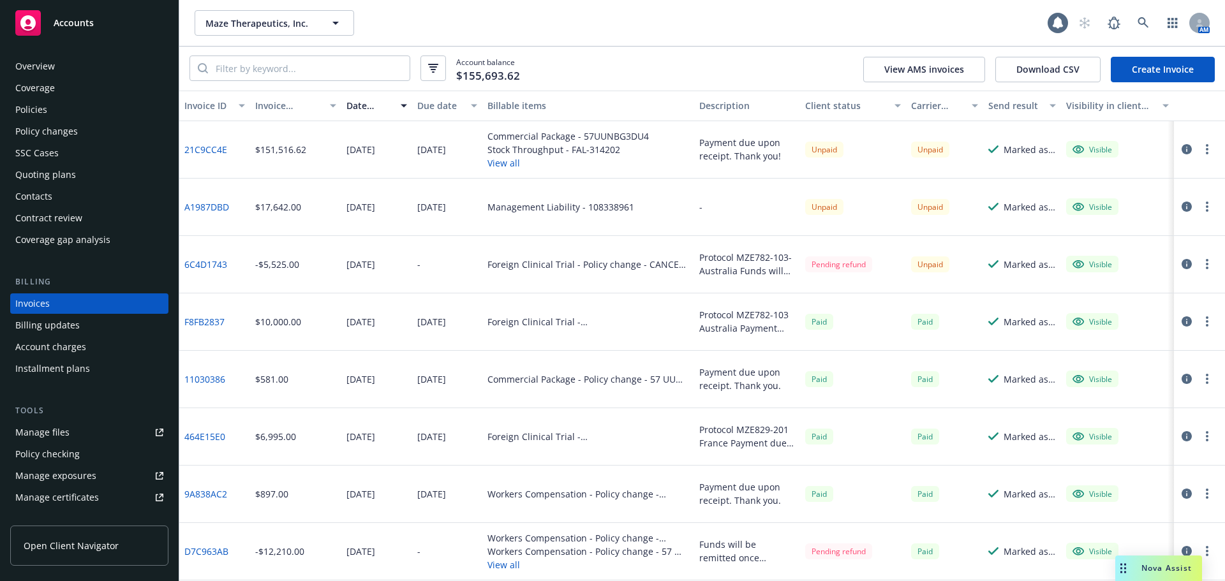
click at [1155, 70] on link "Create Invoice" at bounding box center [1163, 70] width 104 height 26
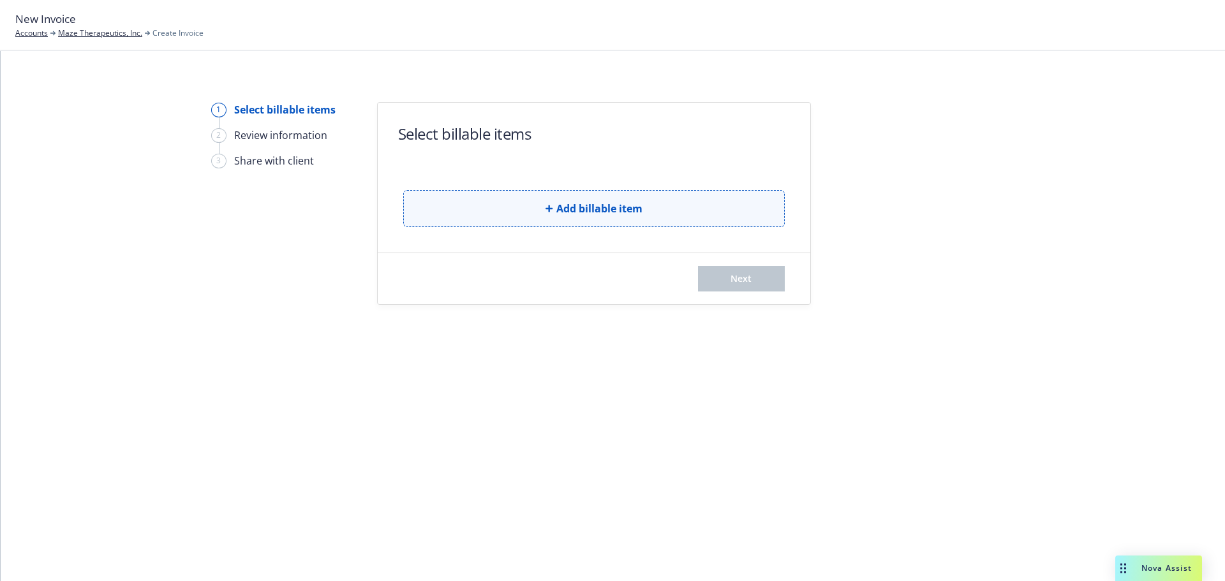
click at [538, 212] on button "Add billable item" at bounding box center [594, 208] width 382 height 37
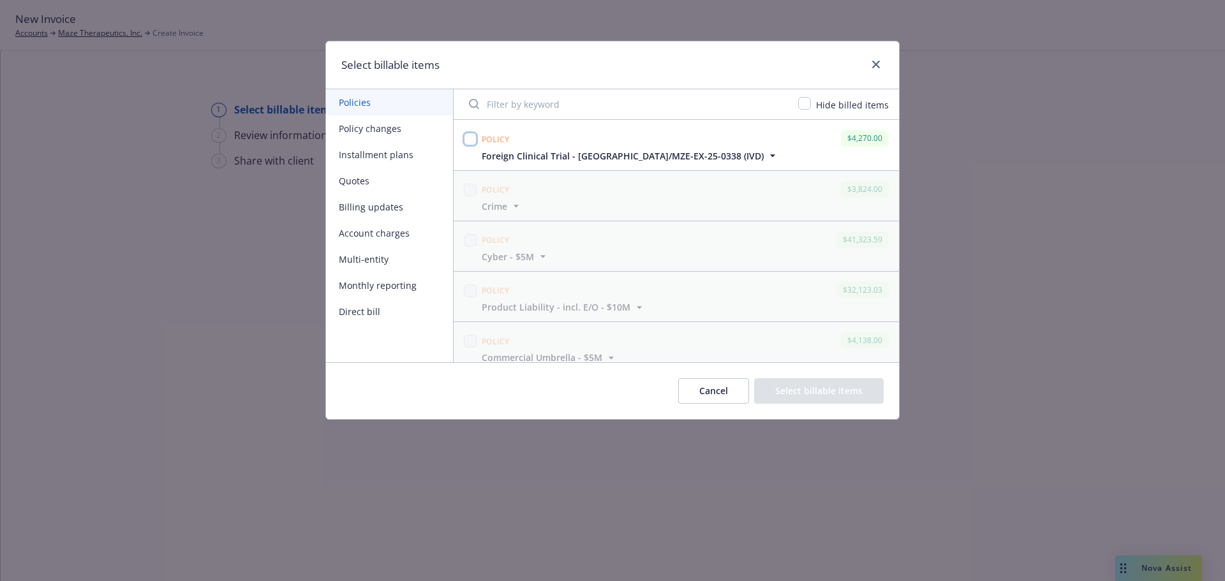
click at [466, 138] on input "checkbox" at bounding box center [470, 139] width 13 height 13
checkbox input "true"
click at [804, 105] on input "checkbox" at bounding box center [804, 103] width 13 height 13
checkbox input "true"
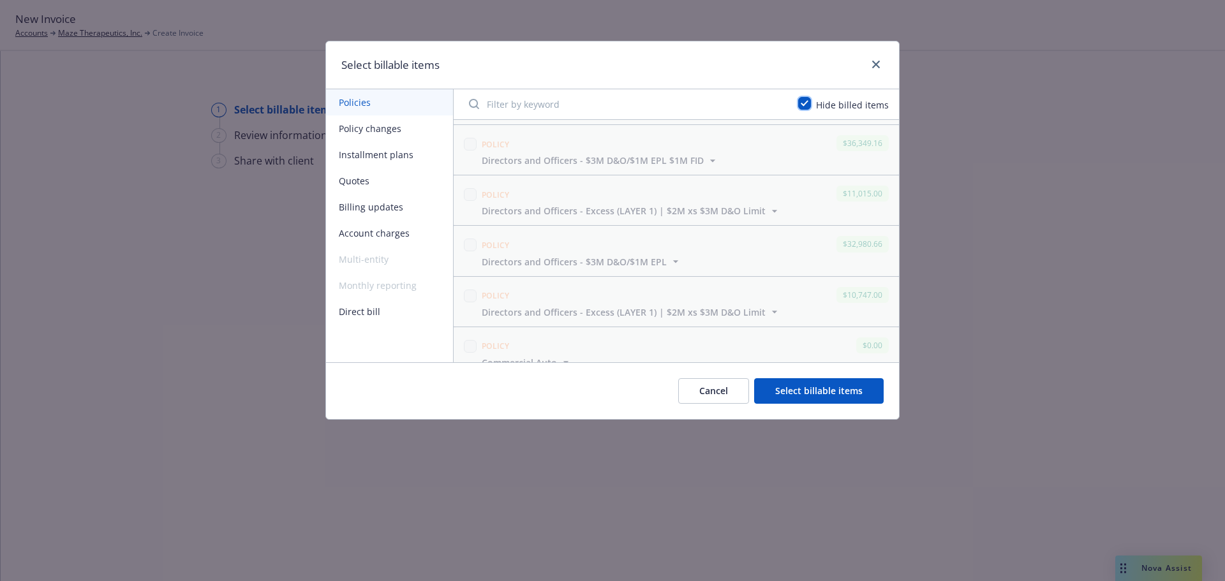
scroll to position [1828, 0]
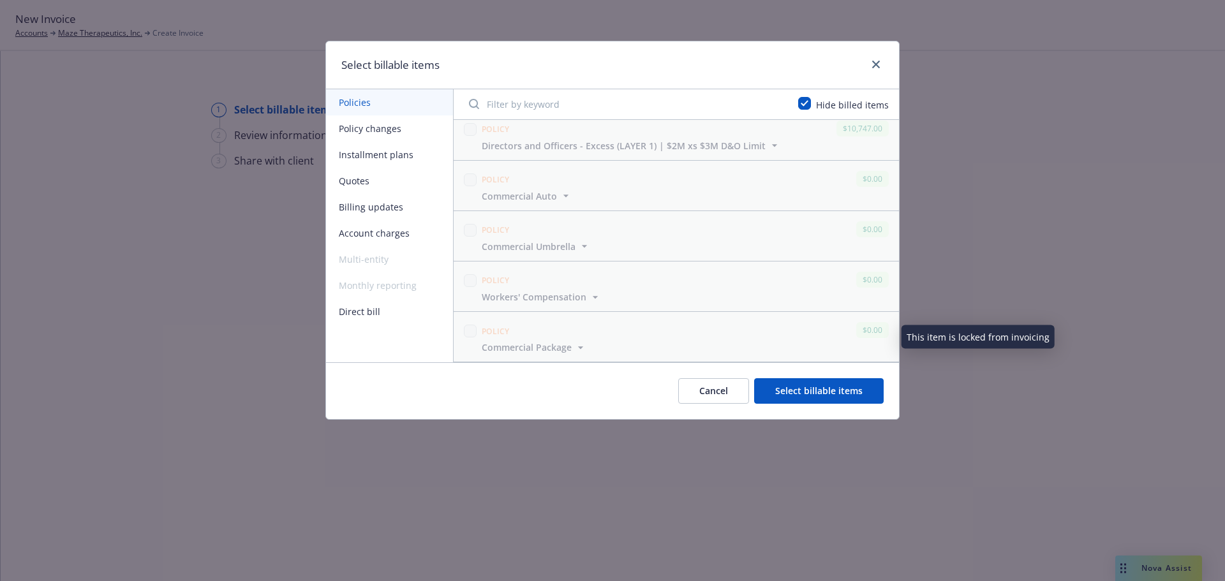
click at [826, 390] on button "Select billable items" at bounding box center [819, 391] width 130 height 26
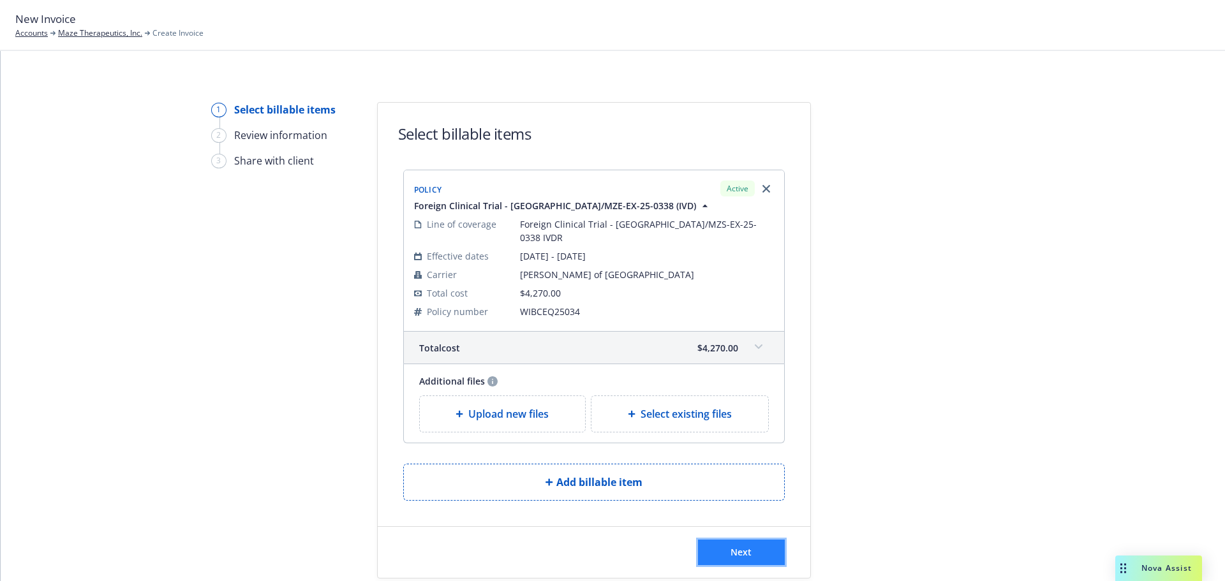
click at [750, 545] on button "Next" at bounding box center [741, 553] width 87 height 26
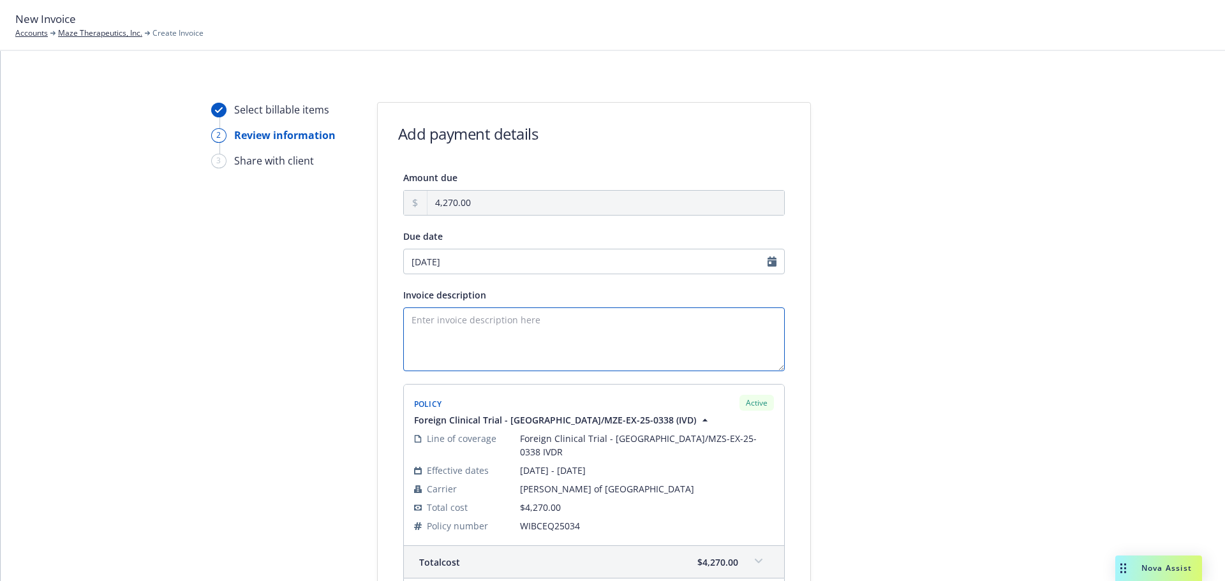
click at [421, 322] on textarea "Invoice description" at bounding box center [594, 340] width 382 height 64
drag, startPoint x: 606, startPoint y: 421, endPoint x: 554, endPoint y: 425, distance: 52.5
click at [554, 425] on span "Foreign Clinical Trial - France/MZE-EX-25-0338 (IVD)" at bounding box center [555, 419] width 282 height 13
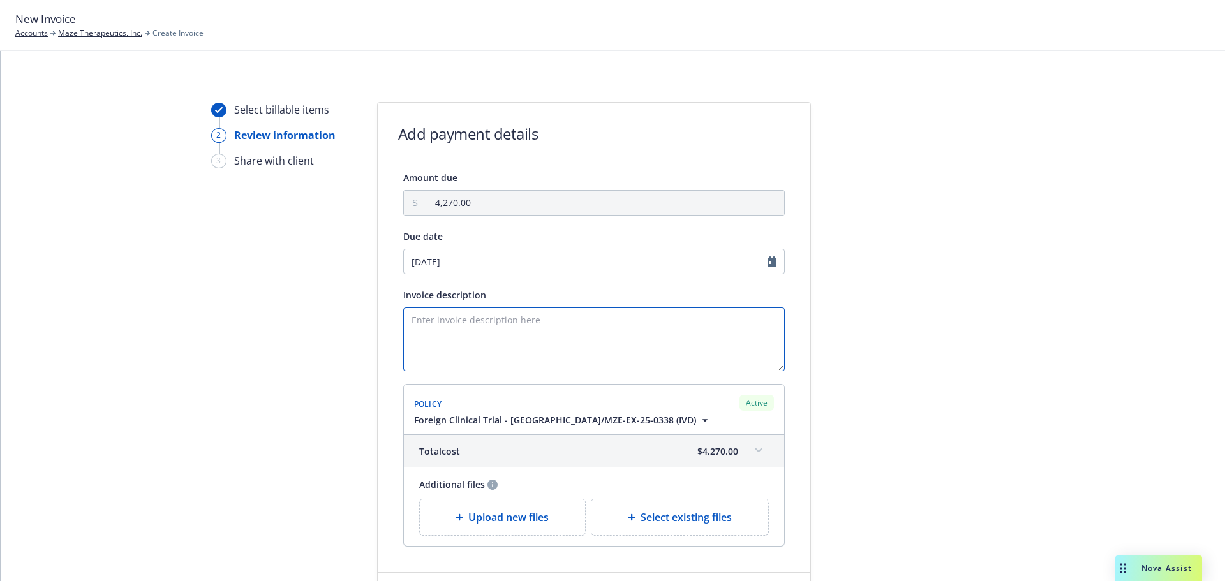
click at [434, 322] on textarea "Invoice description" at bounding box center [594, 340] width 382 height 64
drag, startPoint x: 565, startPoint y: 322, endPoint x: 342, endPoint y: 315, distance: 223.4
click at [342, 315] on div "Select billable items 2 Review information 3 Share with client Add payment deta…" at bounding box center [613, 363] width 1194 height 523
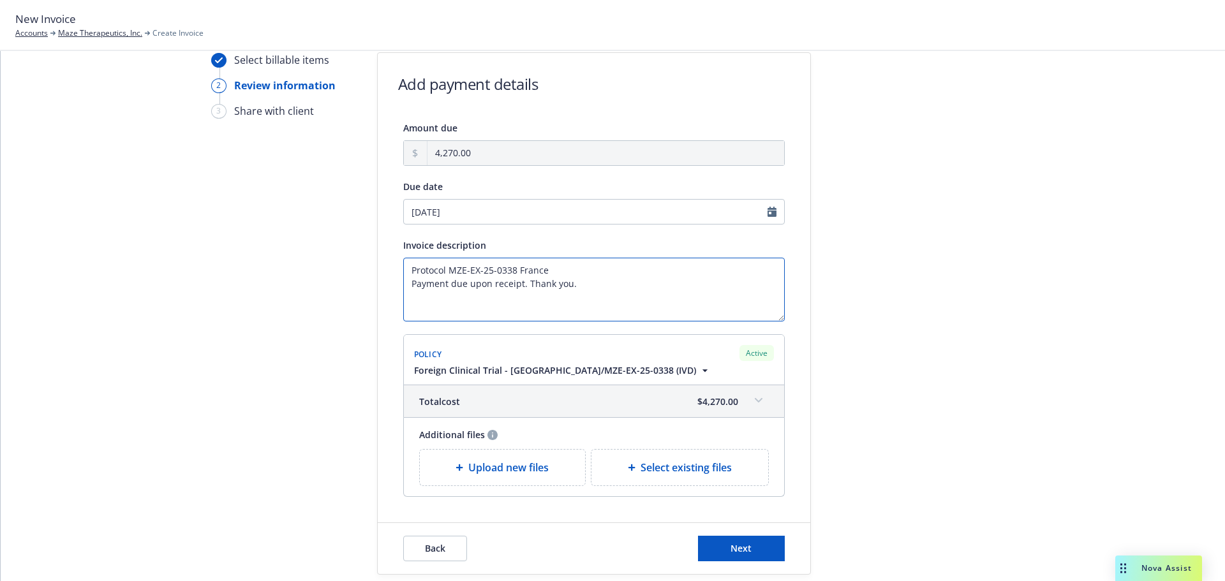
scroll to position [94, 0]
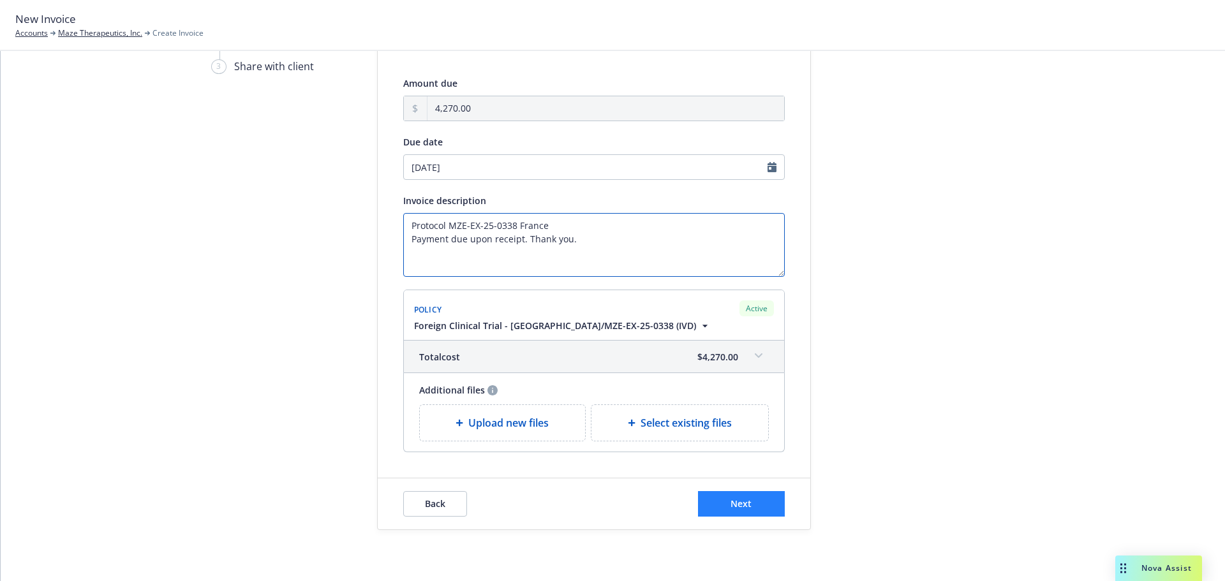
type textarea "Protocol MZE-EX-25-0338 France Payment due upon receipt. Thank you."
click at [756, 506] on button "Next" at bounding box center [741, 504] width 87 height 26
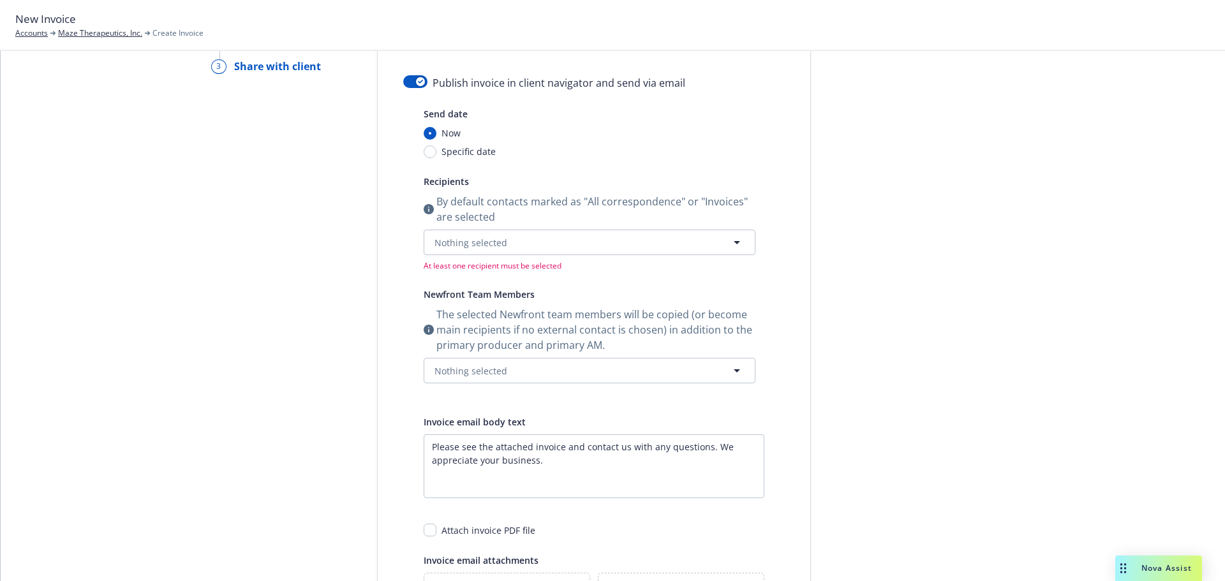
scroll to position [0, 0]
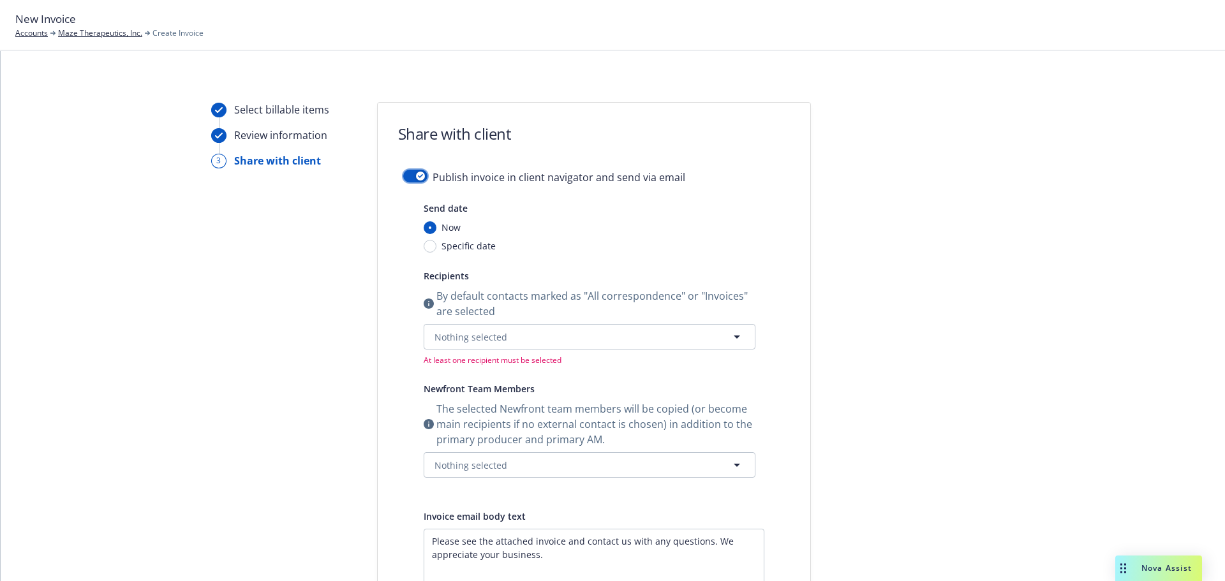
click at [416, 178] on div "button" at bounding box center [420, 176] width 9 height 9
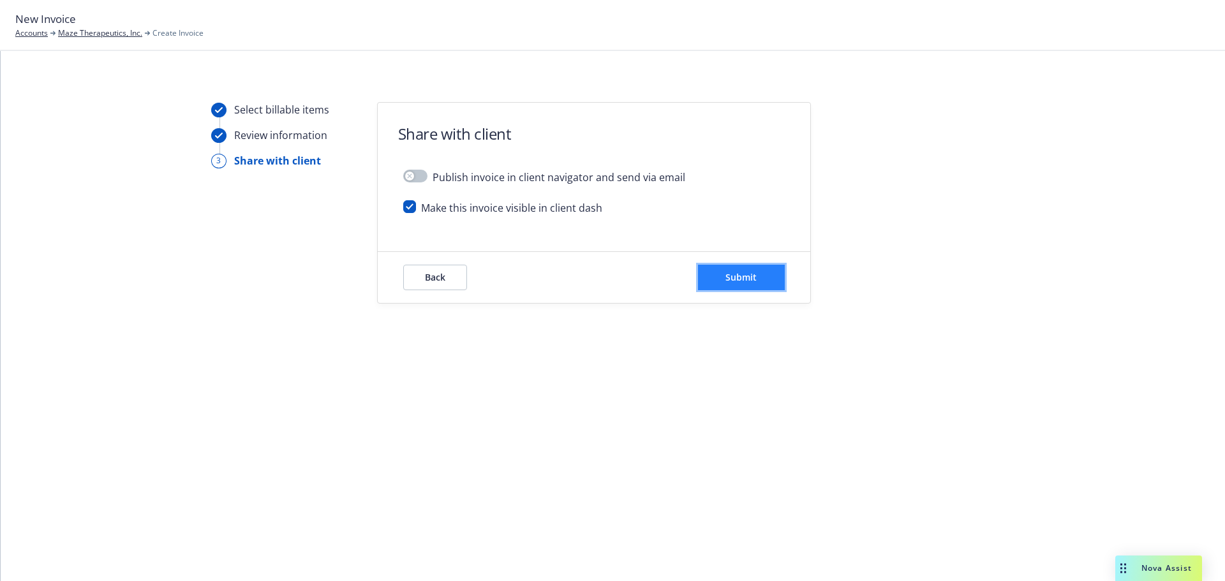
click at [748, 278] on span "Submit" at bounding box center [741, 277] width 31 height 12
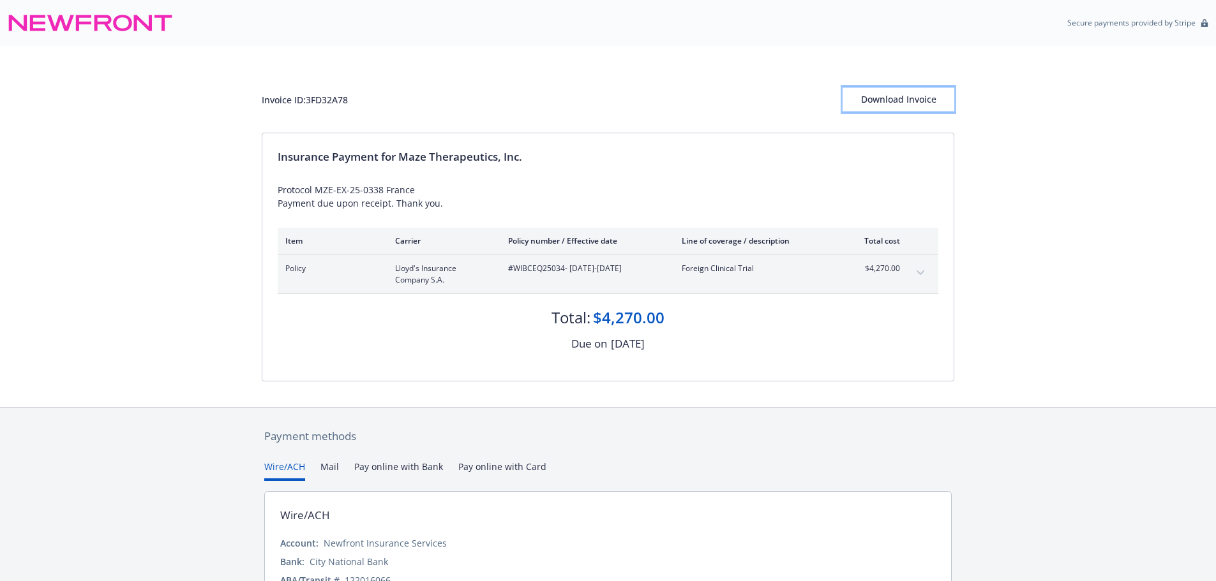
click at [874, 101] on div "Download Invoice" at bounding box center [898, 99] width 112 height 24
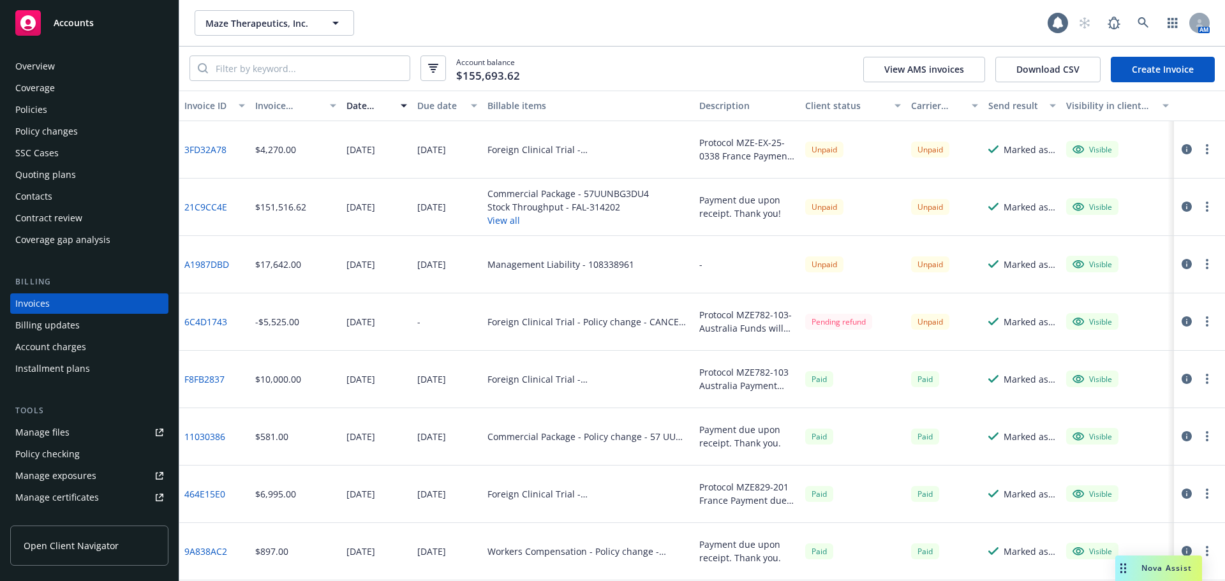
click at [84, 101] on div "Policies" at bounding box center [89, 110] width 148 height 20
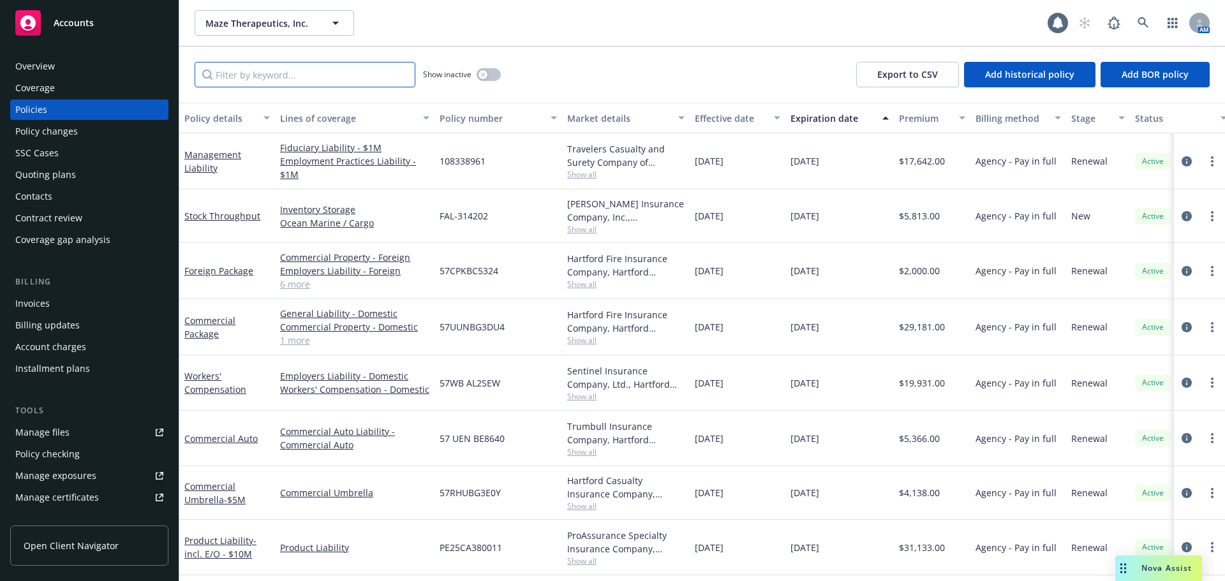
click at [254, 75] on input "Filter by keyword..." at bounding box center [305, 75] width 221 height 26
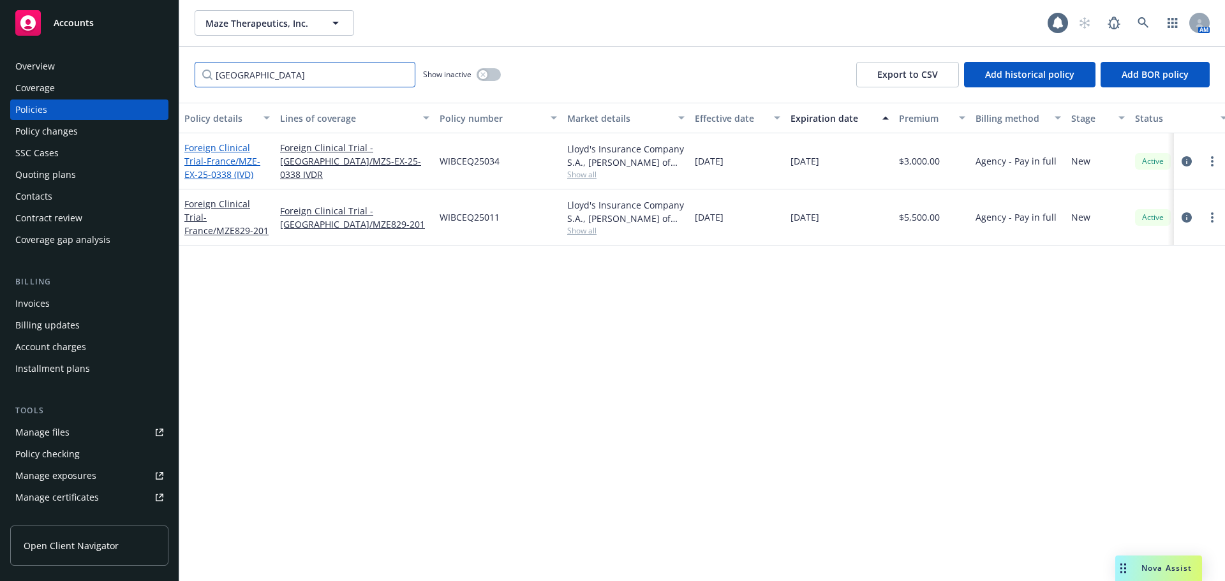
type input "[GEOGRAPHIC_DATA]"
click at [239, 166] on span "- [GEOGRAPHIC_DATA]/MZE-EX-25-0338 (IVD)" at bounding box center [222, 168] width 76 height 26
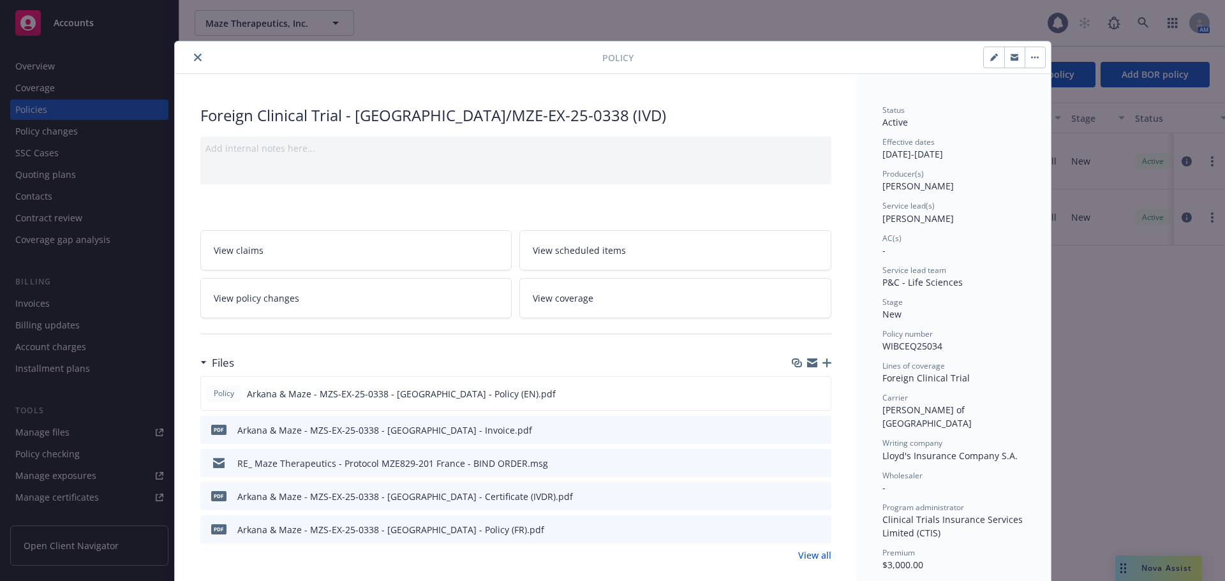
click at [823, 363] on icon "button" at bounding box center [827, 363] width 9 height 9
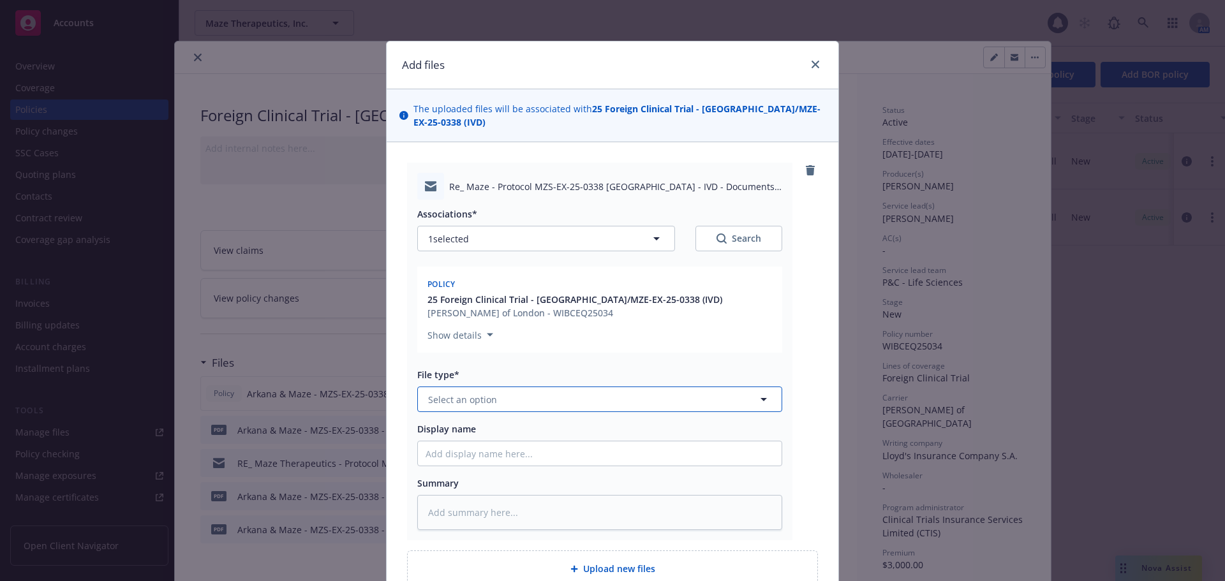
click at [537, 398] on button "Select an option" at bounding box center [599, 400] width 365 height 26
type input "em"
click at [470, 458] on div "Email" at bounding box center [600, 469] width 364 height 34
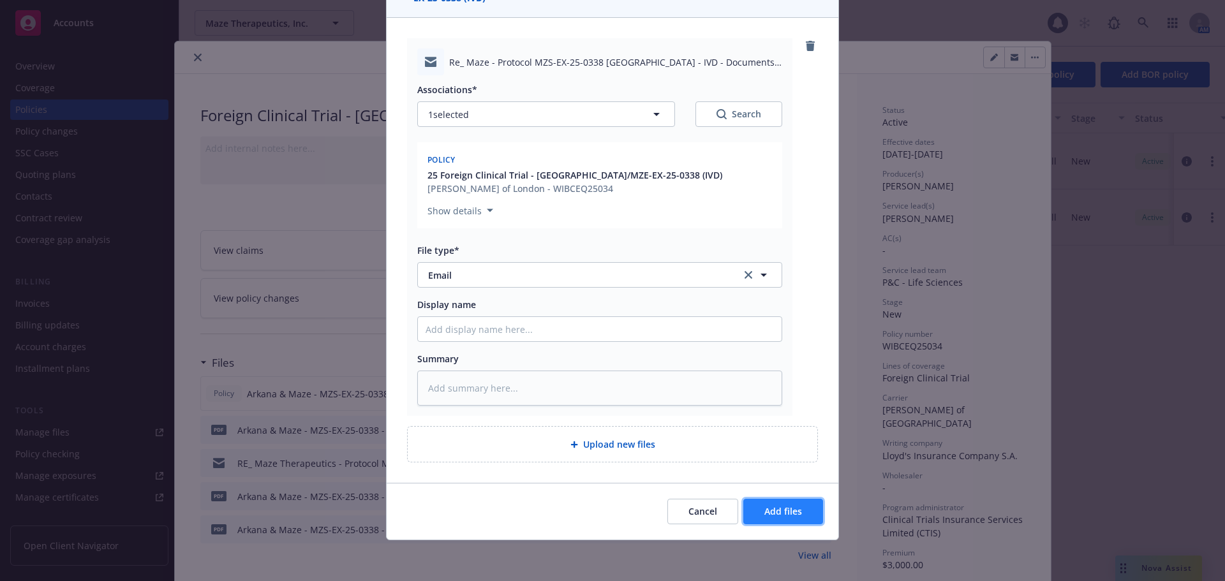
click at [786, 518] on span "Add files" at bounding box center [783, 511] width 38 height 12
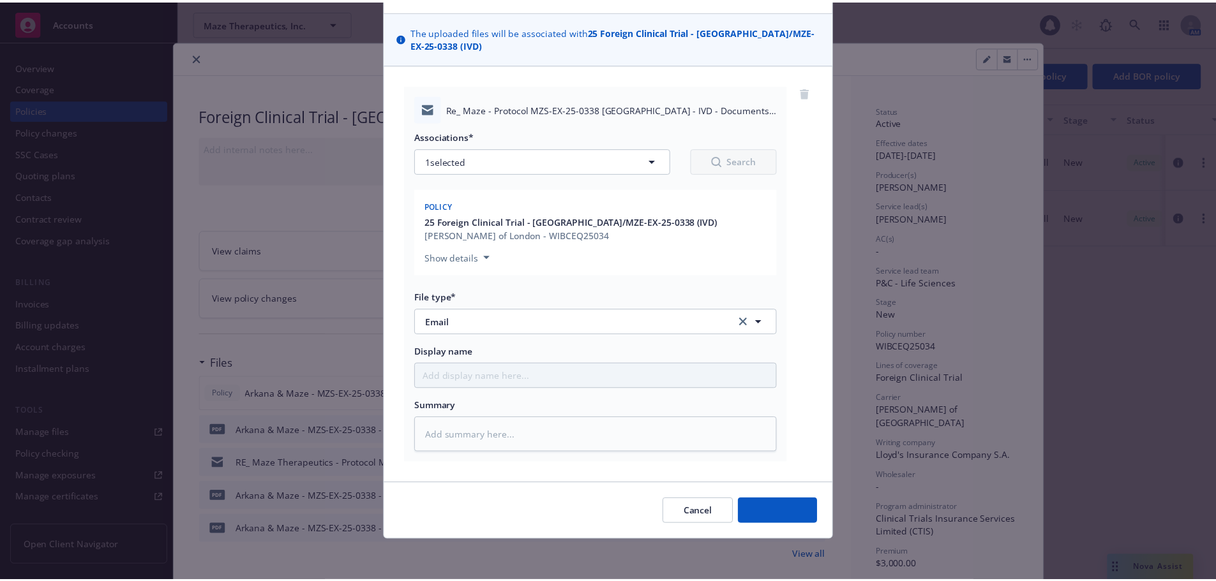
scroll to position [78, 0]
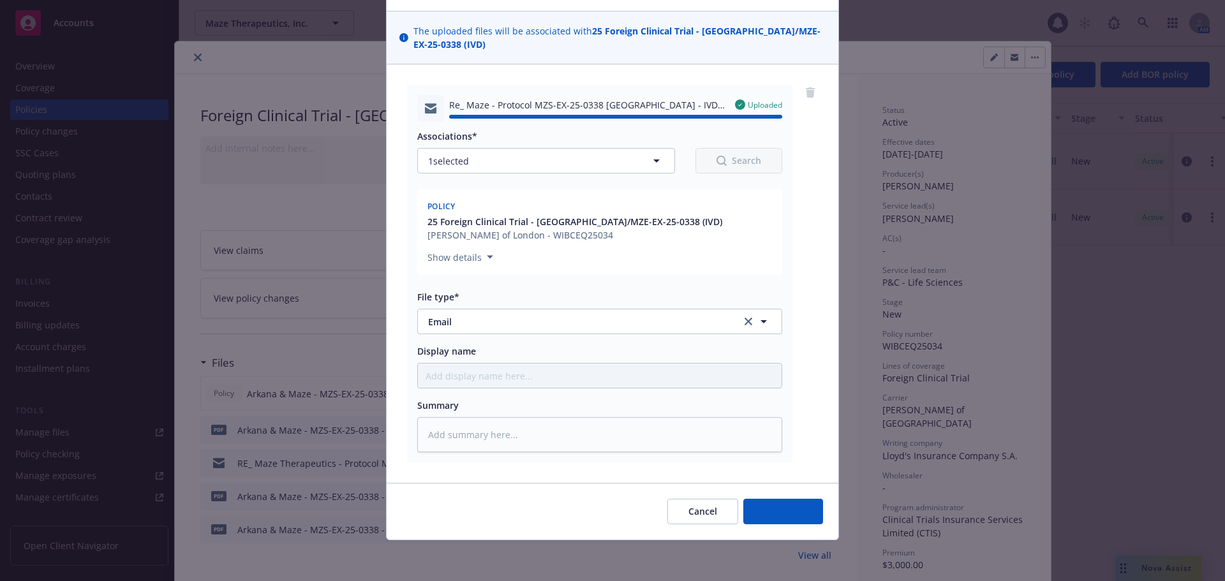
type textarea "x"
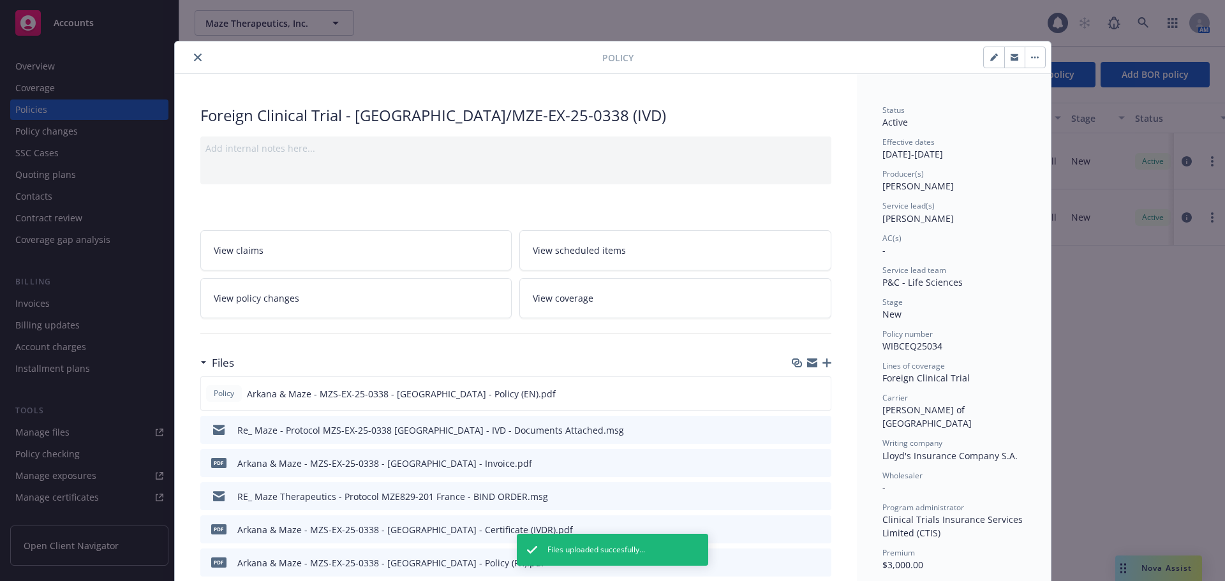
click at [194, 54] on icon "close" at bounding box center [198, 58] width 8 height 8
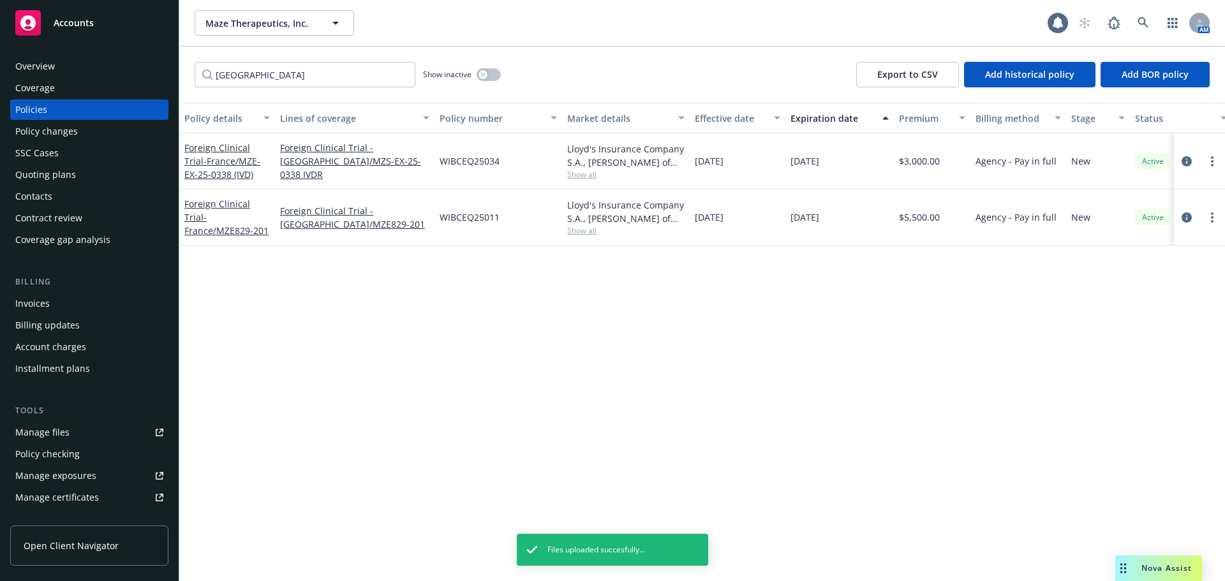
click at [234, 10] on div "Maze Therapeutics, Inc. Maze Therapeutics, Inc. 1 AM" at bounding box center [702, 23] width 1046 height 46
click at [240, 24] on span "Maze Therapeutics, Inc." at bounding box center [260, 23] width 110 height 13
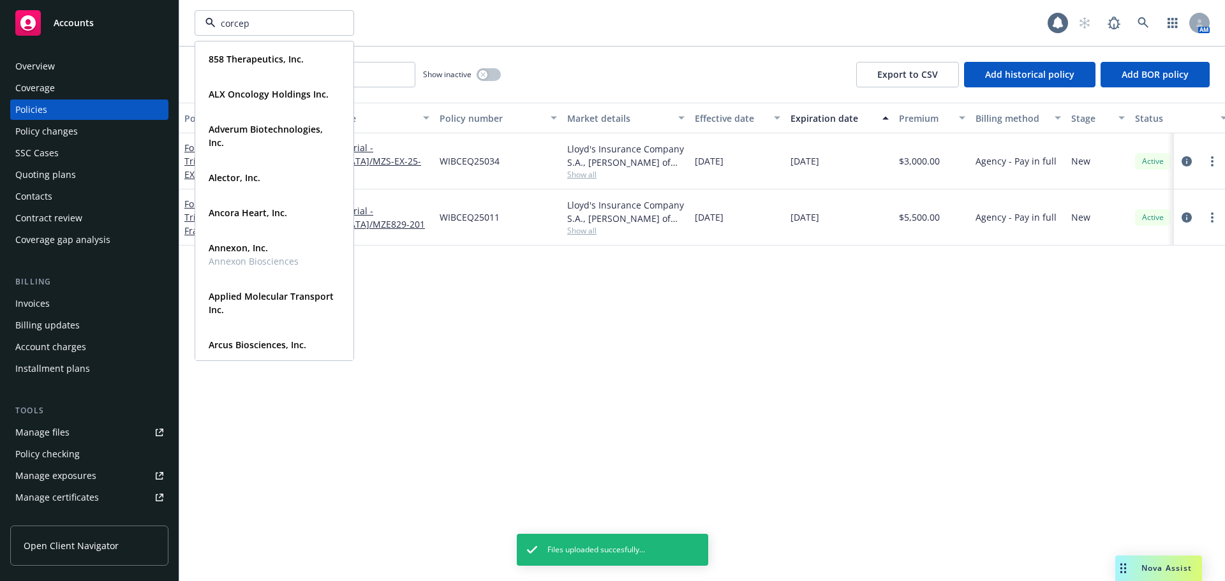
type input "corcept"
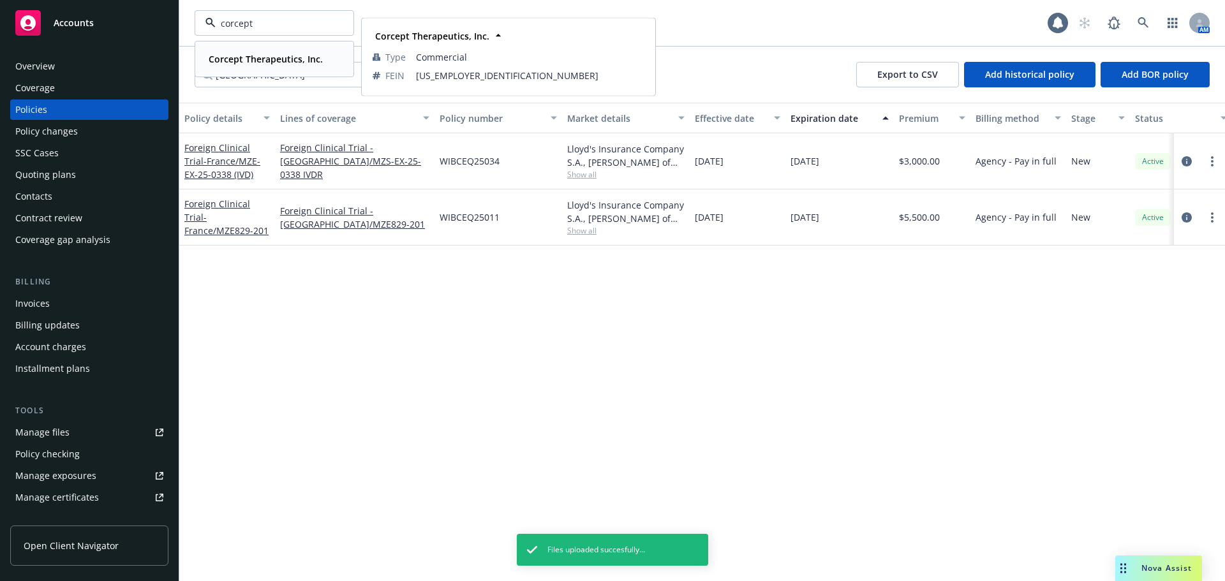
click at [245, 62] on strong "Corcept Therapeutics, Inc." at bounding box center [266, 59] width 114 height 12
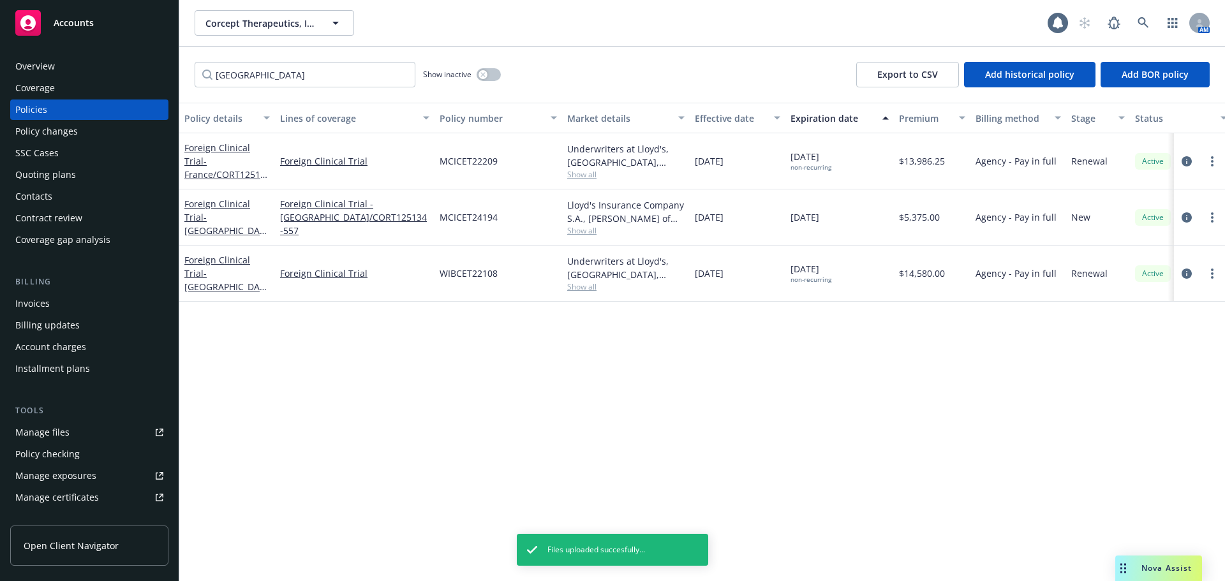
click at [75, 125] on div "Policy changes" at bounding box center [46, 131] width 63 height 20
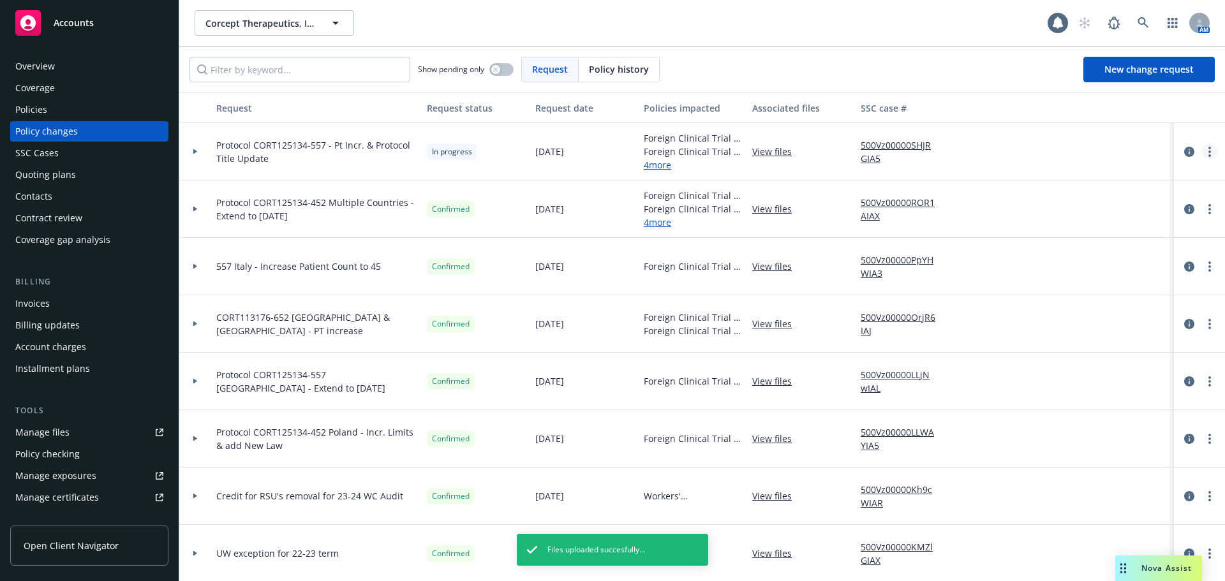
click at [1202, 151] on link "more" at bounding box center [1209, 151] width 15 height 15
click at [1078, 262] on link "Resume workflow" at bounding box center [1097, 255] width 219 height 26
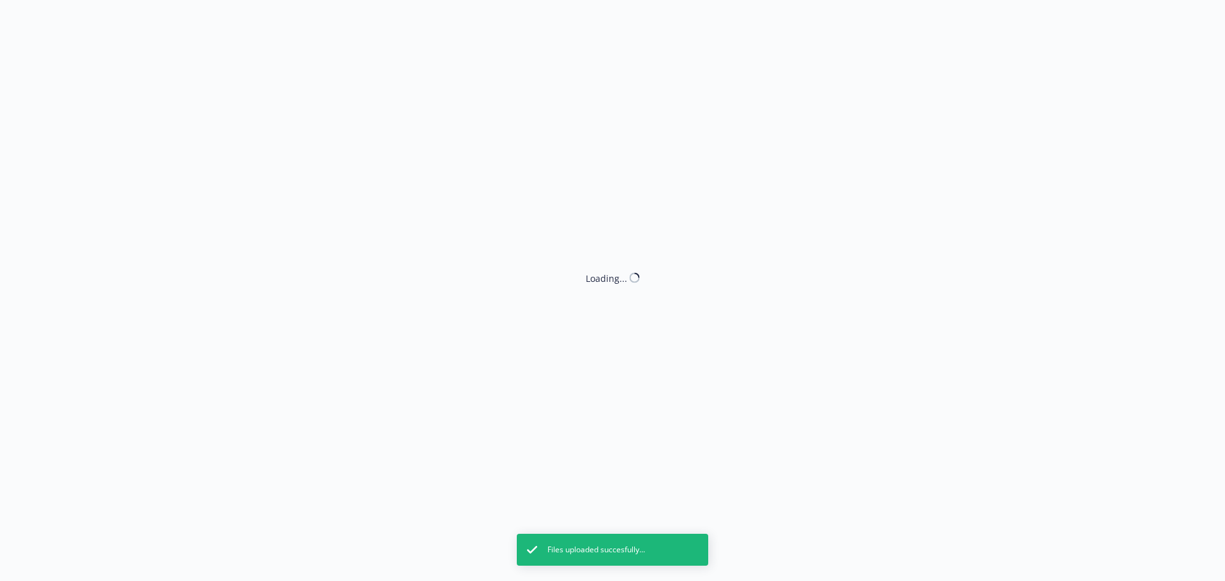
select select "ACCEPTED"
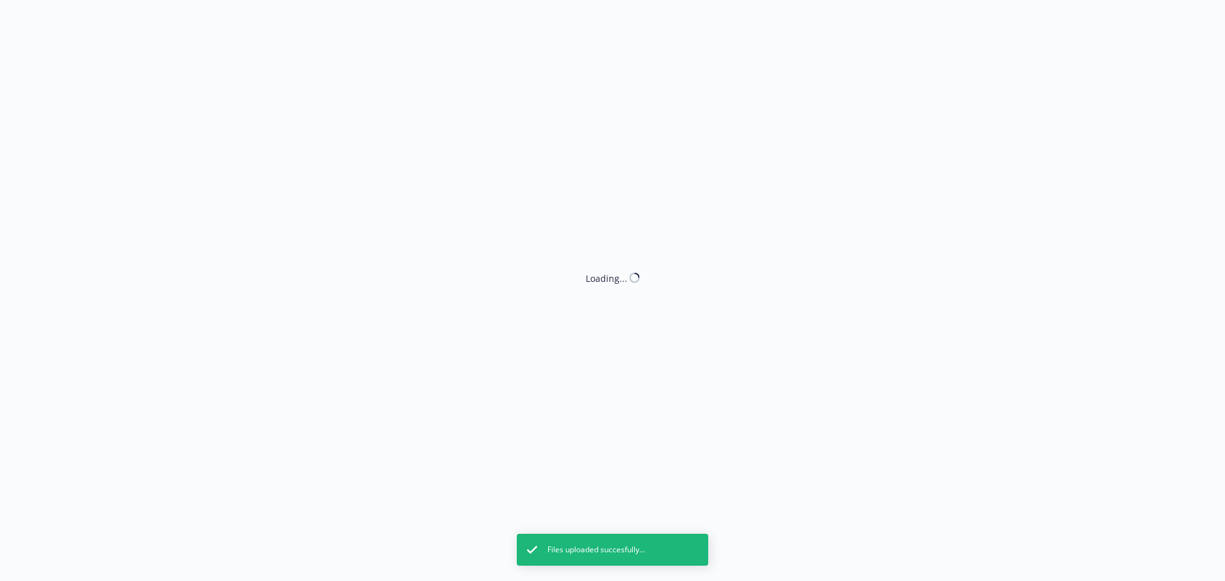
select select "ACCEPTED"
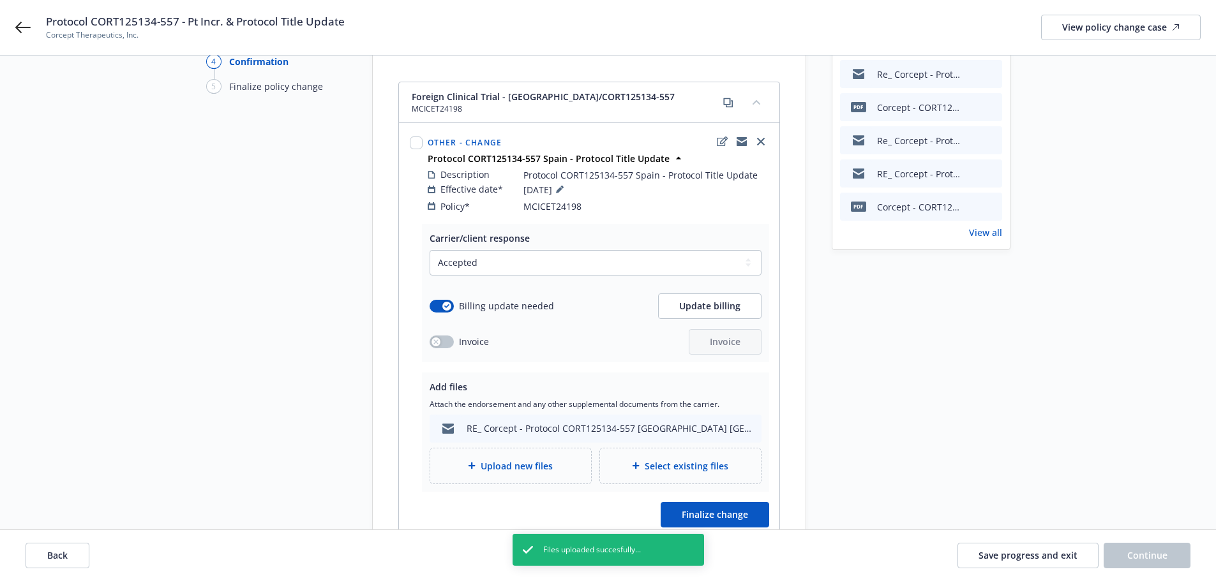
scroll to position [128, 0]
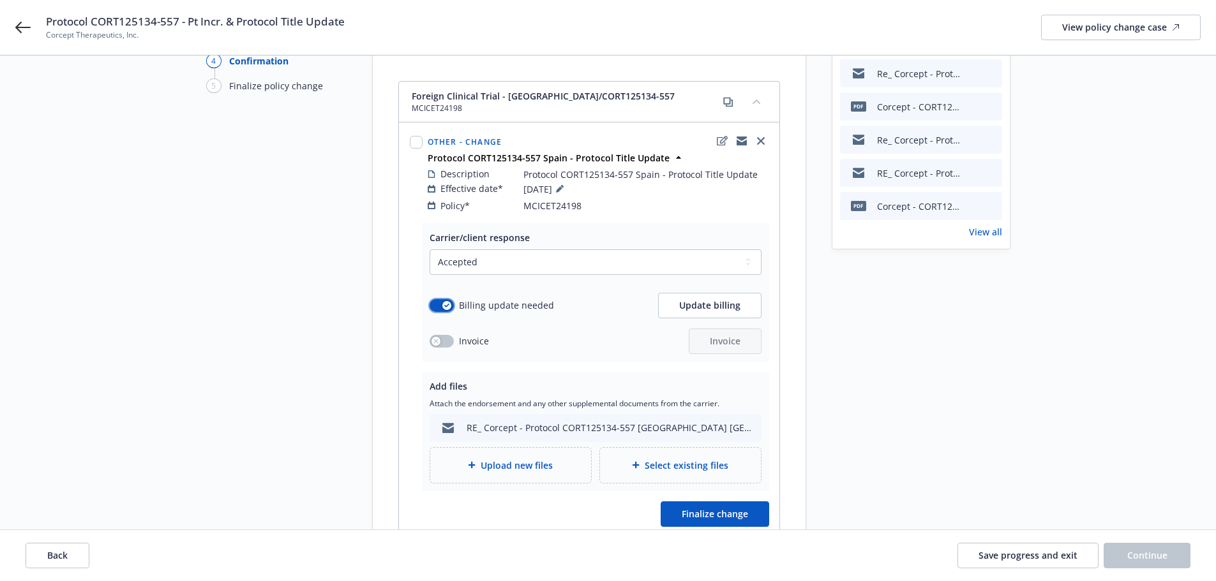
click at [439, 299] on button "button" at bounding box center [441, 305] width 24 height 13
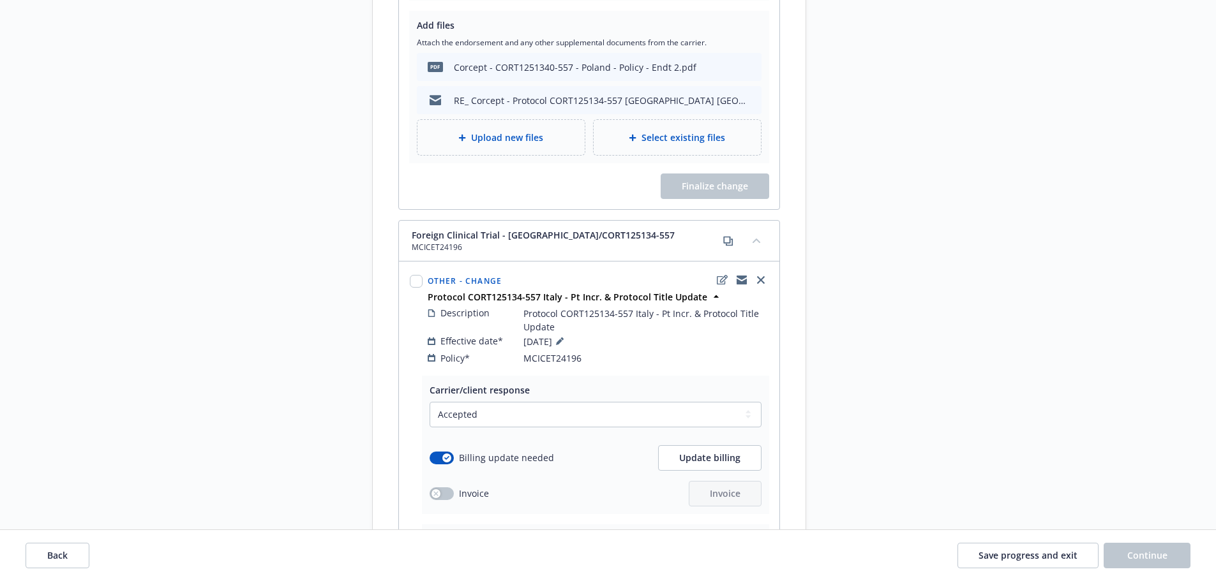
scroll to position [1085, 0]
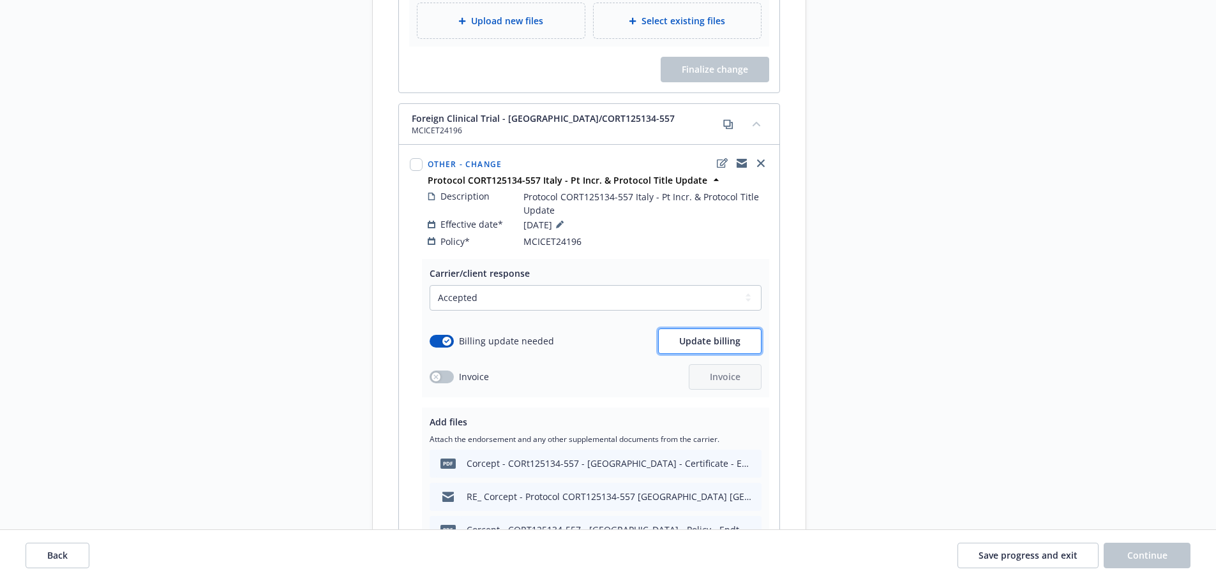
click at [673, 331] on button "Update billing" at bounding box center [709, 342] width 103 height 26
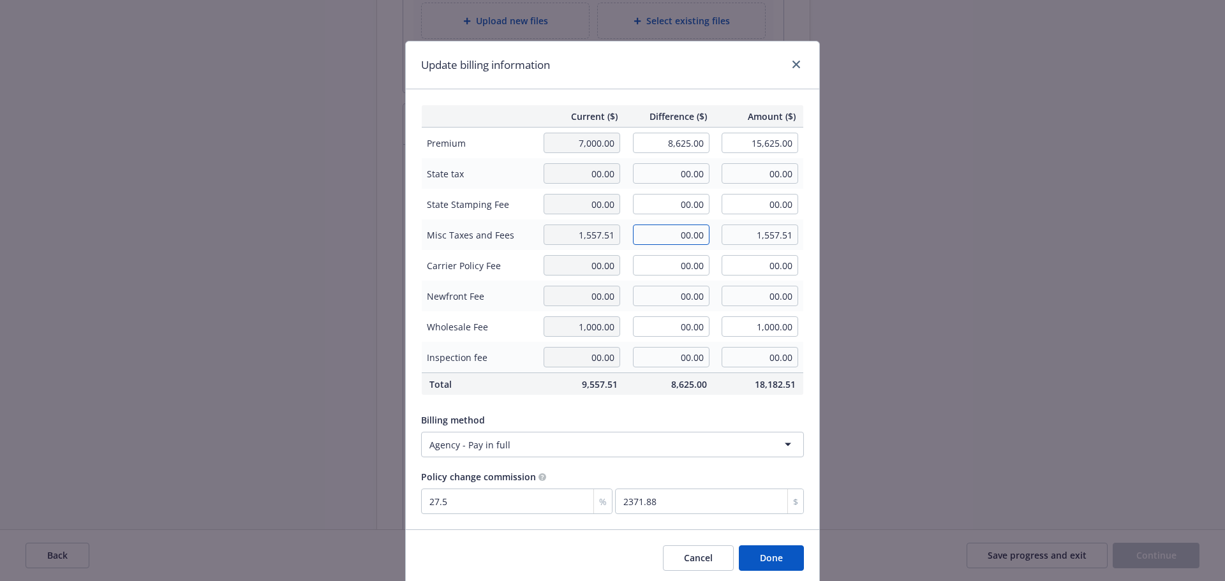
click at [678, 237] on input "00.00" at bounding box center [671, 235] width 77 height 20
type input "1,919.06"
type input "3,476.57"
click at [666, 305] on input "00.00" at bounding box center [671, 296] width 77 height 20
click at [757, 565] on button "Done" at bounding box center [771, 559] width 65 height 26
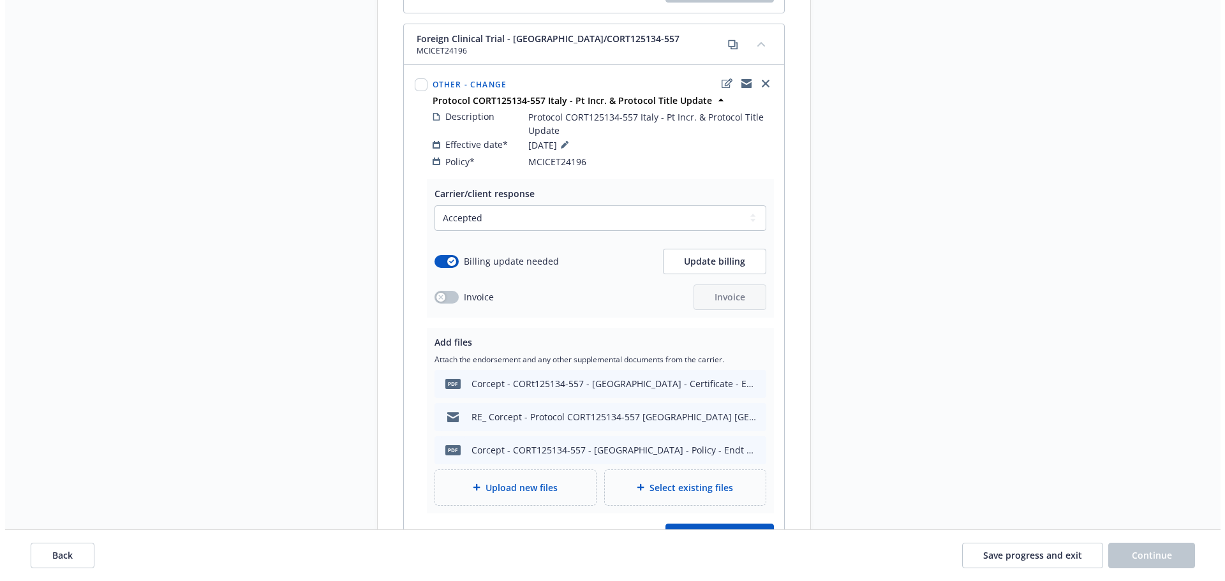
scroll to position [1276, 0]
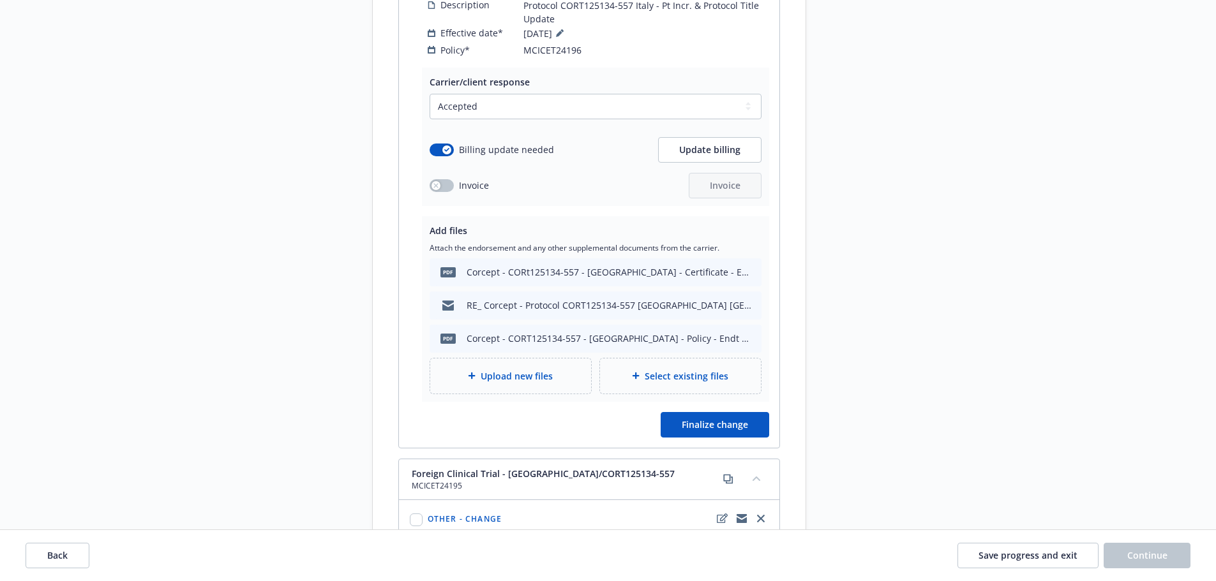
click at [508, 369] on span "Upload new files" at bounding box center [516, 375] width 72 height 13
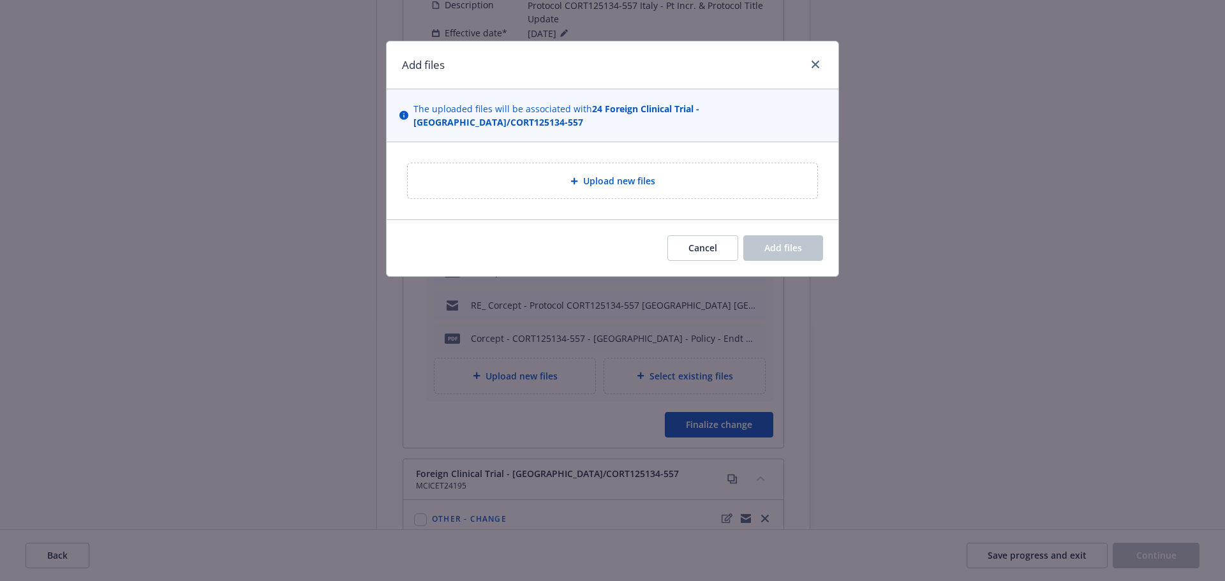
type textarea "x"
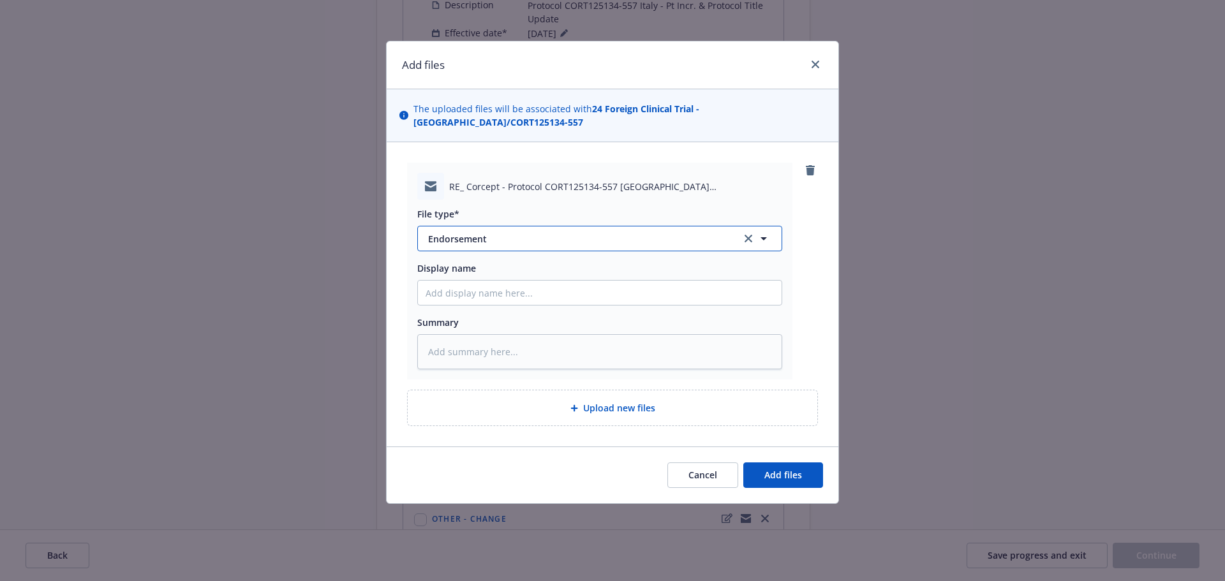
click at [500, 232] on span "Endorsement" at bounding box center [575, 238] width 295 height 13
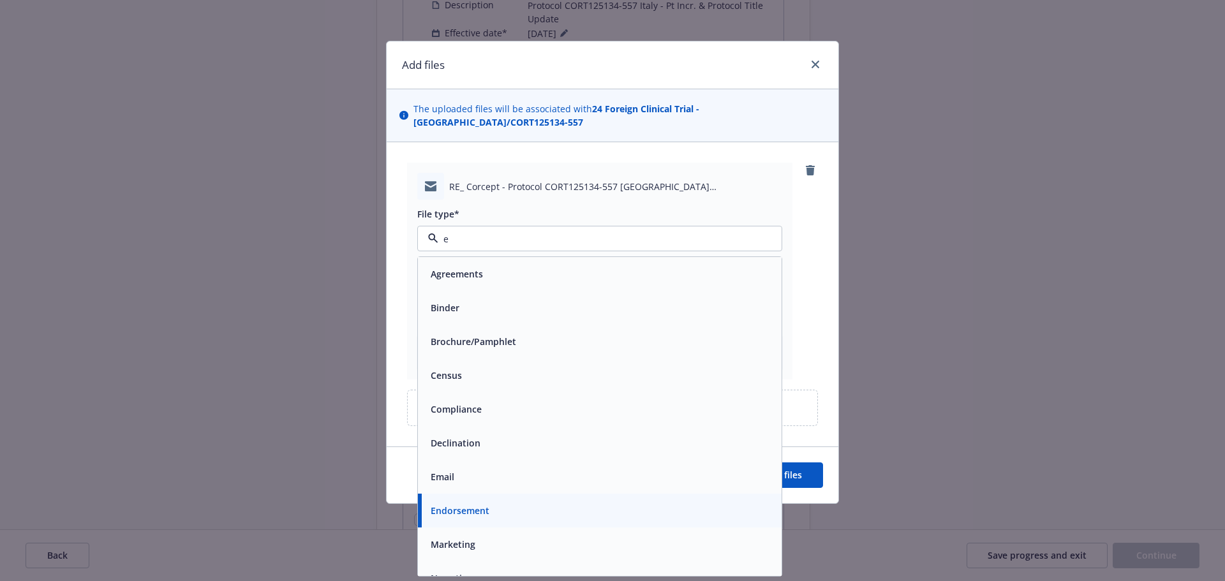
type input "em"
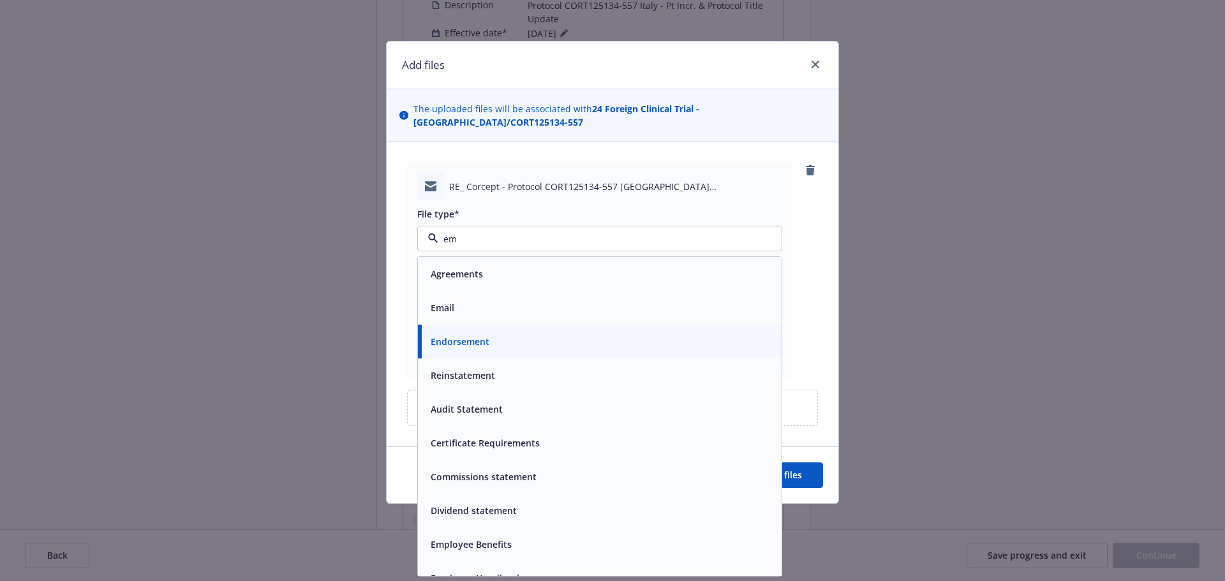
click at [563, 299] on div "Email" at bounding box center [600, 308] width 348 height 19
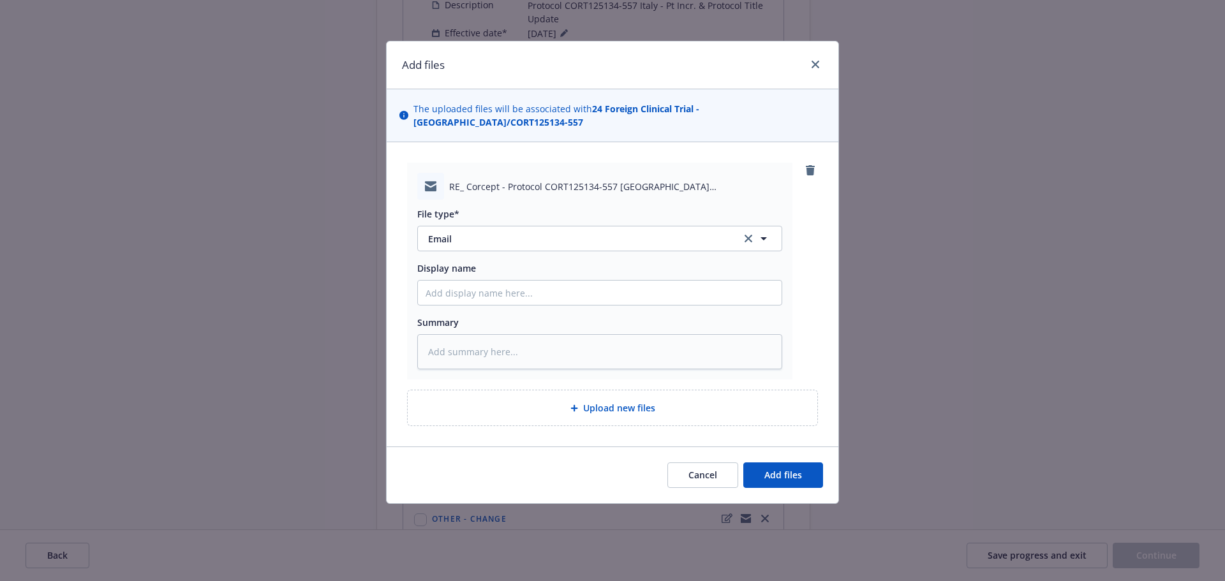
type textarea "x"
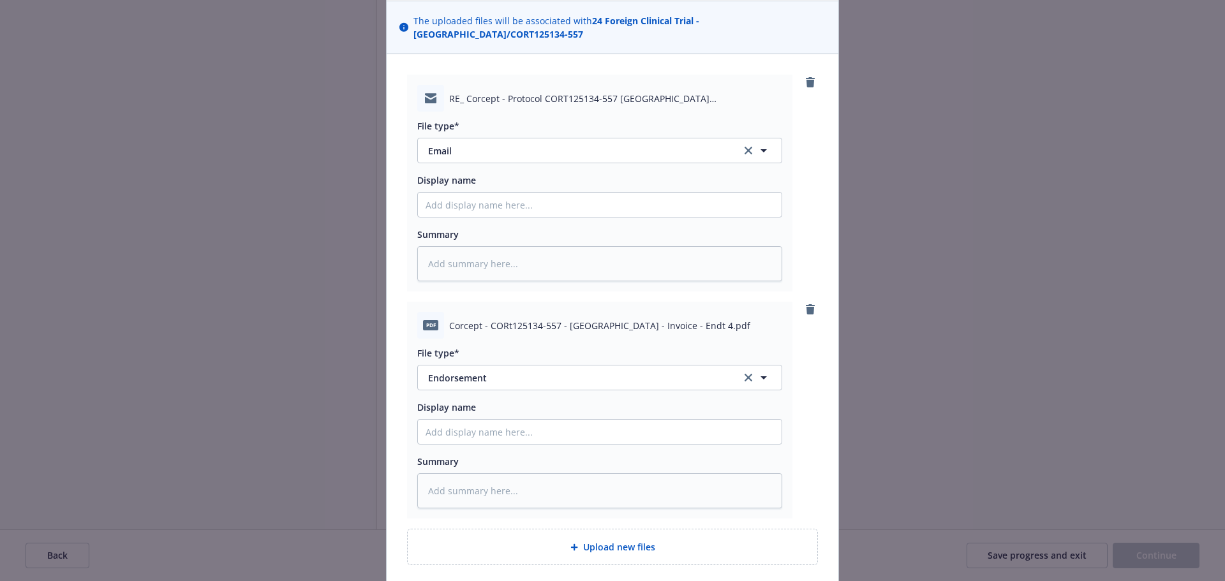
scroll to position [177, 0]
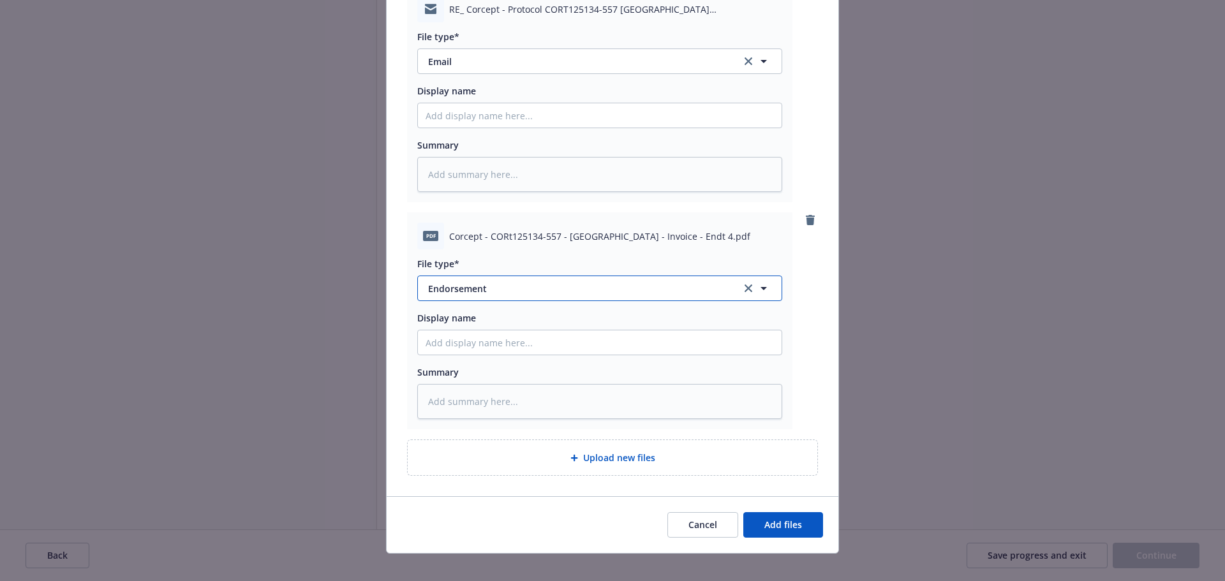
click at [498, 276] on button "Endorsement" at bounding box center [599, 289] width 365 height 26
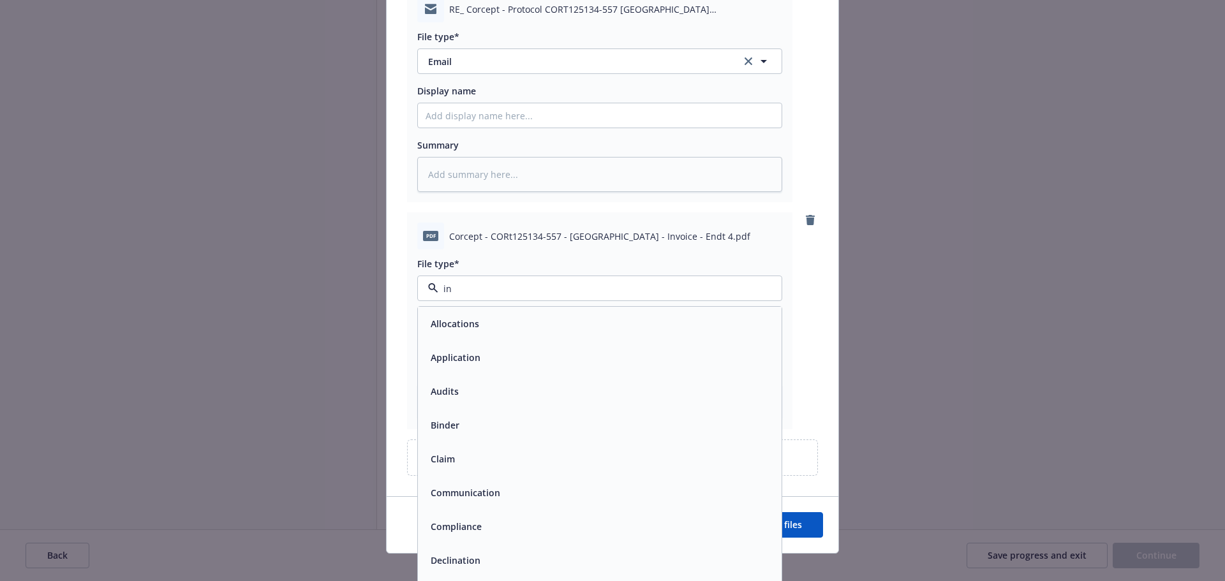
type input "inv"
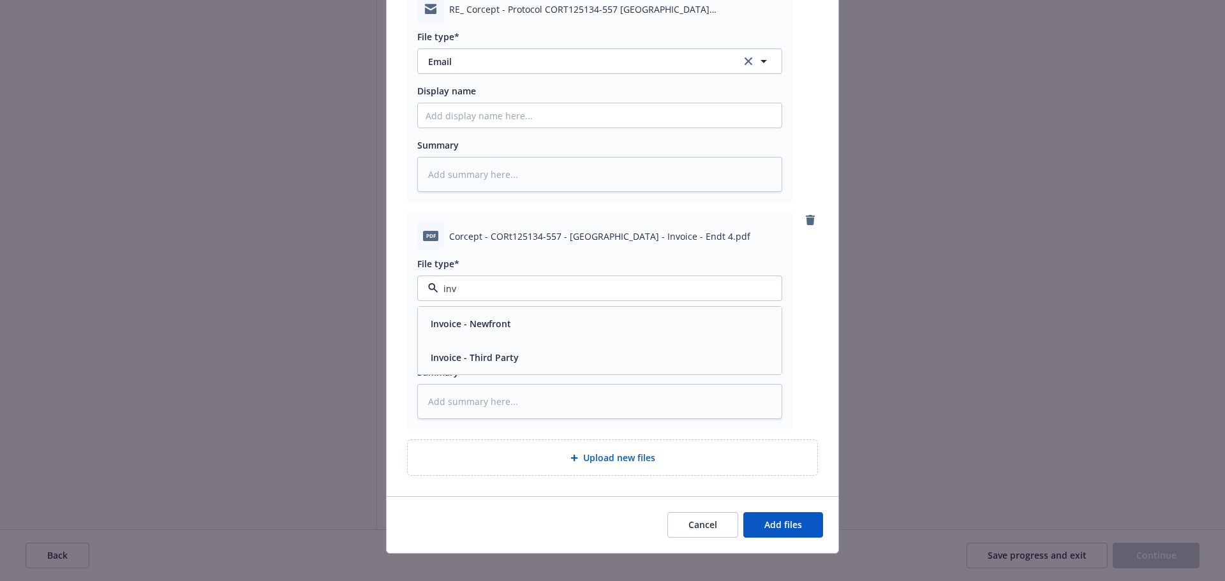
click at [543, 348] on div "Invoice - Third Party" at bounding box center [600, 357] width 348 height 19
click at [794, 519] on span "Add files" at bounding box center [783, 525] width 38 height 12
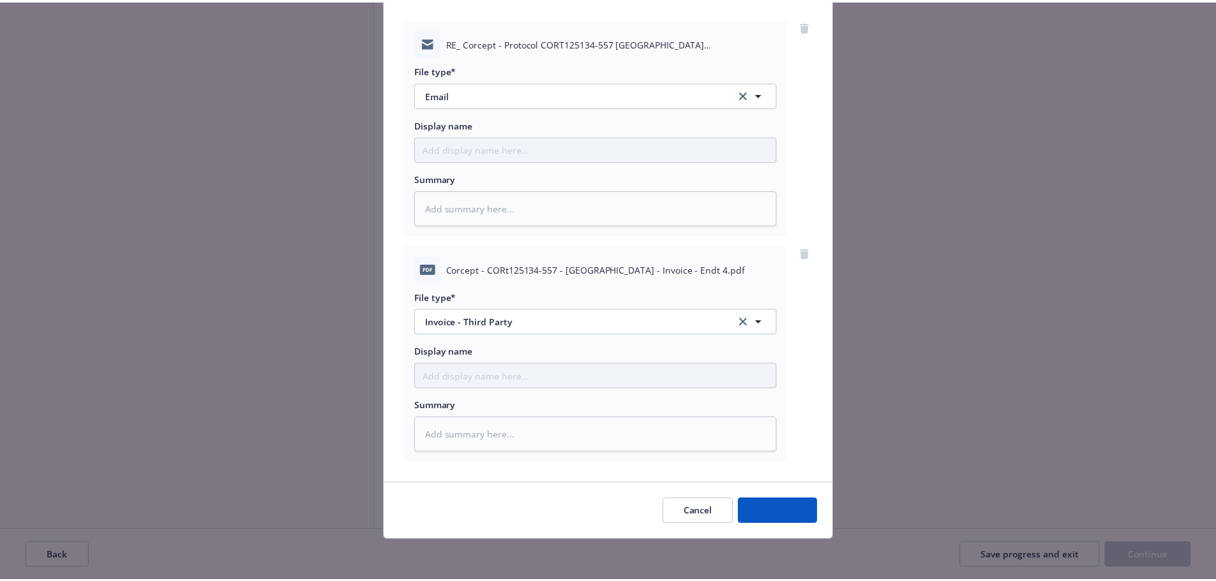
scroll to position [131, 0]
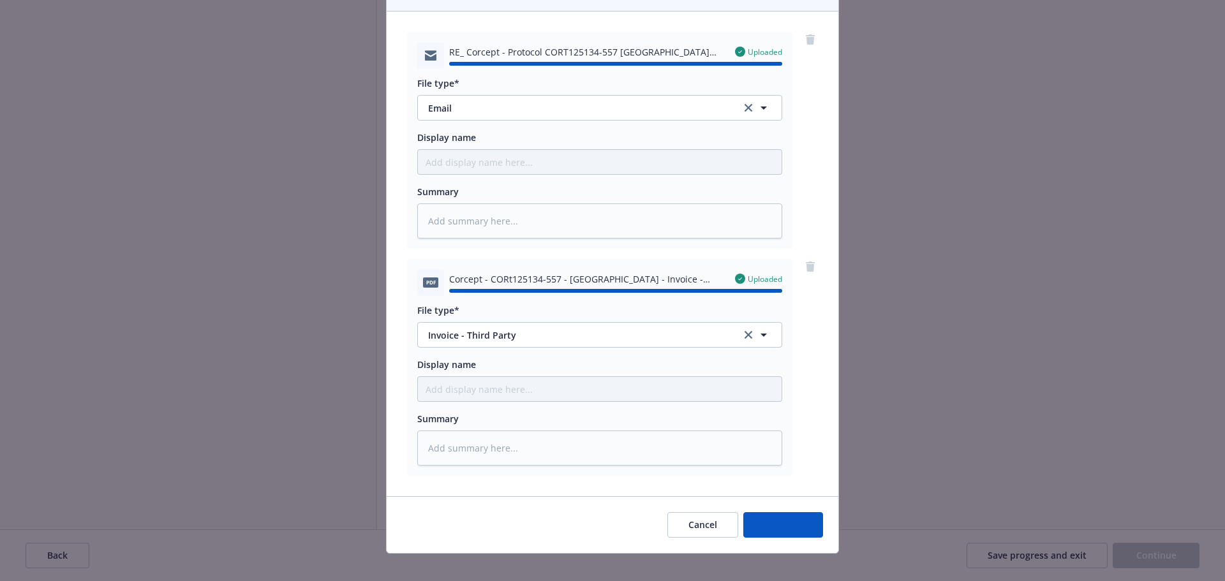
type textarea "x"
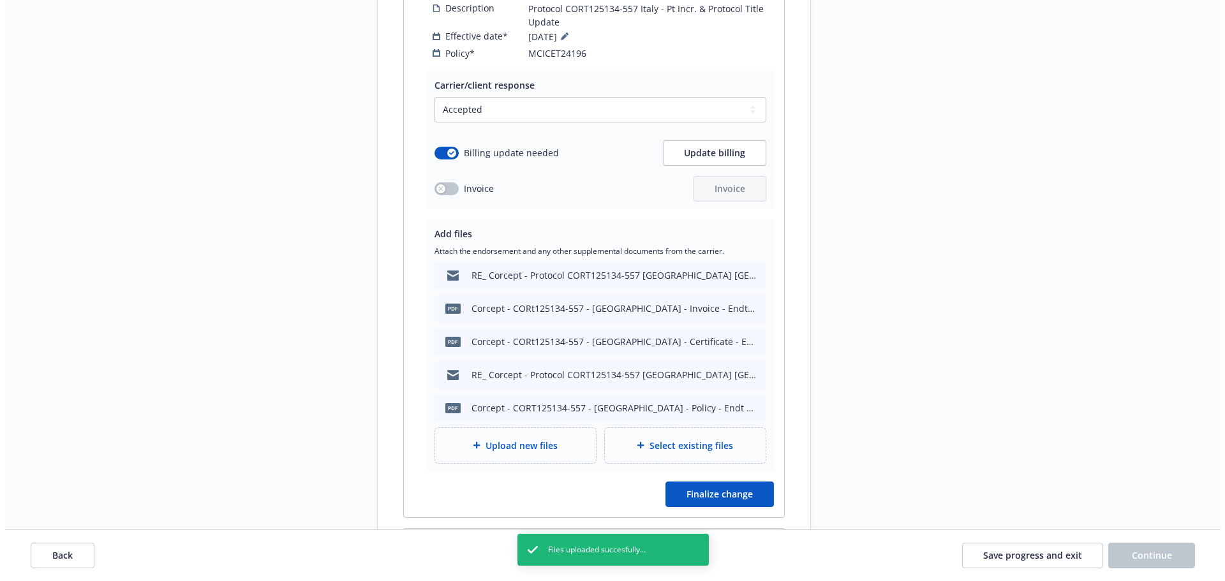
scroll to position [1276, 0]
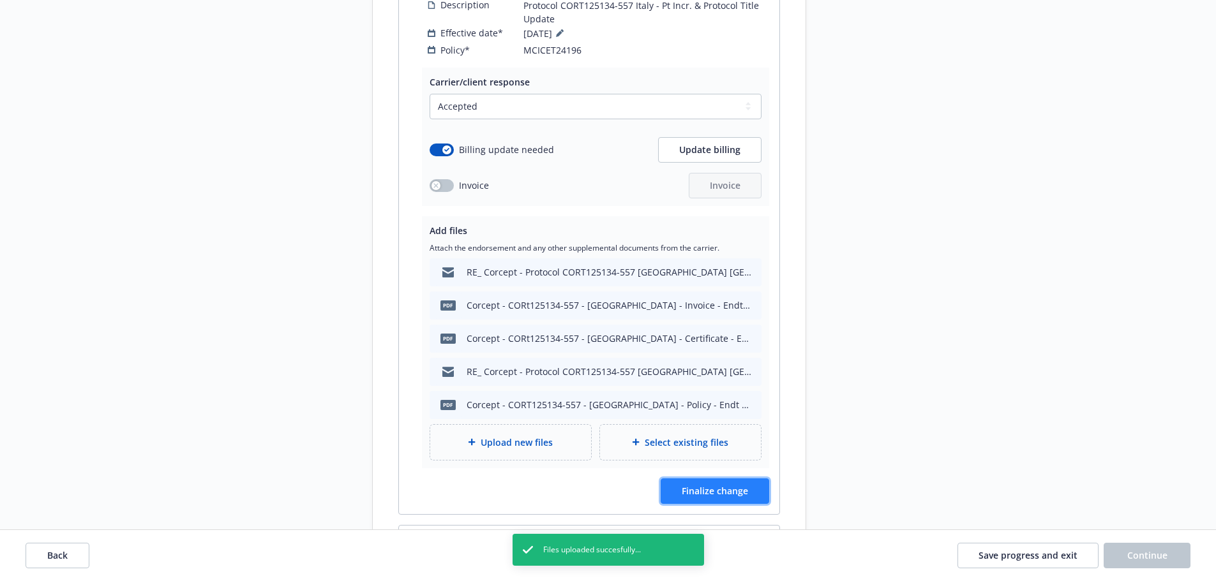
click at [714, 485] on span "Finalize change" at bounding box center [715, 491] width 66 height 12
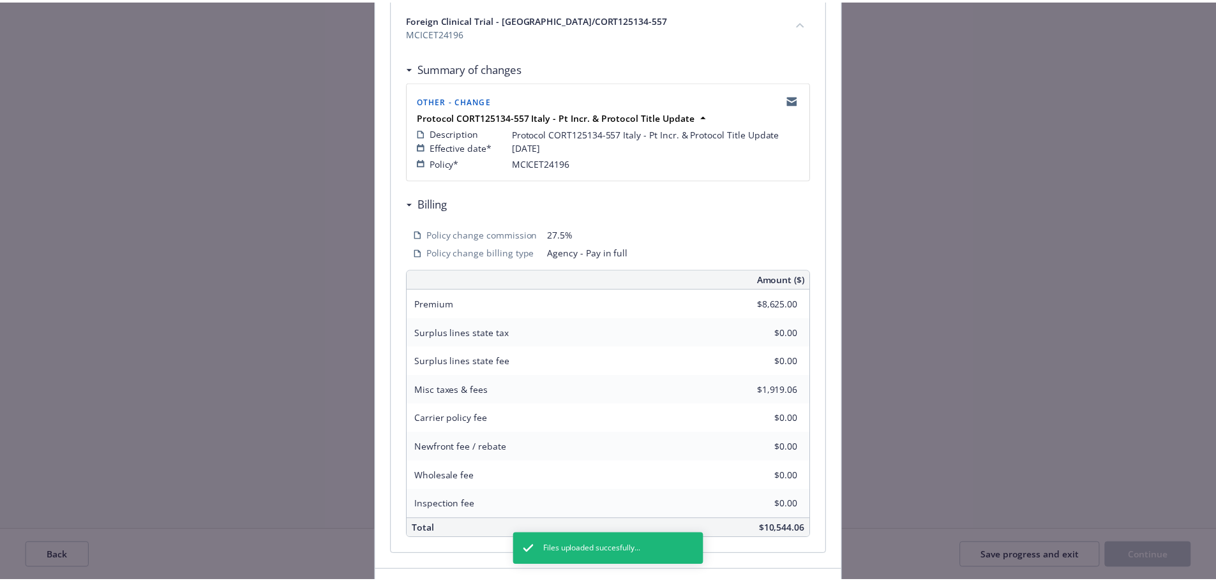
scroll to position [281, 0]
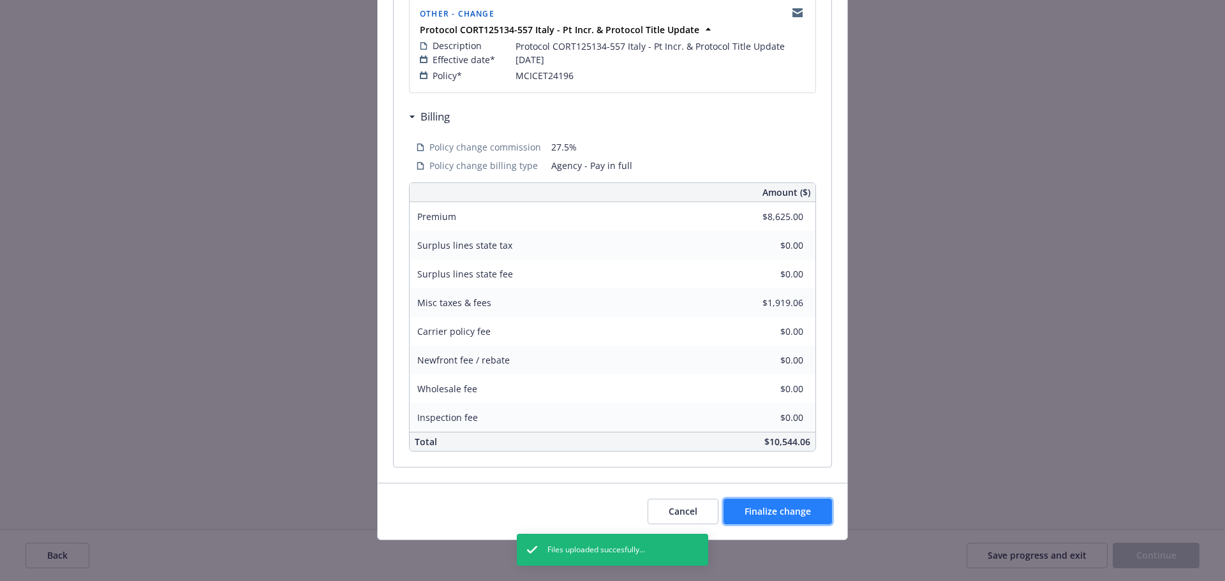
click at [790, 507] on span "Finalize change" at bounding box center [778, 511] width 66 height 12
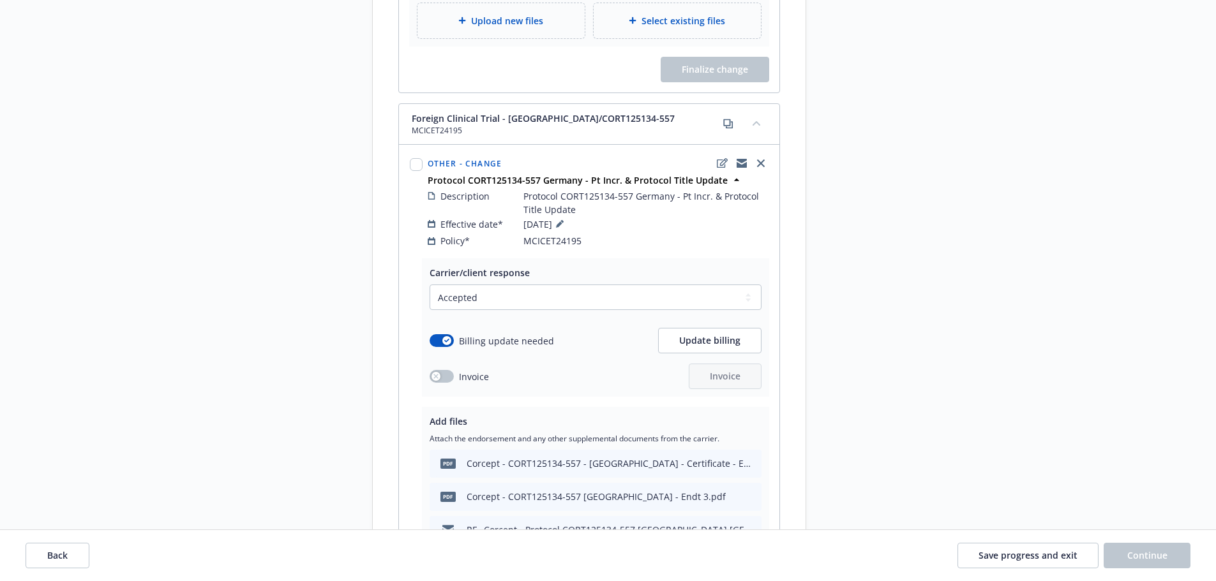
scroll to position [1723, 0]
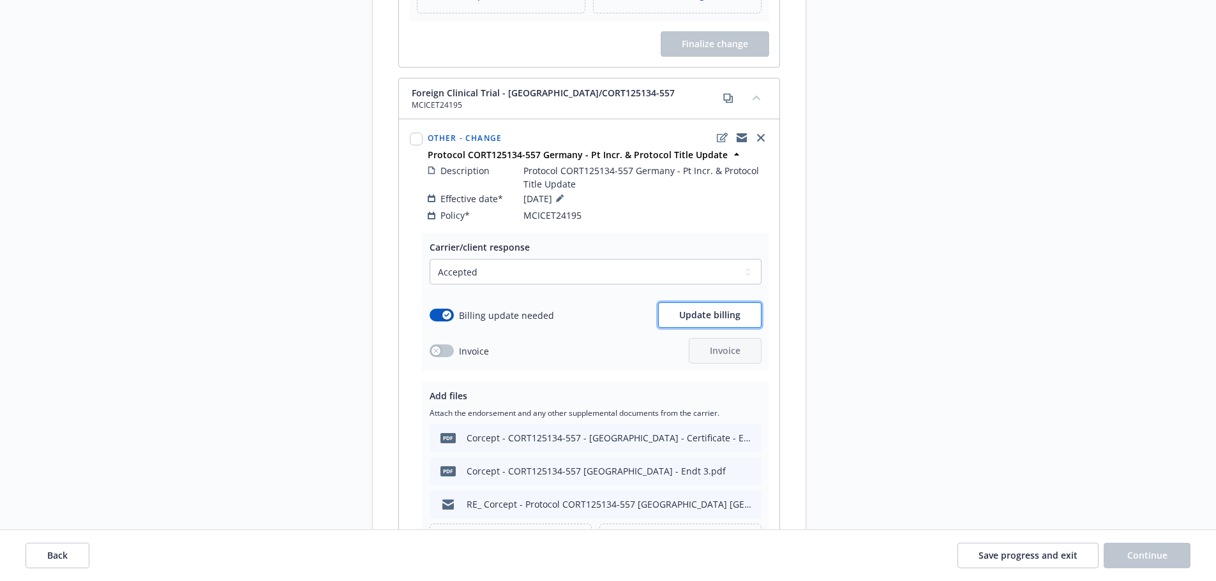
click at [721, 309] on button "Update billing" at bounding box center [709, 315] width 103 height 26
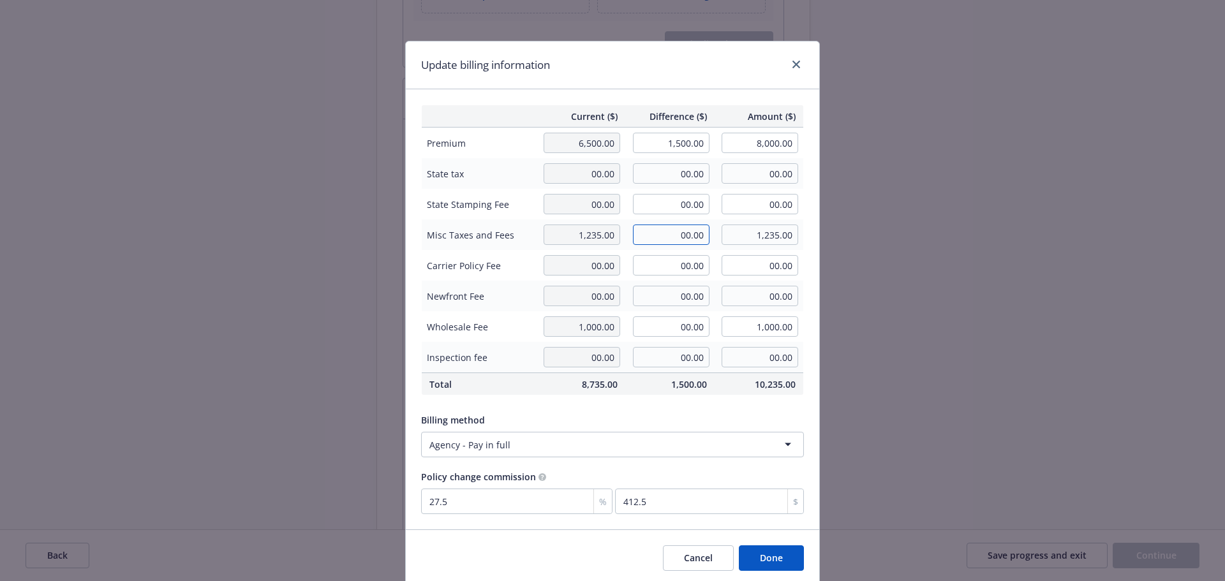
click at [674, 241] on input "00.00" at bounding box center [671, 235] width 77 height 20
type input "285.00"
type input "1,520.00"
click at [766, 560] on button "Done" at bounding box center [771, 559] width 65 height 26
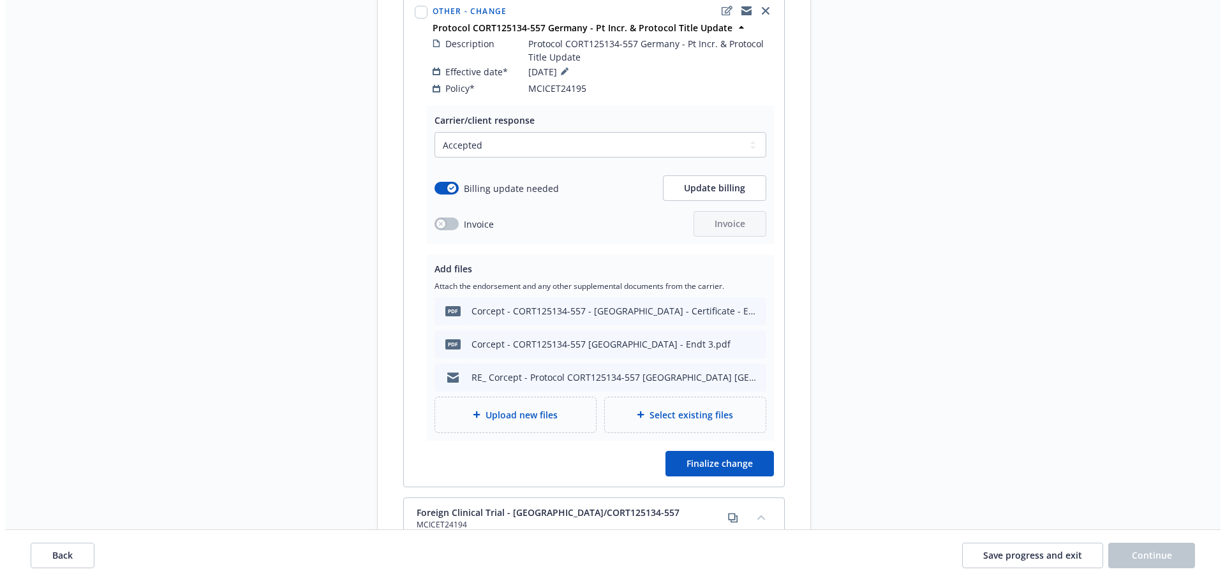
scroll to position [1851, 0]
click at [525, 411] on div "Upload new files" at bounding box center [510, 414] width 161 height 35
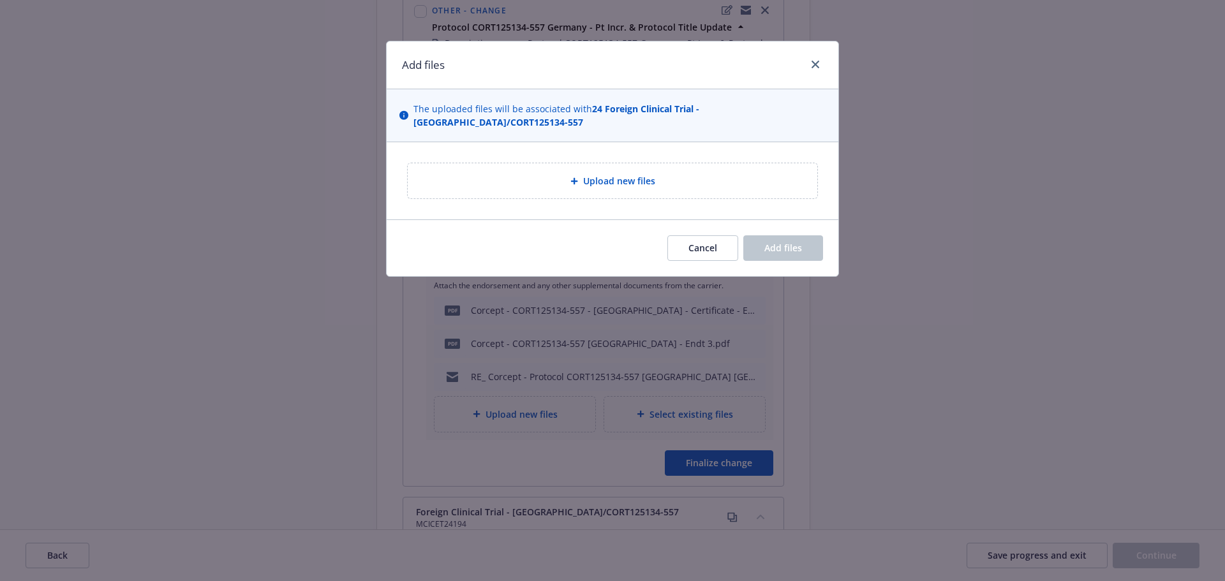
type textarea "x"
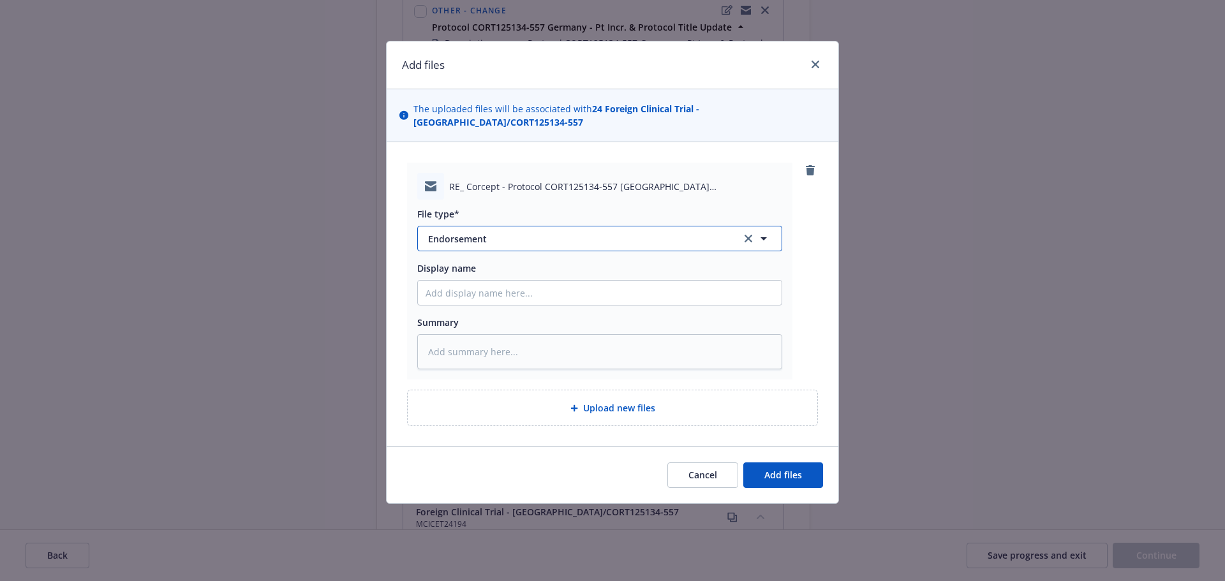
click at [552, 232] on span "Endorsement" at bounding box center [575, 238] width 295 height 13
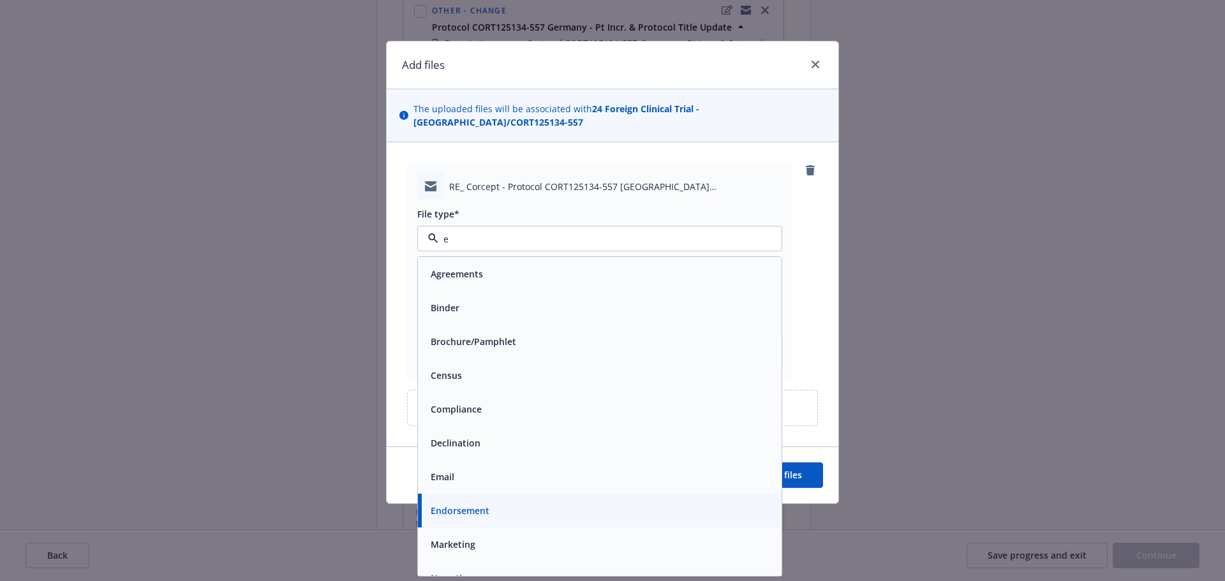
type input "em"
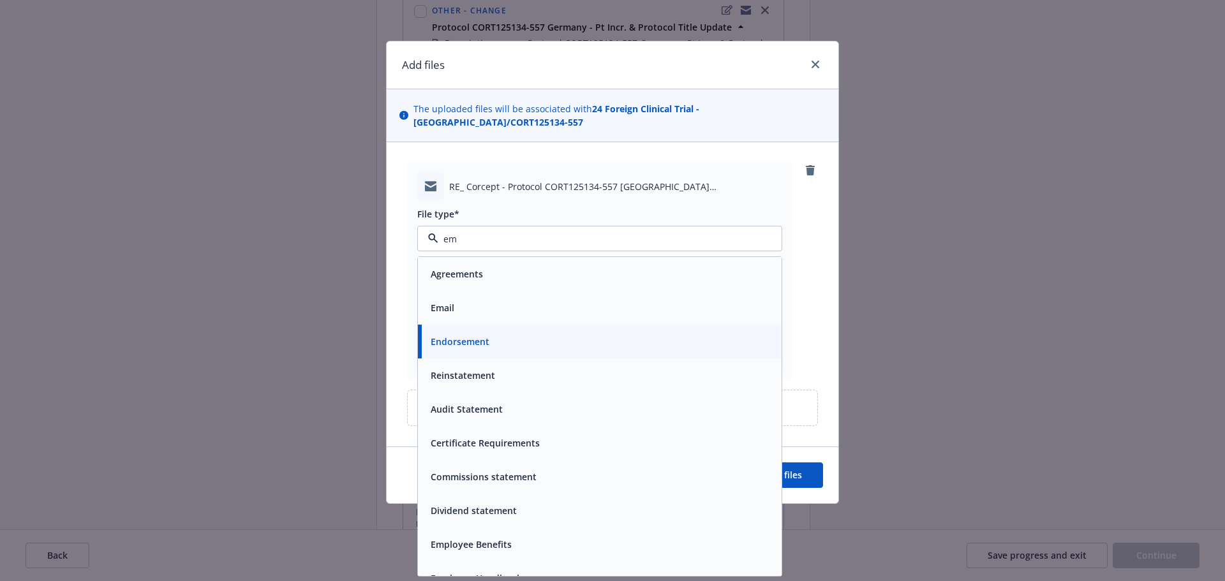
click at [451, 301] on span "Email" at bounding box center [443, 307] width 24 height 13
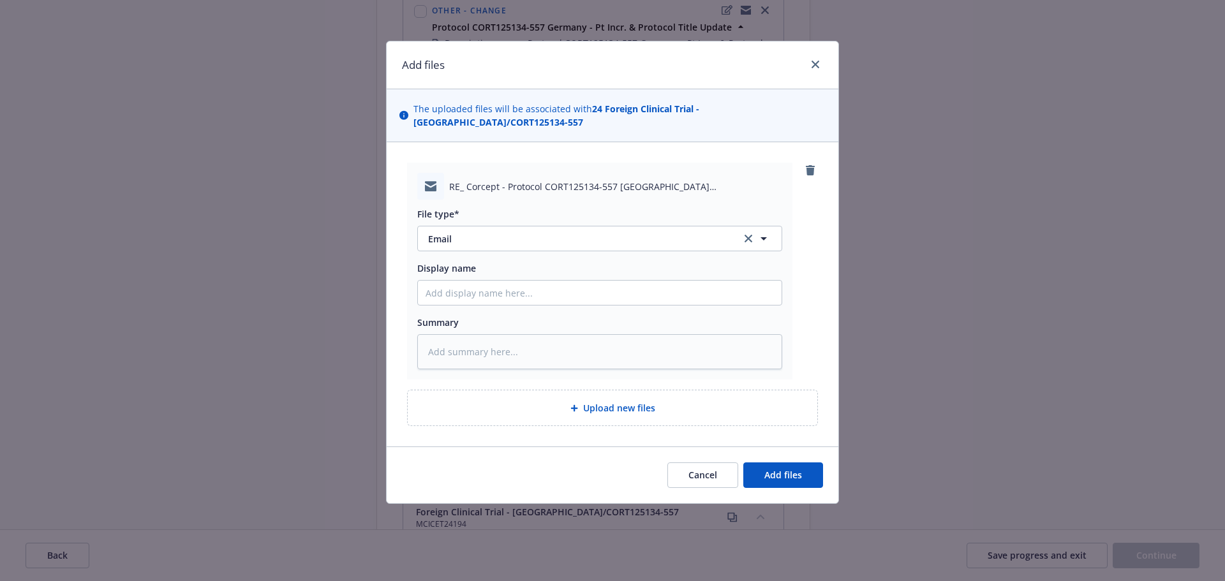
type textarea "x"
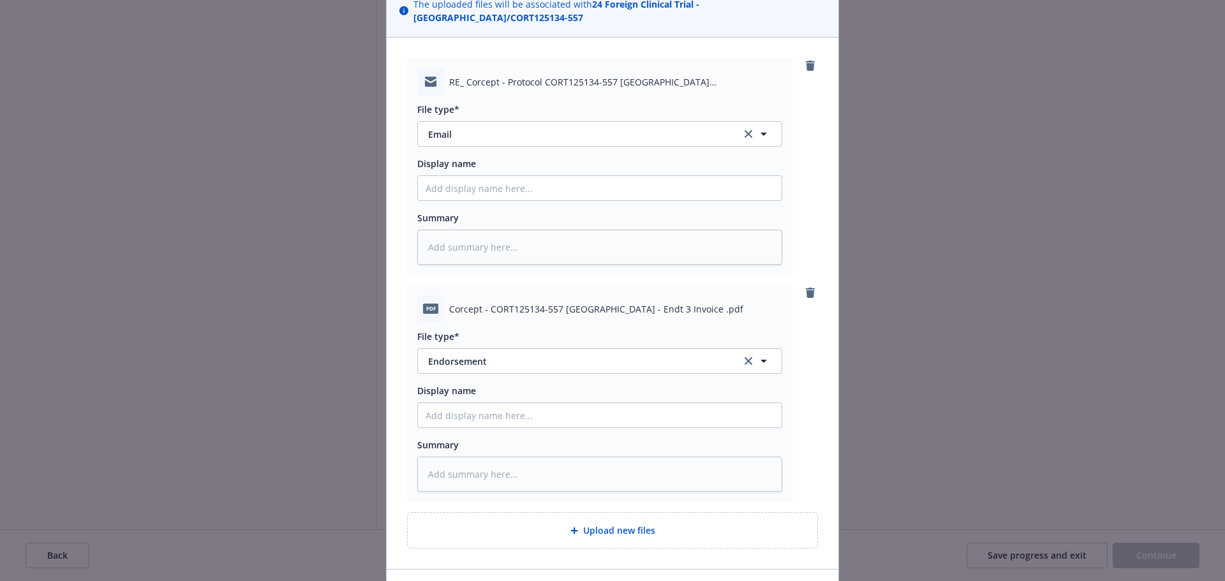
scroll to position [177, 0]
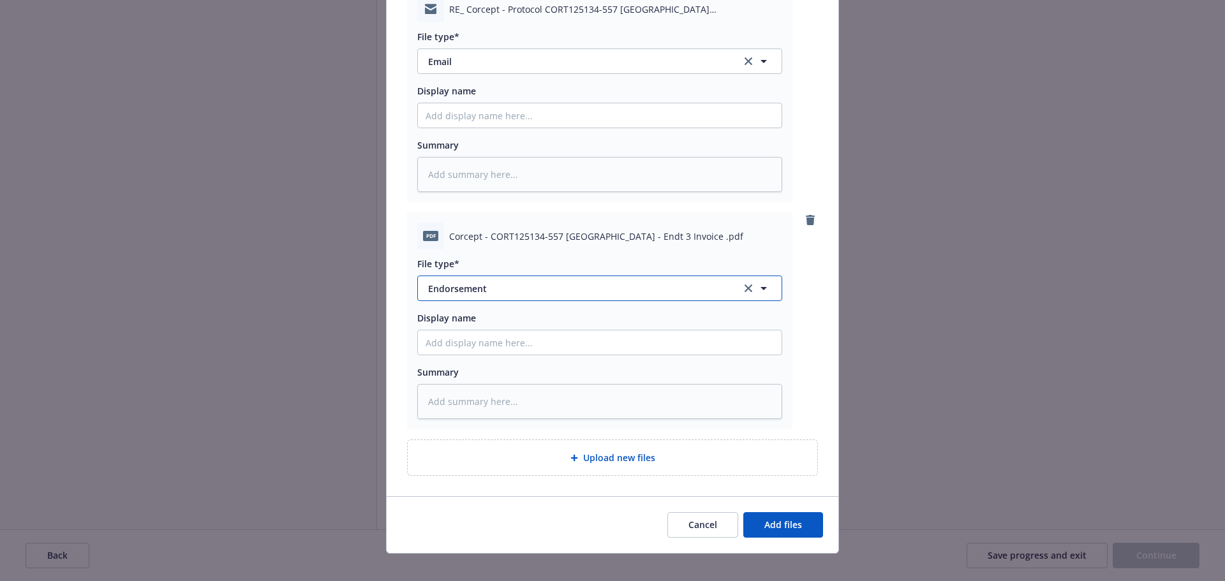
click at [488, 282] on span "Endorsement" at bounding box center [575, 288] width 295 height 13
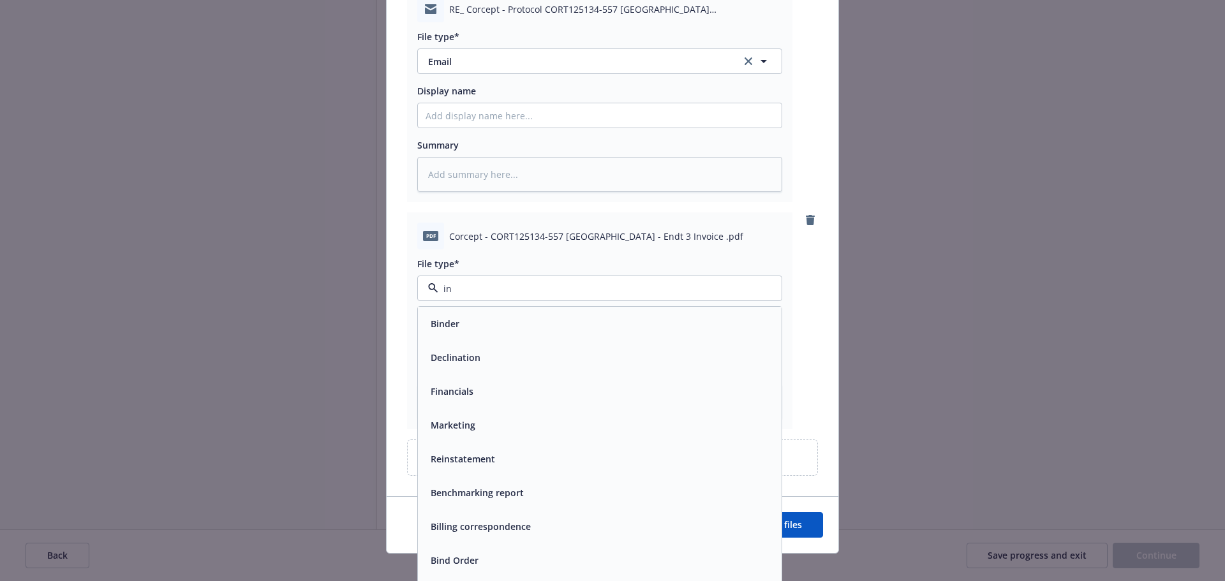
type input "inv"
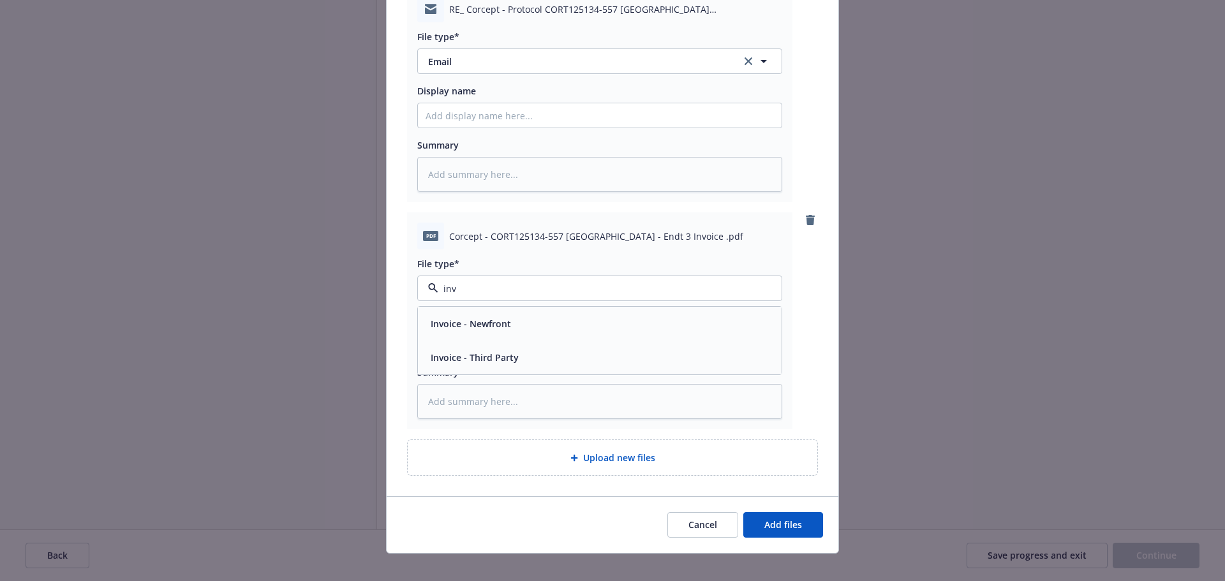
click at [662, 348] on div "Invoice - Third Party" at bounding box center [600, 357] width 348 height 19
click at [776, 523] on button "Add files" at bounding box center [783, 525] width 80 height 26
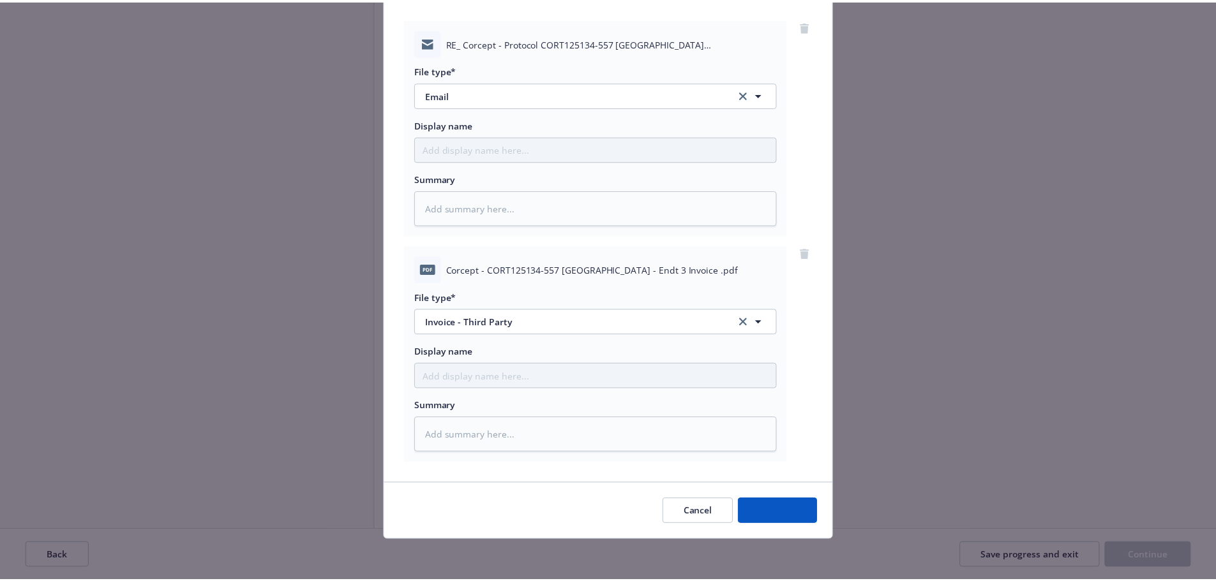
scroll to position [131, 0]
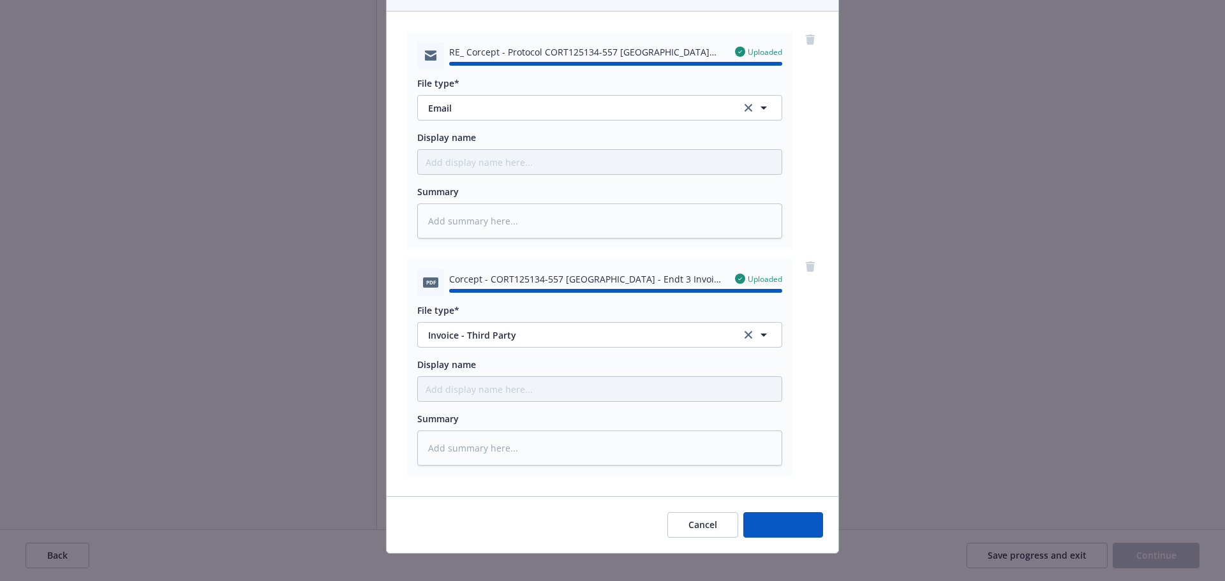
type textarea "x"
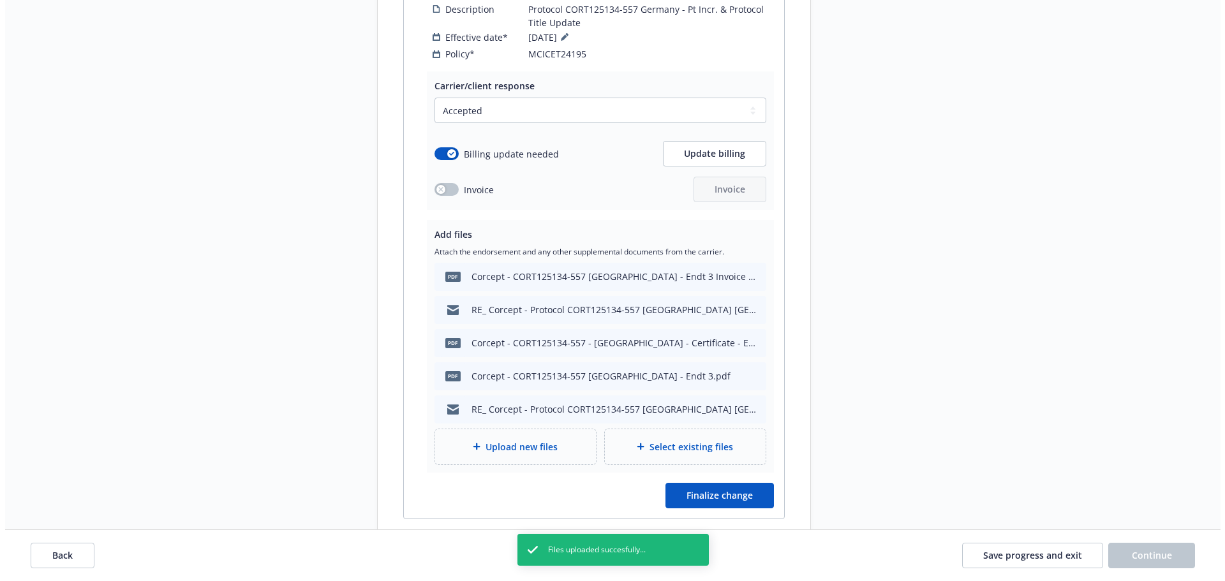
scroll to position [1914, 0]
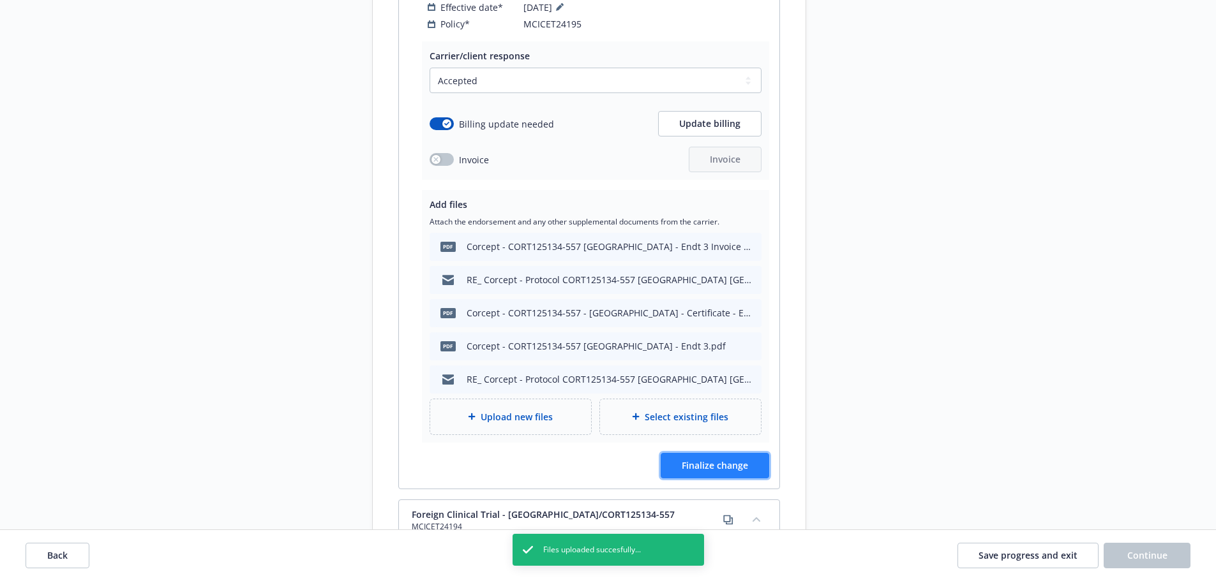
click at [740, 459] on span "Finalize change" at bounding box center [715, 465] width 66 height 12
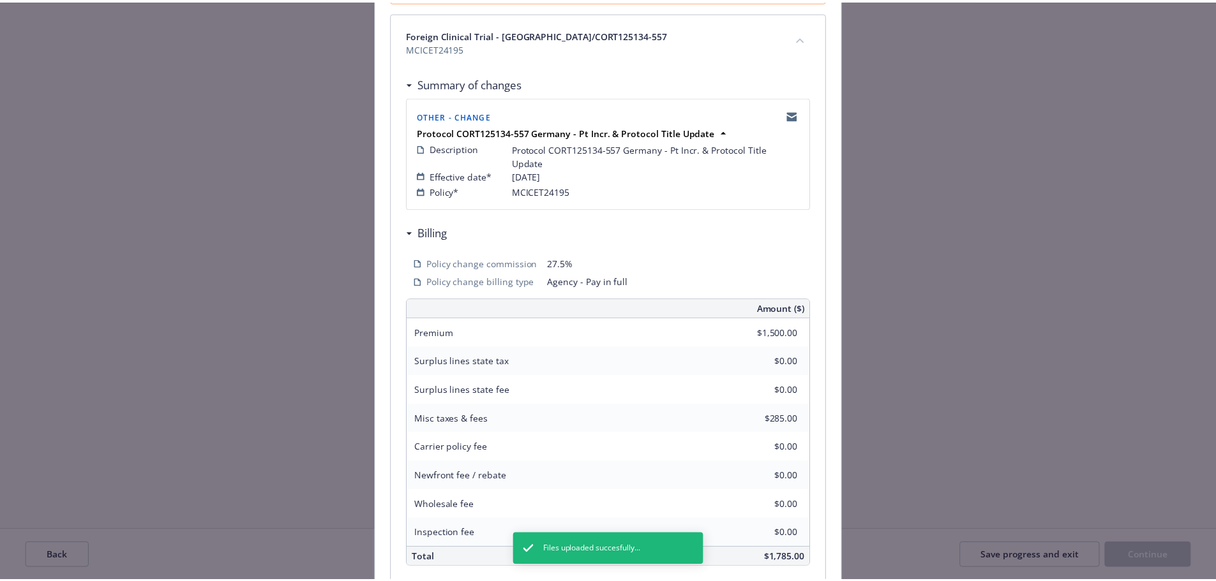
scroll to position [281, 0]
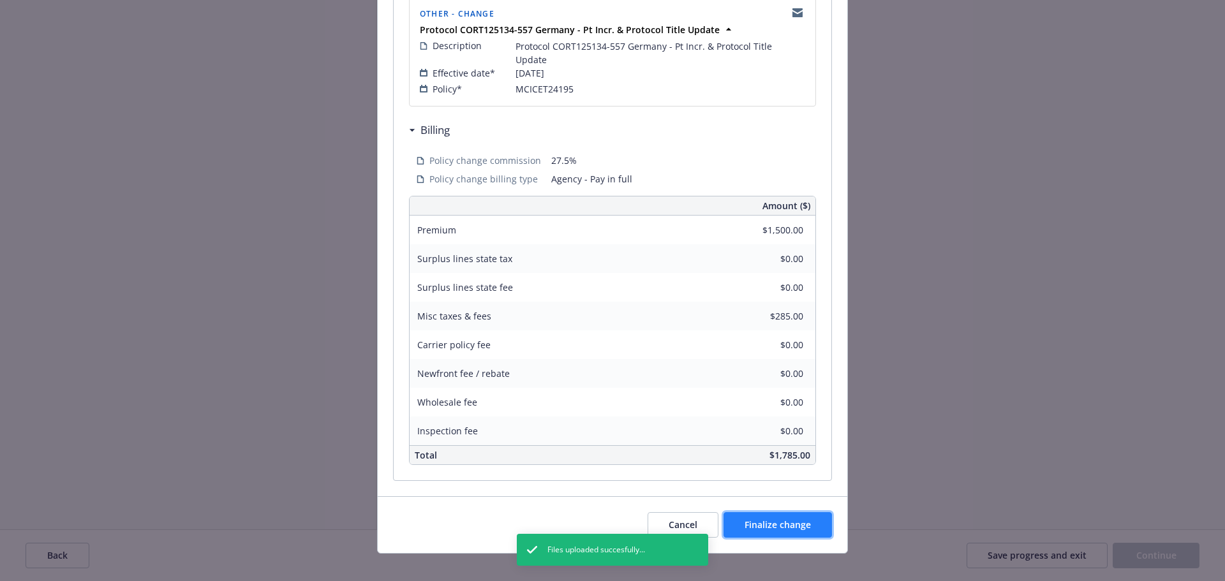
click at [770, 520] on button "Finalize change" at bounding box center [778, 525] width 108 height 26
select select "ACCEPTED"
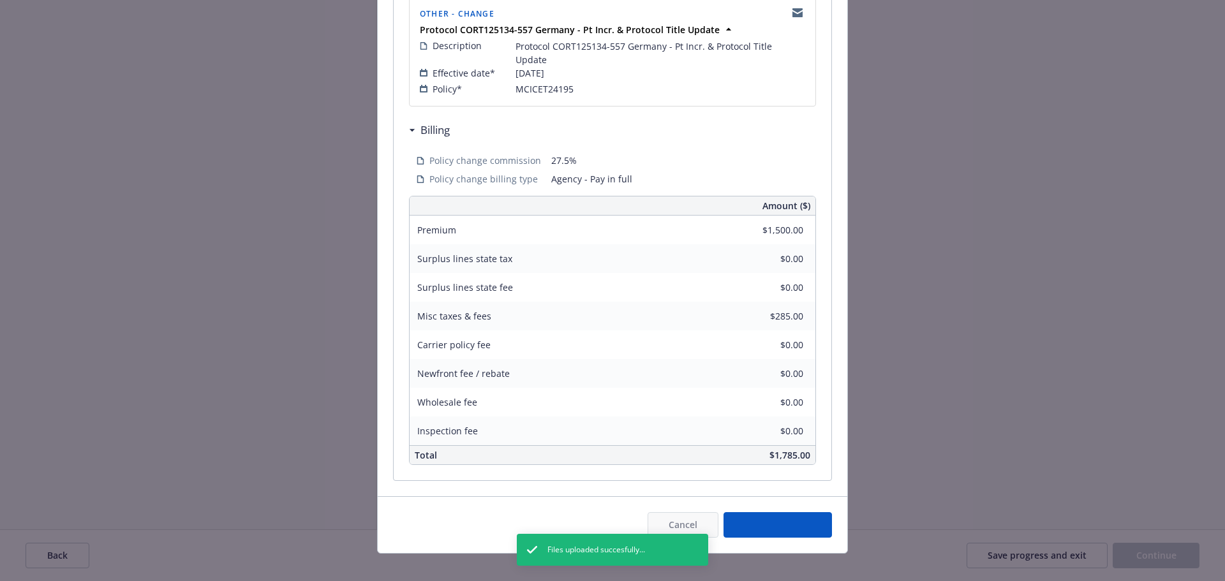
select select "ACCEPTED"
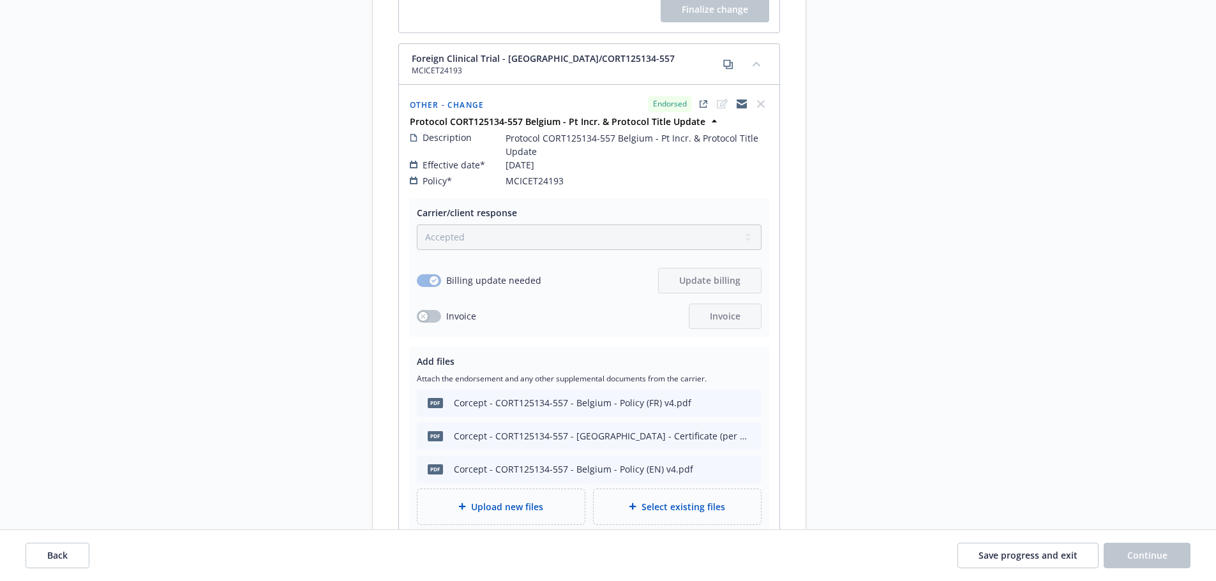
scroll to position [3054, 0]
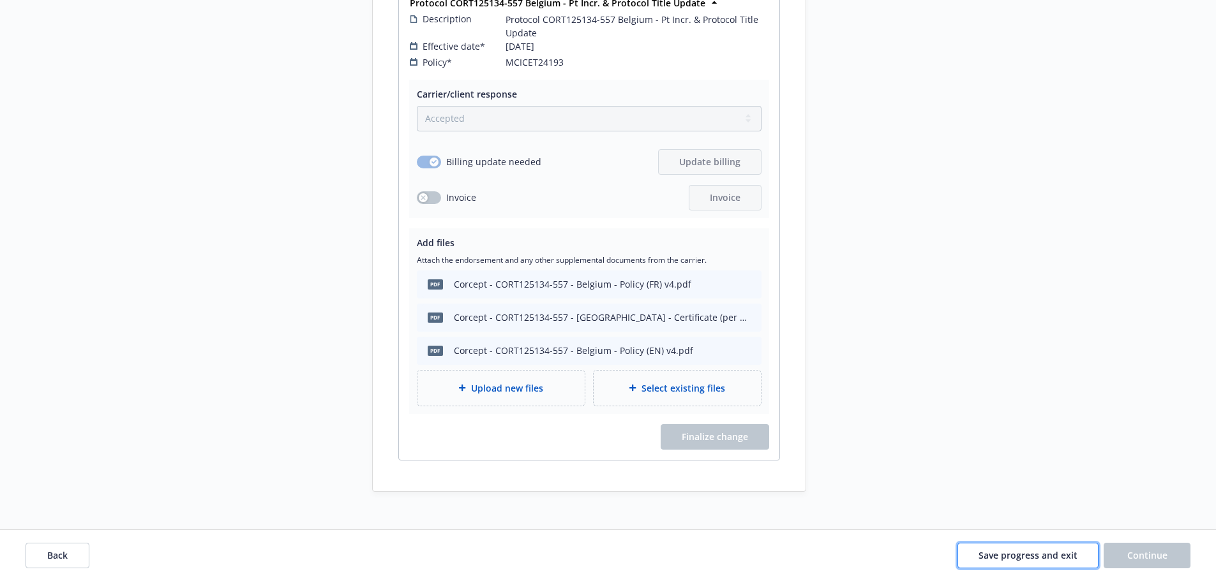
click at [1055, 550] on span "Save progress and exit" at bounding box center [1027, 555] width 99 height 12
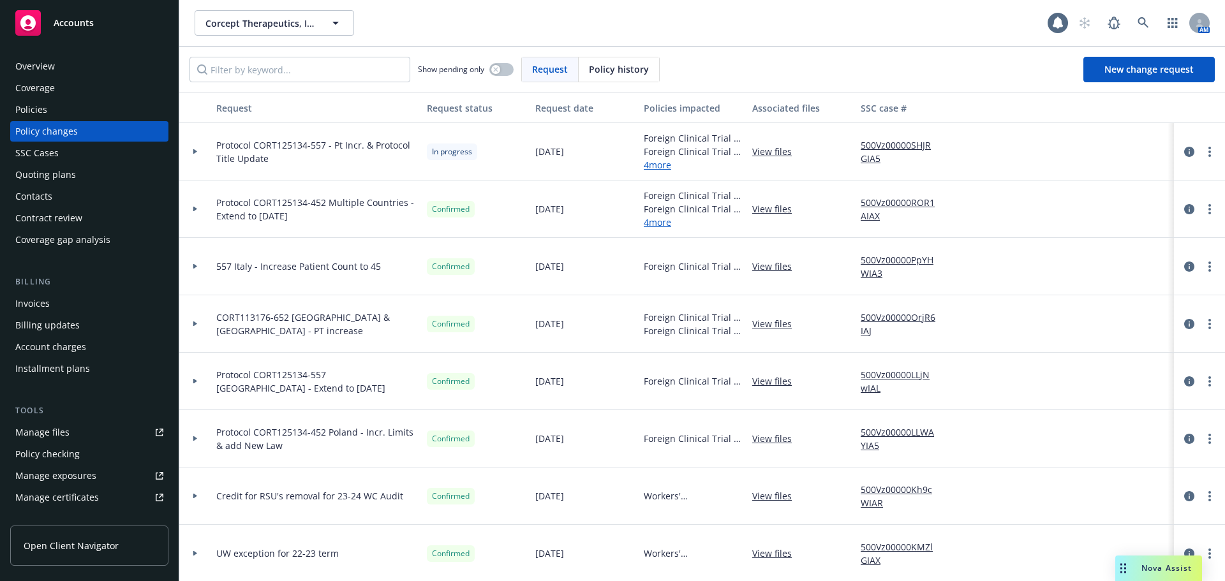
click at [194, 147] on div at bounding box center [195, 151] width 32 height 57
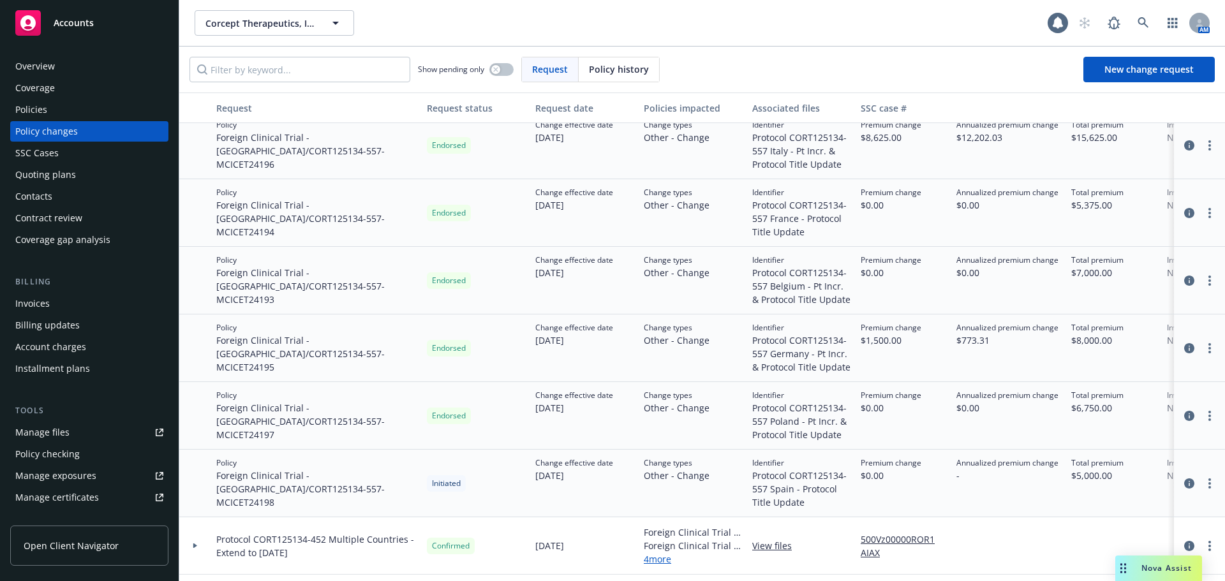
scroll to position [191, 0]
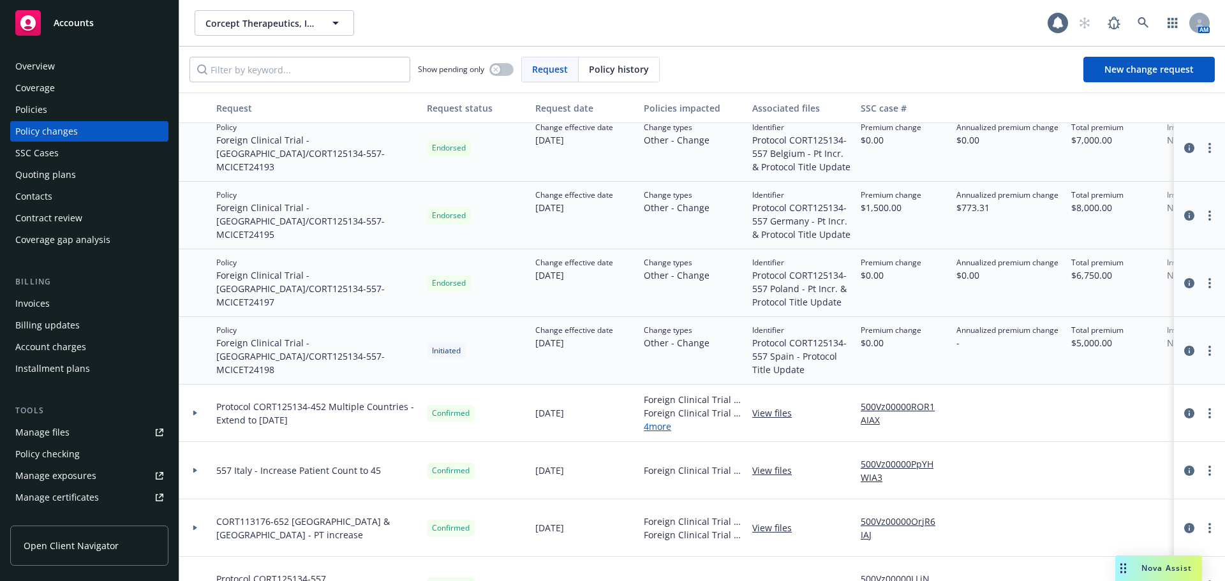
click at [64, 309] on div "Invoices" at bounding box center [89, 304] width 148 height 20
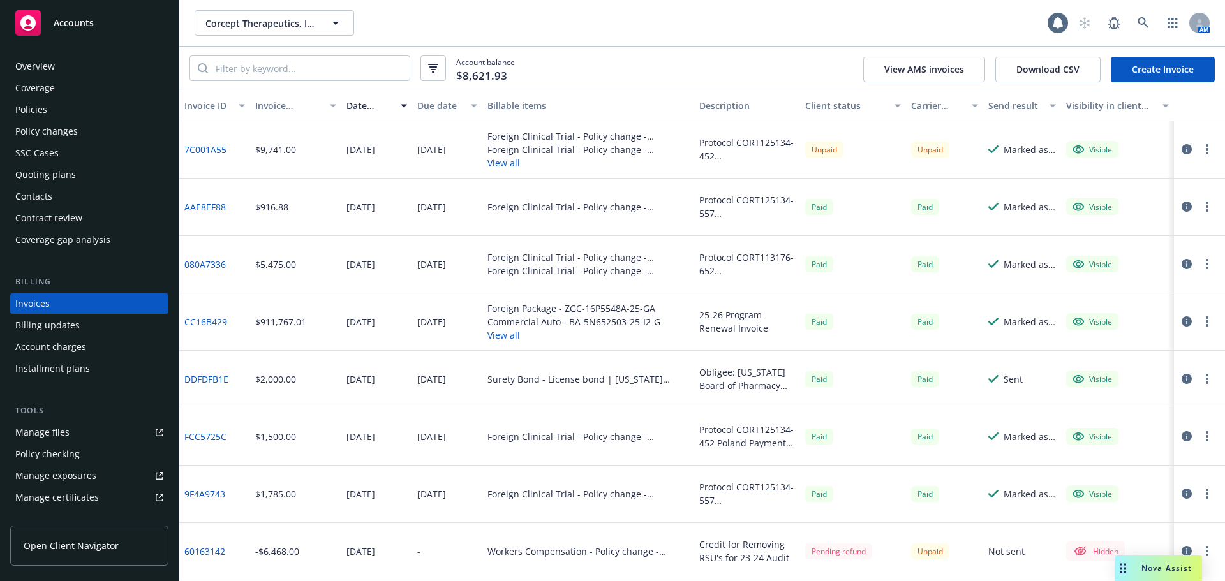
click at [502, 167] on button "View all" at bounding box center [589, 162] width 202 height 13
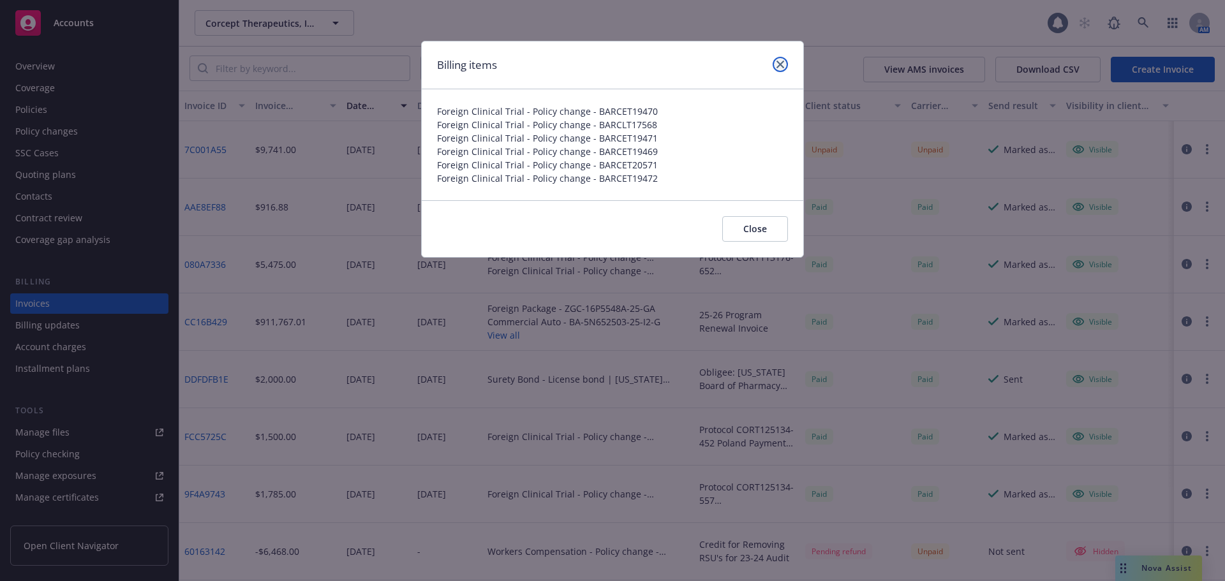
click at [782, 60] on link "close" at bounding box center [780, 64] width 15 height 15
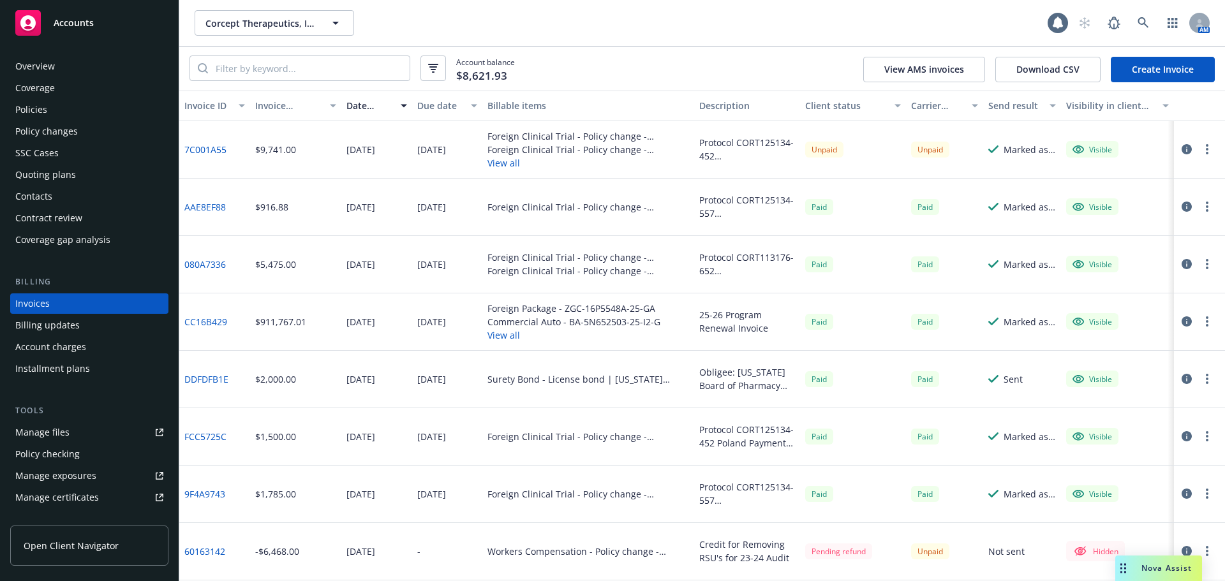
click at [1158, 69] on link "Create Invoice" at bounding box center [1163, 70] width 104 height 26
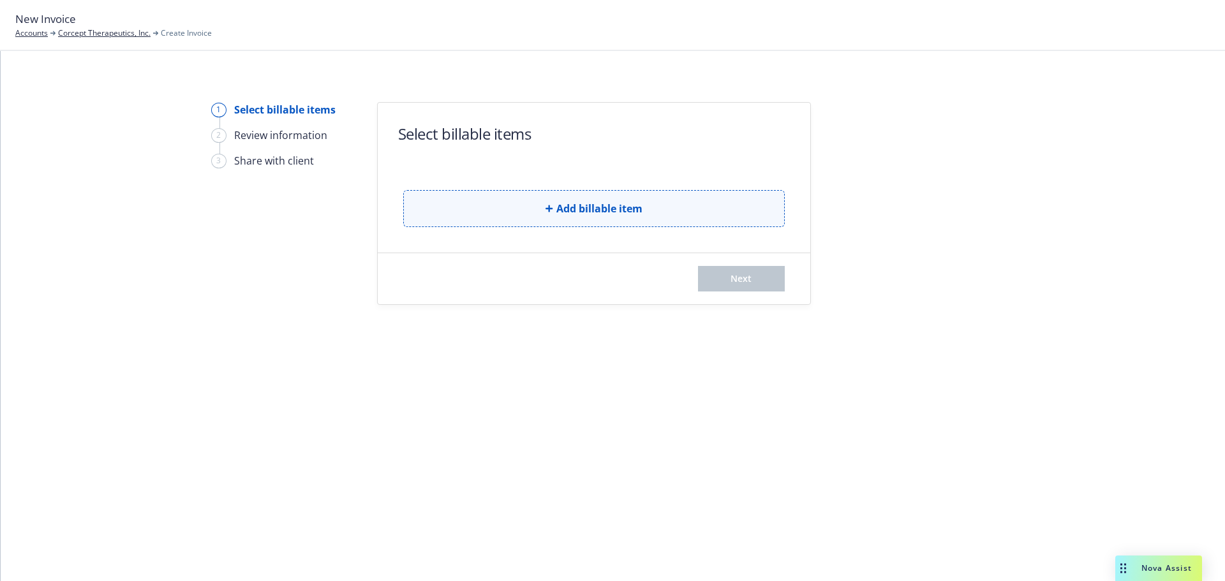
click at [628, 217] on button "Add billable item" at bounding box center [594, 208] width 382 height 37
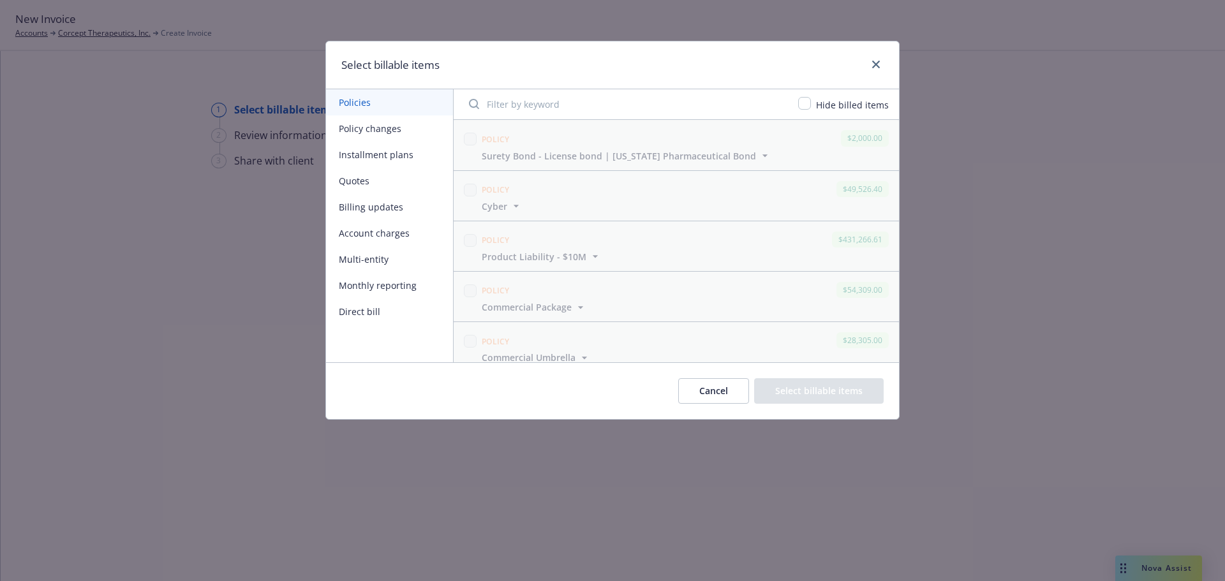
click at [398, 131] on button "Policy changes" at bounding box center [389, 128] width 127 height 26
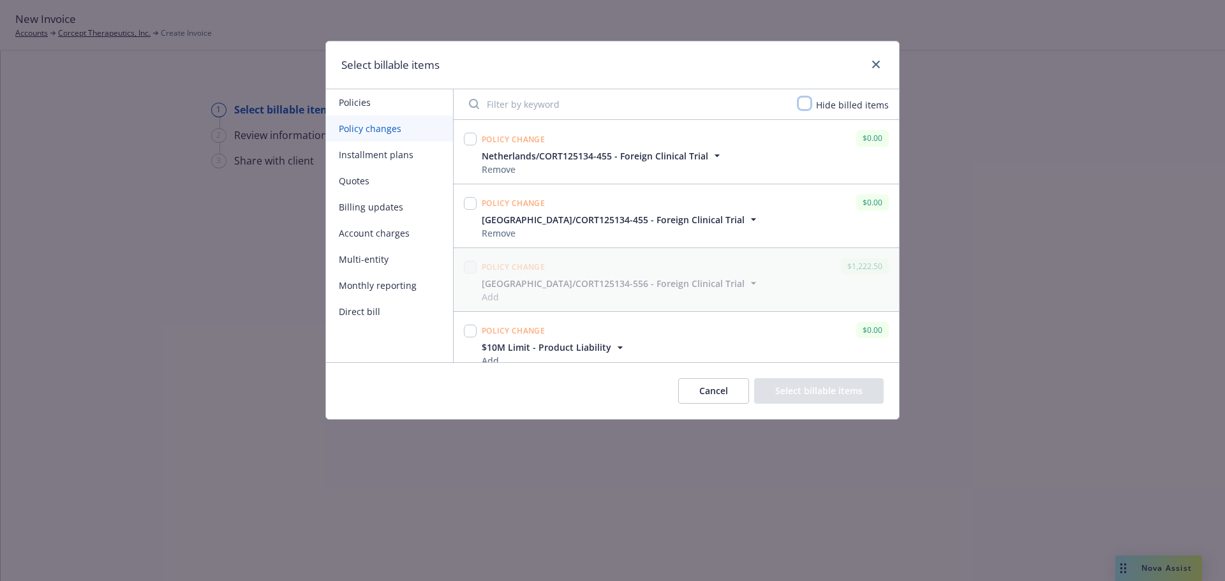
click at [807, 103] on input "checkbox" at bounding box center [804, 103] width 13 height 13
checkbox input "true"
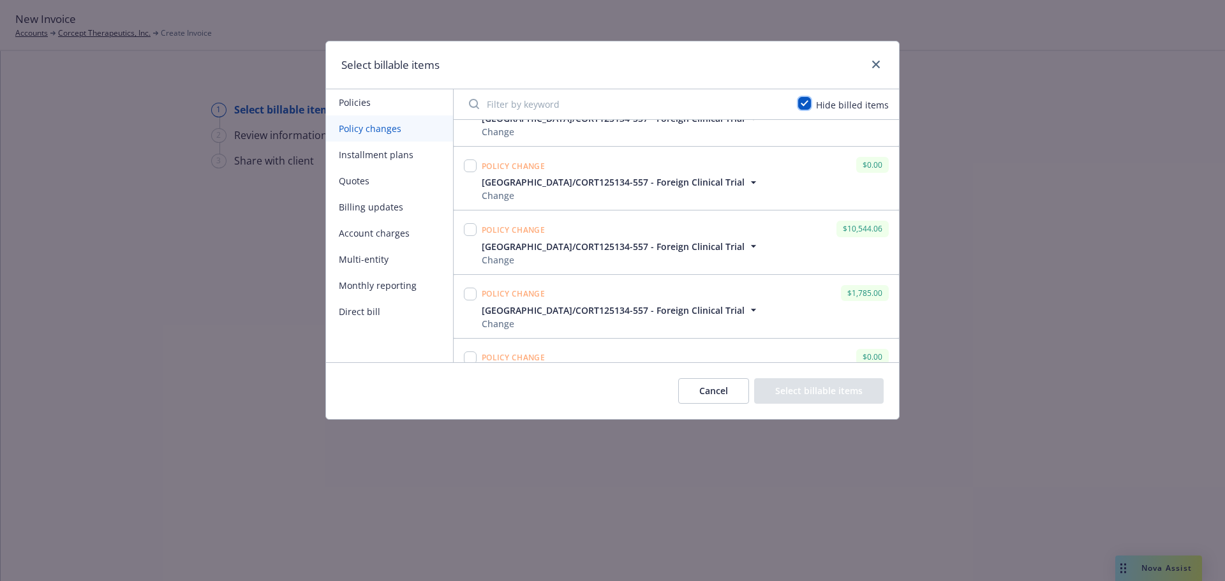
scroll to position [1291, 0]
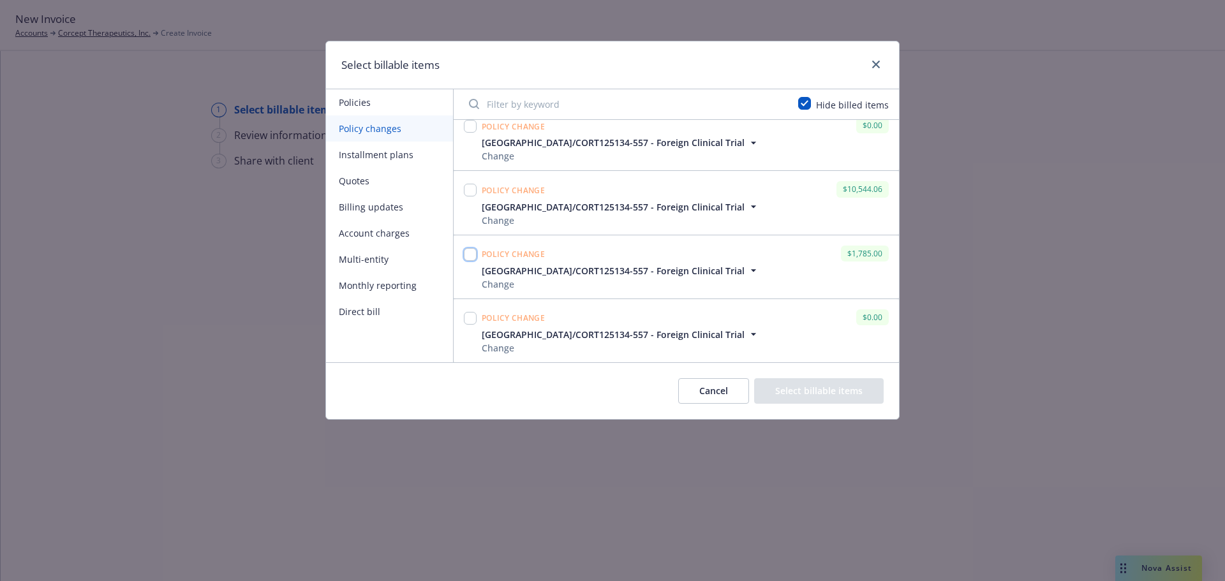
click at [466, 253] on input "checkbox" at bounding box center [470, 254] width 13 height 13
checkbox input "true"
click at [472, 191] on input "checkbox" at bounding box center [470, 190] width 13 height 13
click at [473, 186] on input "checkbox" at bounding box center [470, 190] width 13 height 13
drag, startPoint x: 471, startPoint y: 187, endPoint x: 500, endPoint y: 189, distance: 28.8
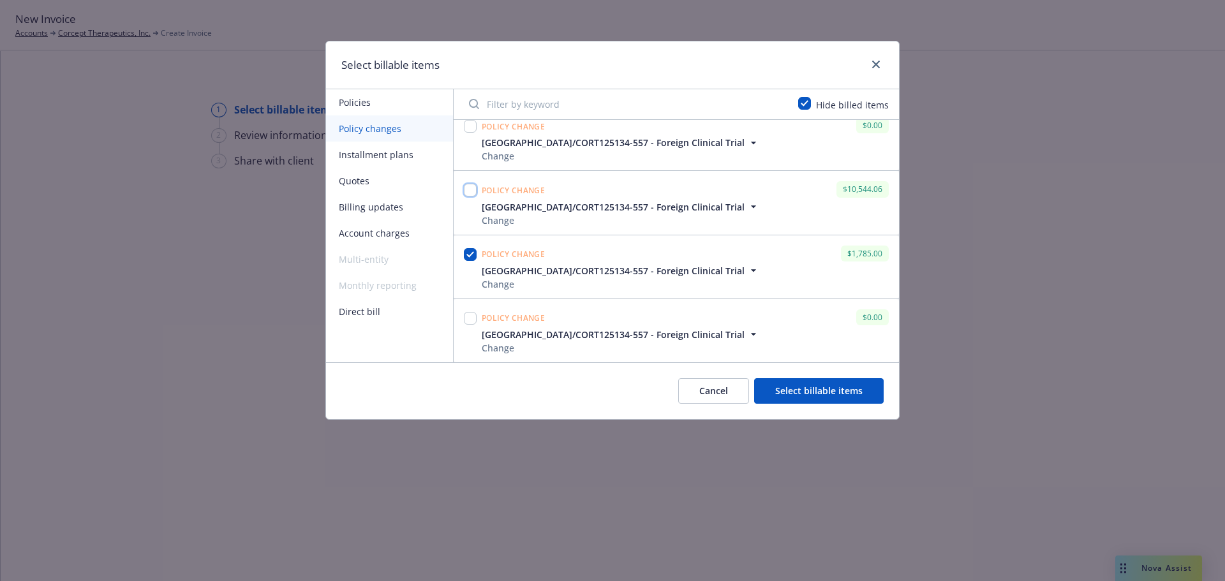
click at [471, 187] on input "checkbox" at bounding box center [470, 190] width 13 height 13
checkbox input "true"
click at [835, 387] on button "Select billable items" at bounding box center [819, 391] width 130 height 26
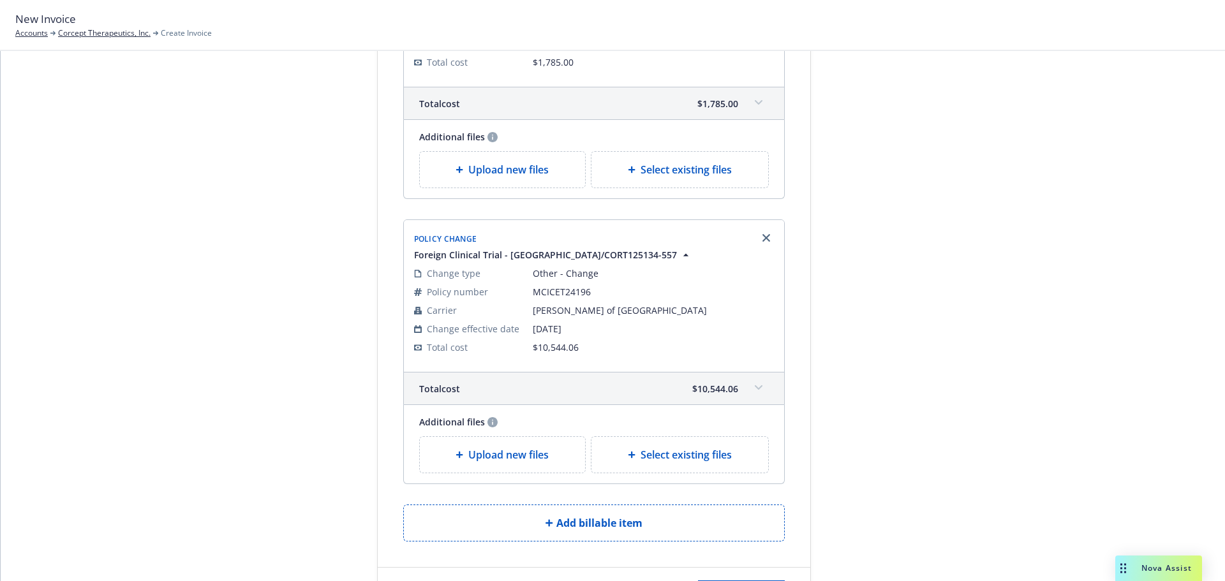
scroll to position [319, 0]
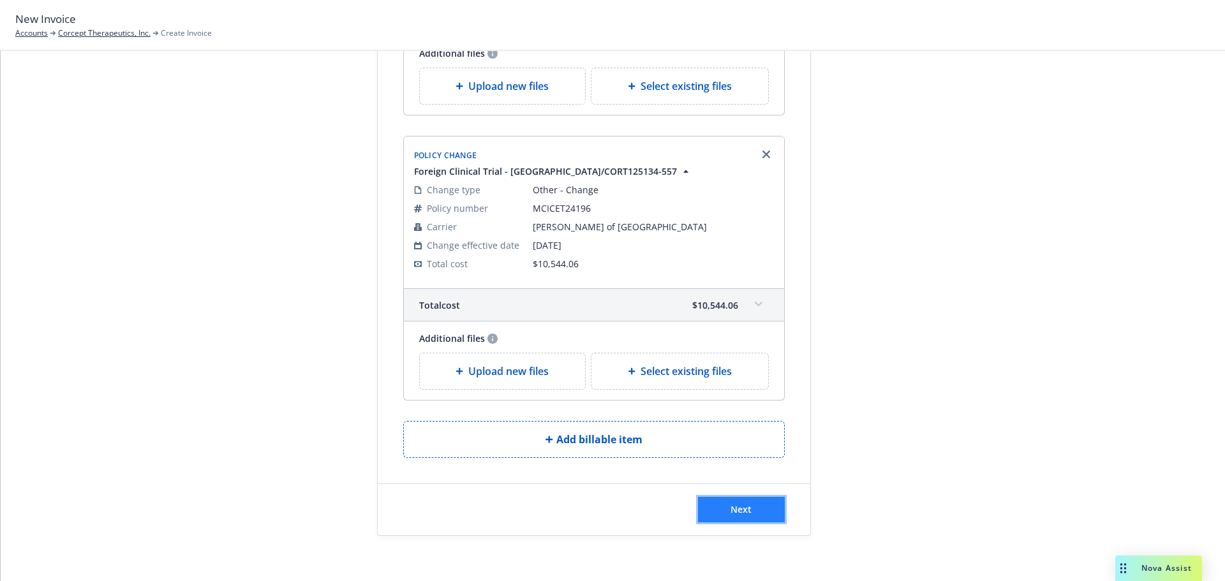
click at [733, 507] on span "Next" at bounding box center [741, 509] width 21 height 12
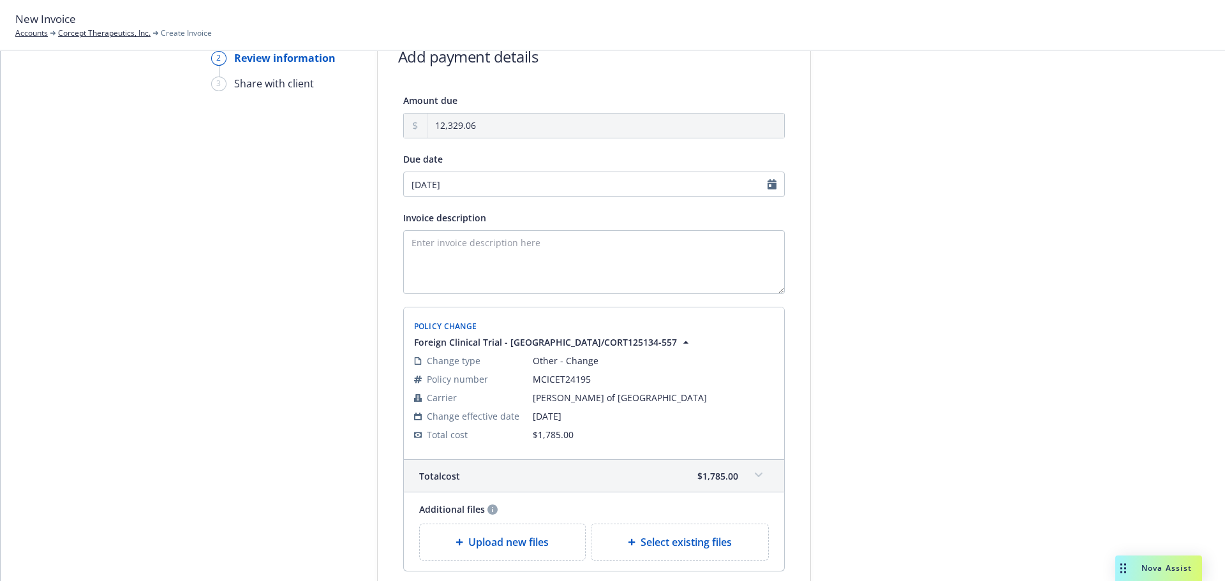
scroll to position [0, 0]
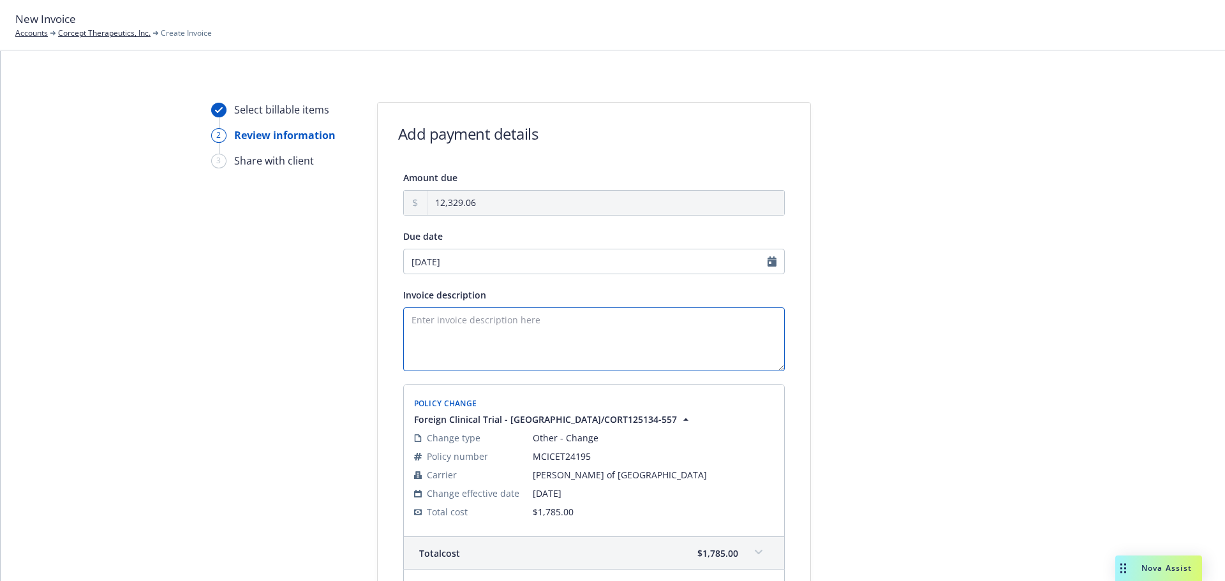
click at [419, 333] on textarea "Invoice description" at bounding box center [594, 340] width 382 height 64
paste textarea "Protocol CORT125134-557 Belgium, France, Germany, Italy,"
drag, startPoint x: 589, startPoint y: 317, endPoint x: 517, endPoint y: 320, distance: 72.2
click at [517, 320] on textarea "Protocol CORT125134-557 Belgium, France, Germany, Italy," at bounding box center [594, 340] width 382 height 64
click at [557, 320] on textarea "Protocol CORT125134-557 Germany, Italy," at bounding box center [594, 340] width 382 height 64
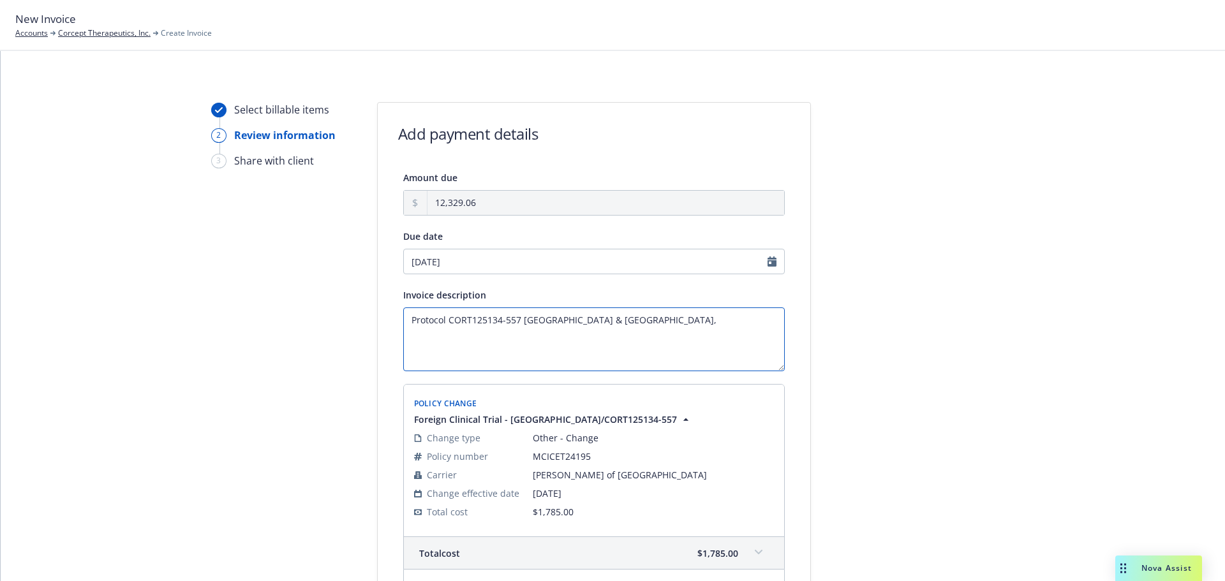
click at [629, 323] on textarea "Protocol CORT125134-557 Germany & Italy," at bounding box center [594, 340] width 382 height 64
type textarea "Protocol CORT125134-557 Germany & Italy Payment due upon receipt. Thank you."
select select "October"
select select "2025"
click at [524, 257] on input "10/03/2025" at bounding box center [594, 262] width 382 height 26
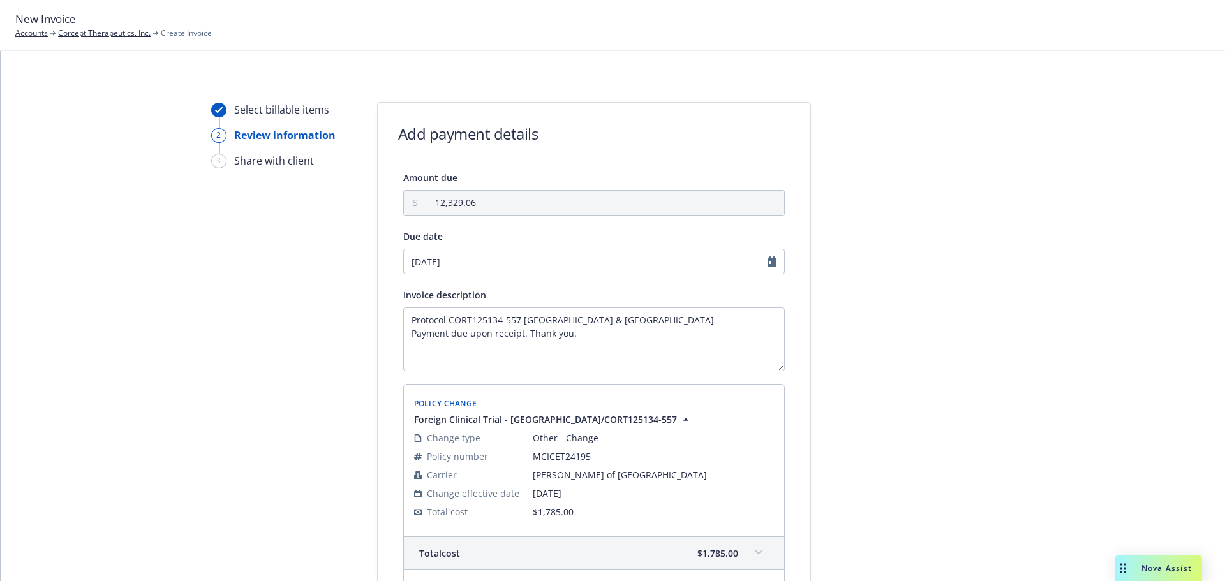
click at [883, 307] on div at bounding box center [926, 557] width 179 height 910
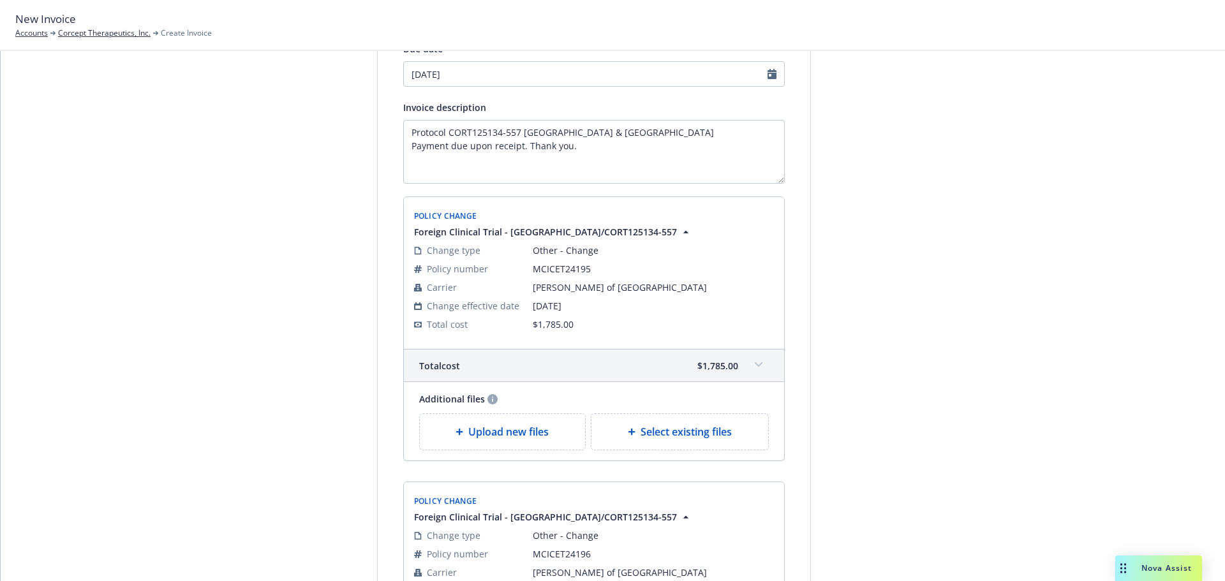
scroll to position [191, 0]
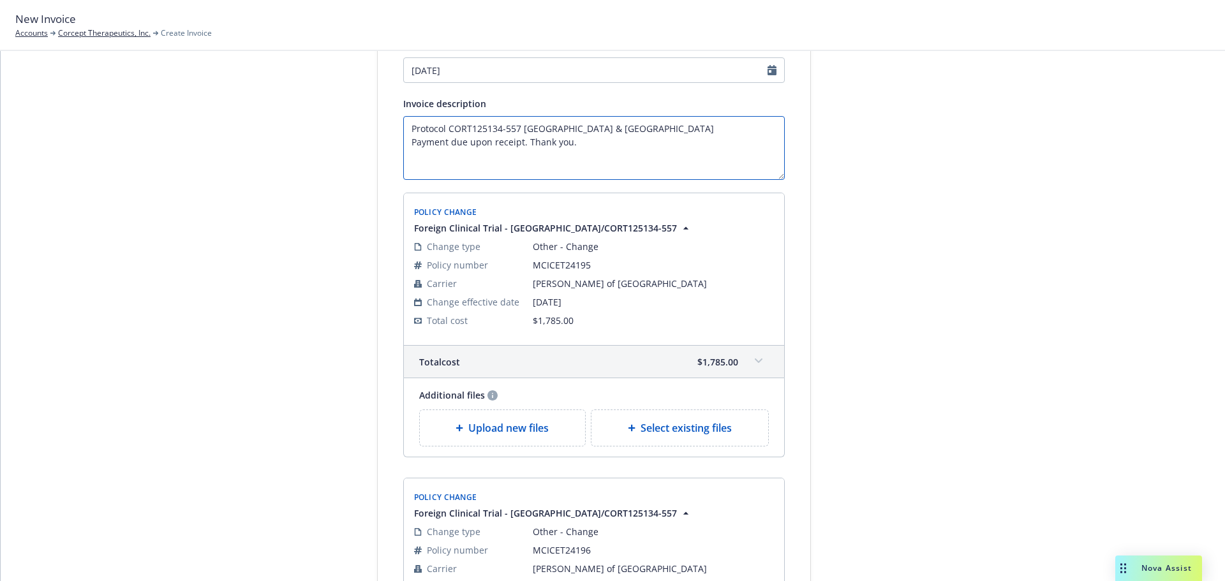
drag, startPoint x: 607, startPoint y: 131, endPoint x: 244, endPoint y: 111, distance: 363.6
click at [244, 111] on div "Select billable items 2 Review information 3 Share with client Add payment deta…" at bounding box center [613, 366] width 1194 height 910
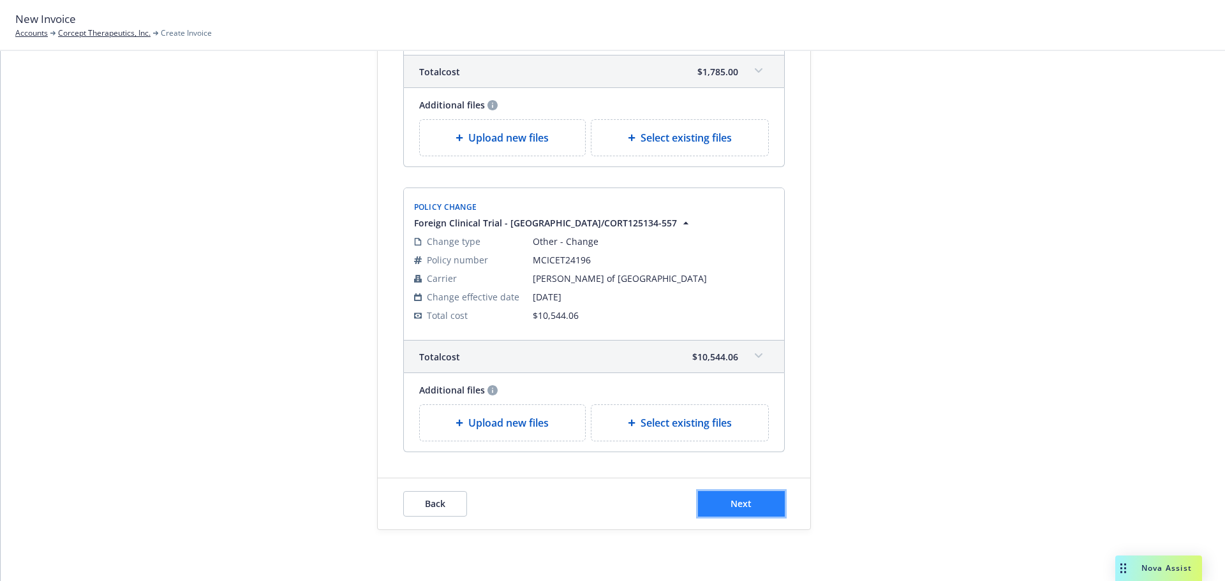
click at [737, 501] on span "Next" at bounding box center [741, 504] width 21 height 12
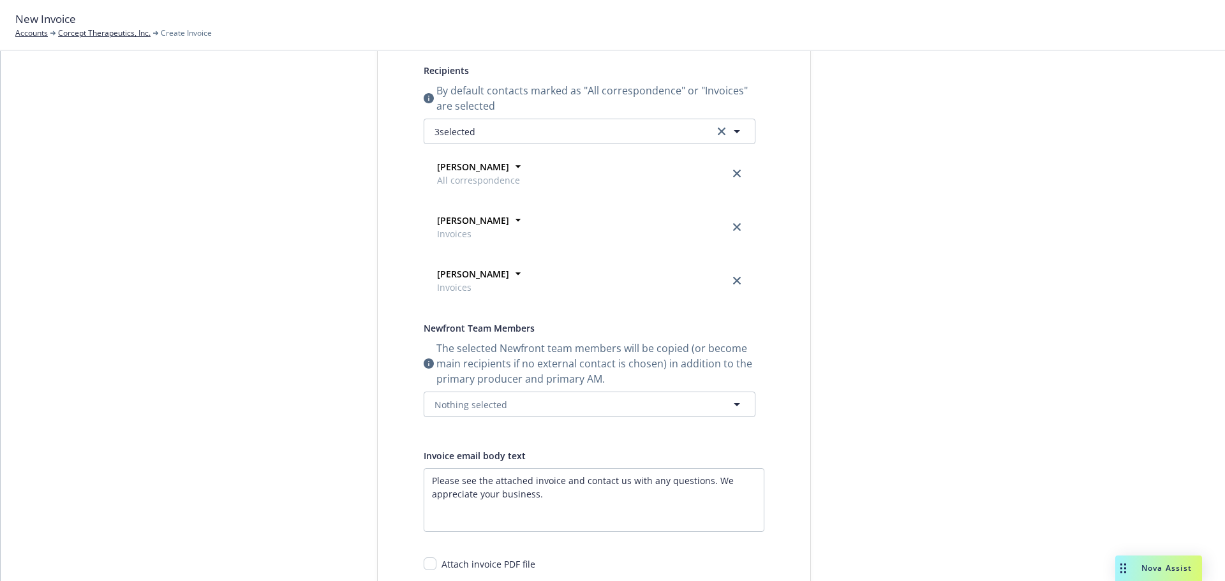
scroll to position [78, 0]
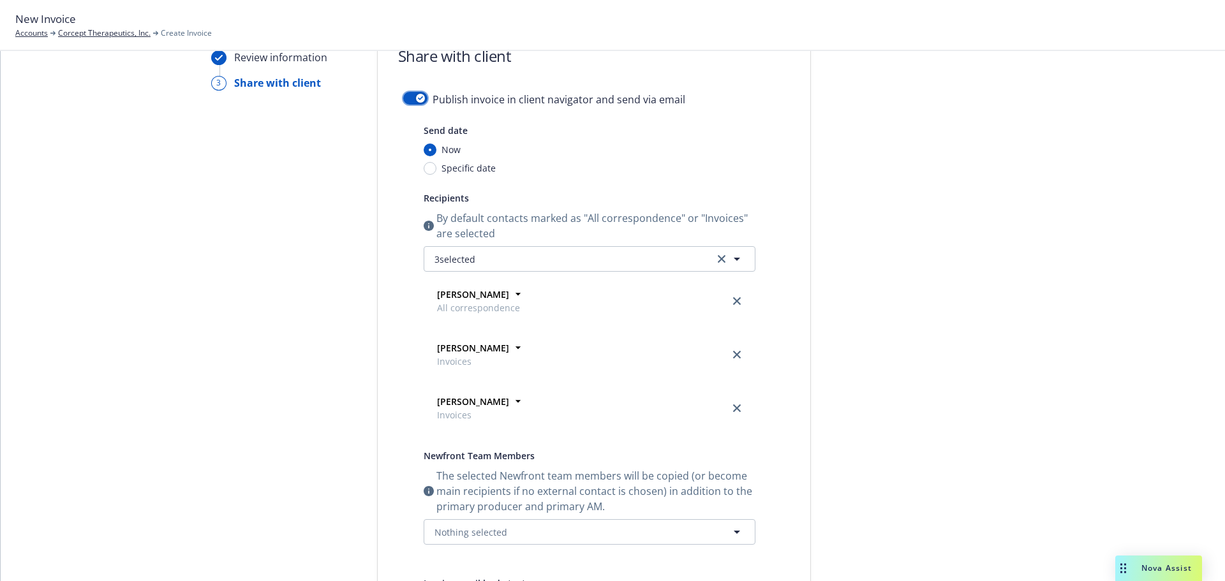
click at [403, 94] on button "button" at bounding box center [415, 98] width 24 height 13
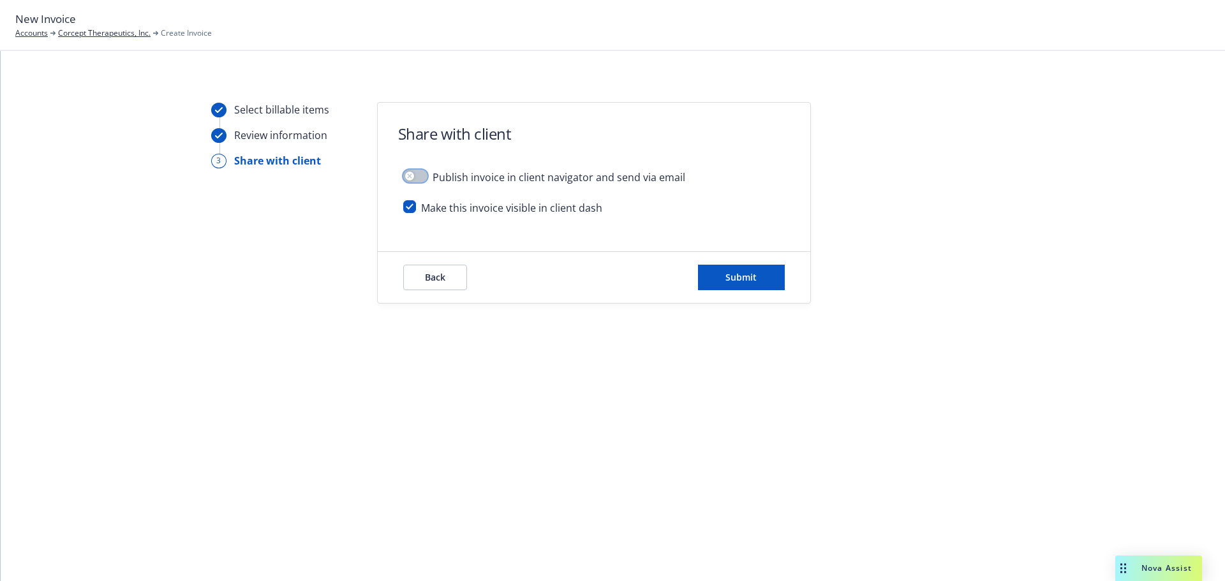
scroll to position [0, 0]
click at [733, 272] on span "Submit" at bounding box center [741, 277] width 31 height 12
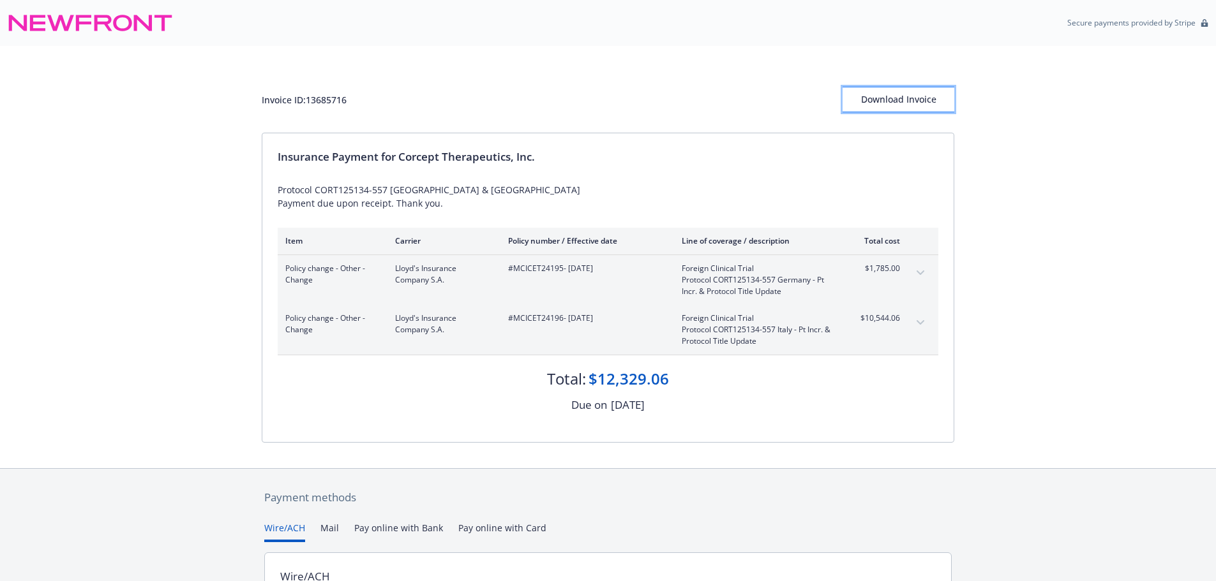
click at [901, 101] on div "Download Invoice" at bounding box center [898, 99] width 112 height 24
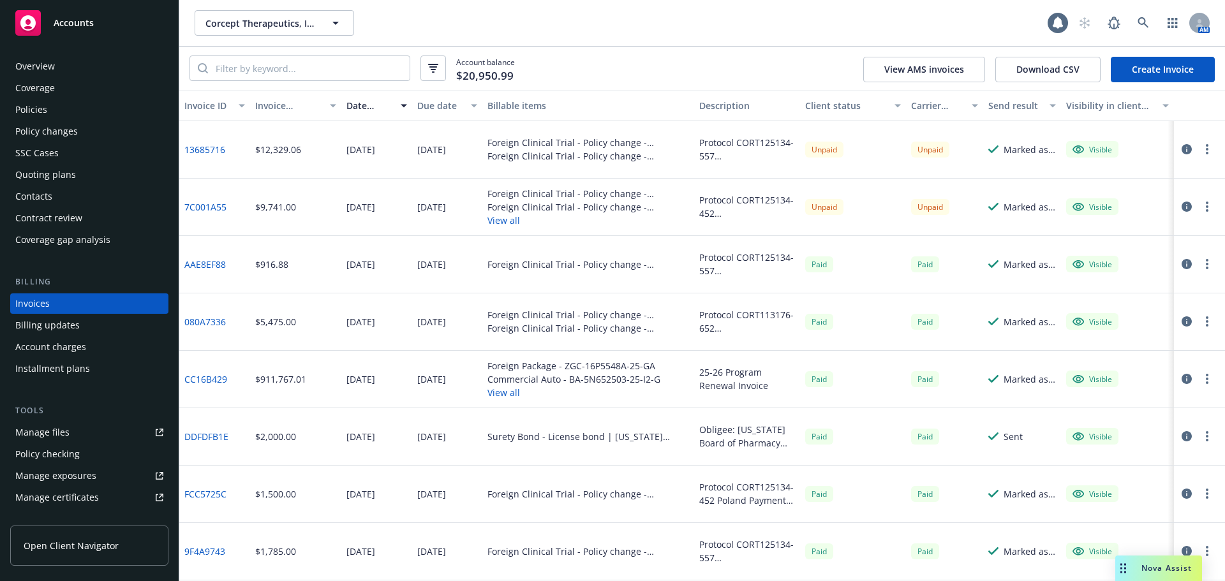
click at [41, 113] on div "Policies" at bounding box center [31, 110] width 32 height 20
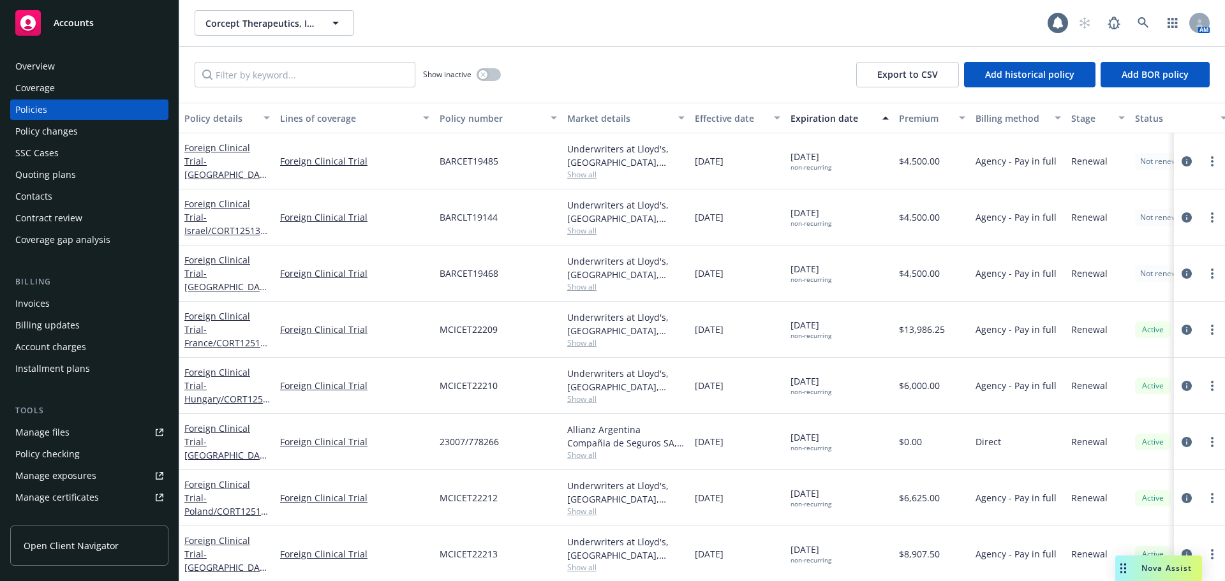
click at [71, 133] on div "Policy changes" at bounding box center [46, 131] width 63 height 20
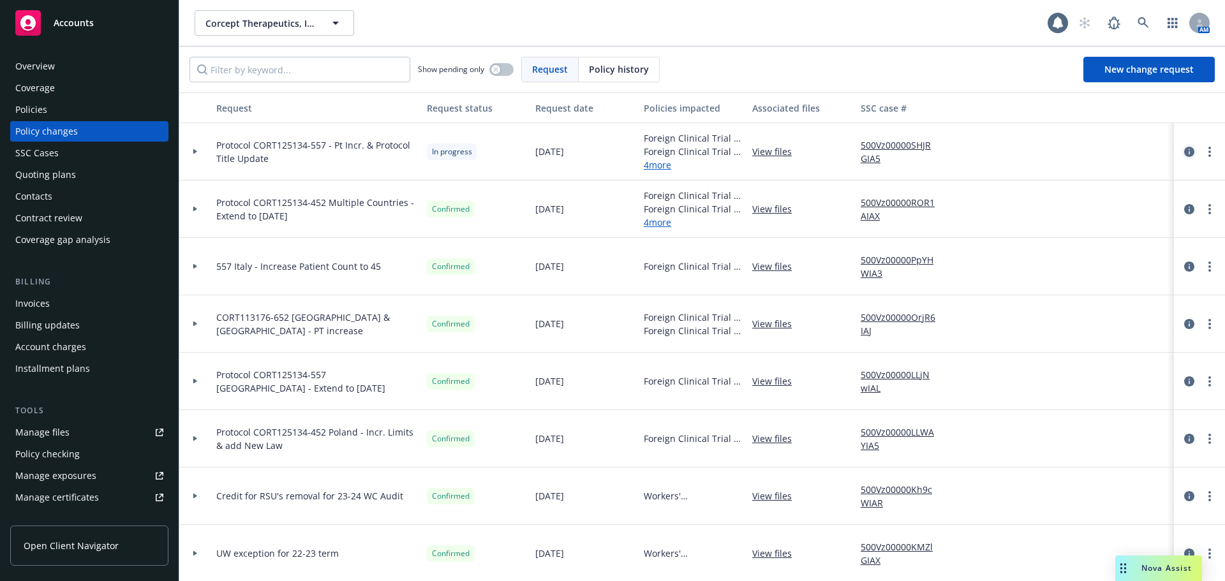
click at [1184, 151] on icon "circleInformation" at bounding box center [1189, 152] width 10 height 10
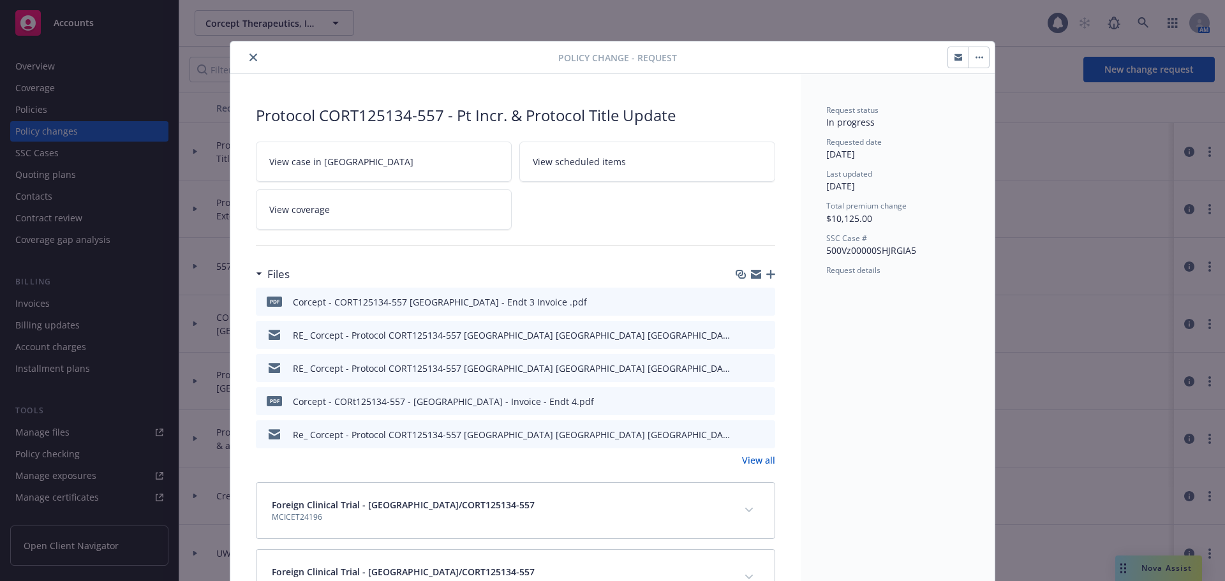
scroll to position [38, 0]
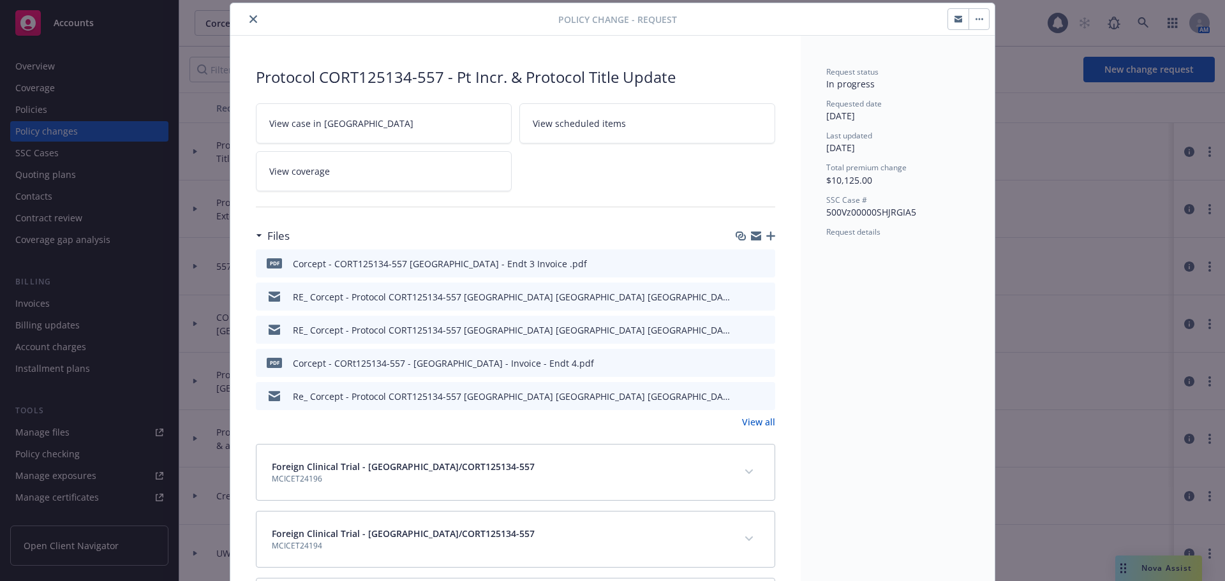
click at [766, 235] on icon "button" at bounding box center [770, 236] width 9 height 9
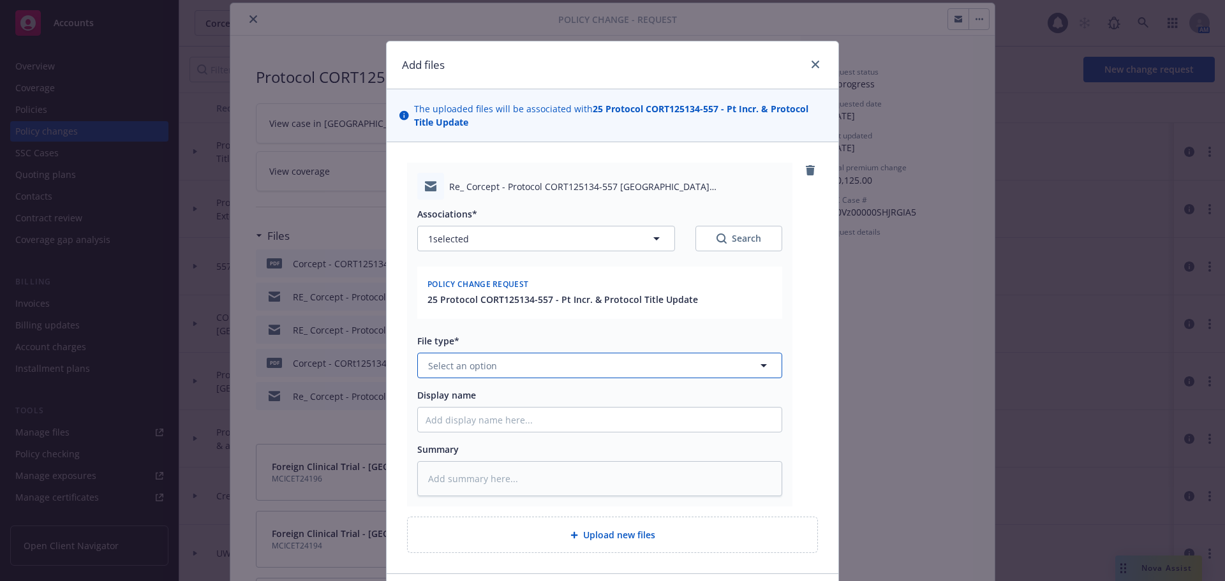
click at [601, 361] on button "Select an option" at bounding box center [599, 366] width 365 height 26
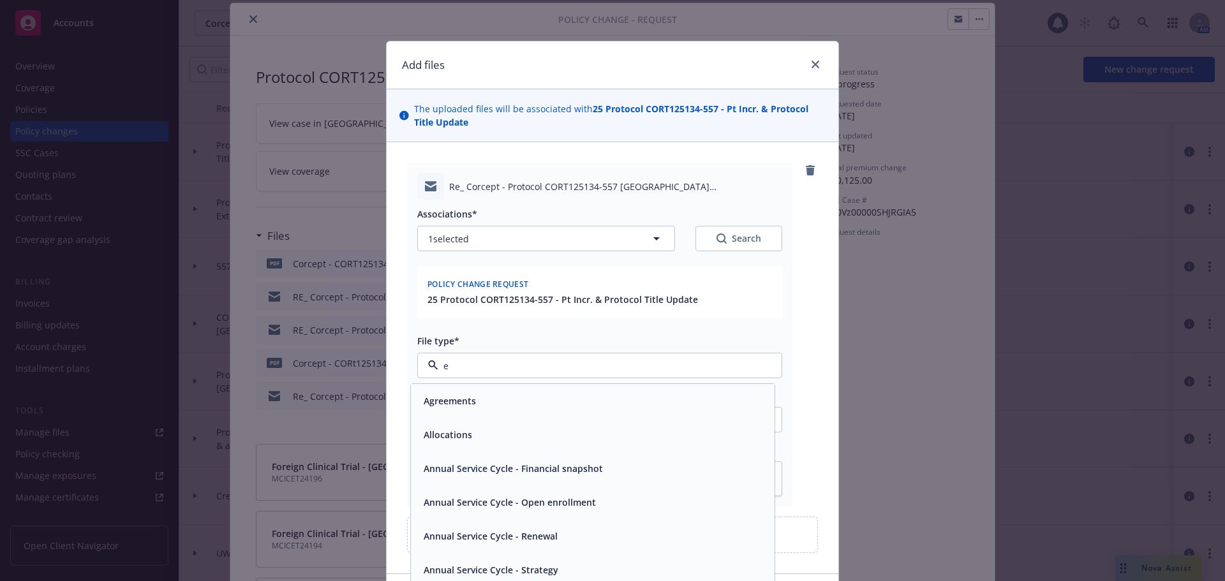
type input "em"
click at [509, 426] on div "Email" at bounding box center [593, 435] width 348 height 19
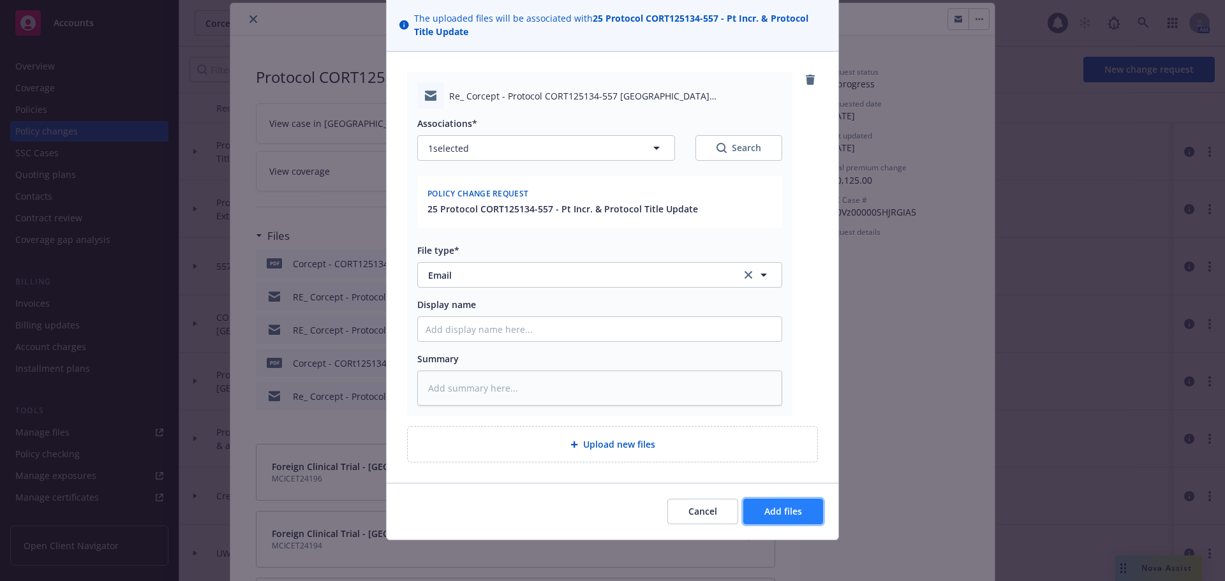
click at [810, 507] on button "Add files" at bounding box center [783, 512] width 80 height 26
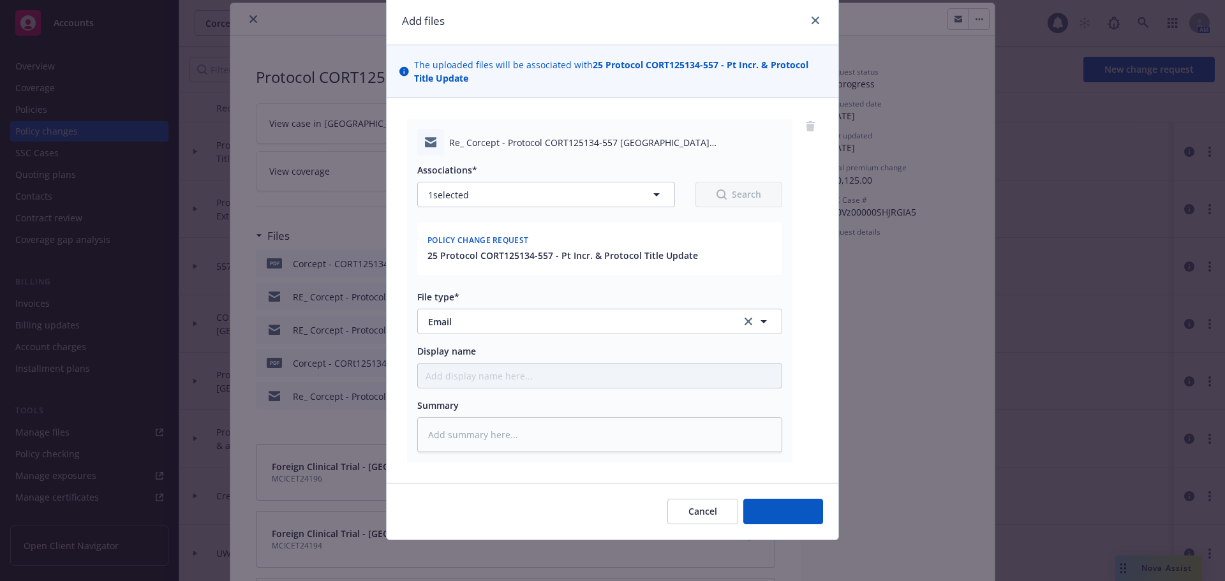
scroll to position [44, 0]
type textarea "x"
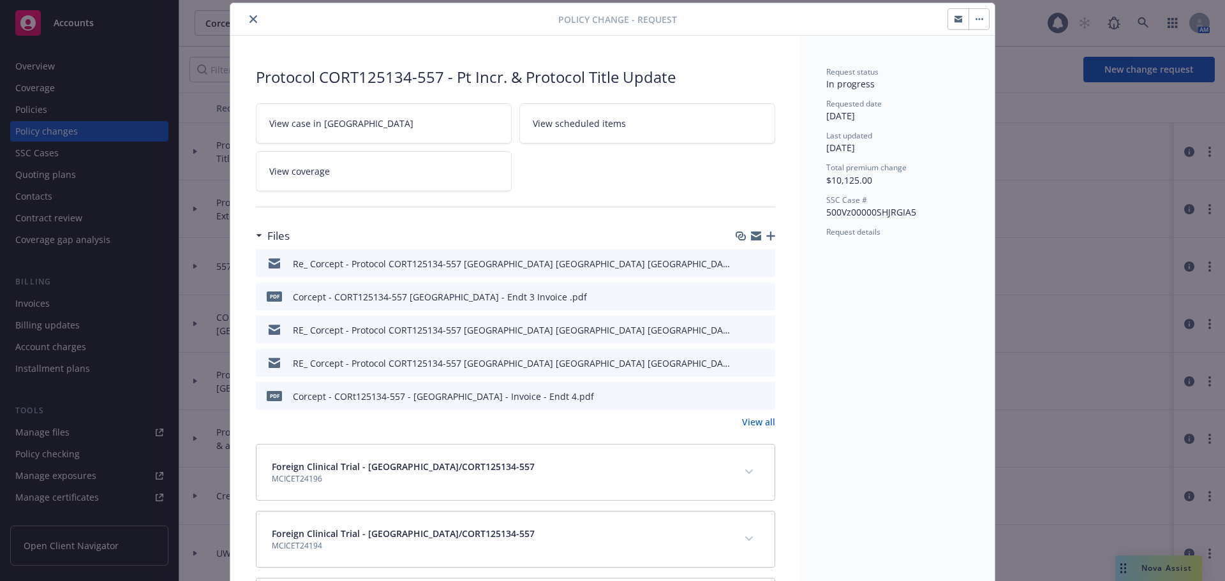
click at [250, 17] on icon "close" at bounding box center [254, 19] width 8 height 8
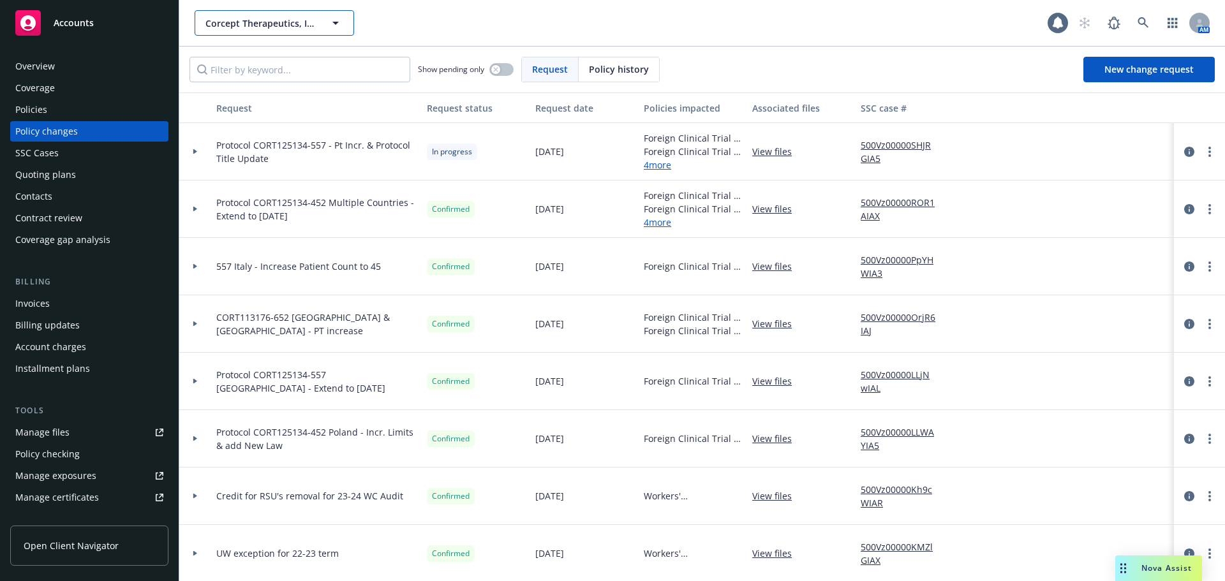
click at [265, 20] on span "Corcept Therapeutics, Inc." at bounding box center [260, 23] width 110 height 13
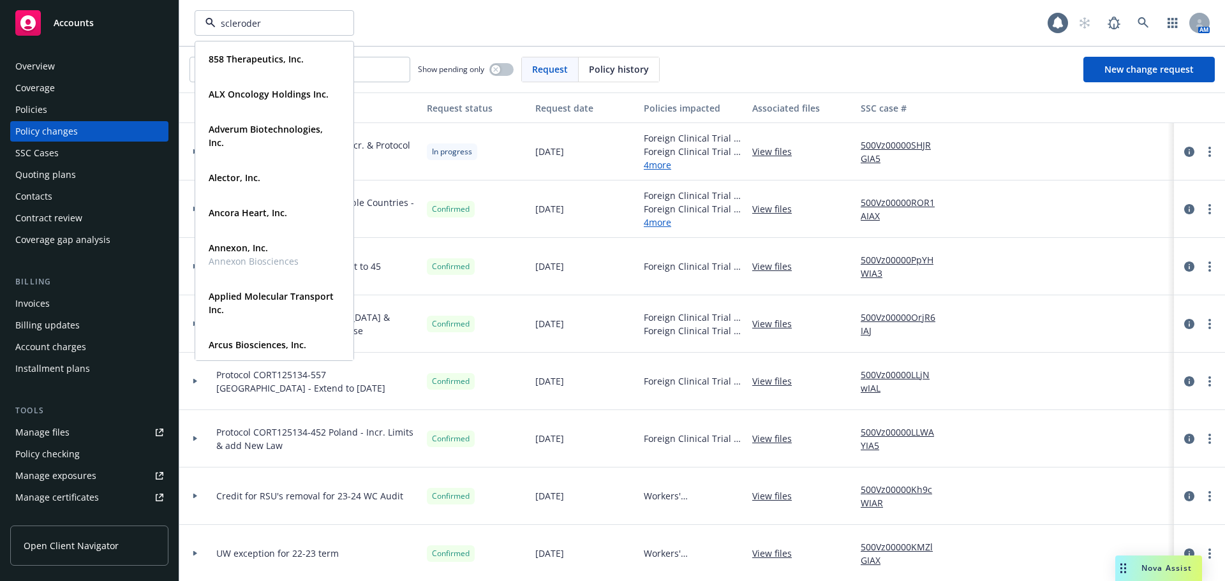
type input "scleroderm"
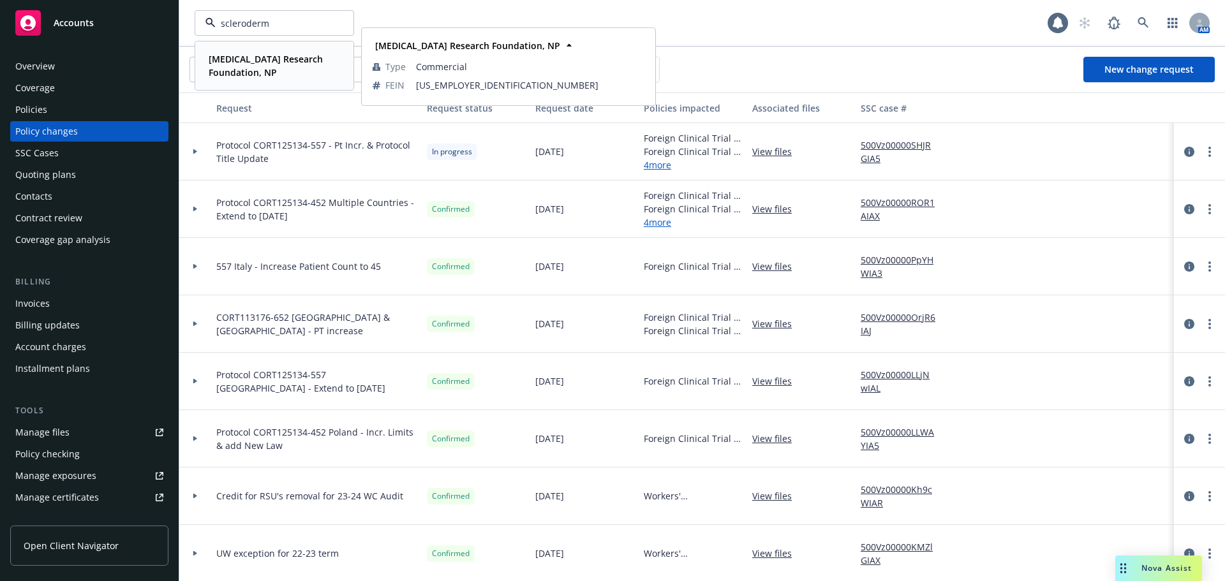
click at [267, 61] on strong "[MEDICAL_DATA] Research Foundation, NP" at bounding box center [266, 66] width 114 height 26
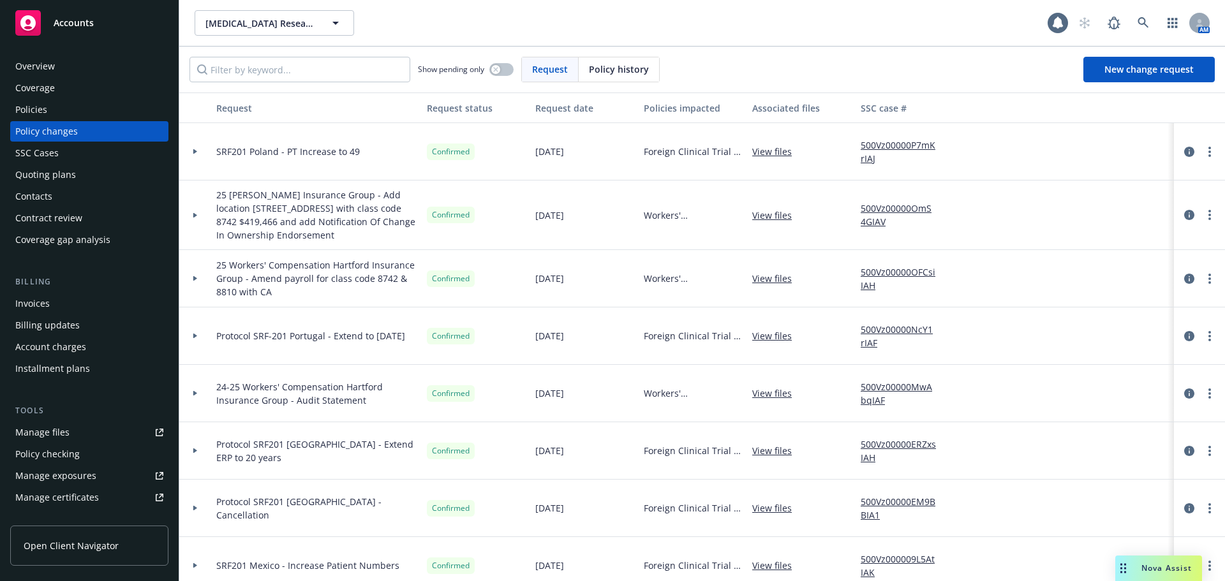
click at [66, 489] on div "Manage certificates" at bounding box center [57, 498] width 84 height 20
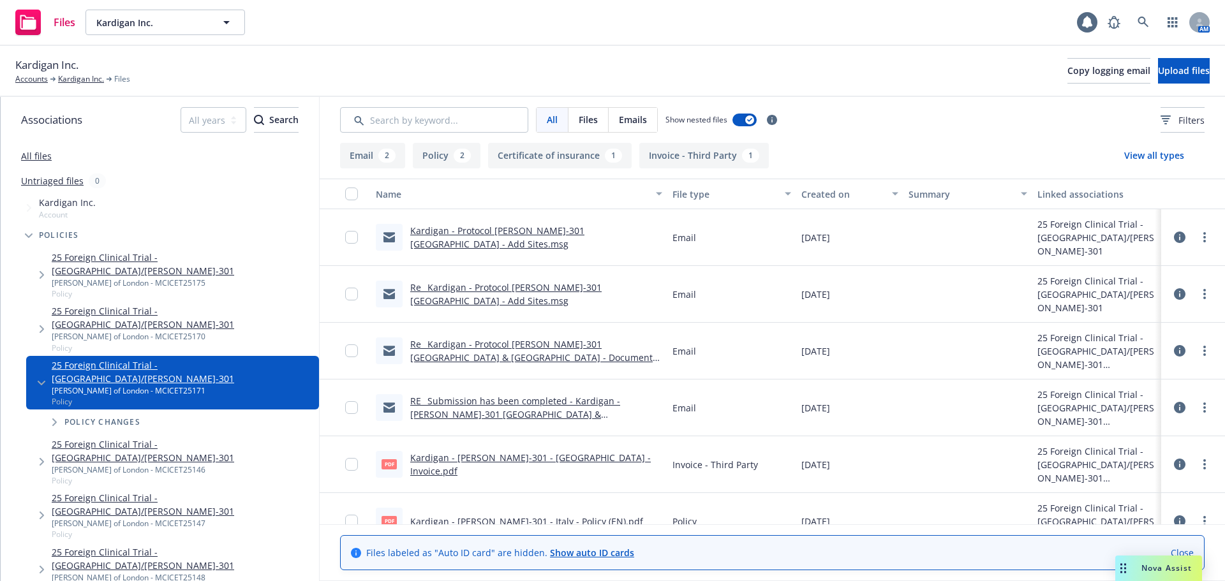
scroll to position [26, 0]
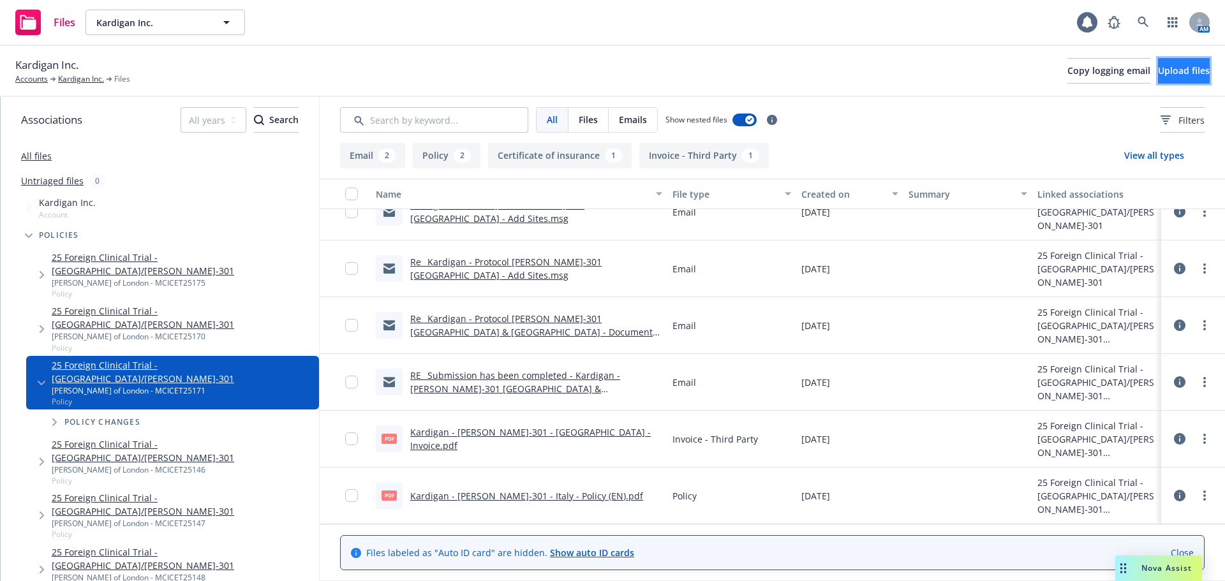
click at [1175, 63] on button "Upload files" at bounding box center [1184, 71] width 52 height 26
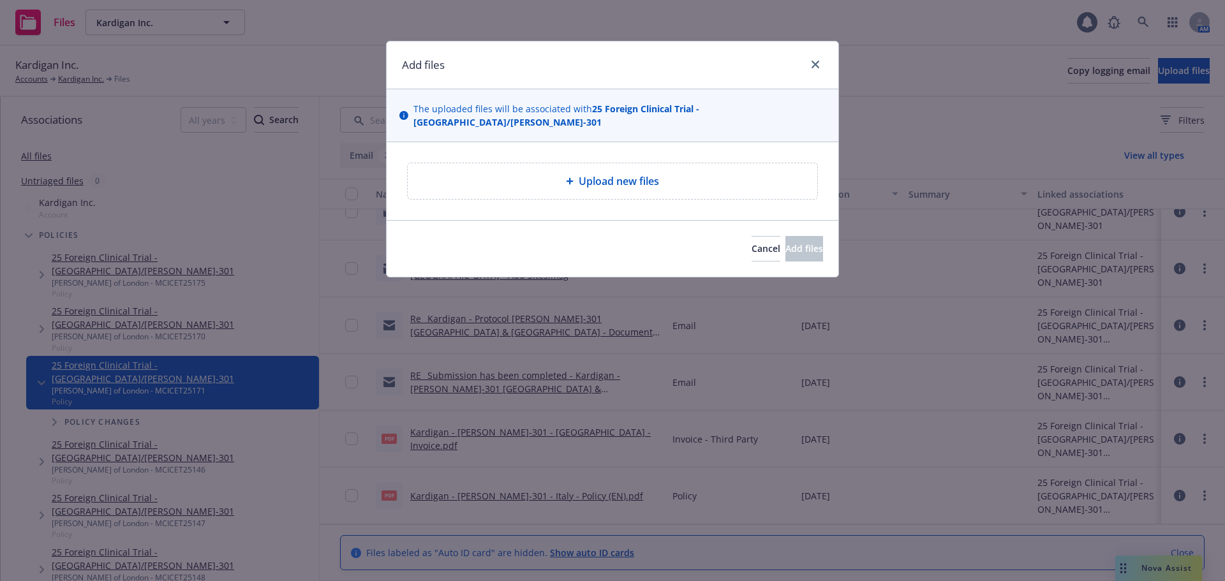
type textarea "x"
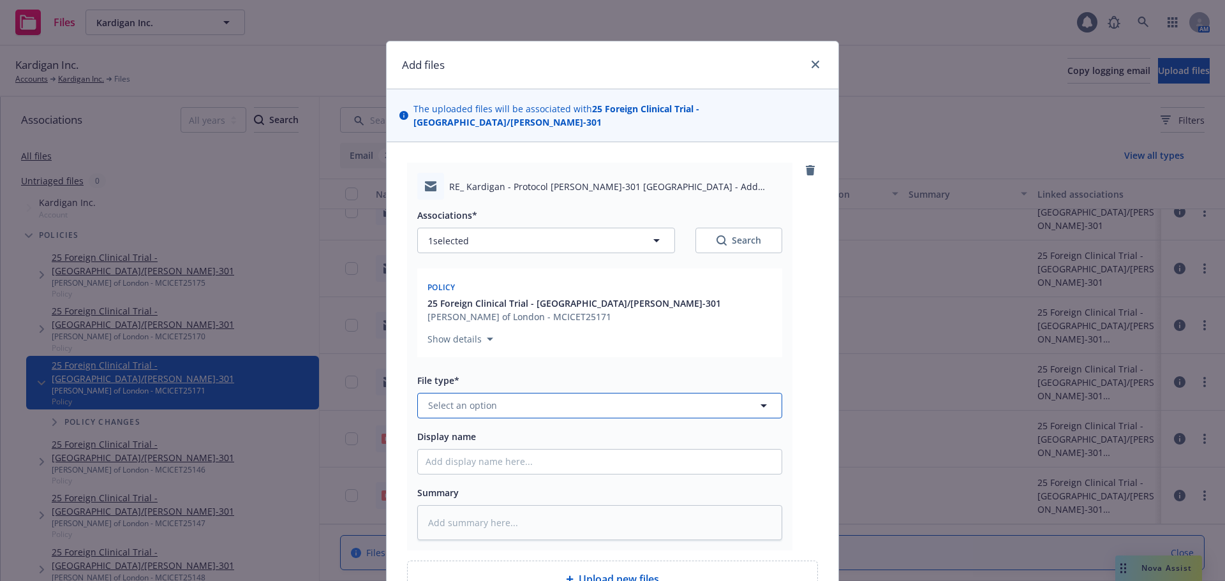
click at [505, 393] on button "Select an option" at bounding box center [599, 406] width 365 height 26
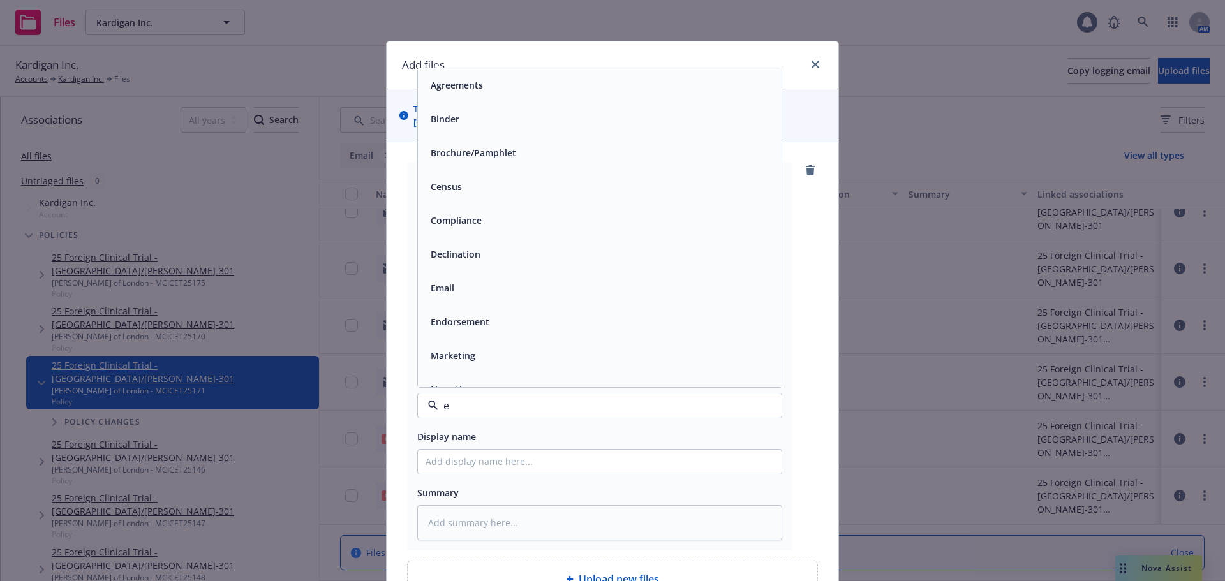
type input "em"
click at [473, 117] on div "Email" at bounding box center [600, 119] width 364 height 34
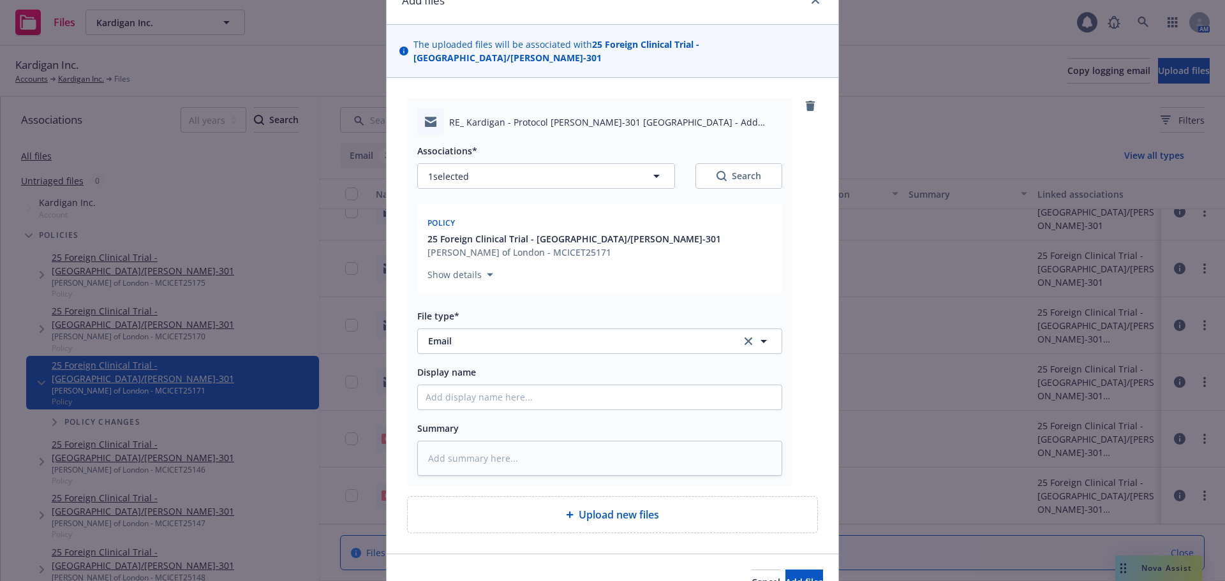
scroll to position [122, 0]
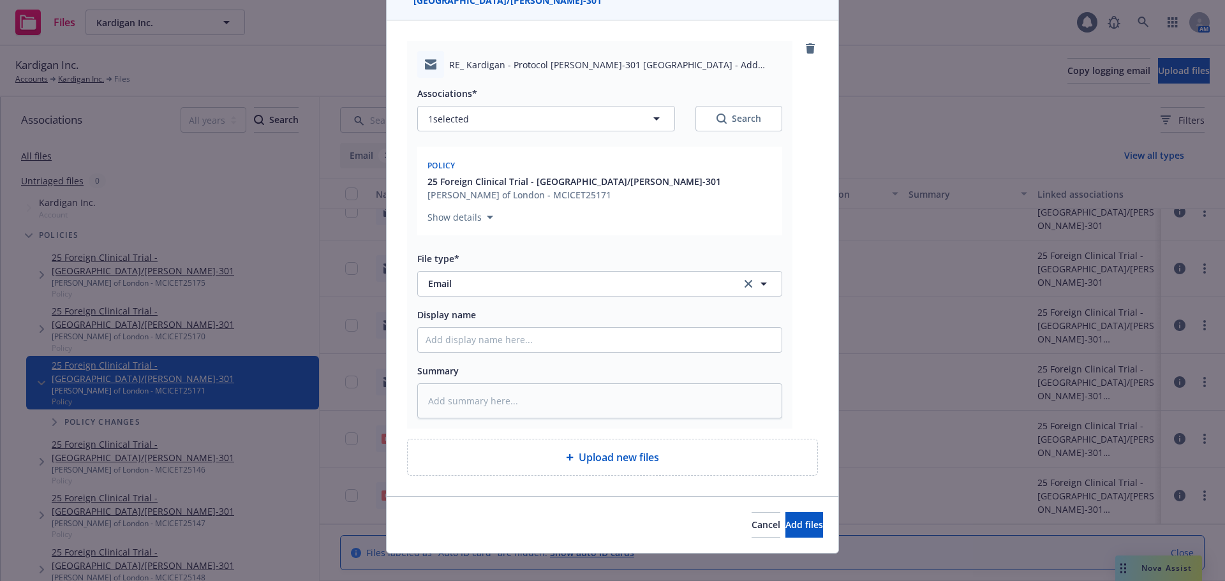
type textarea "x"
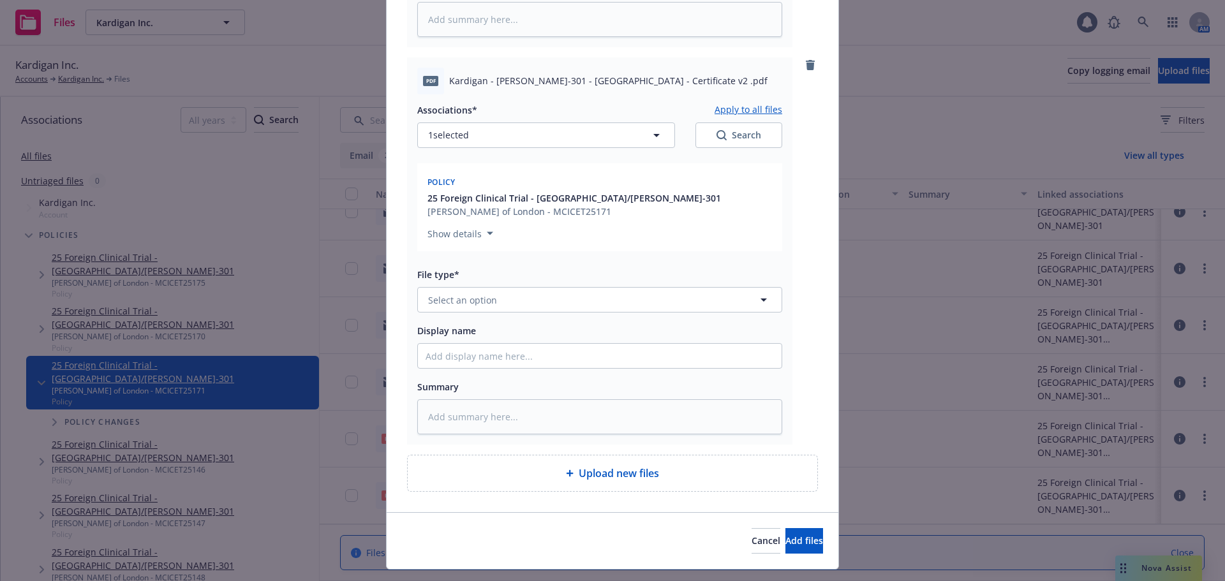
scroll to position [505, 0]
click at [480, 292] on span "Select an option" at bounding box center [462, 298] width 69 height 13
type input "cert"
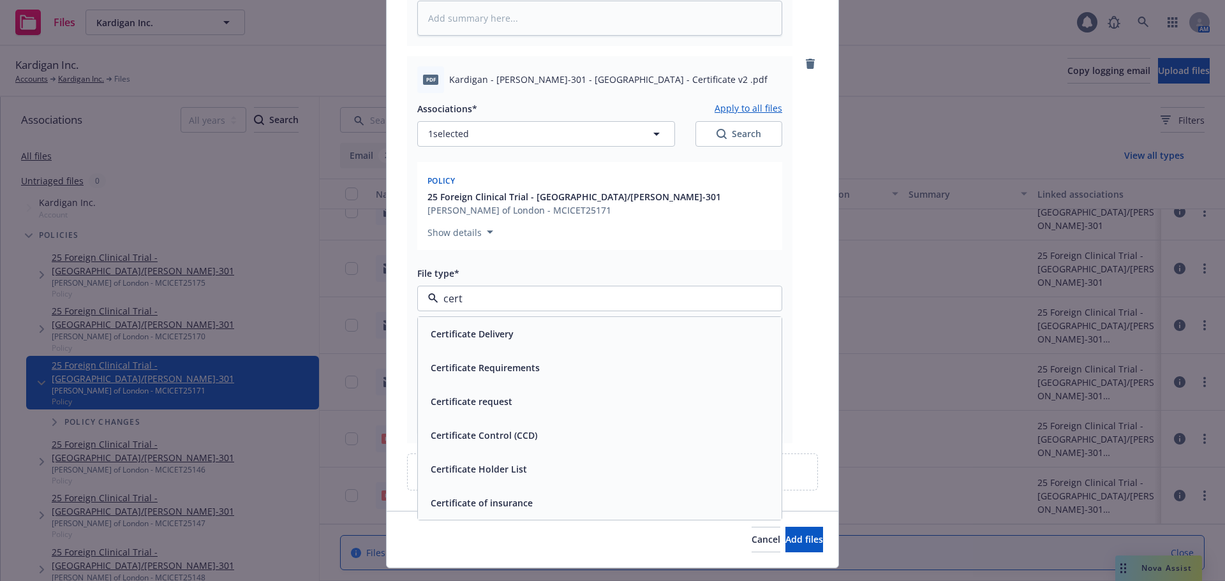
click at [537, 494] on div "Certificate of insurance" at bounding box center [600, 503] width 348 height 19
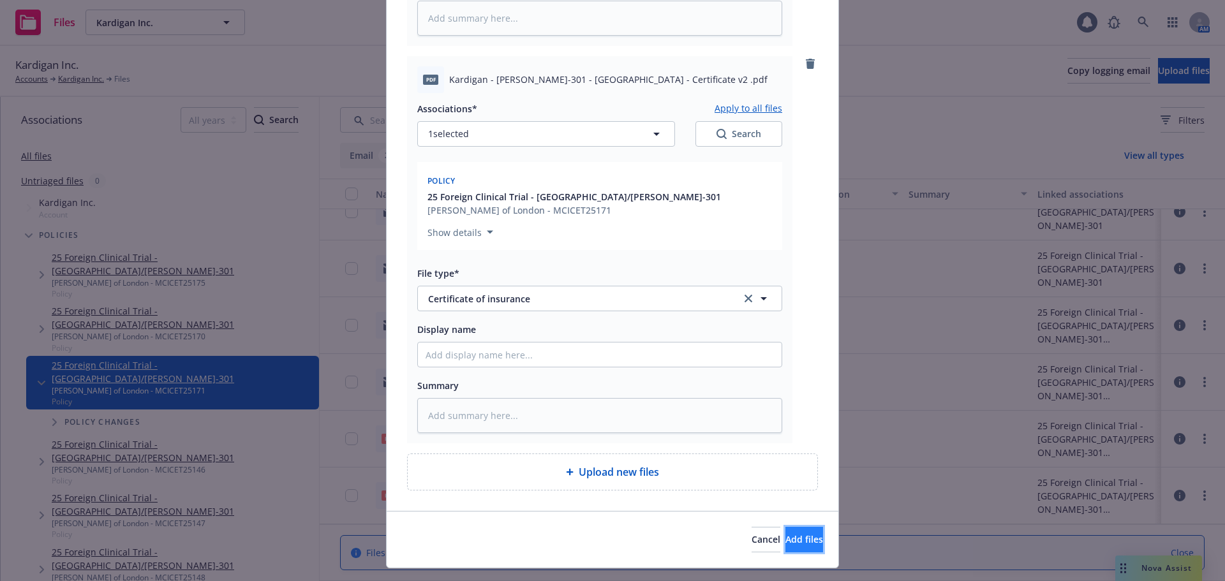
click at [793, 527] on button "Add files" at bounding box center [805, 540] width 38 height 26
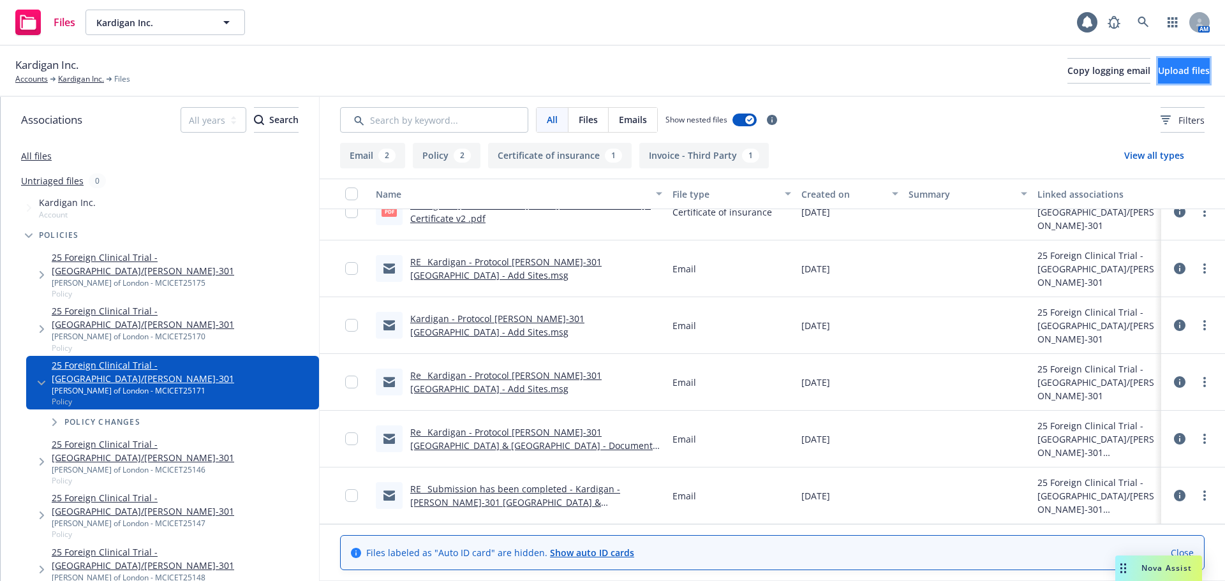
click at [1172, 79] on button "Upload files" at bounding box center [1184, 71] width 52 height 26
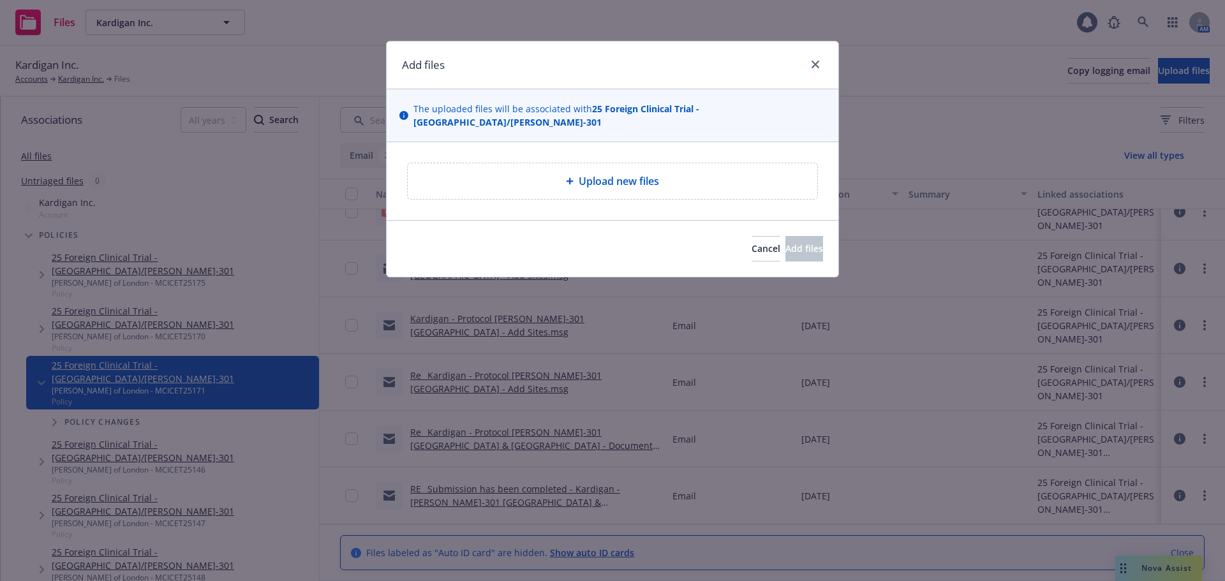
type textarea "x"
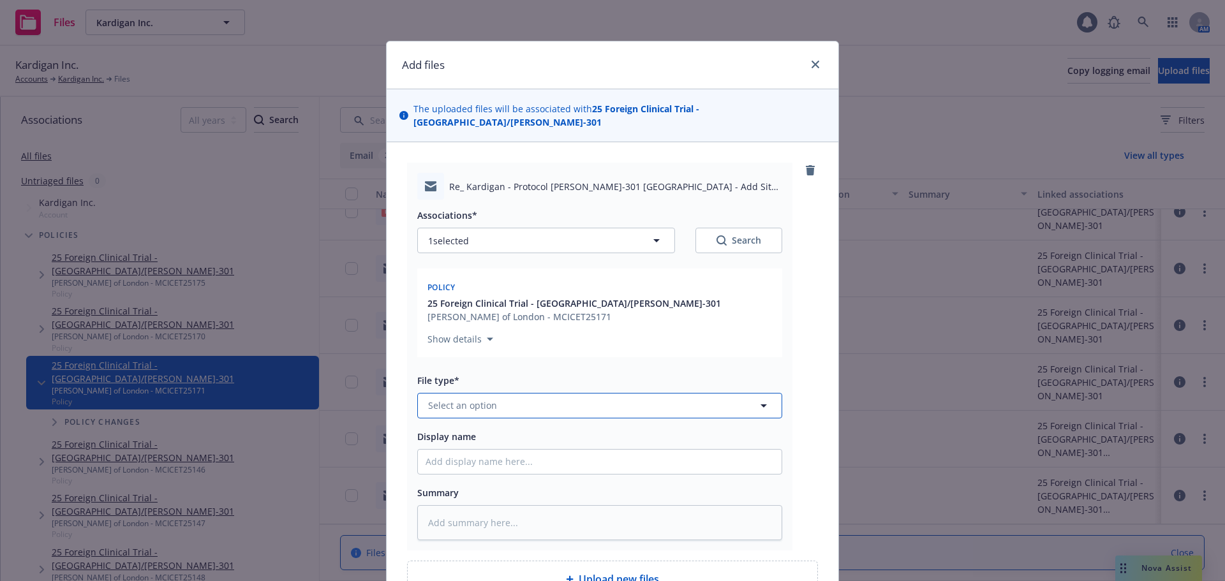
click at [533, 393] on button "Select an option" at bounding box center [599, 406] width 365 height 26
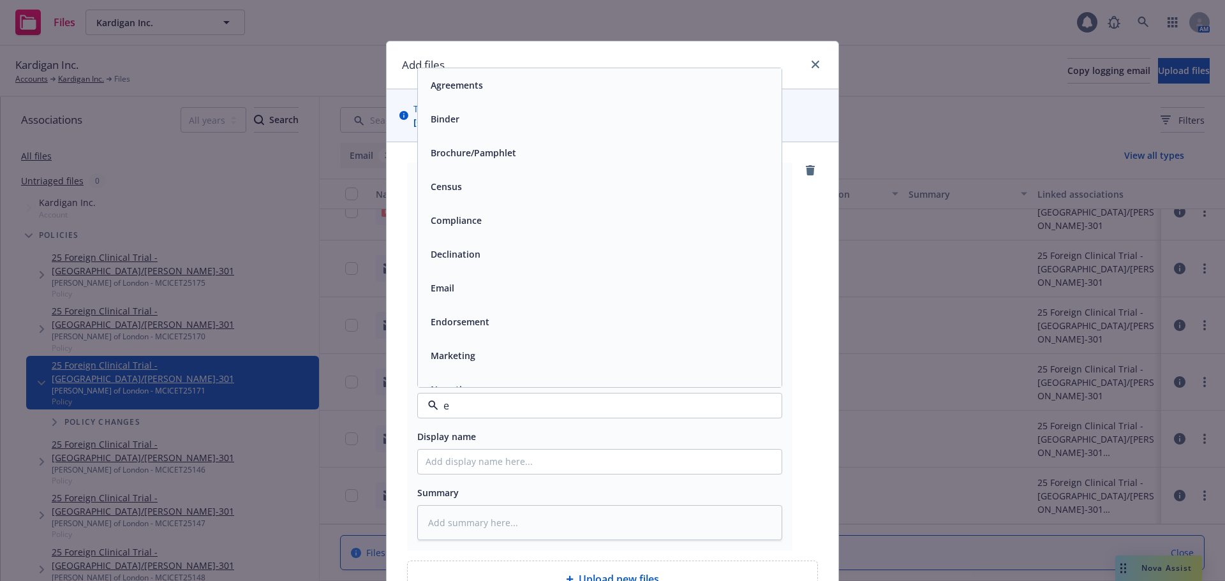
type input "em"
click at [484, 115] on div "Email" at bounding box center [600, 119] width 364 height 34
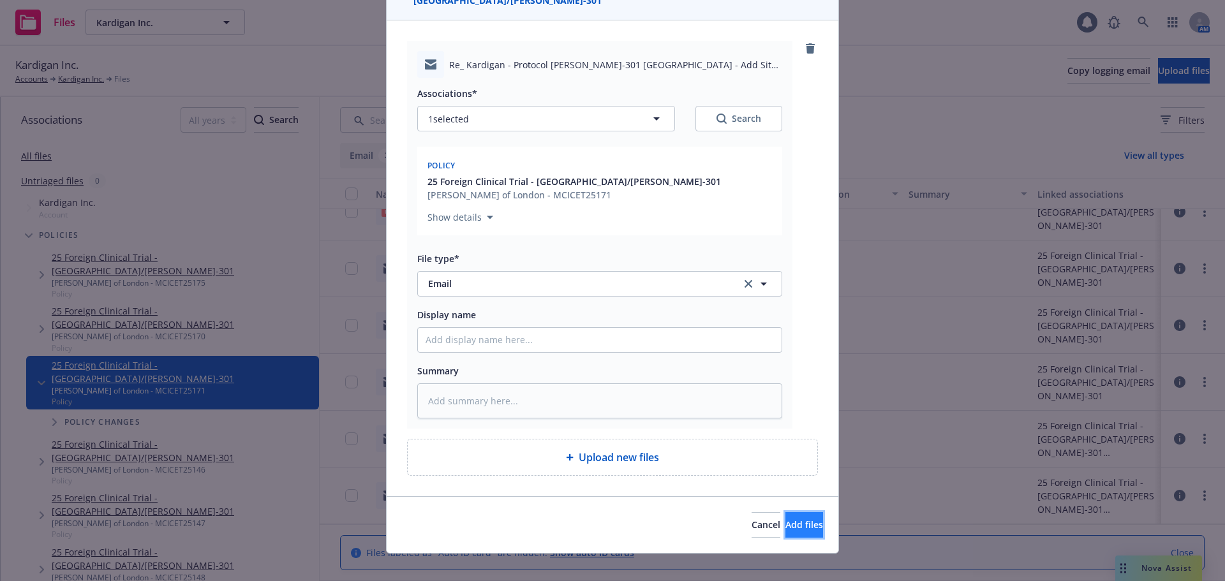
click at [786, 519] on span "Add files" at bounding box center [805, 525] width 38 height 12
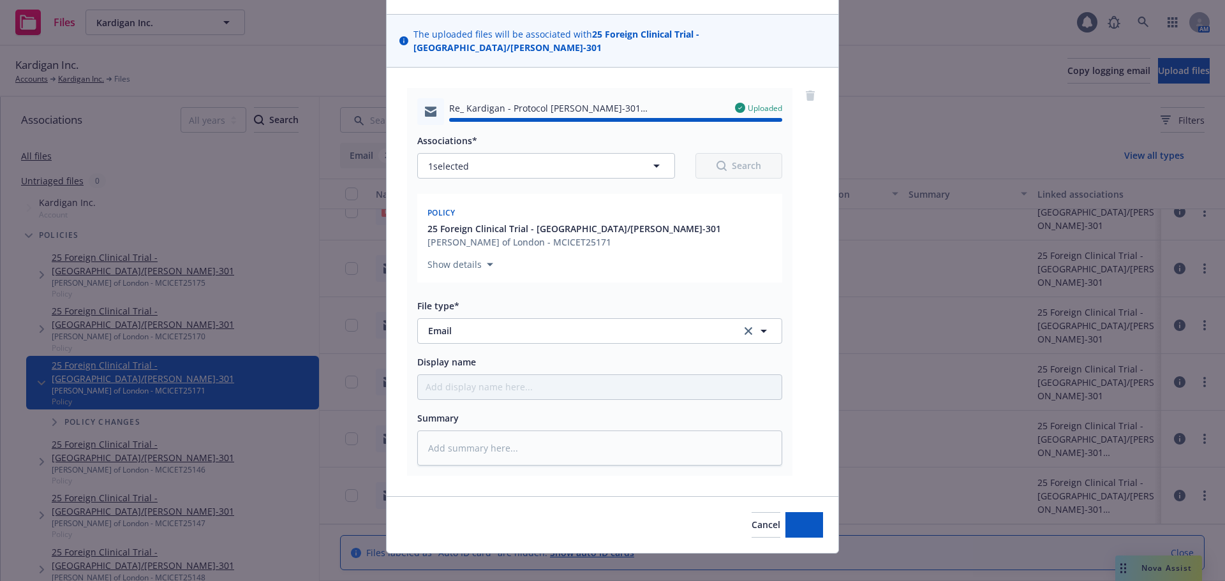
type textarea "x"
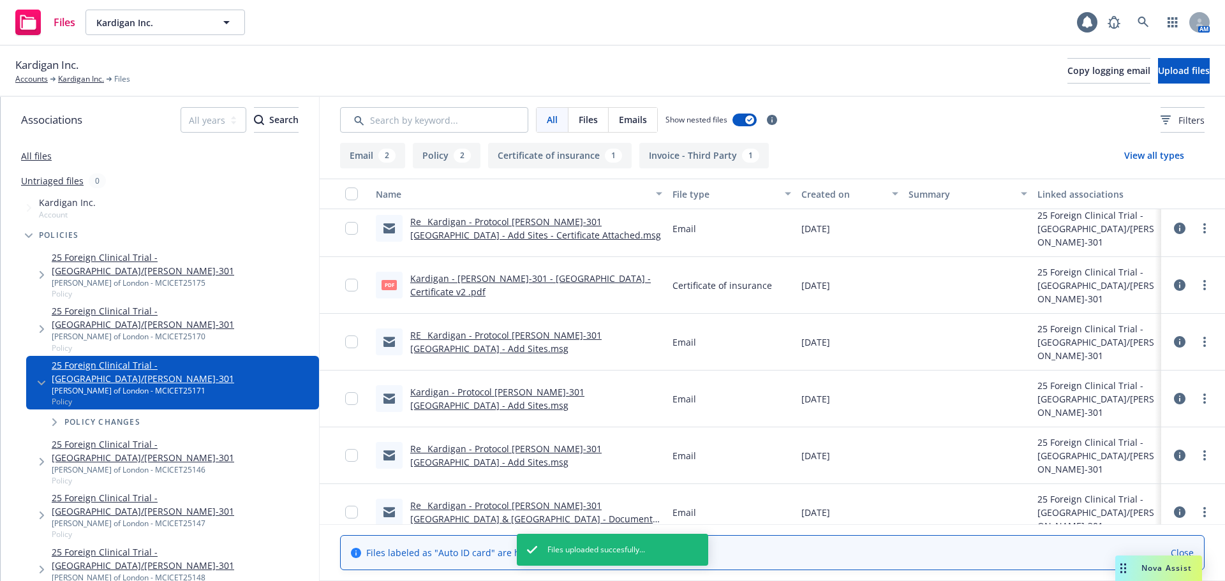
scroll to position [0, 0]
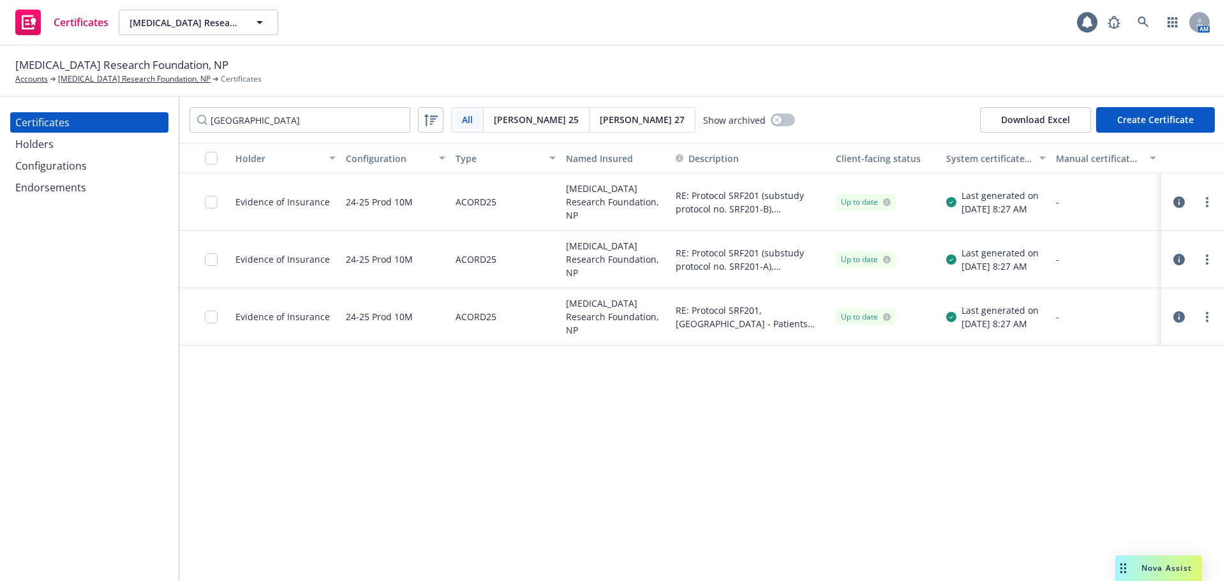
type input "[GEOGRAPHIC_DATA]"
click at [1175, 321] on icon "button" at bounding box center [1178, 316] width 11 height 11
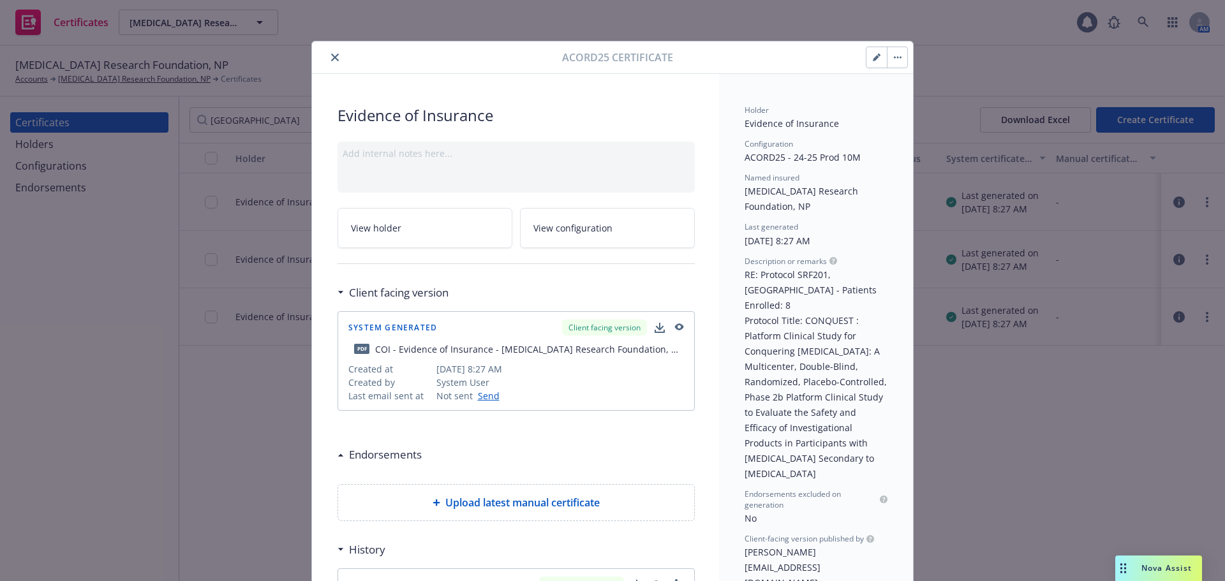
click at [873, 61] on icon "button" at bounding box center [876, 58] width 6 height 6
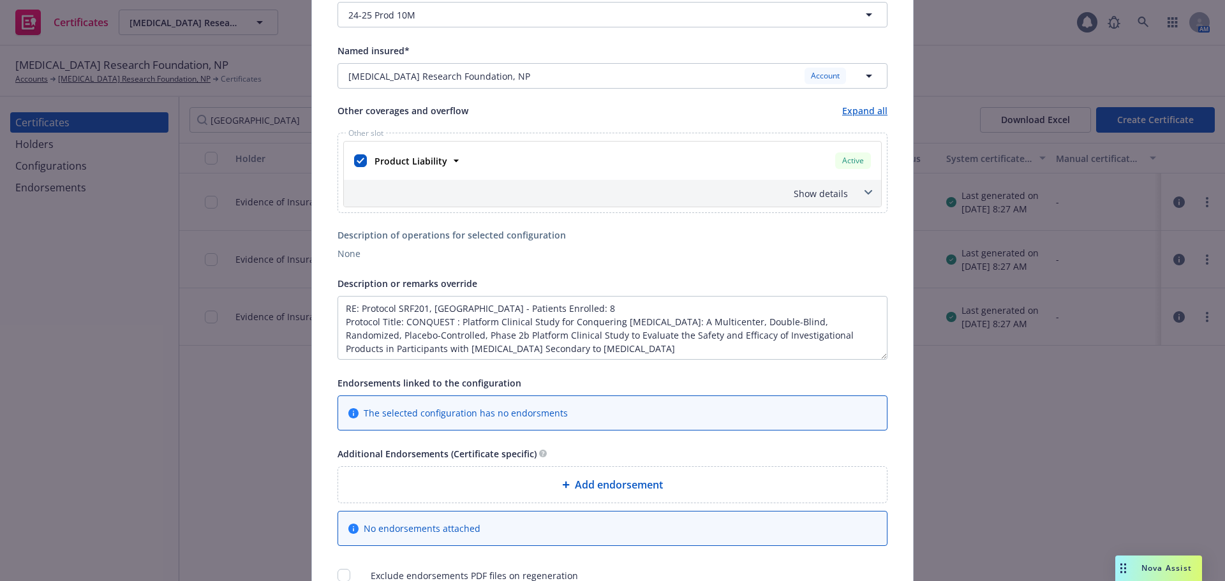
scroll to position [191, 0]
click at [567, 309] on textarea "RE: Protocol SRF201, [GEOGRAPHIC_DATA] - Patients Enrolled: 8 Protocol Title: C…" at bounding box center [613, 327] width 550 height 64
type textarea "RE: Protocol SRF201, [GEOGRAPHIC_DATA] - Patients Enrolled: 10 Protocol Title: …"
click at [755, 371] on div "Certificate configuration* [object Object] 24-25 Prod 10M Named insured* [objec…" at bounding box center [613, 281] width 550 height 601
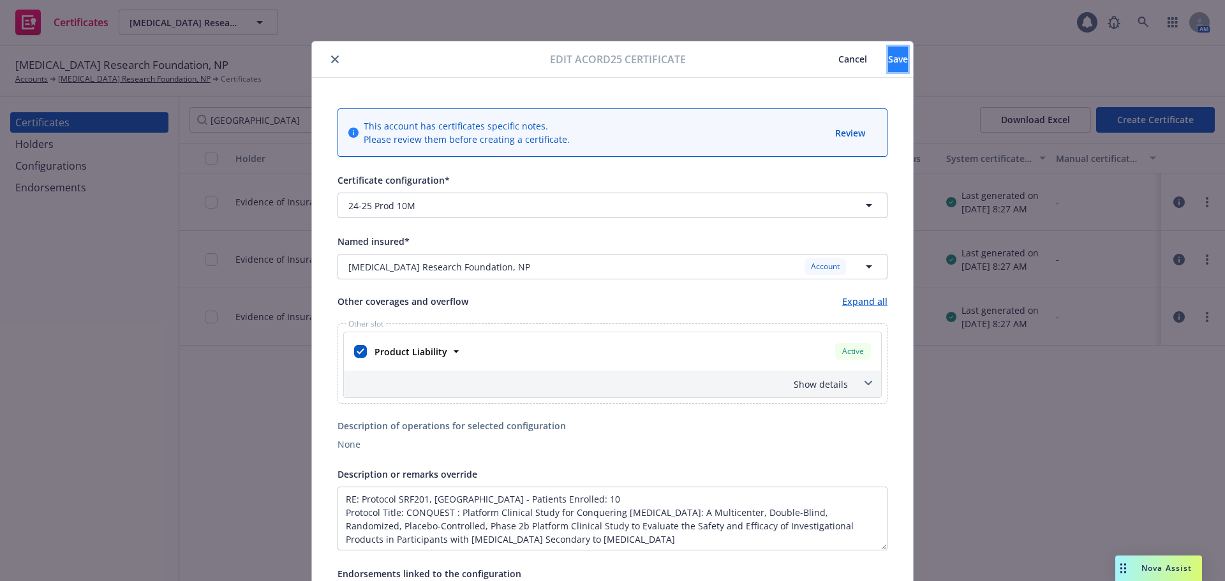
click at [888, 63] on span "Save" at bounding box center [898, 59] width 20 height 12
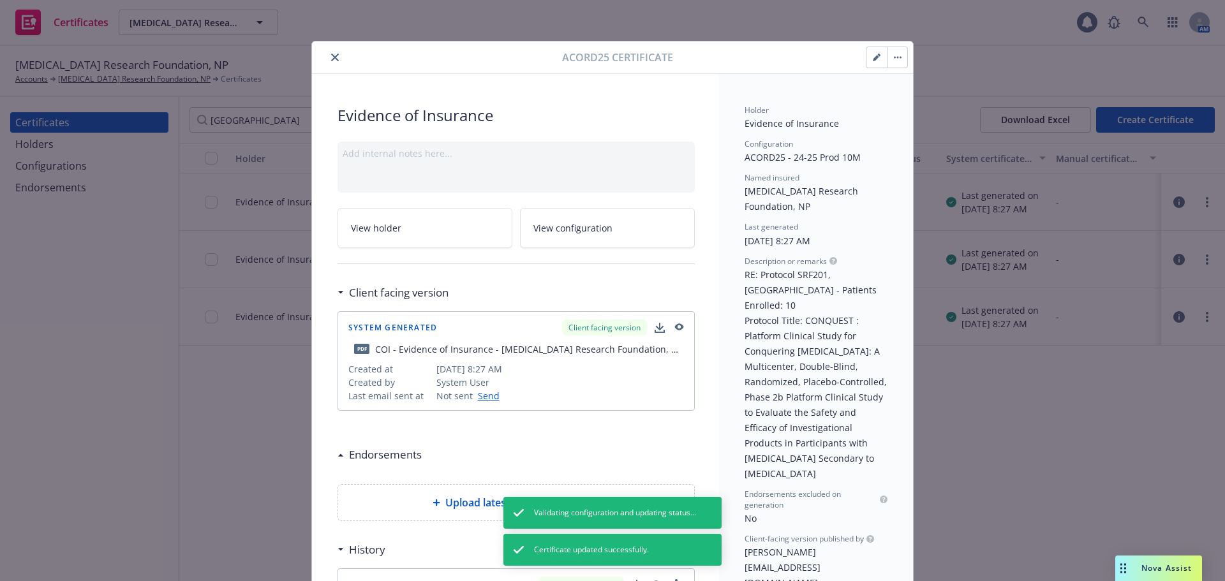
click at [893, 59] on button "button" at bounding box center [897, 57] width 20 height 20
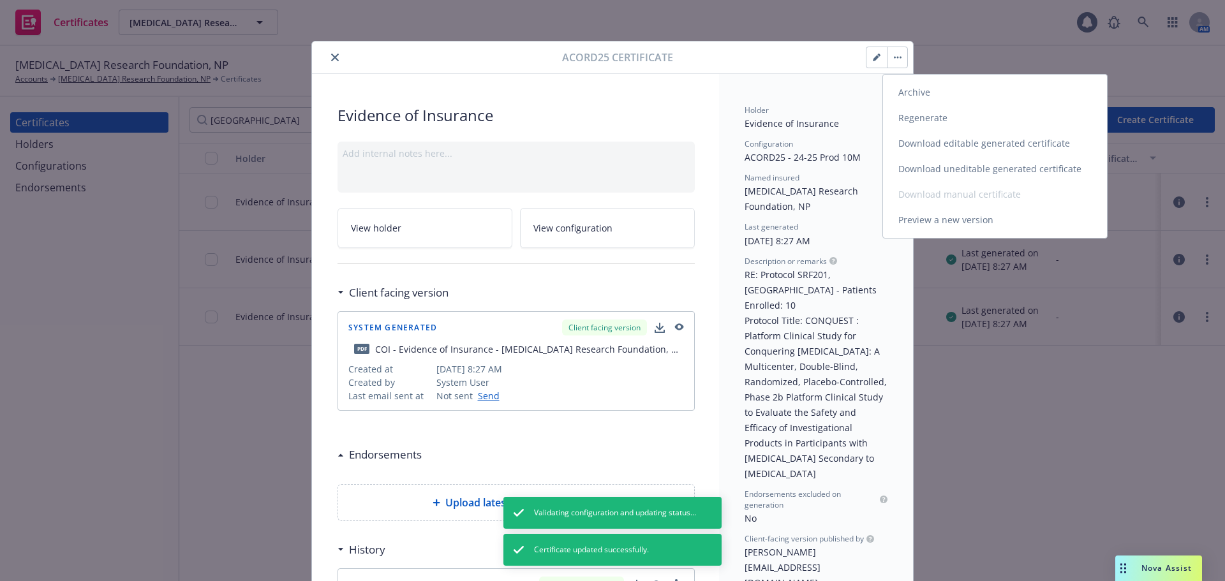
click at [952, 115] on link "Regenerate" at bounding box center [995, 118] width 224 height 26
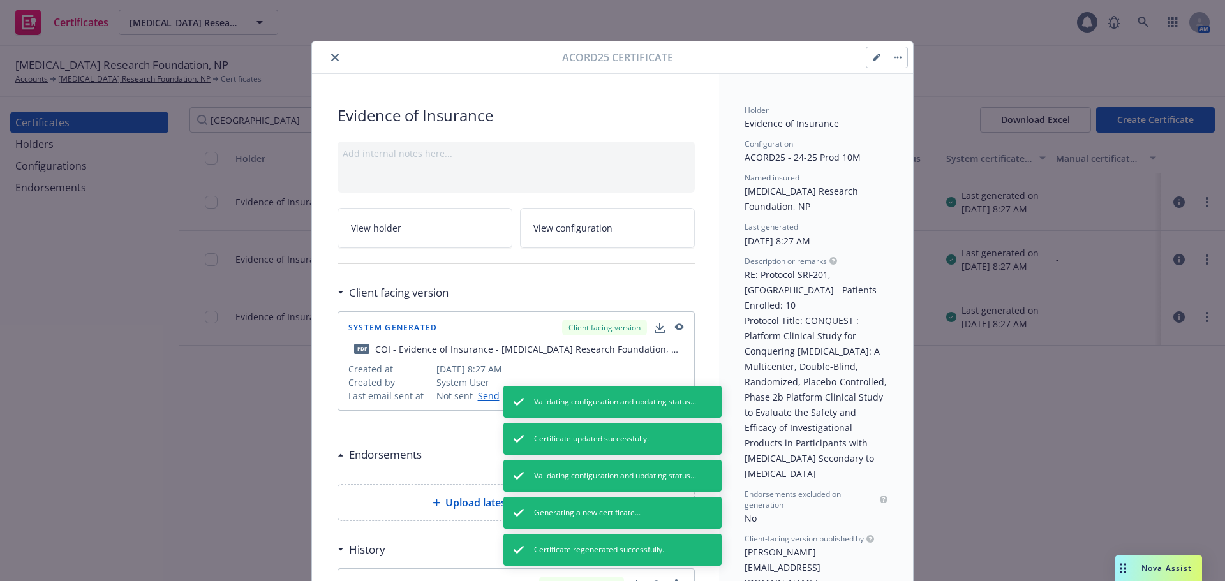
click at [331, 57] on icon "close" at bounding box center [335, 58] width 8 height 8
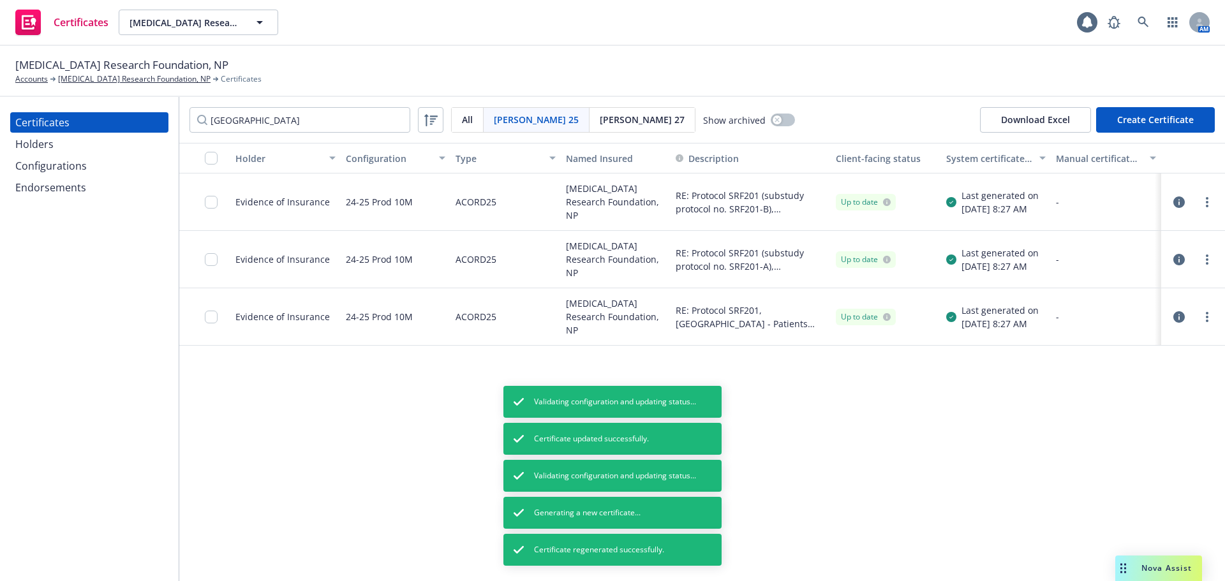
click at [872, 338] on div "Up to date" at bounding box center [886, 316] width 110 height 57
click at [1211, 314] on link "more" at bounding box center [1207, 316] width 15 height 15
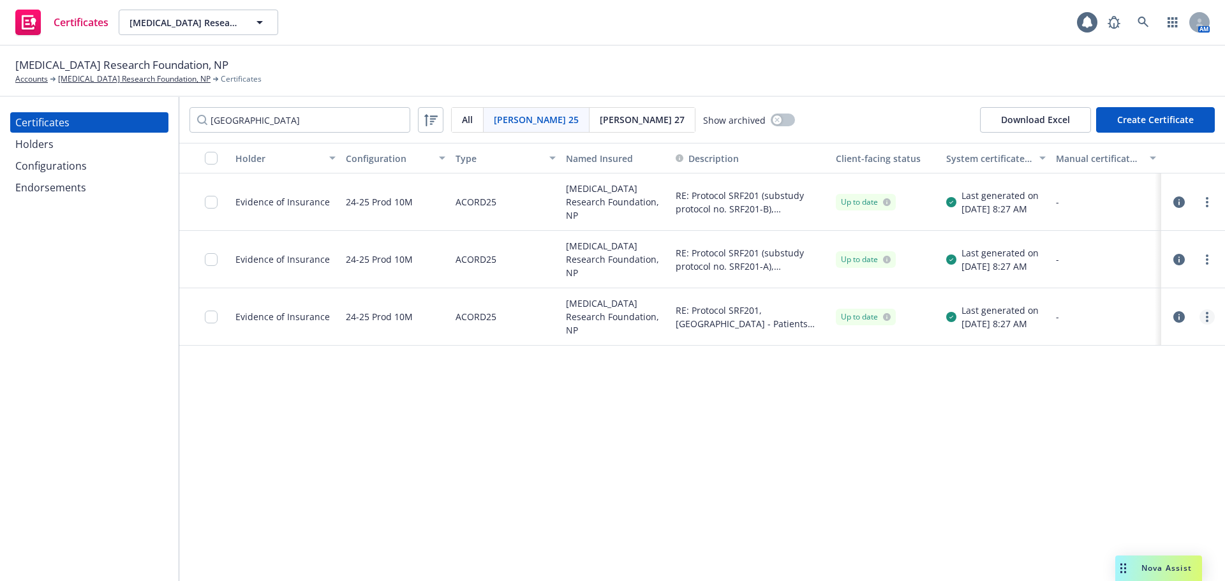
click at [1210, 318] on link "more" at bounding box center [1207, 316] width 15 height 15
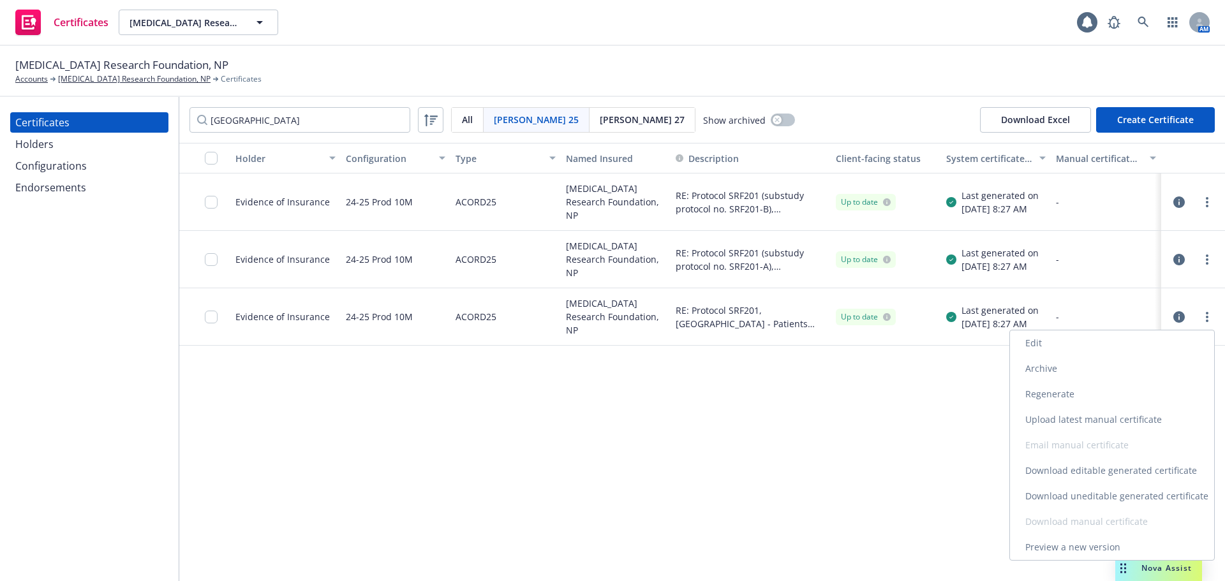
click at [1062, 388] on link "Regenerate" at bounding box center [1112, 395] width 204 height 26
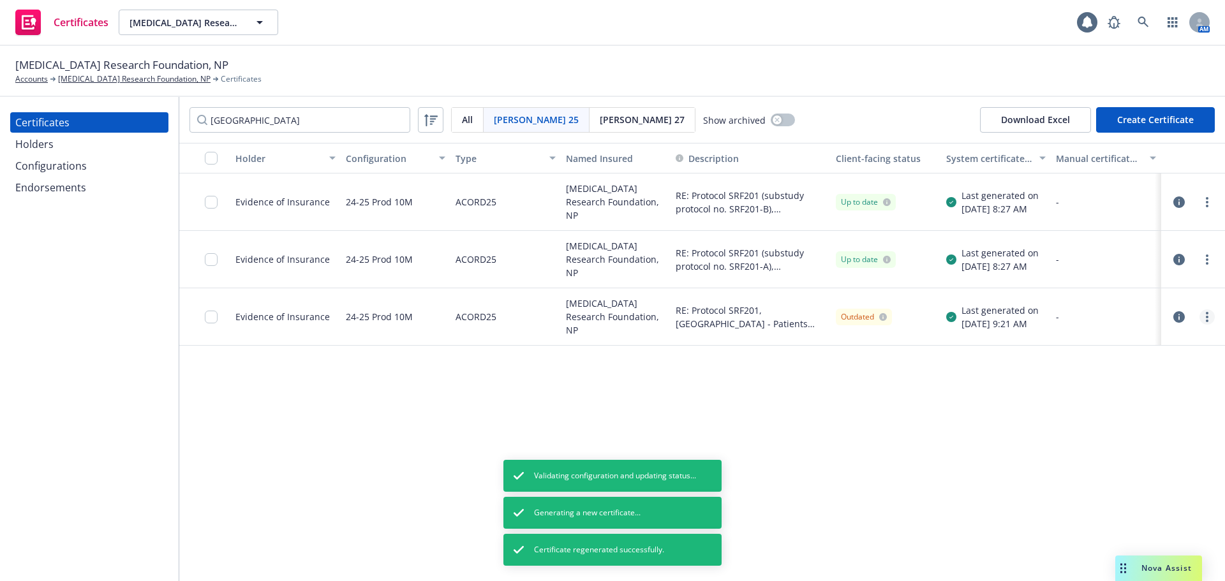
click at [1201, 316] on link "more" at bounding box center [1207, 316] width 15 height 15
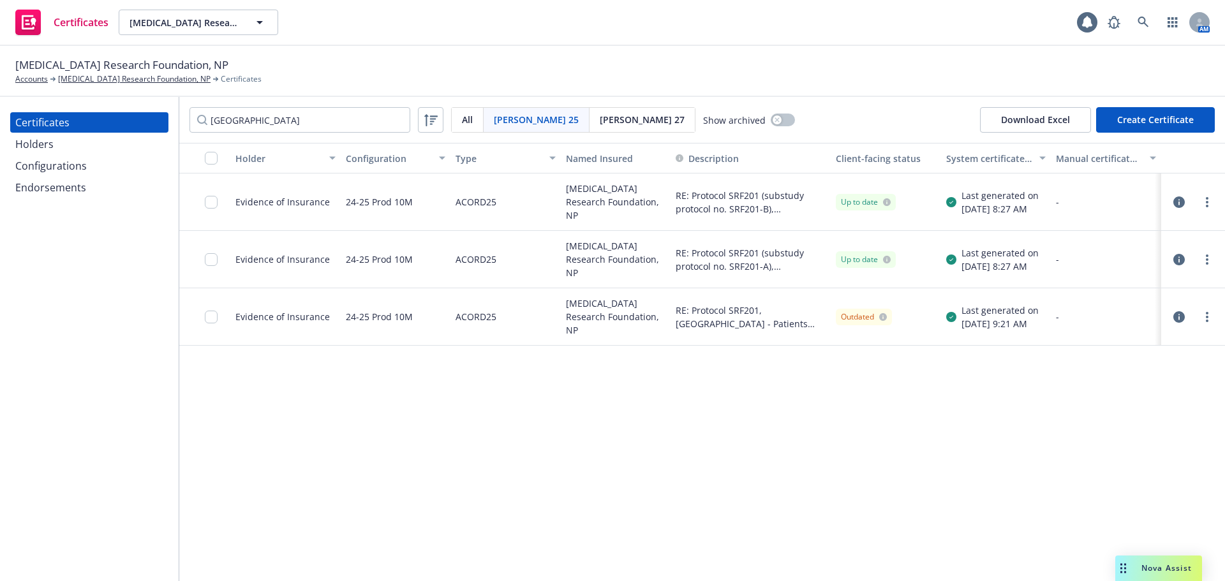
click at [1180, 317] on icon "button" at bounding box center [1178, 316] width 11 height 11
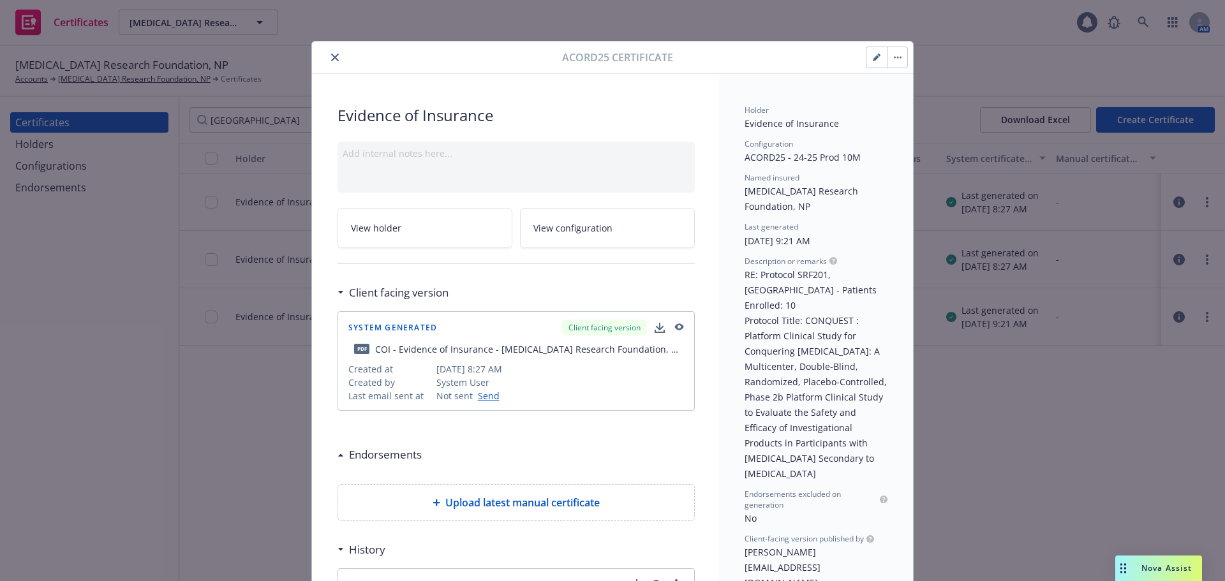
click at [890, 54] on button "button" at bounding box center [897, 57] width 20 height 20
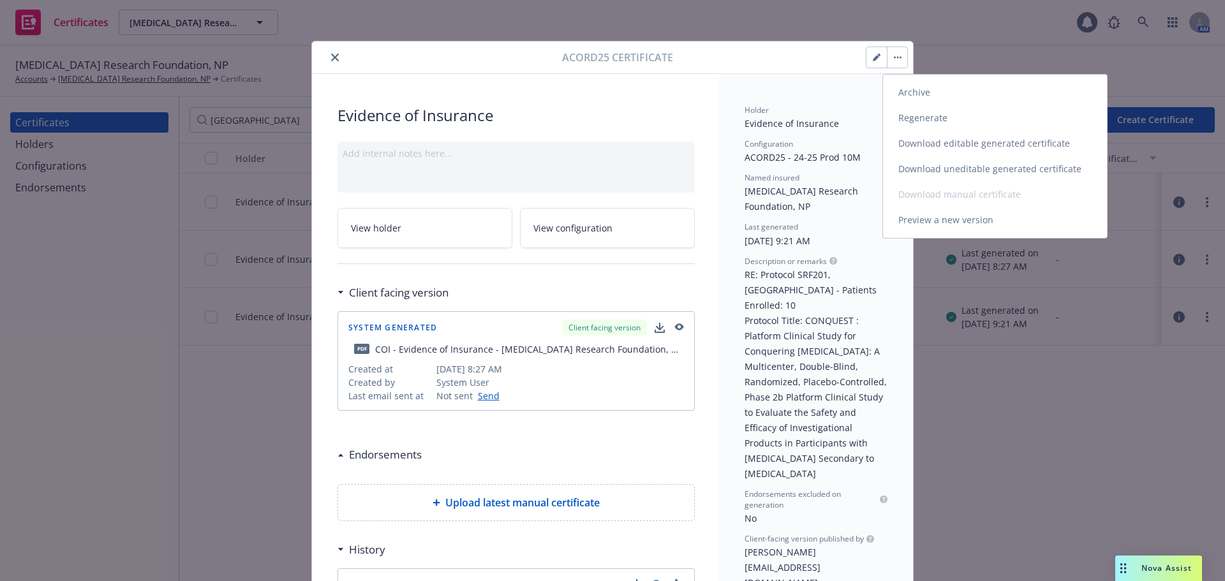
click at [941, 222] on link "Preview a new version" at bounding box center [995, 220] width 224 height 26
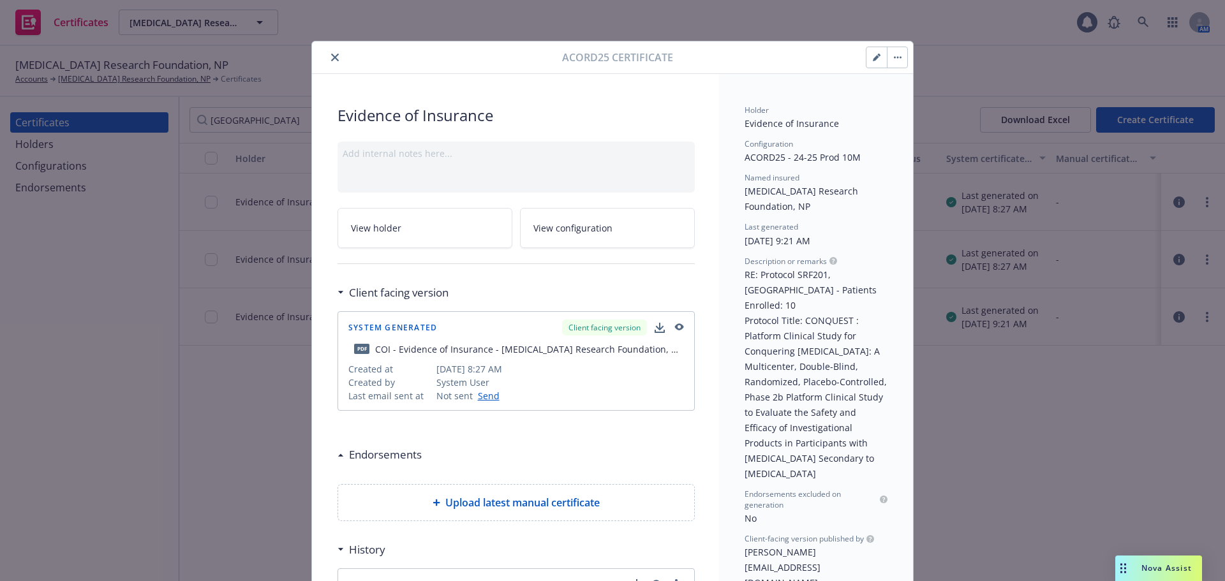
click at [891, 63] on button "button" at bounding box center [897, 57] width 20 height 20
click at [331, 52] on button "close" at bounding box center [334, 57] width 15 height 15
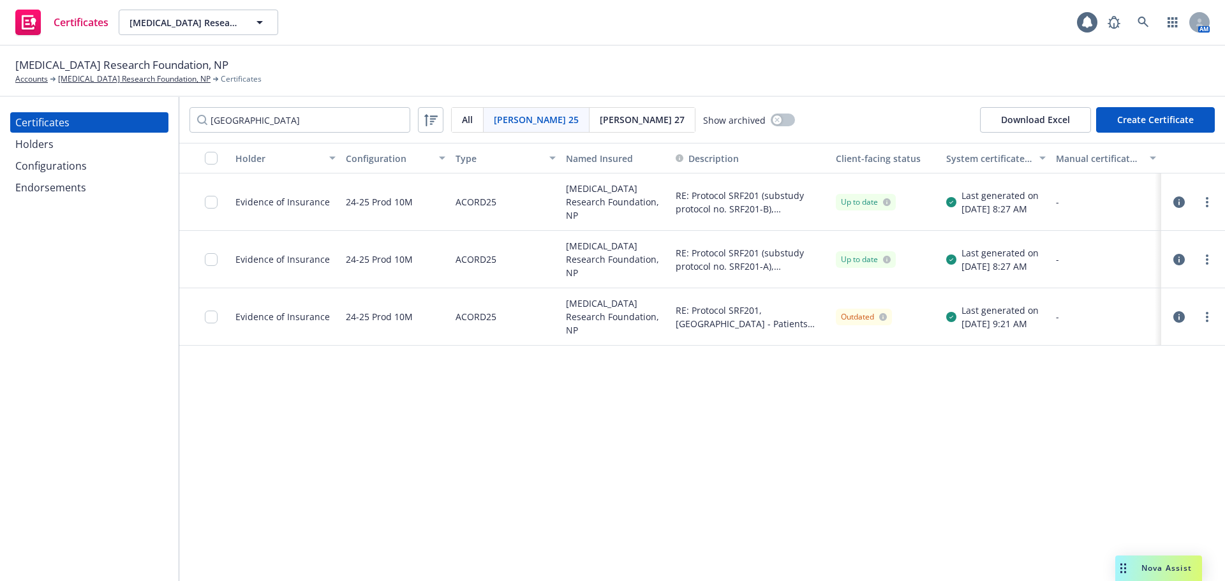
click at [877, 315] on div "Outdated" at bounding box center [864, 316] width 46 height 11
click at [886, 317] on icon at bounding box center [883, 317] width 8 height 8
click at [1182, 322] on icon "button" at bounding box center [1178, 316] width 11 height 11
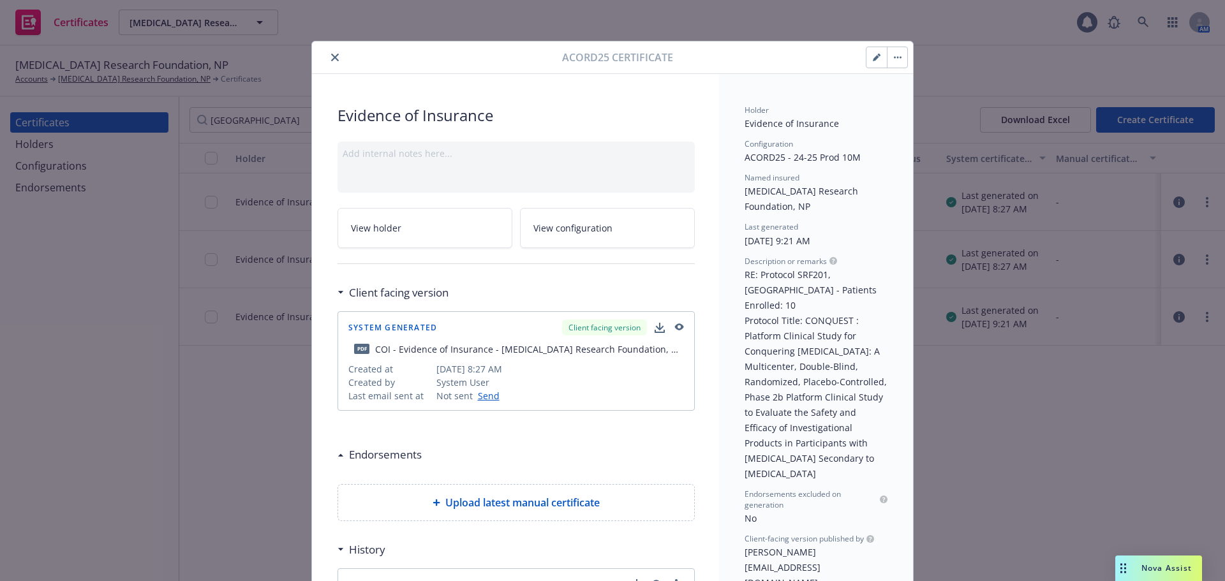
click at [329, 64] on button "close" at bounding box center [334, 57] width 15 height 15
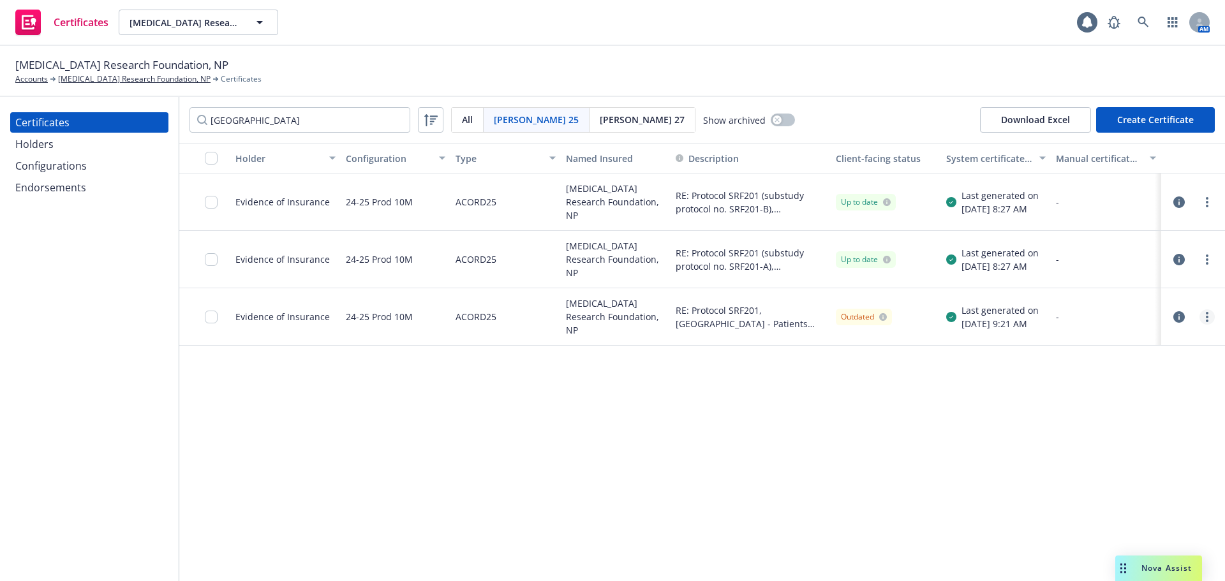
click at [1206, 315] on icon "more" at bounding box center [1207, 317] width 3 height 10
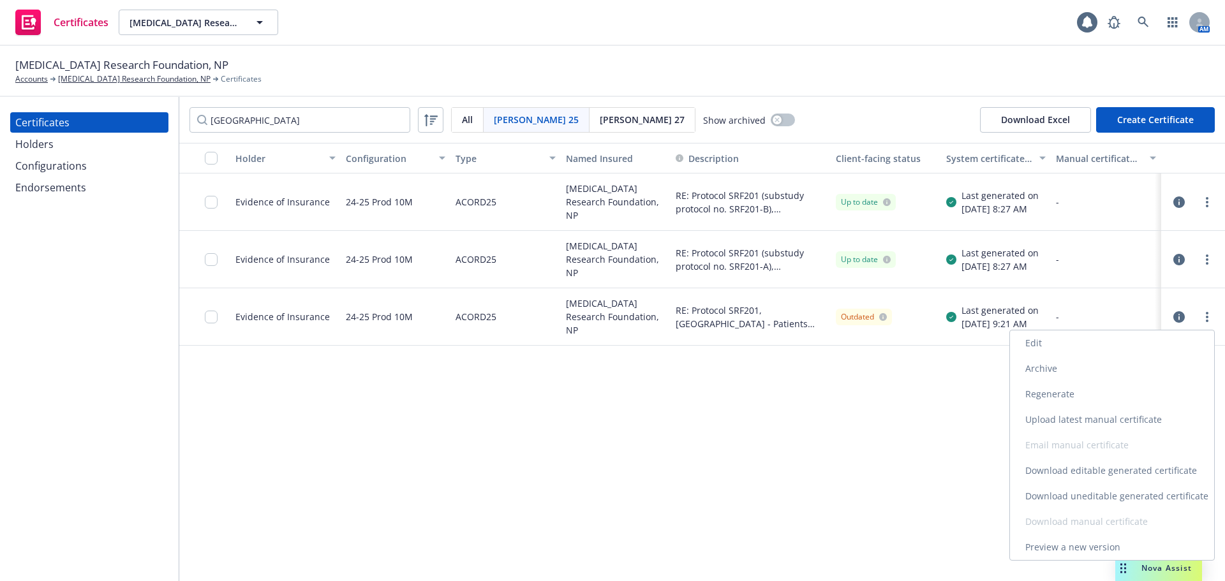
click at [1055, 417] on link "Upload latest manual certificate" at bounding box center [1112, 420] width 204 height 26
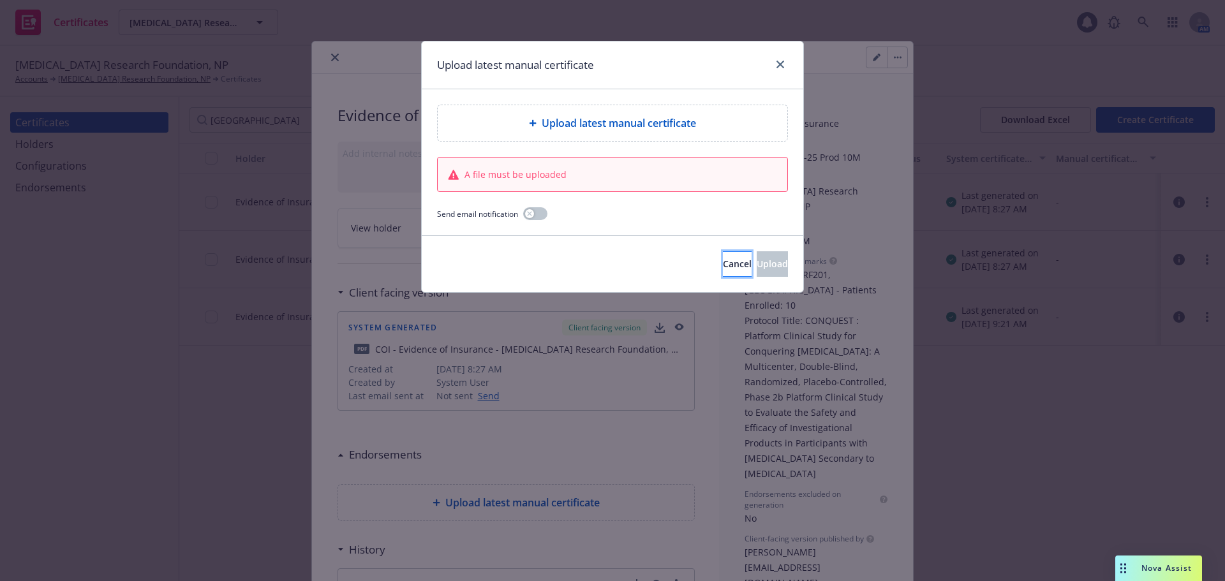
click at [723, 260] on span "Cancel" at bounding box center [737, 264] width 29 height 12
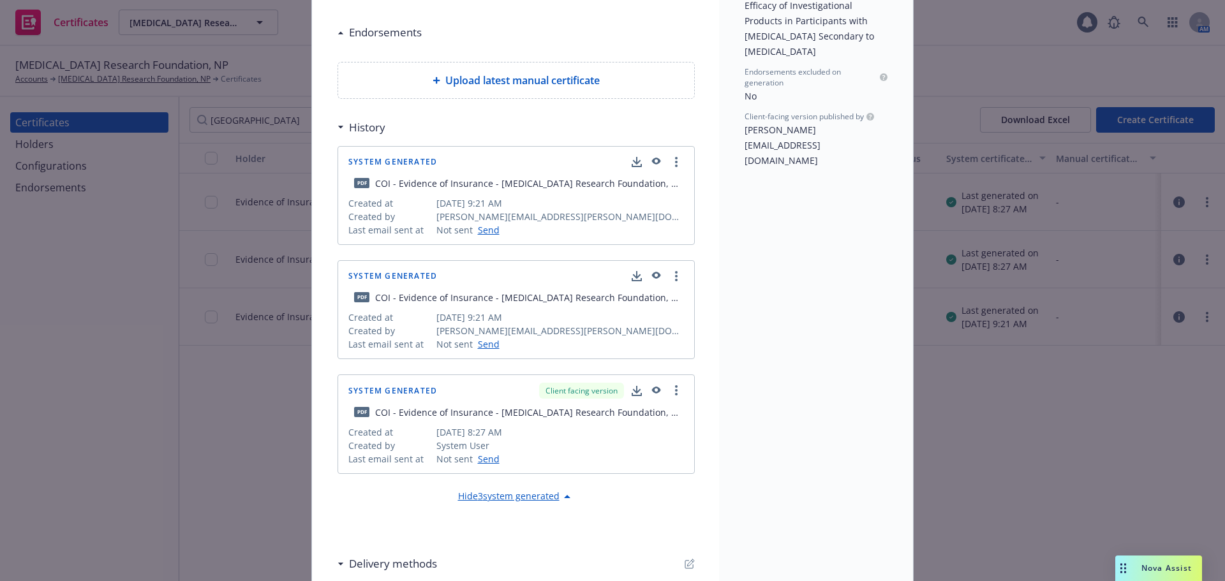
scroll to position [403, 0]
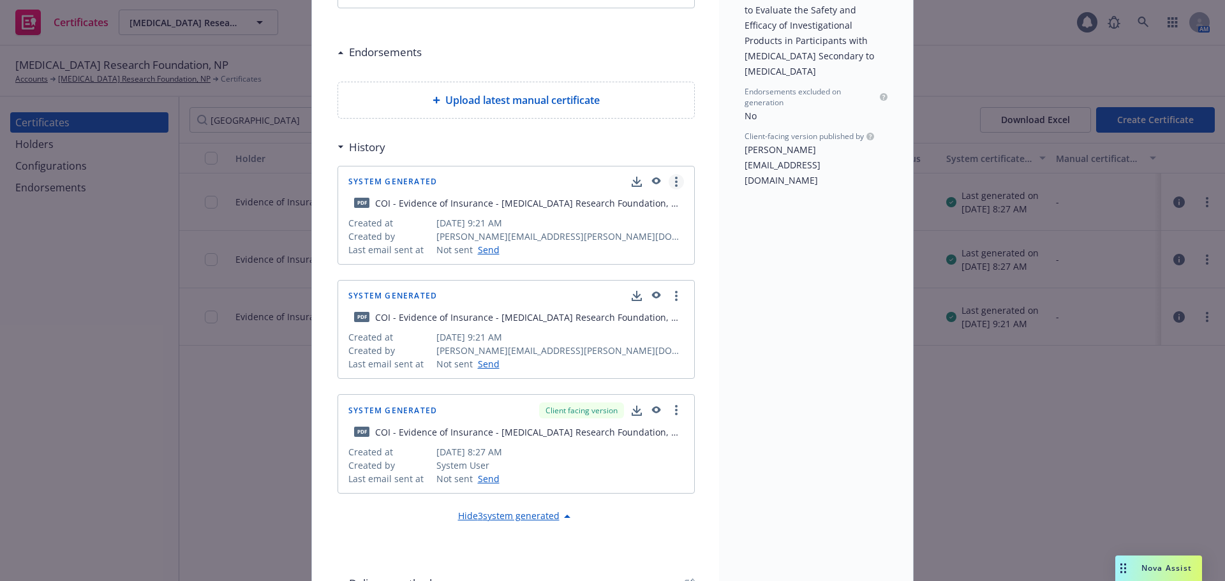
click at [674, 181] on link "more" at bounding box center [676, 181] width 15 height 15
click at [800, 225] on div "Holder Evidence of Insurance Configuration ACORD25 - 24-25 Prod 10M Named insur…" at bounding box center [816, 169] width 194 height 996
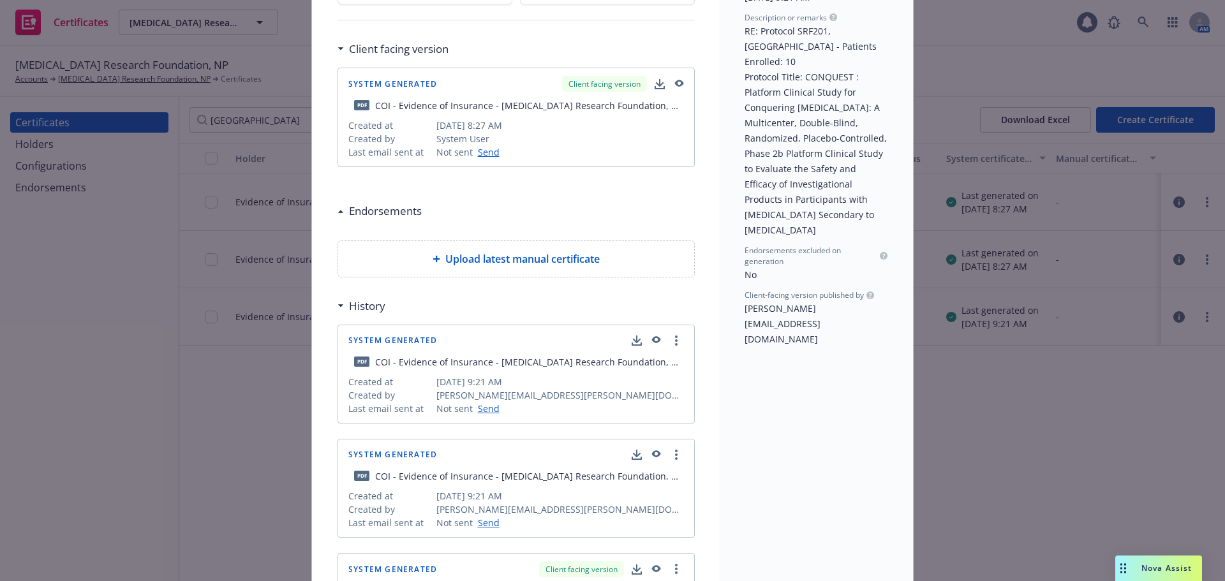
scroll to position [147, 0]
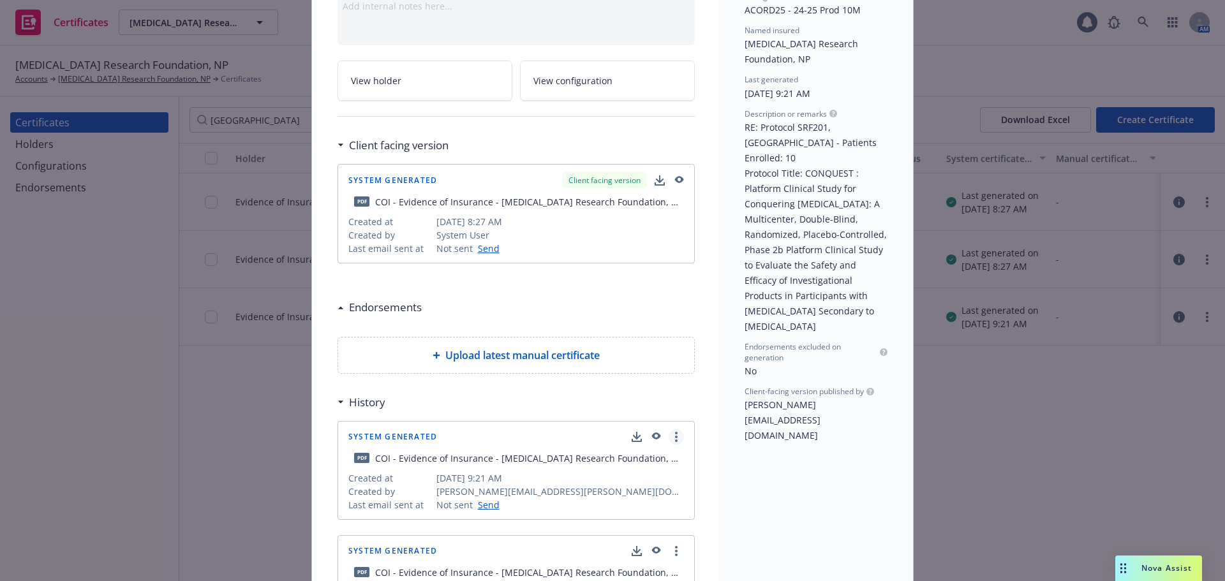
click at [676, 439] on link "more" at bounding box center [676, 436] width 15 height 15
click at [657, 459] on link "Show in client navigator" at bounding box center [617, 464] width 144 height 26
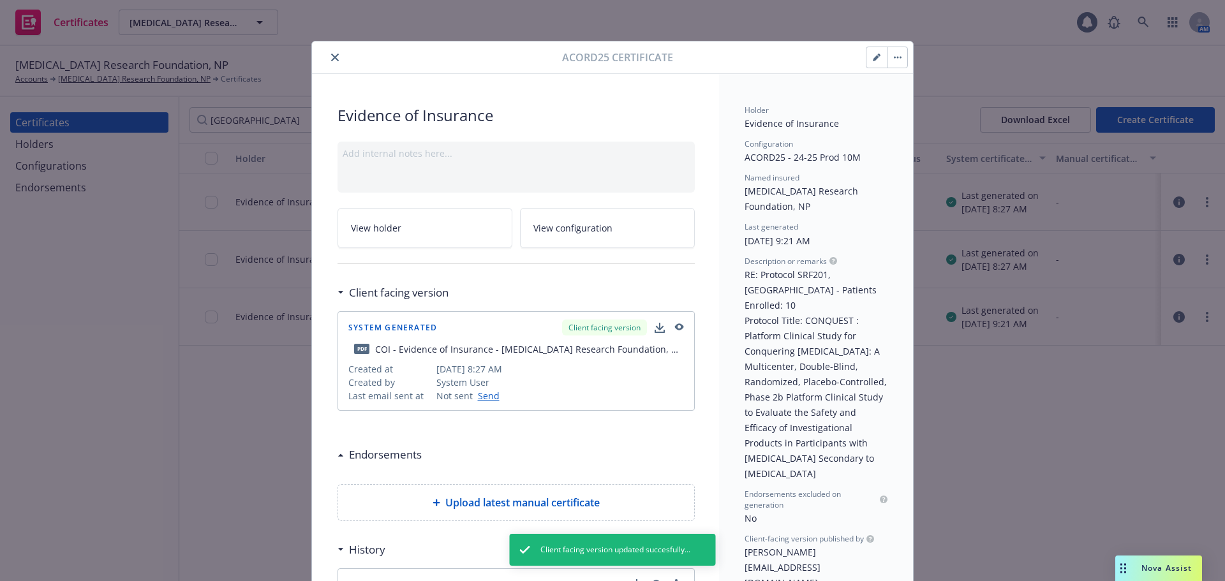
click at [333, 54] on icon "close" at bounding box center [335, 58] width 8 height 8
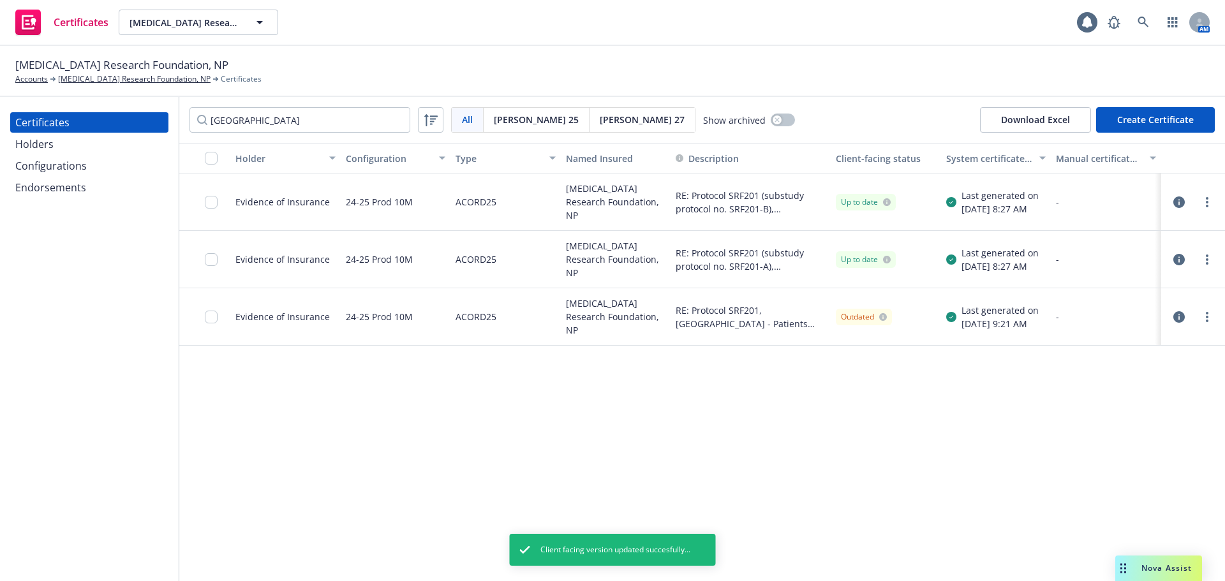
click at [904, 322] on div "Outdated" at bounding box center [886, 316] width 110 height 57
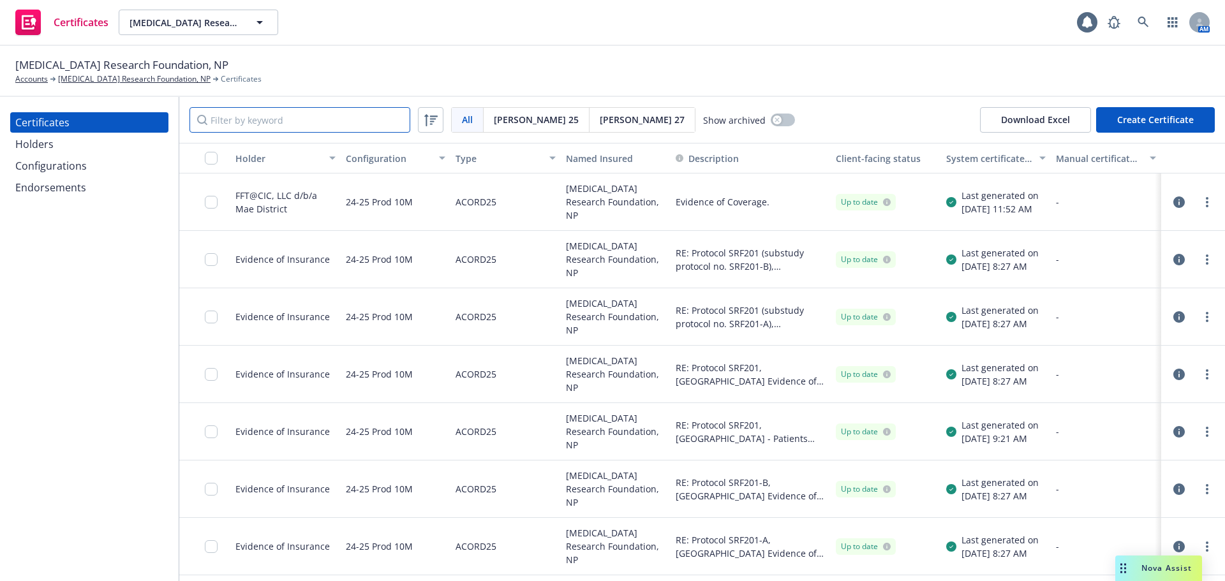
click at [294, 126] on input "Filter by keyword" at bounding box center [300, 120] width 221 height 26
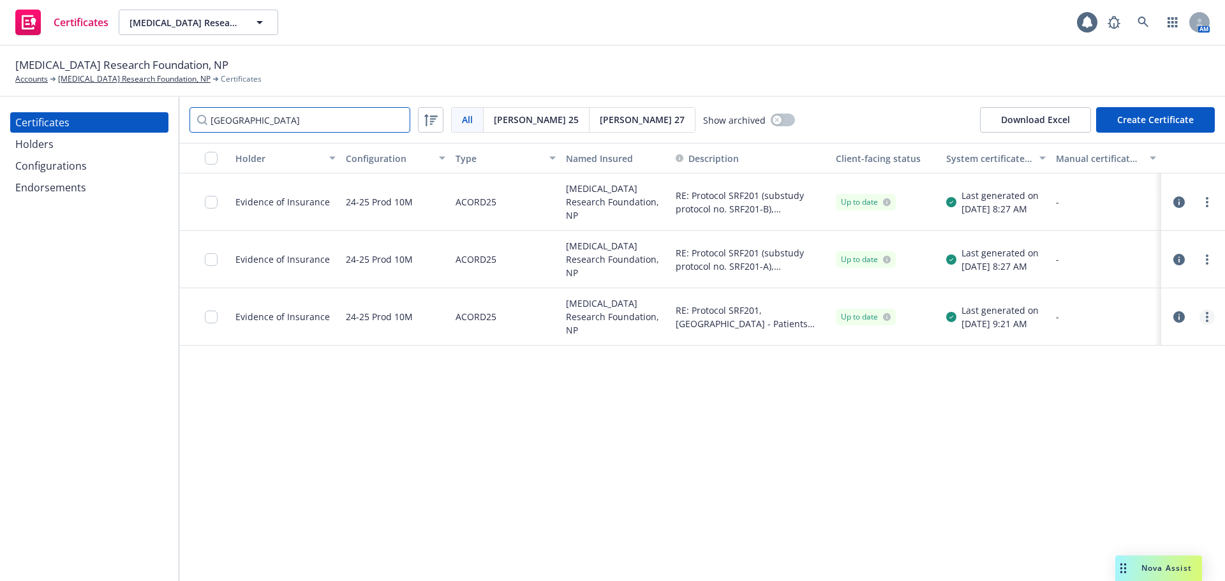
type input "[GEOGRAPHIC_DATA]"
click at [1211, 318] on link "more" at bounding box center [1207, 316] width 15 height 15
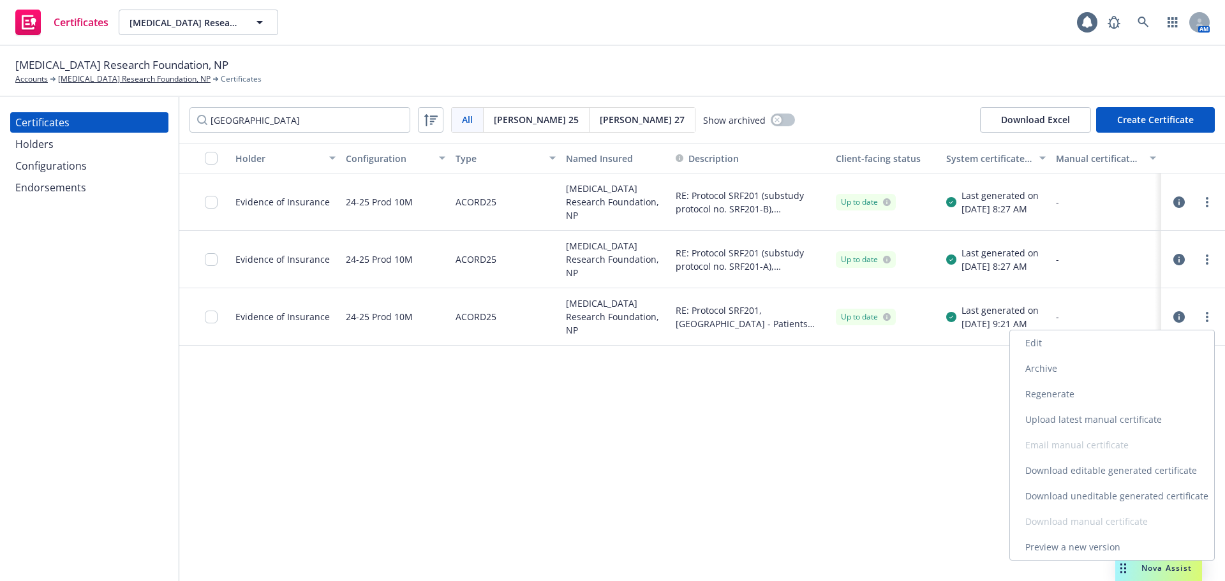
click at [1091, 472] on link "Download editable generated certificate" at bounding box center [1112, 471] width 204 height 26
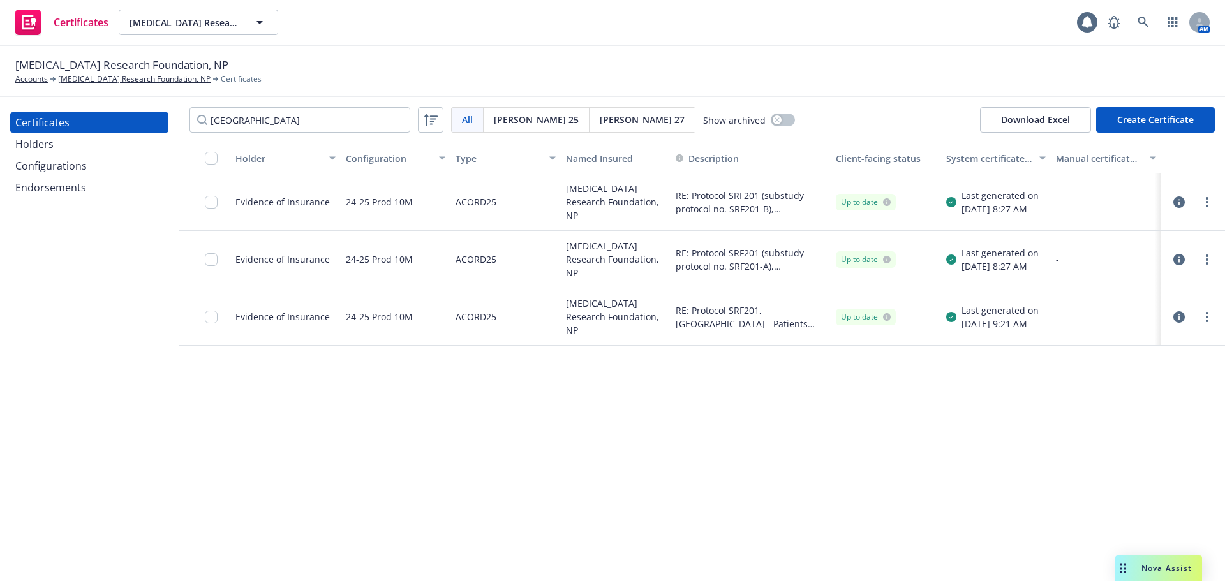
click at [1216, 320] on div at bounding box center [1193, 317] width 54 height 26
click at [1209, 320] on link "more" at bounding box center [1207, 316] width 15 height 15
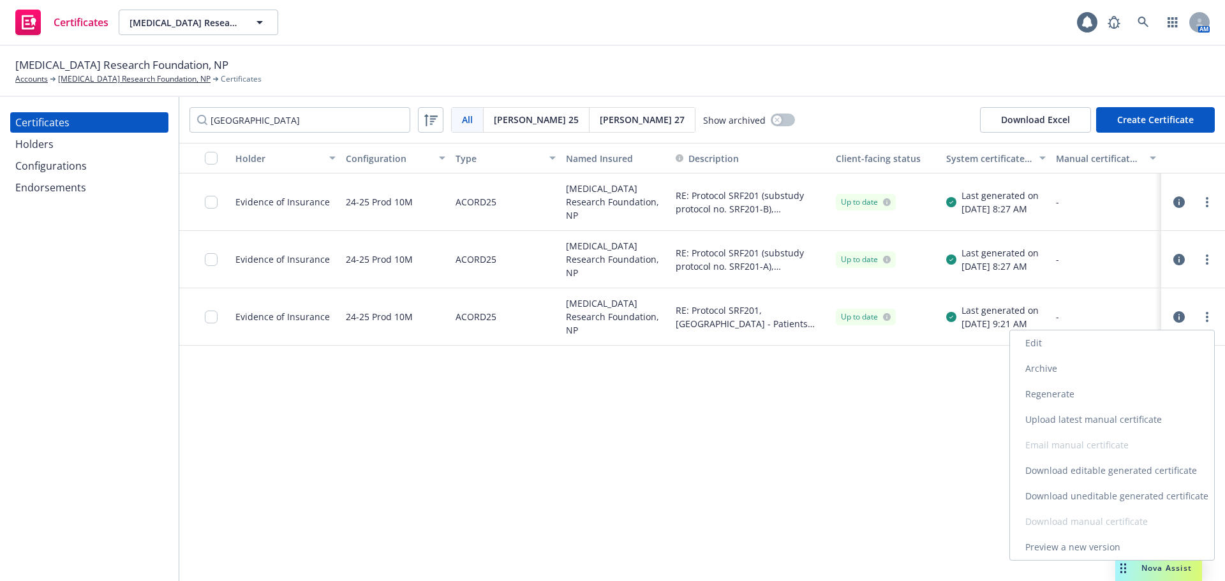
click at [1112, 491] on link "Download uneditable generated certificate" at bounding box center [1112, 497] width 204 height 26
